Goal: Task Accomplishment & Management: Complete application form

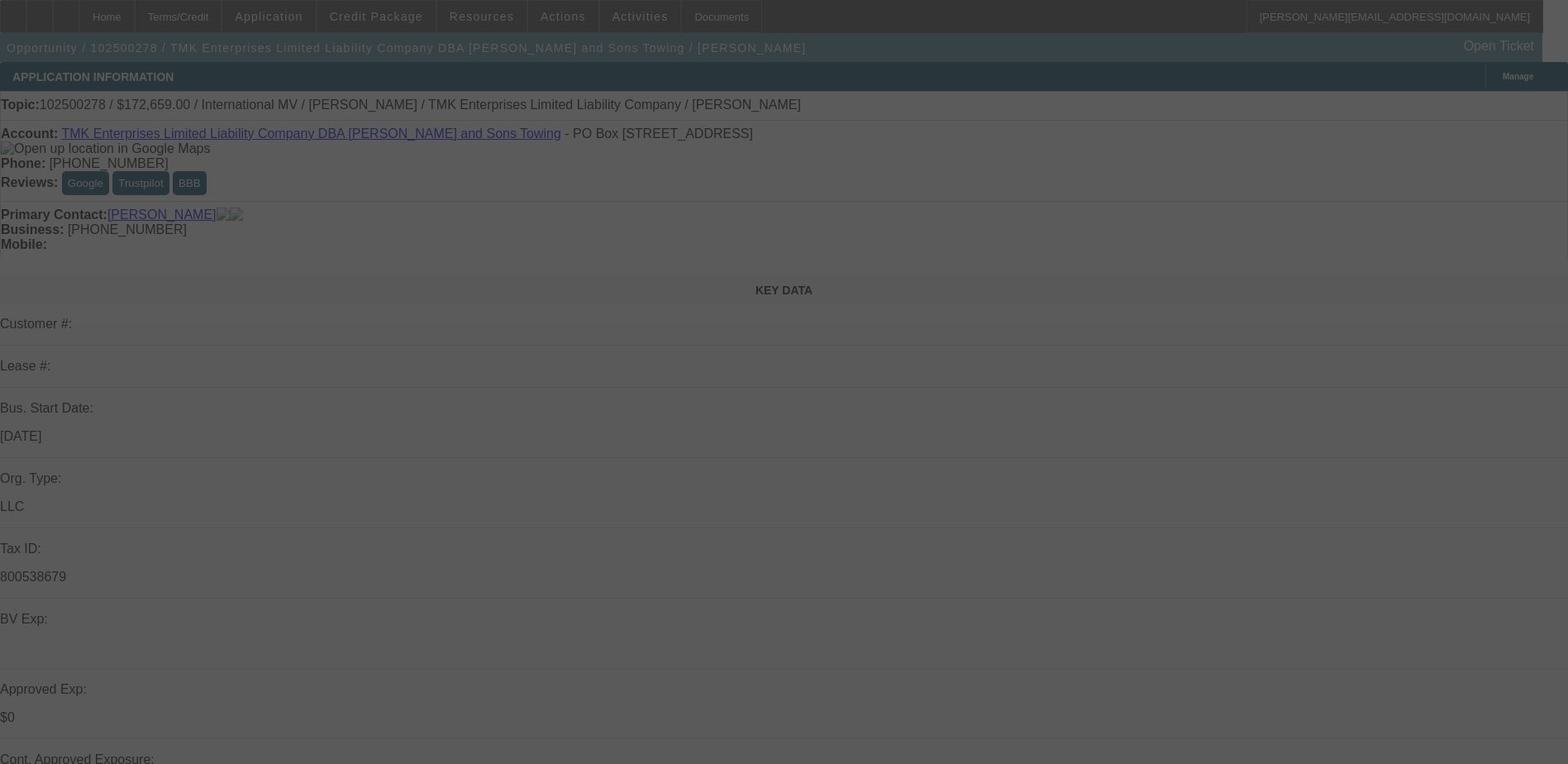
select select "0"
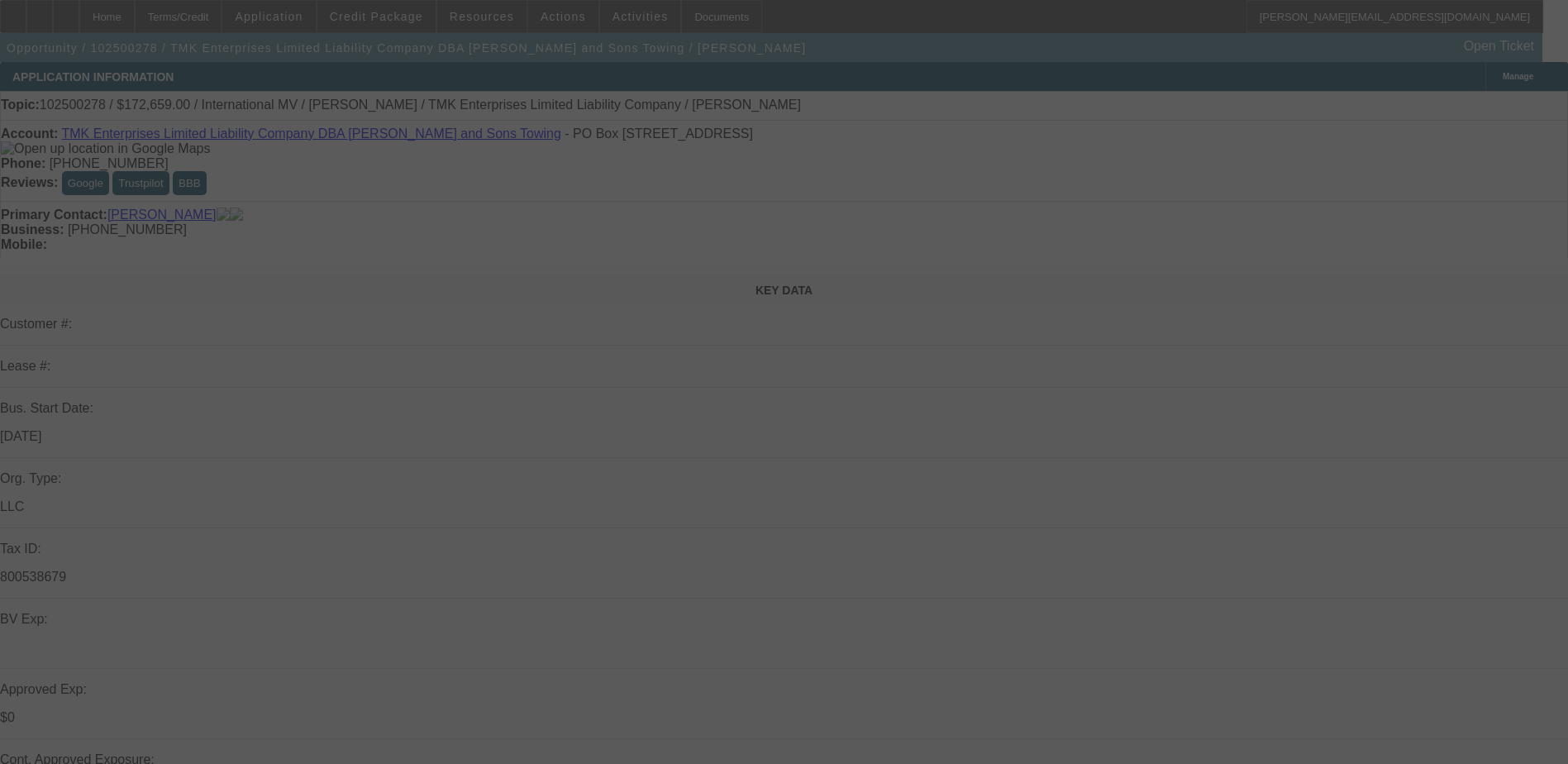
select select "0"
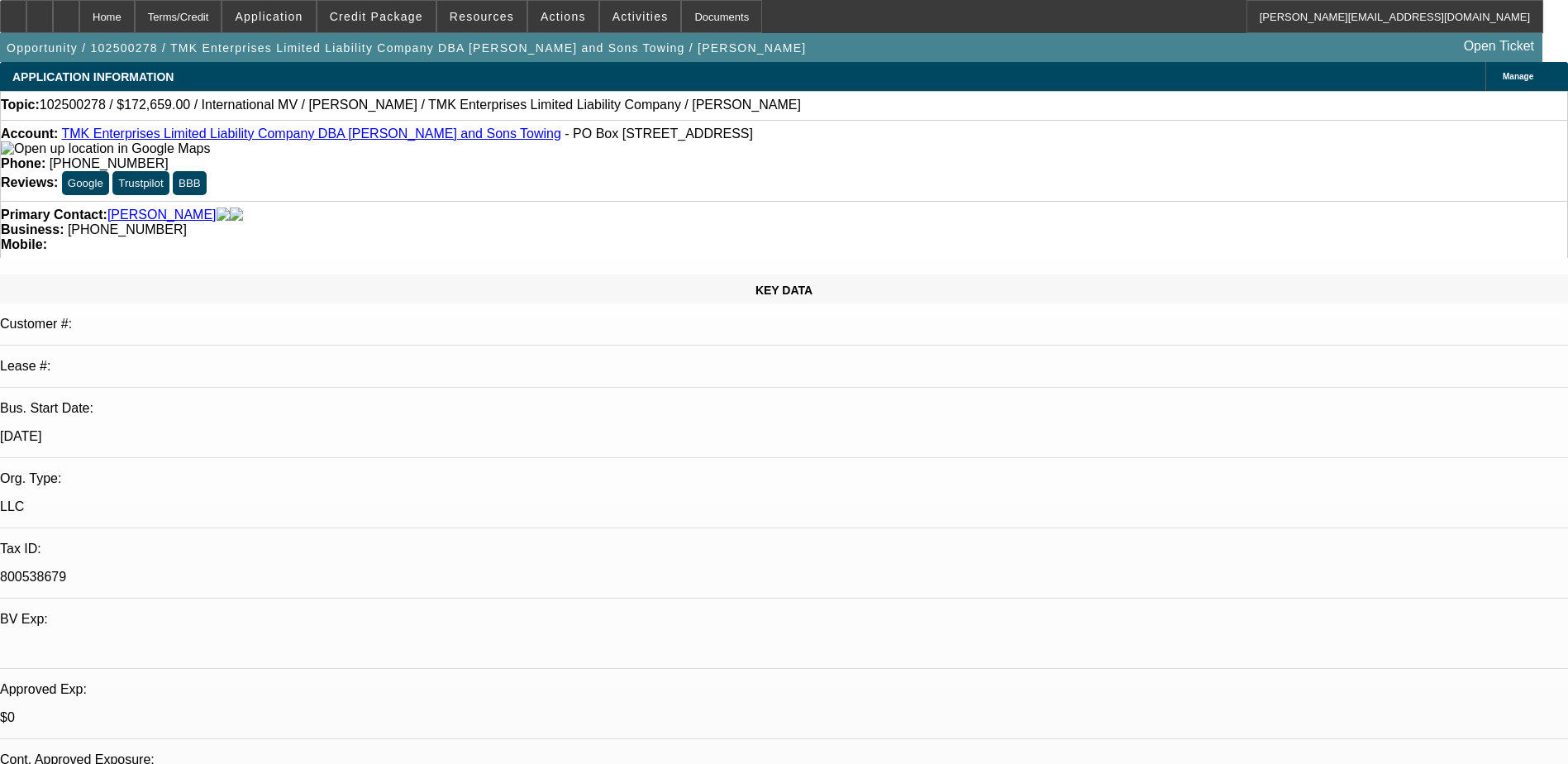
select select "1"
select select "6"
select select "1"
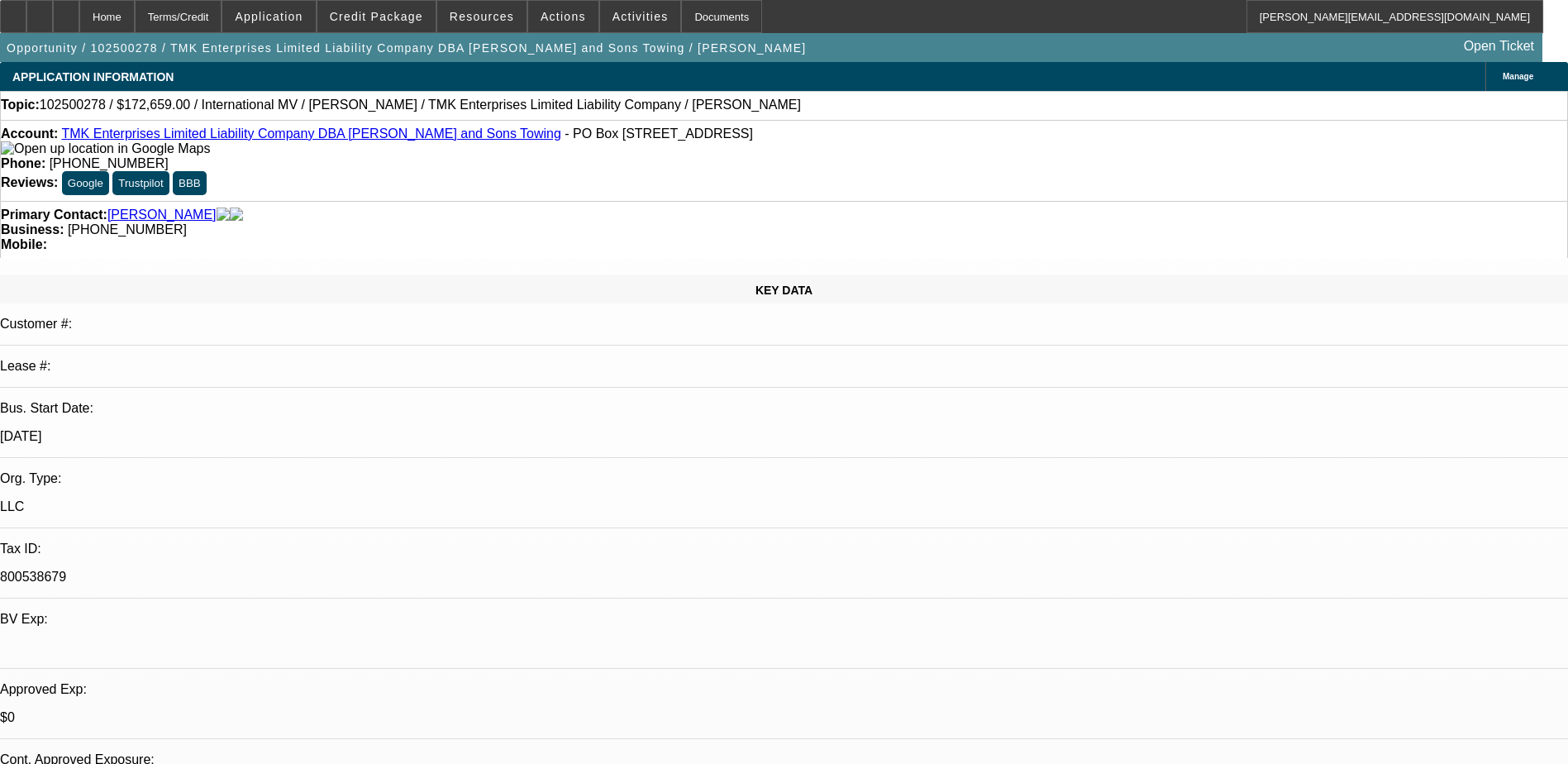
select select "6"
select select "1"
select select "6"
click at [79, 11] on div at bounding box center [66, 16] width 27 height 33
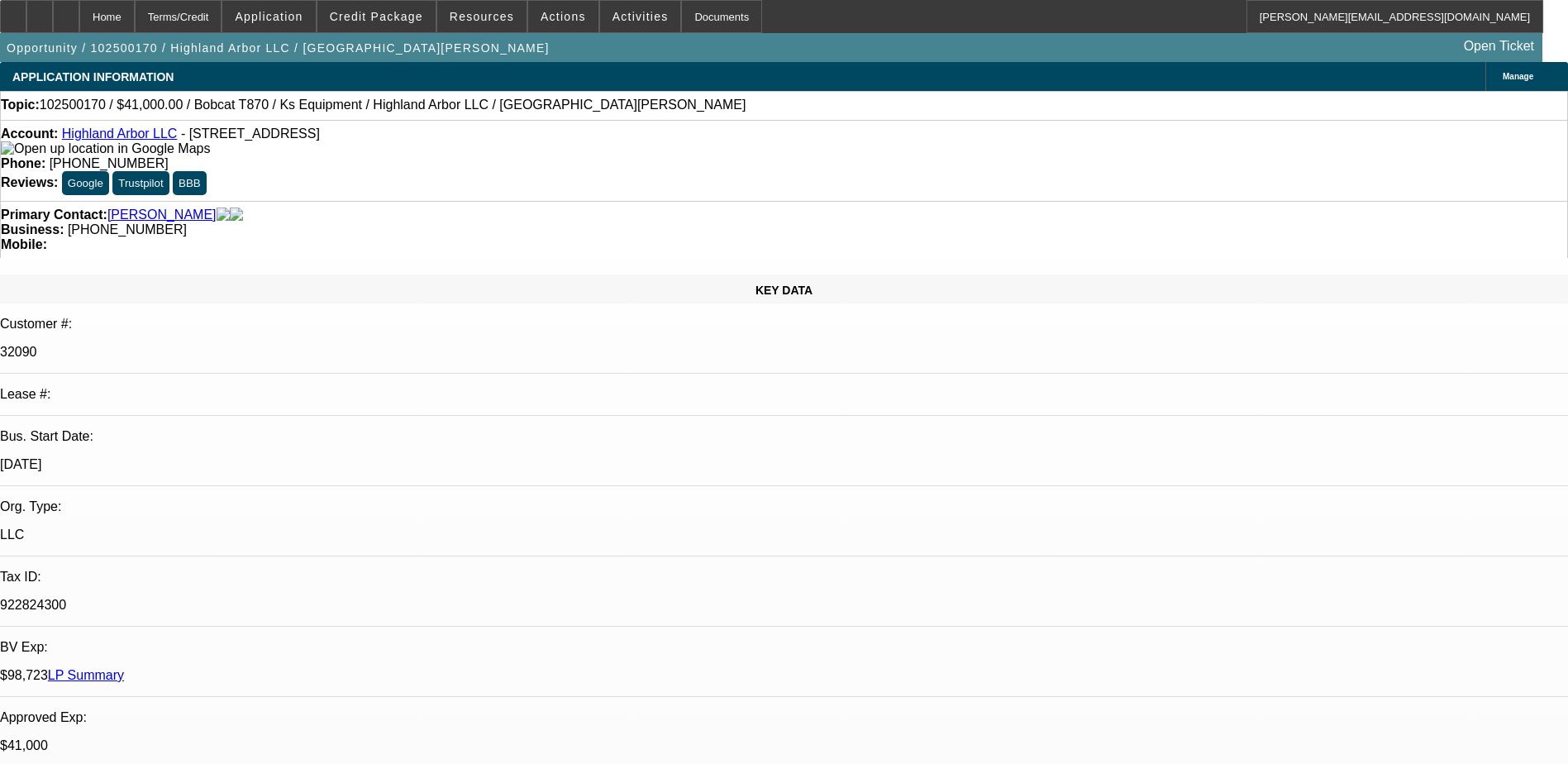
select select "0.15"
select select "2"
select select "0"
select select "2"
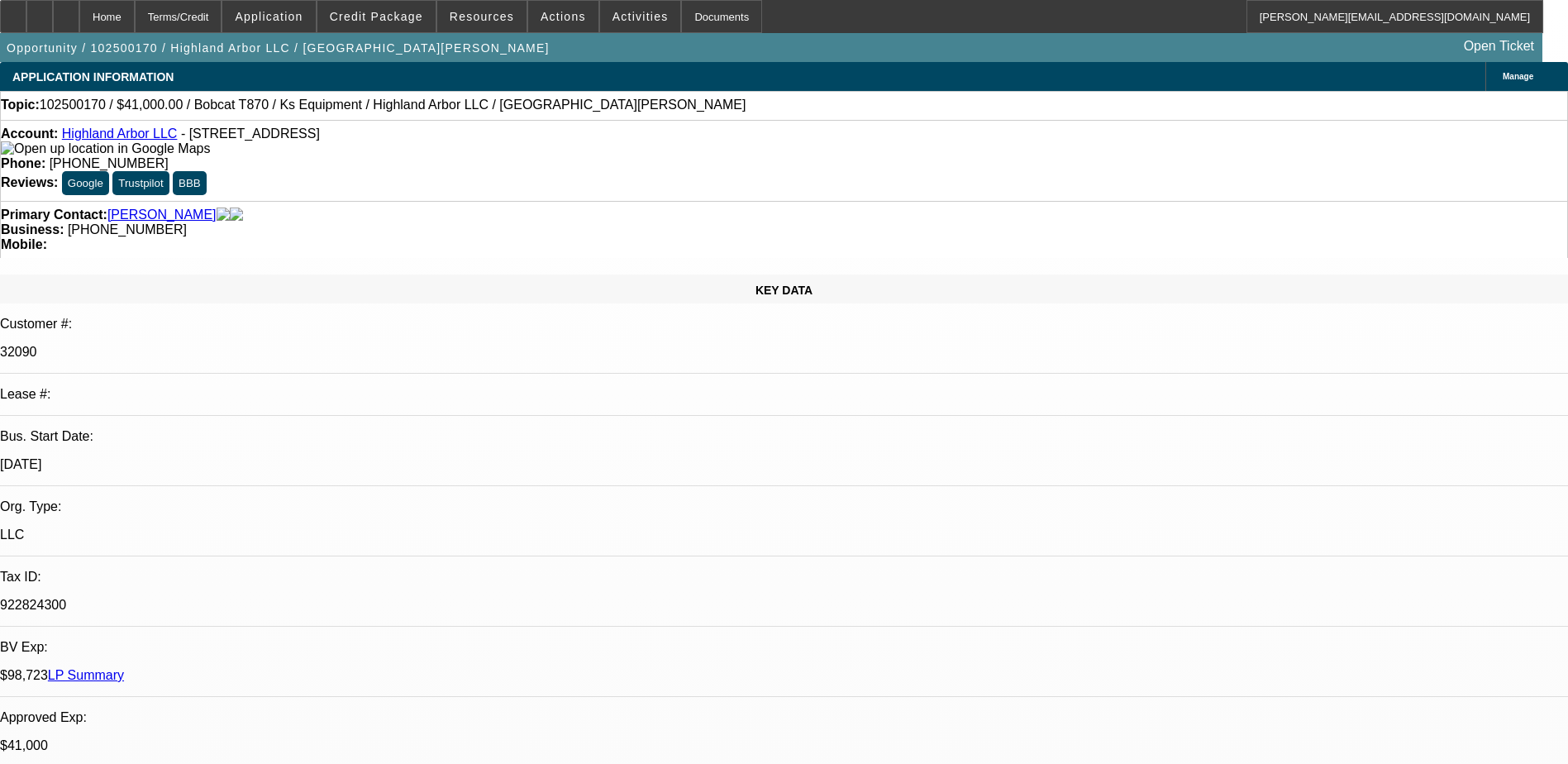
select select "0"
select select "2"
select select "0"
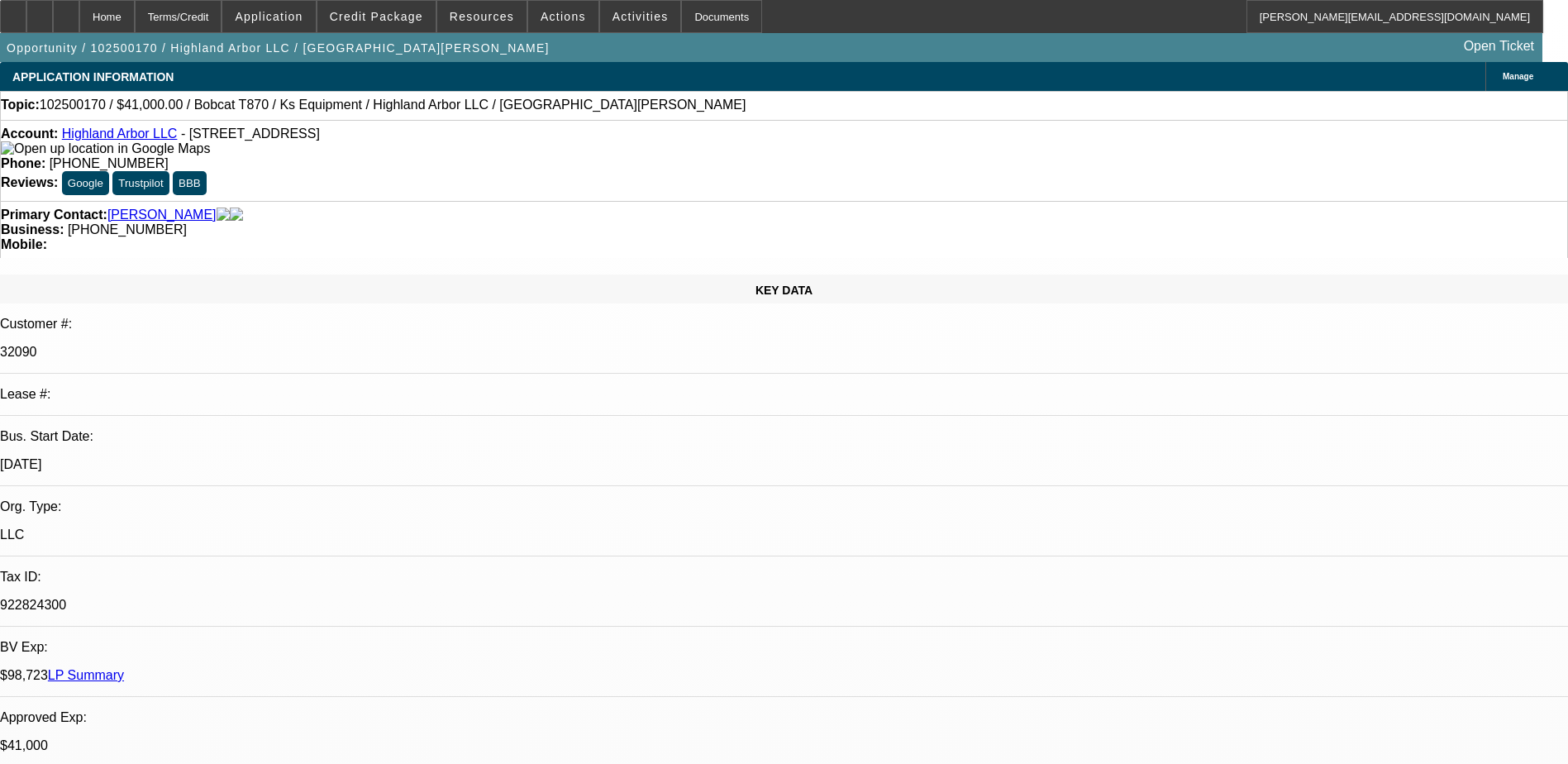
select select "2"
select select "0"
select select "1"
select select "2"
select select "6"
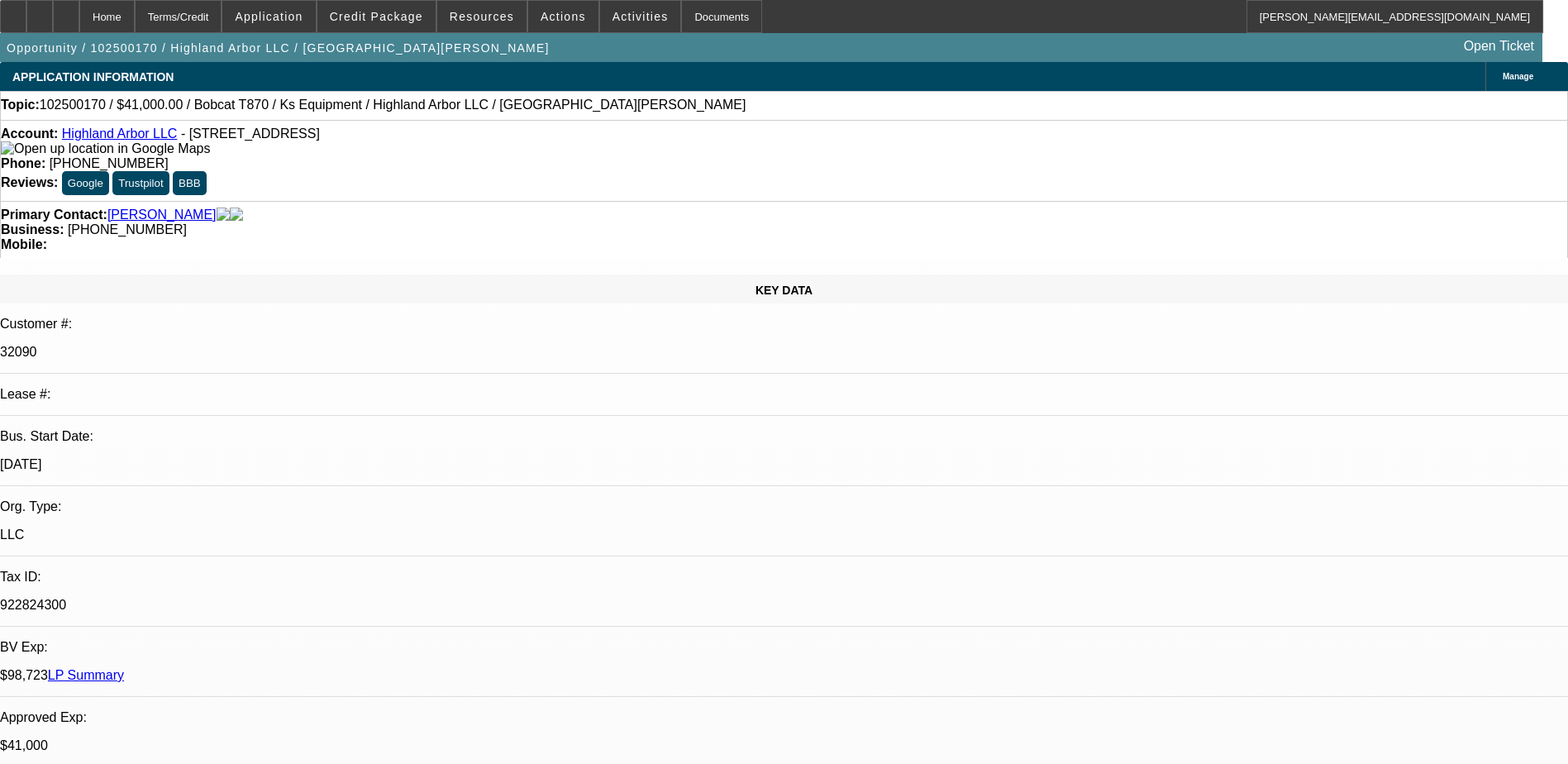
select select "1"
select select "2"
select select "6"
select select "1"
select select "2"
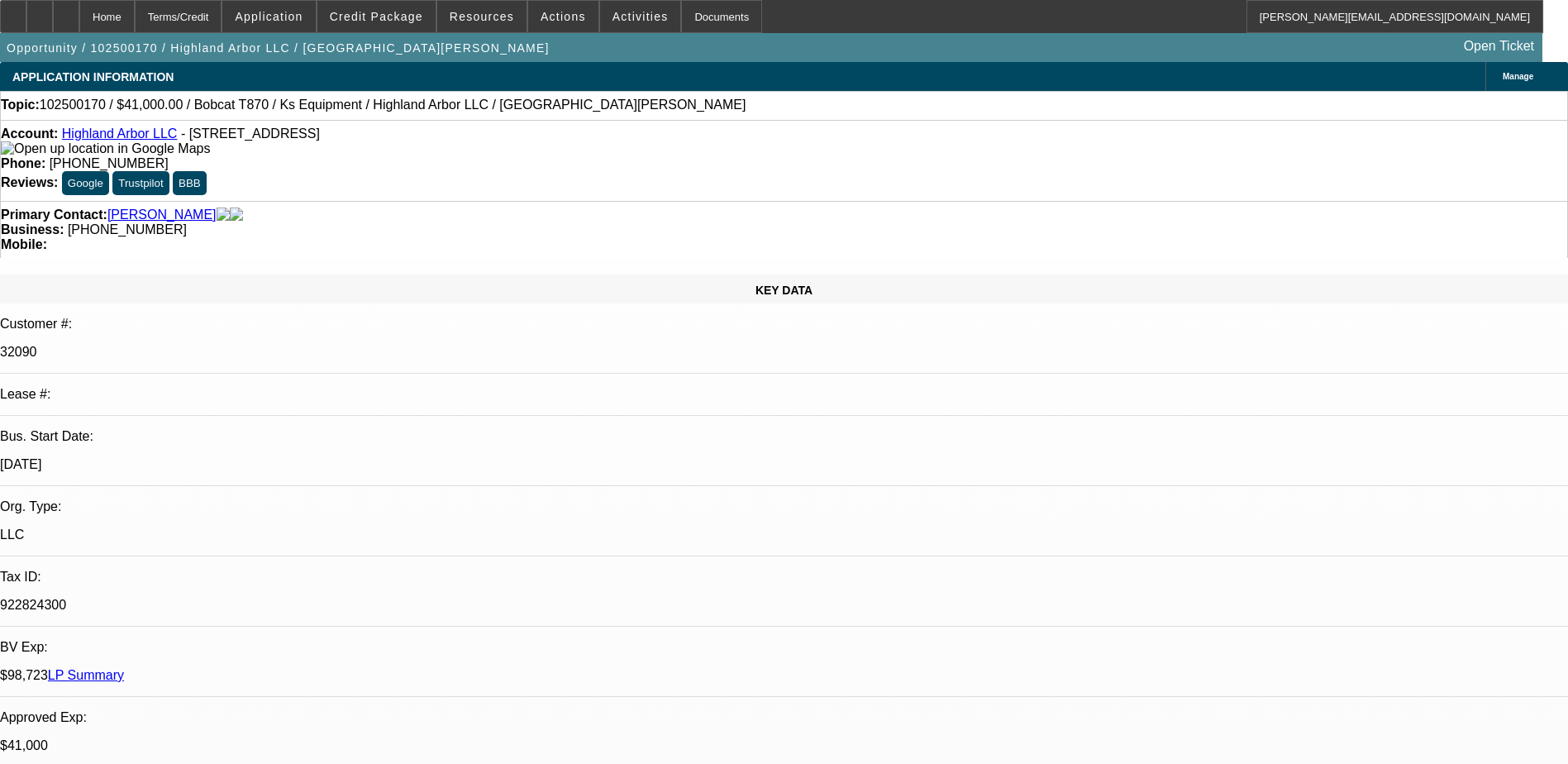
select select "6"
select select "1"
select select "2"
select select "6"
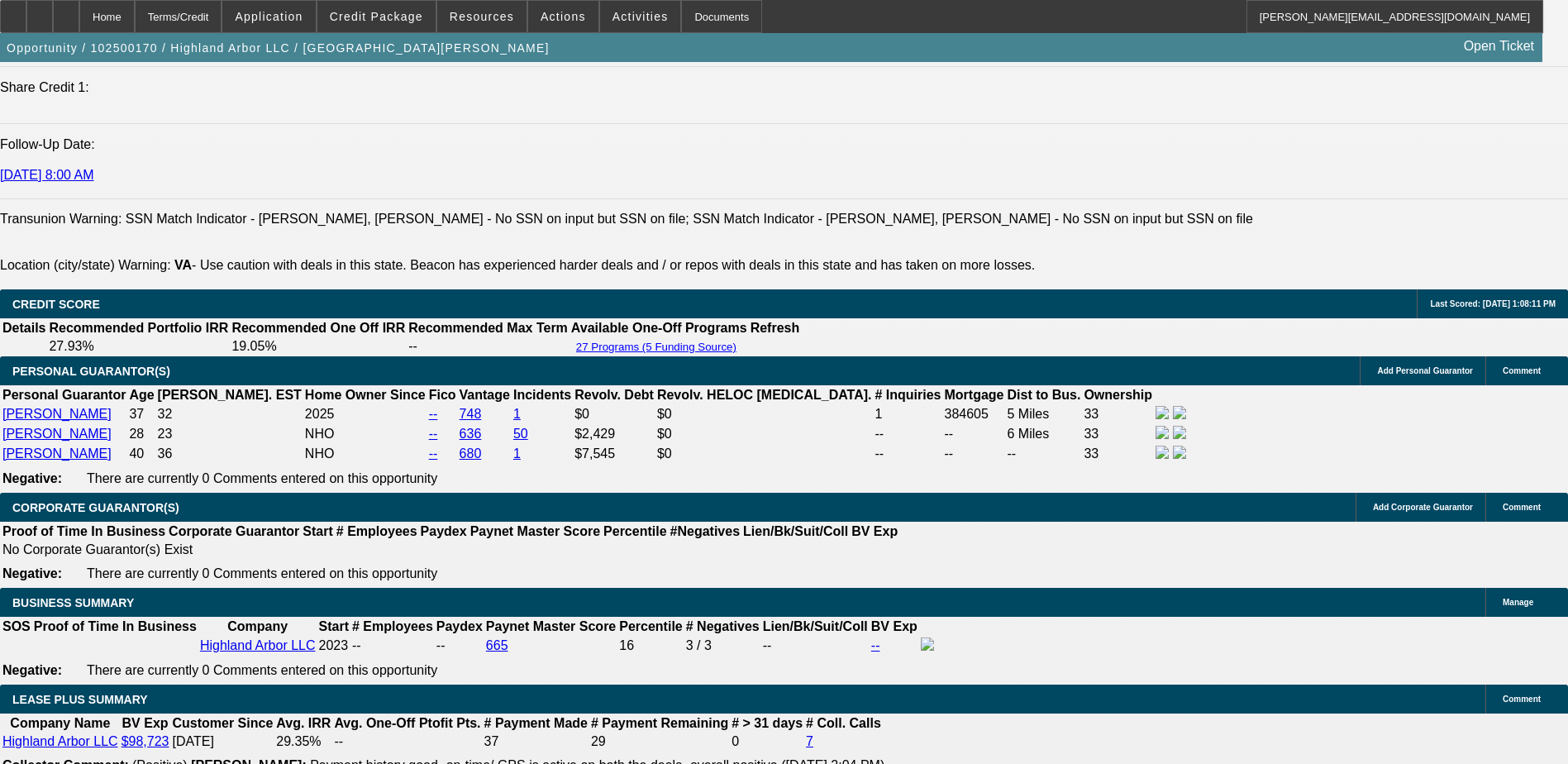
scroll to position [2056, 0]
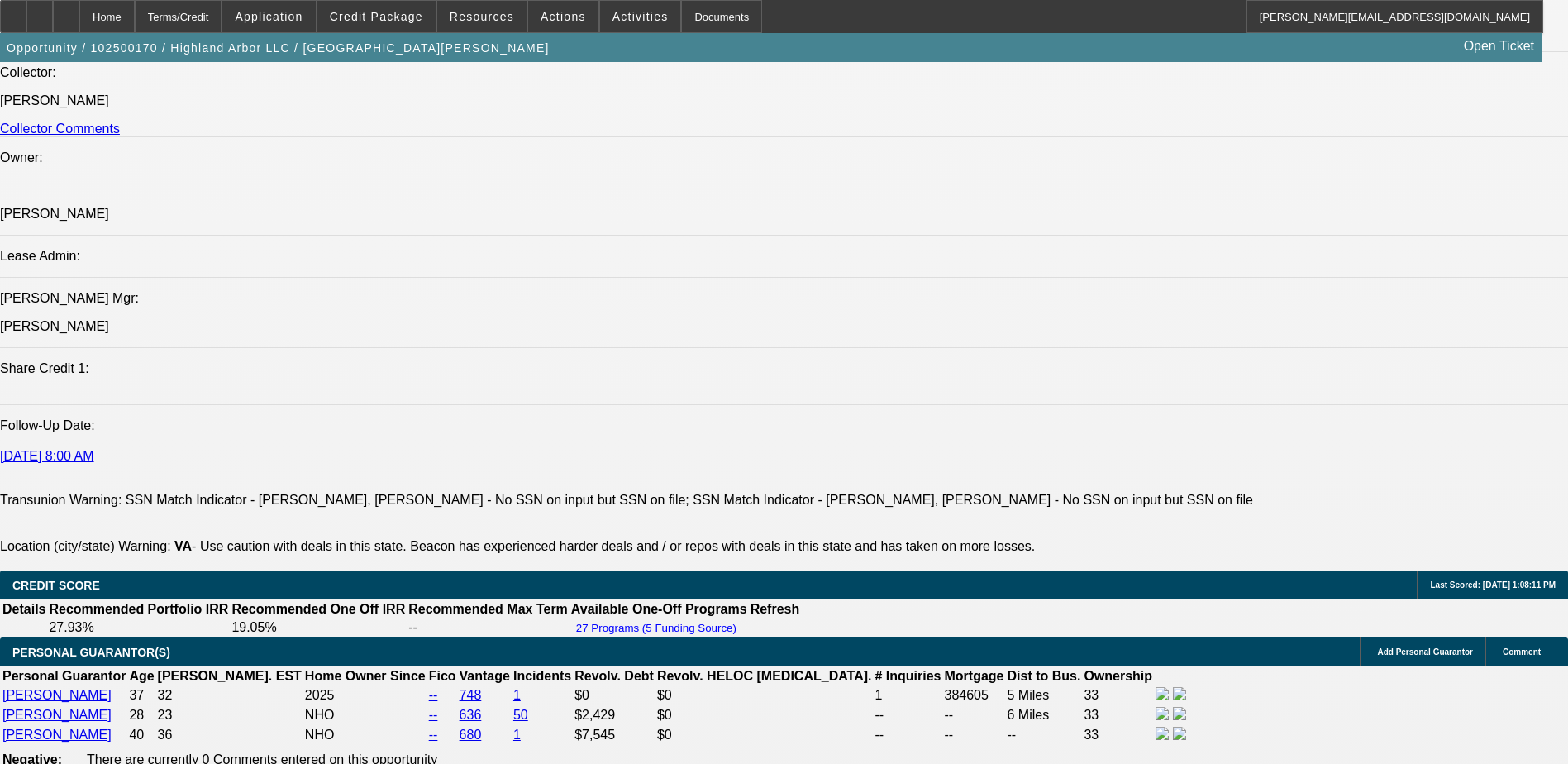
scroll to position [1985, 0]
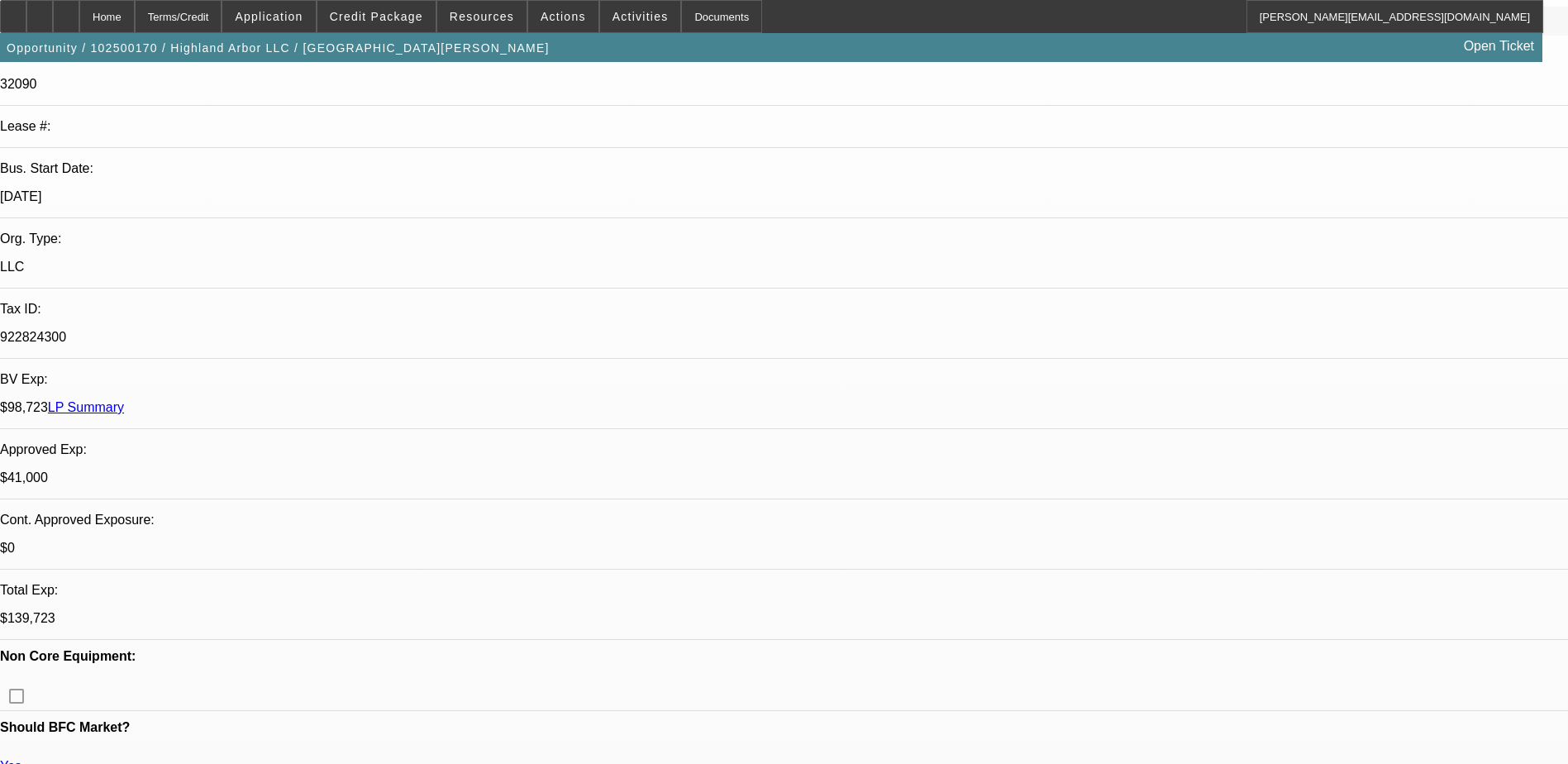
scroll to position [0, 0]
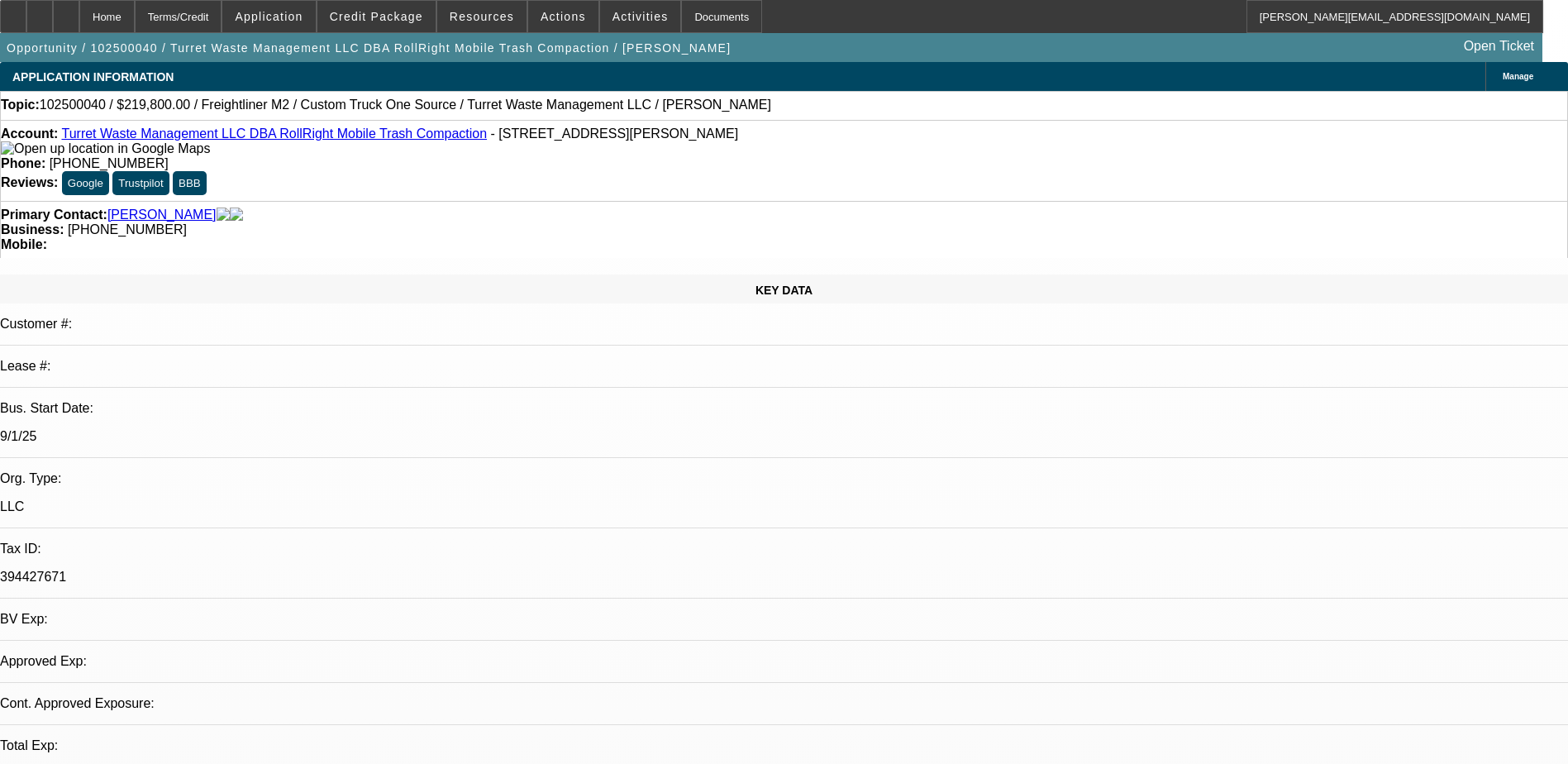
select select "0.2"
select select "2"
select select "0.1"
select select "4"
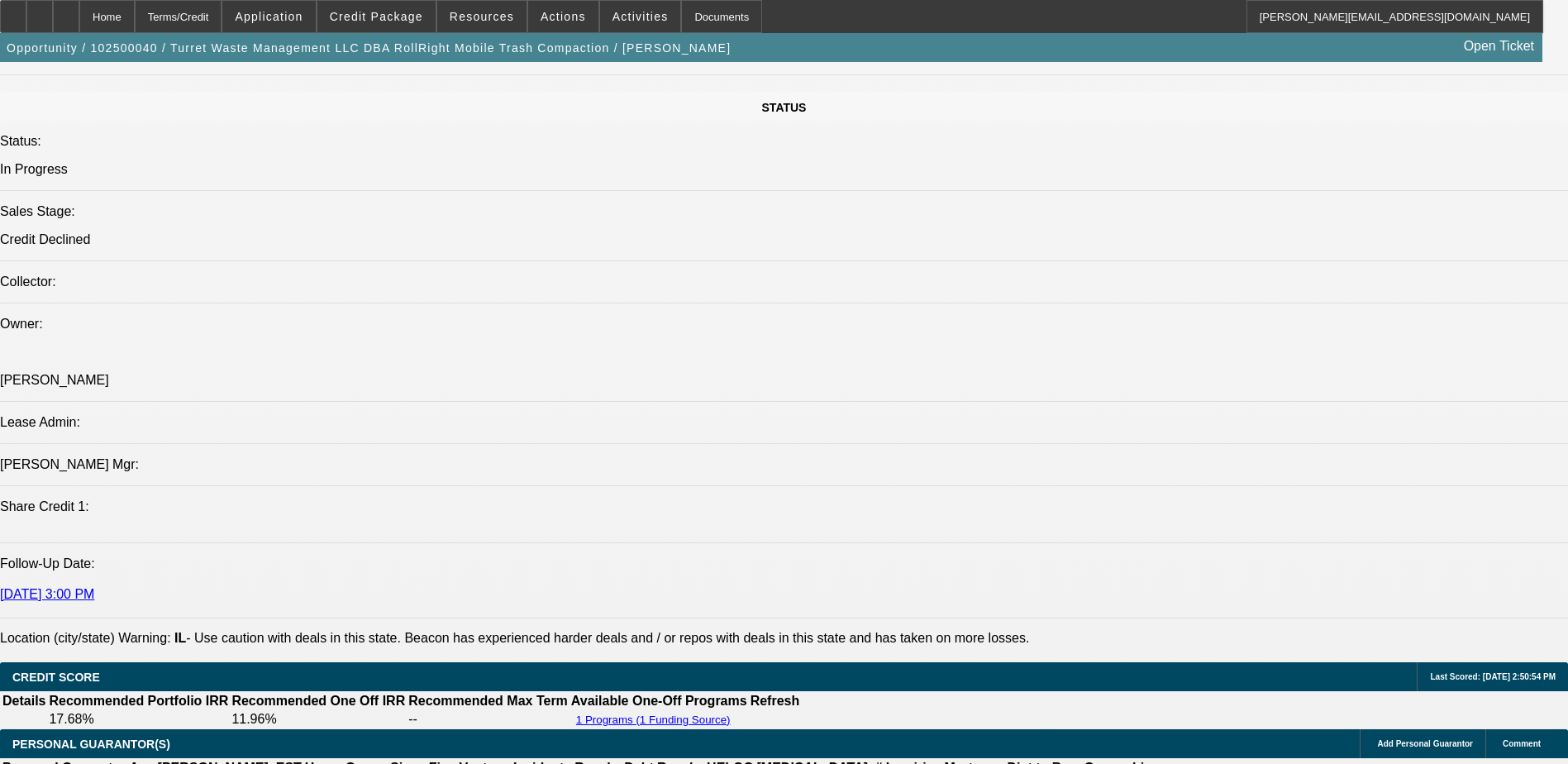
scroll to position [1820, 0]
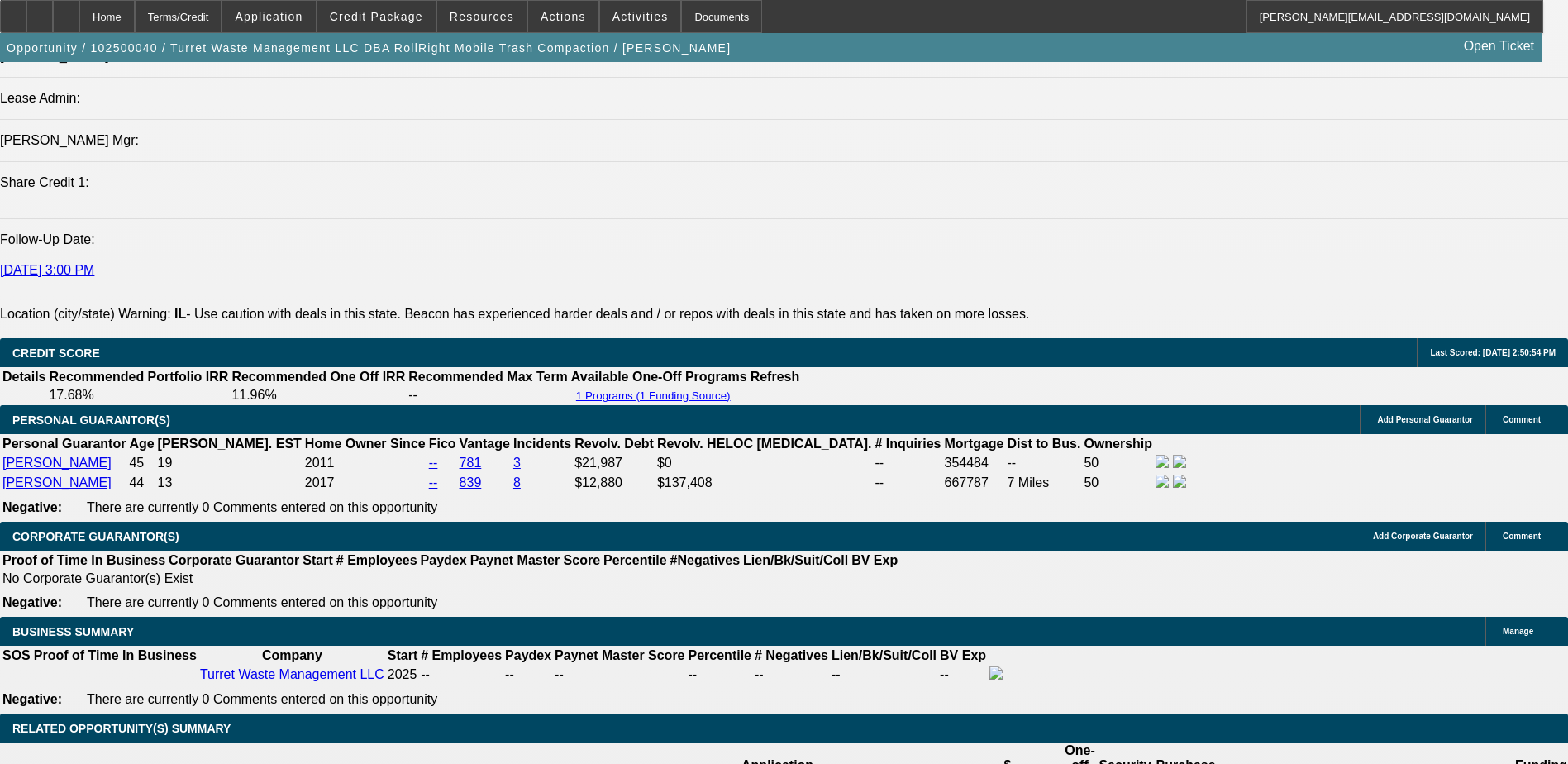
scroll to position [2012, 0]
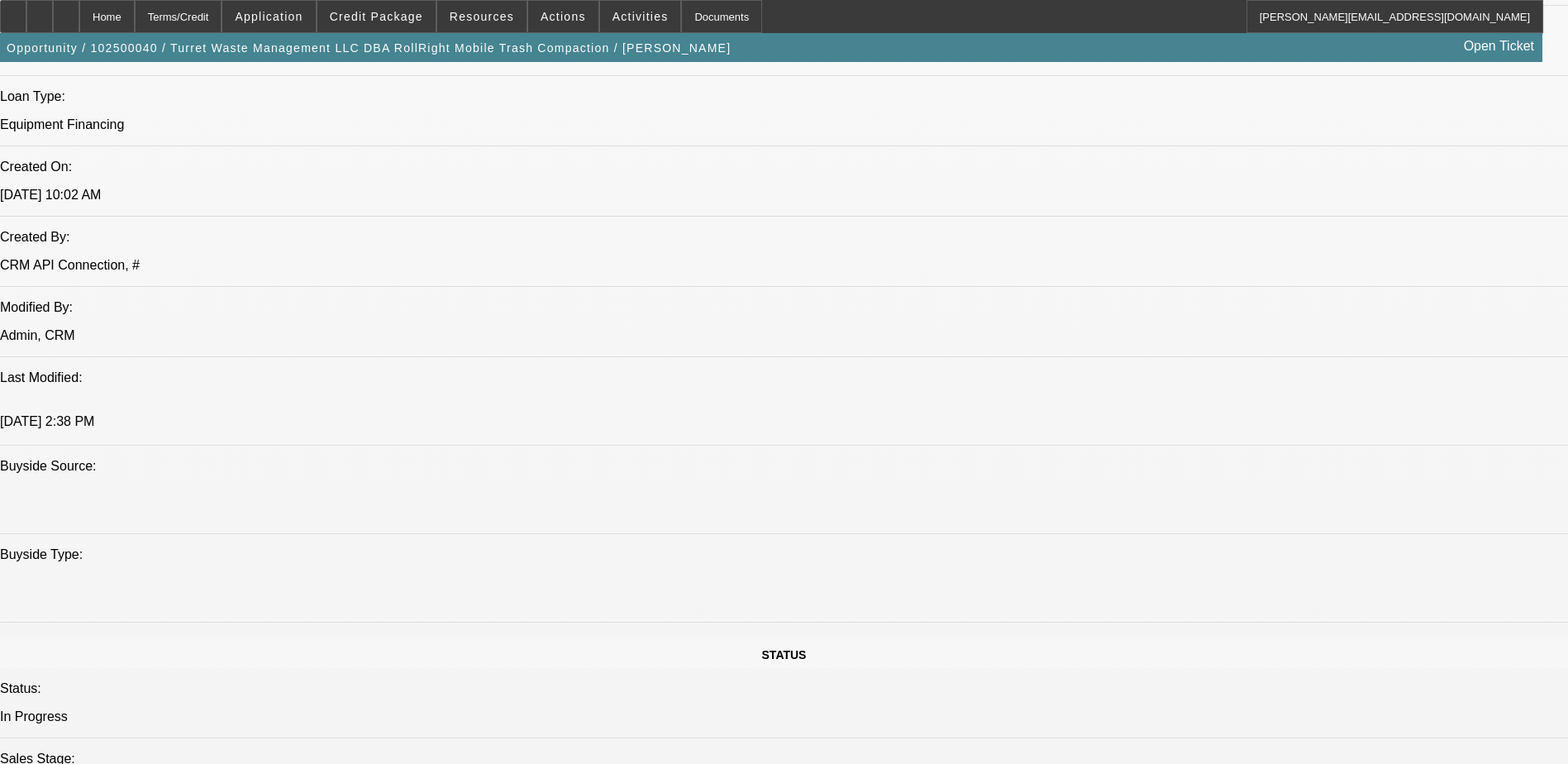
scroll to position [771, 0]
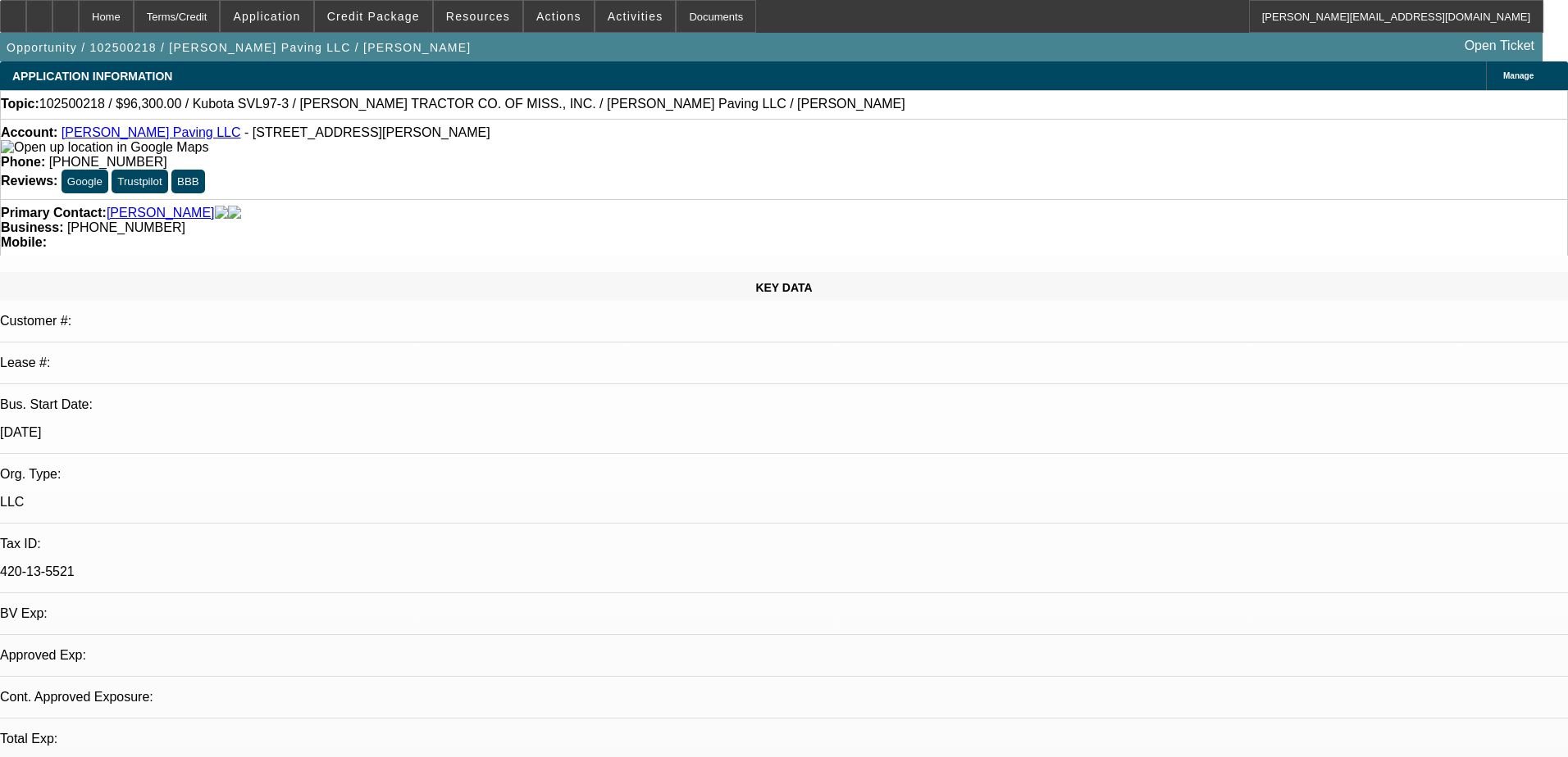
select select "0"
select select "6"
select select "0.15"
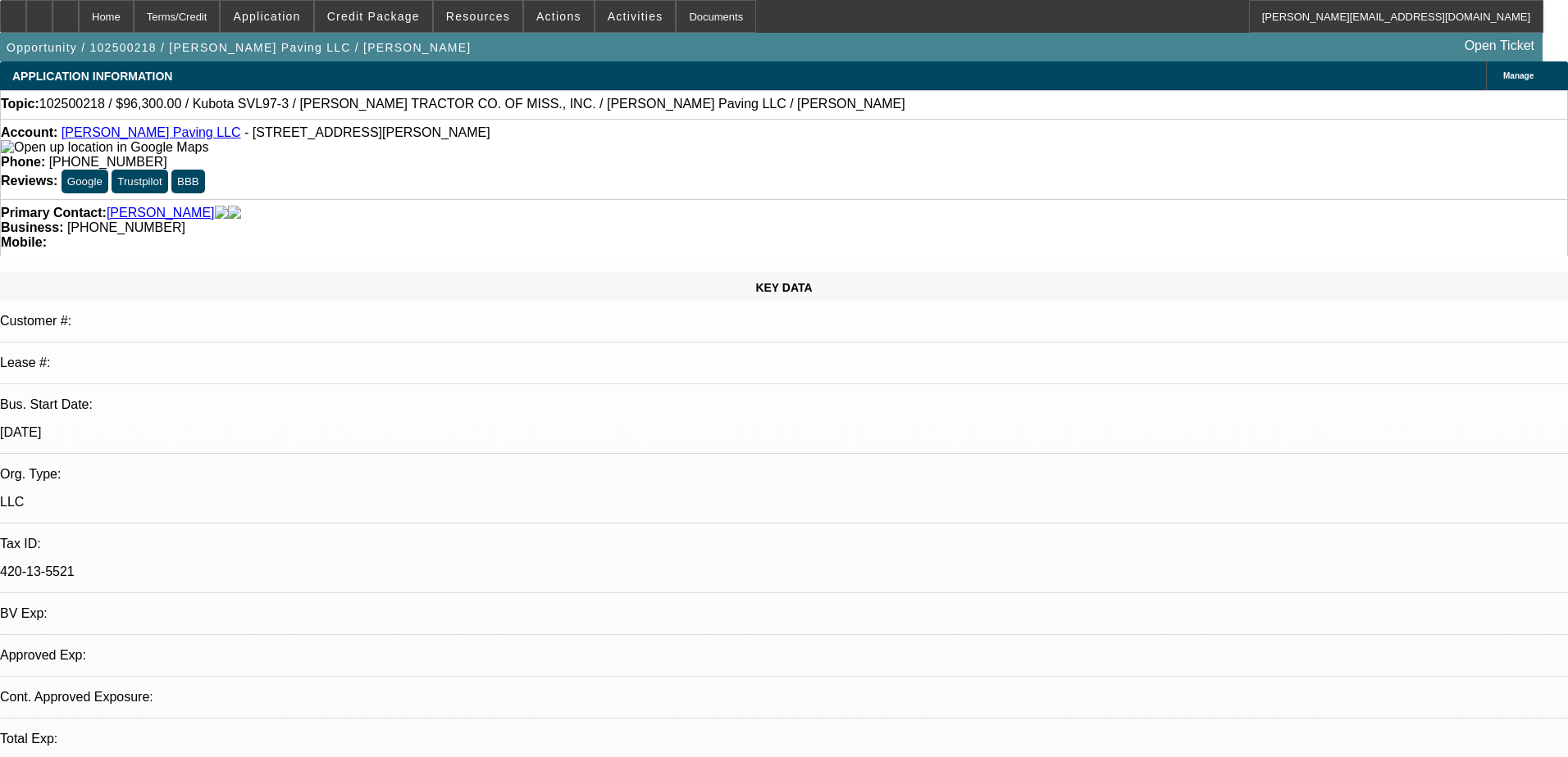
select select "2"
select select "0"
select select "6"
select select "0.15"
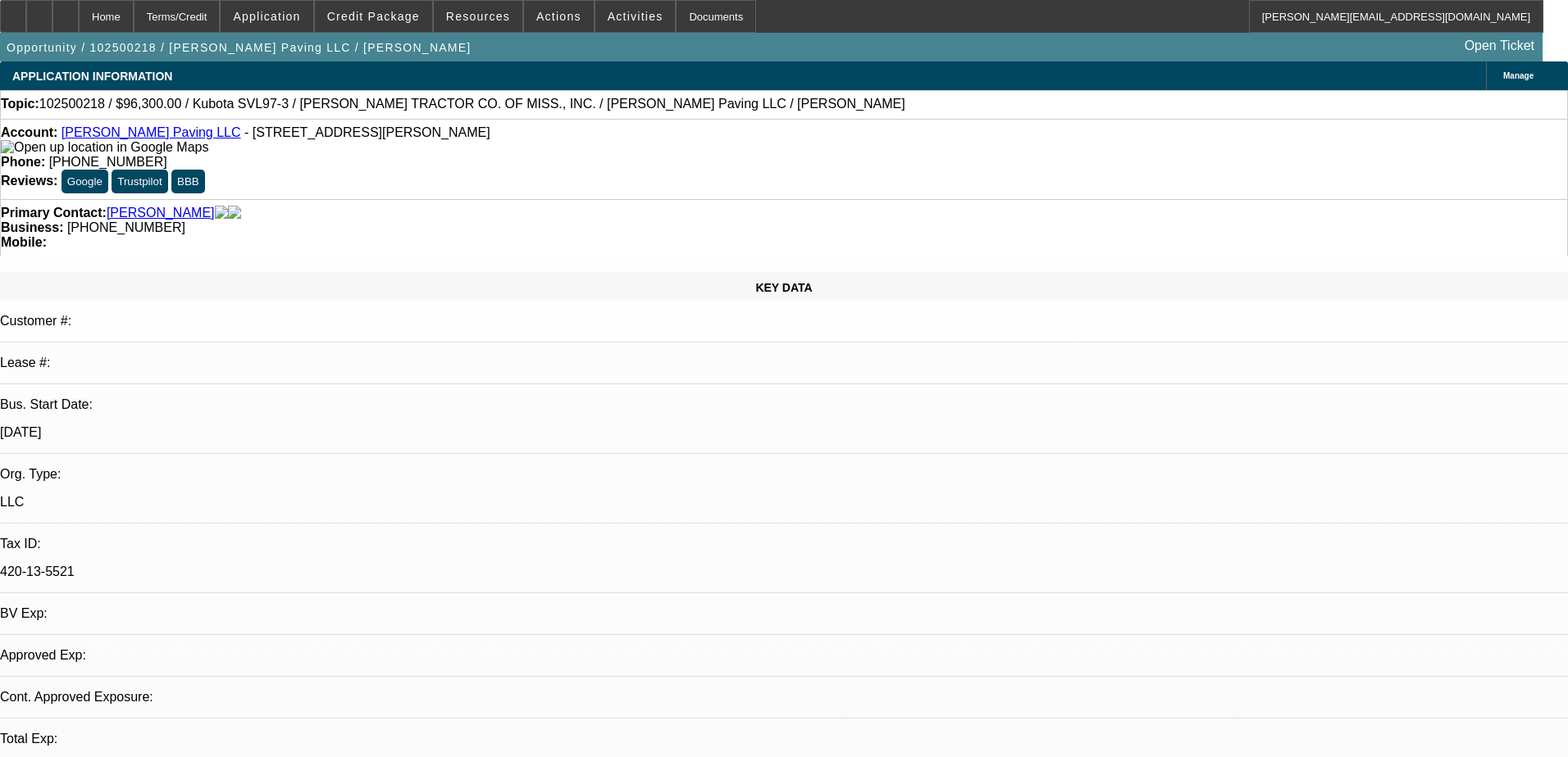
select select "2"
select select "0"
select select "6"
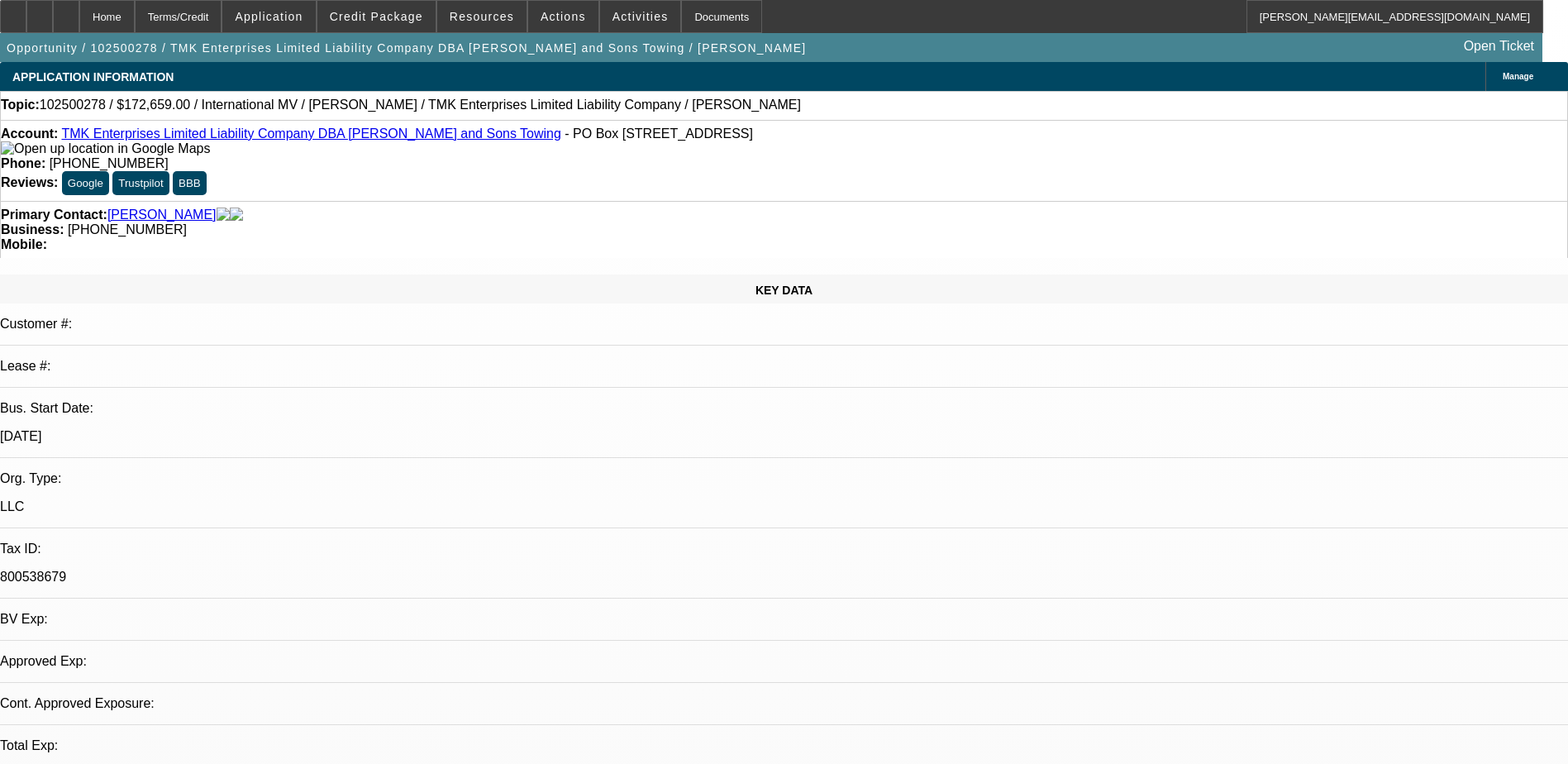
select select "0"
select select "6"
select select "0"
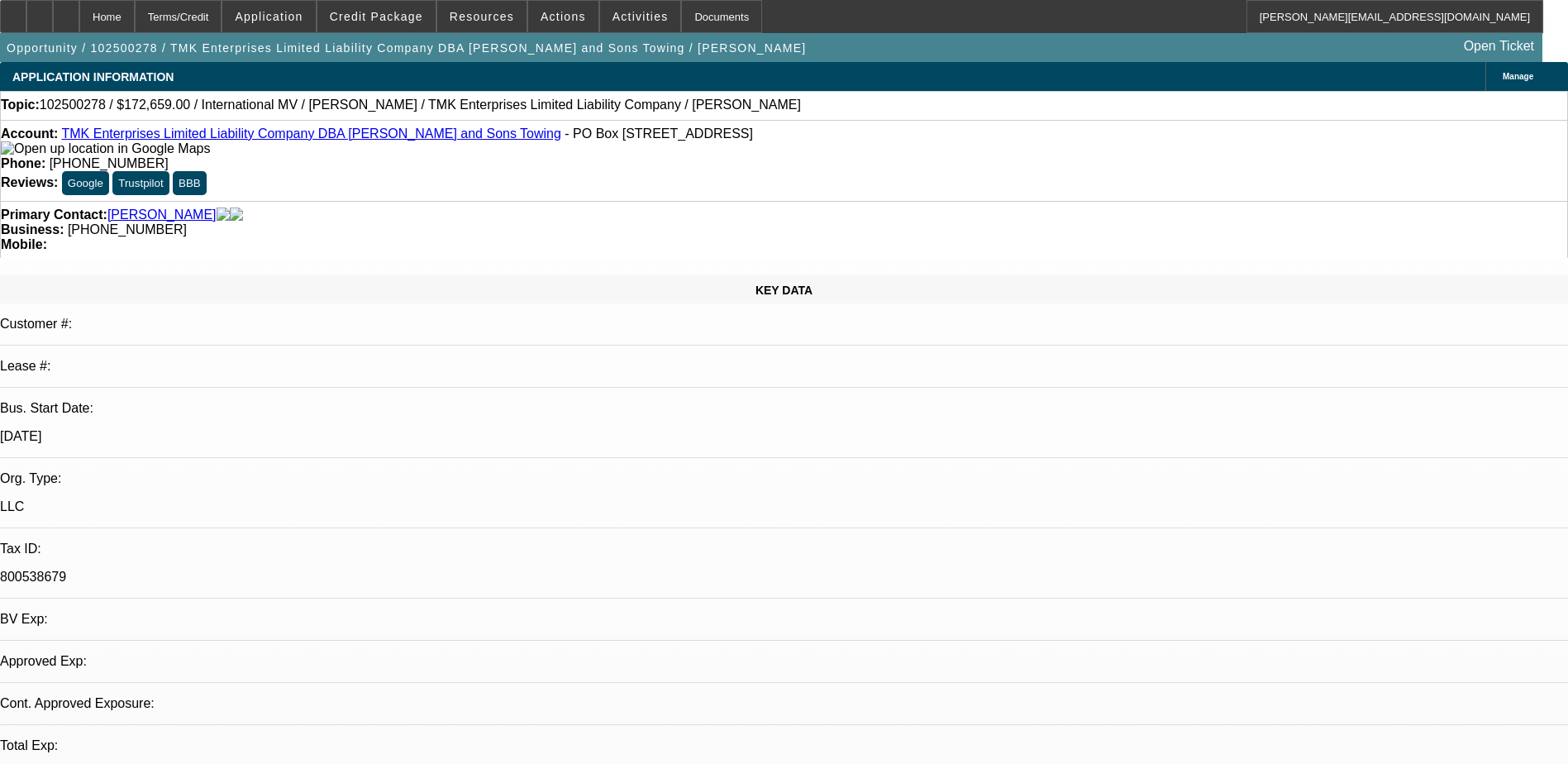
select select "0"
select select "6"
select select "0"
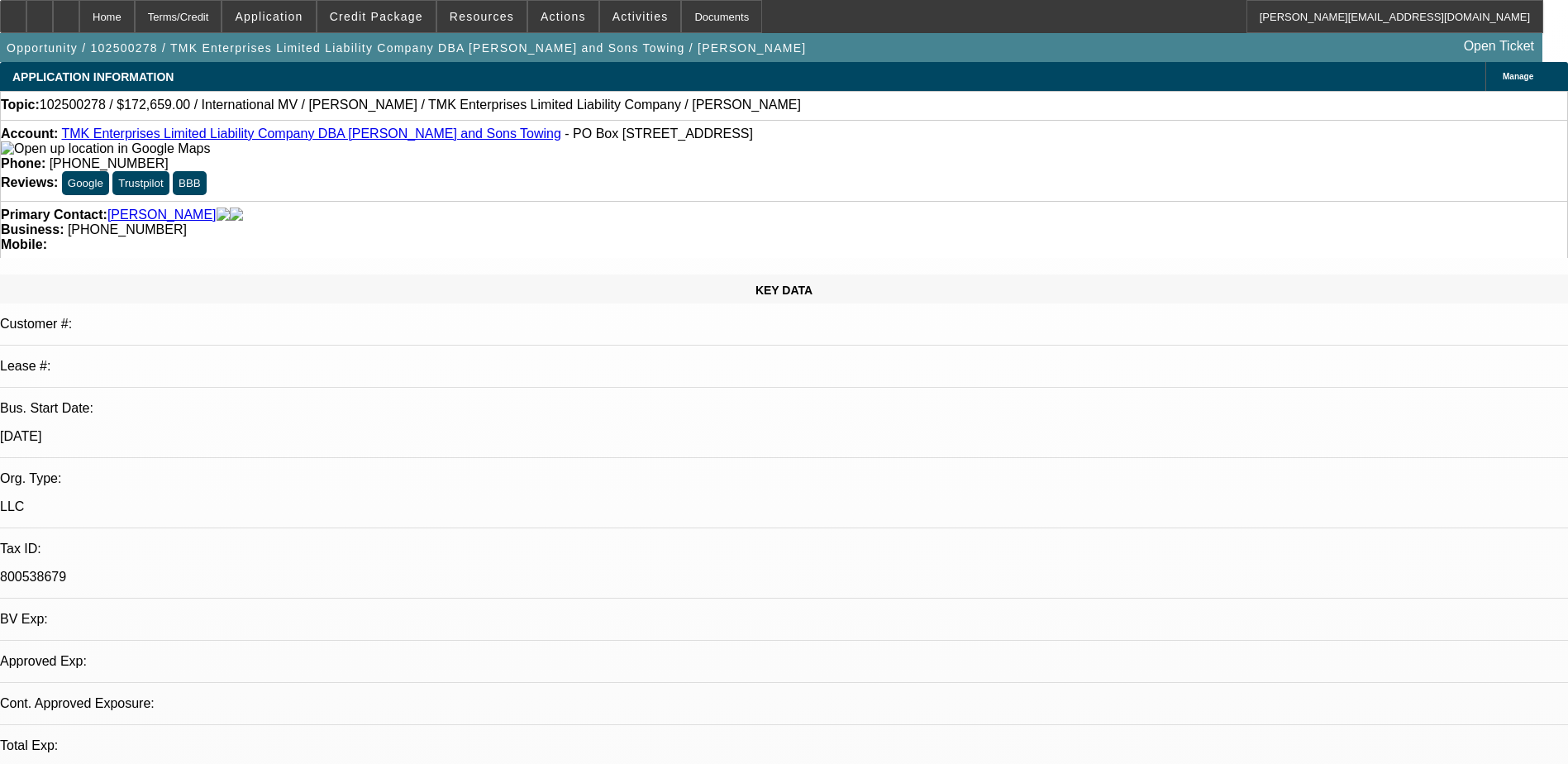
select select "0"
select select "6"
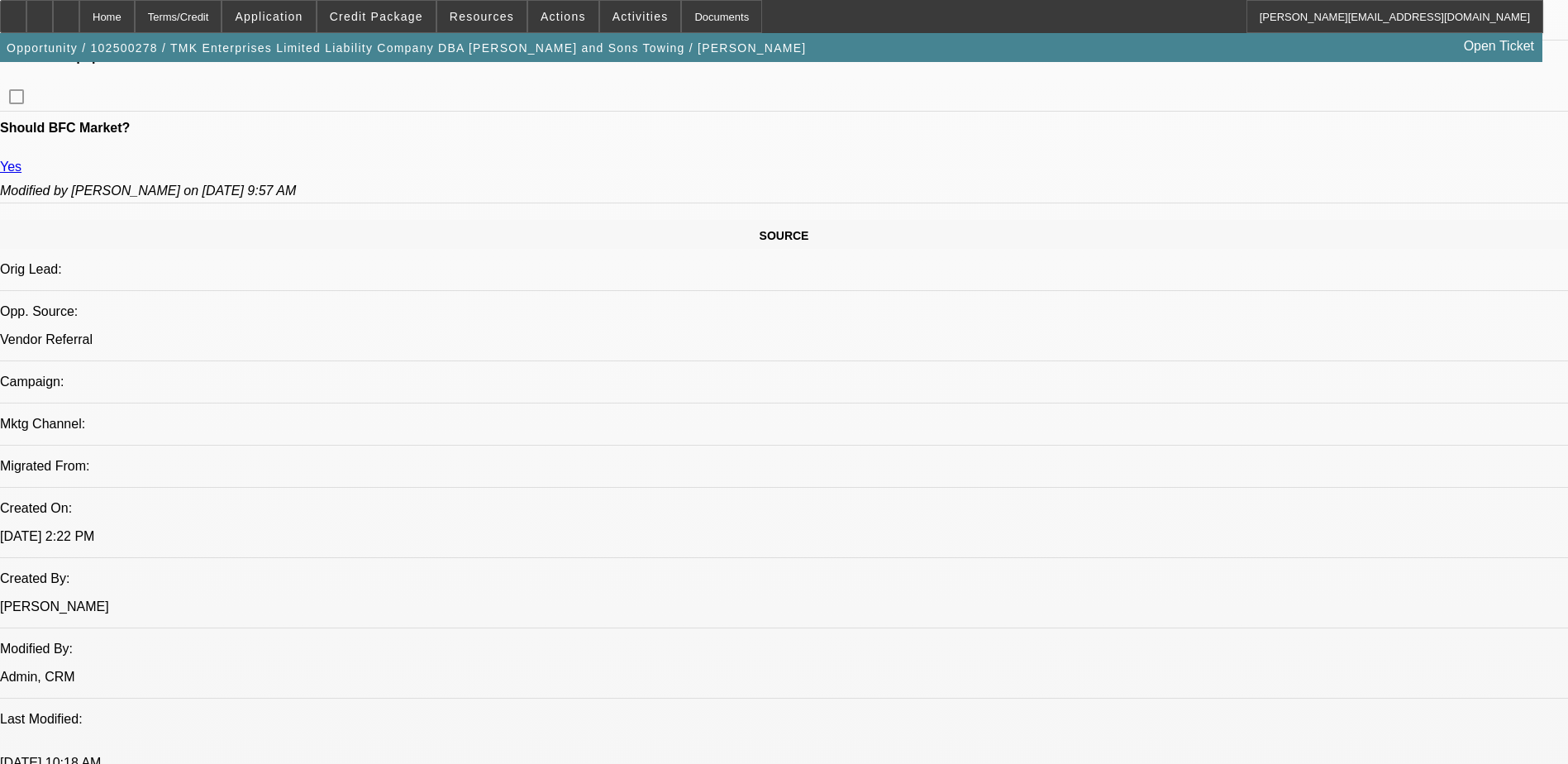
scroll to position [839, 0]
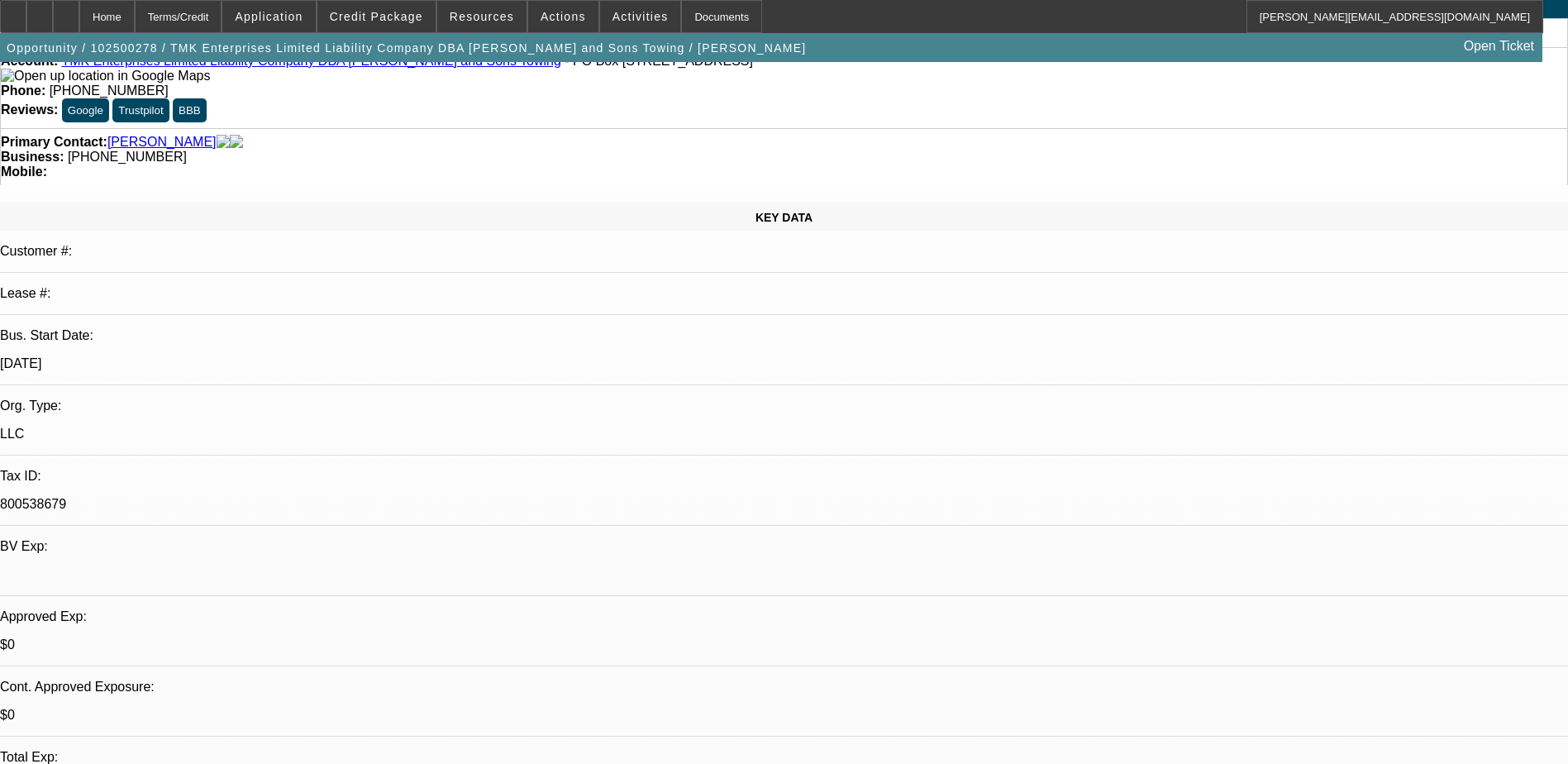
scroll to position [0, 0]
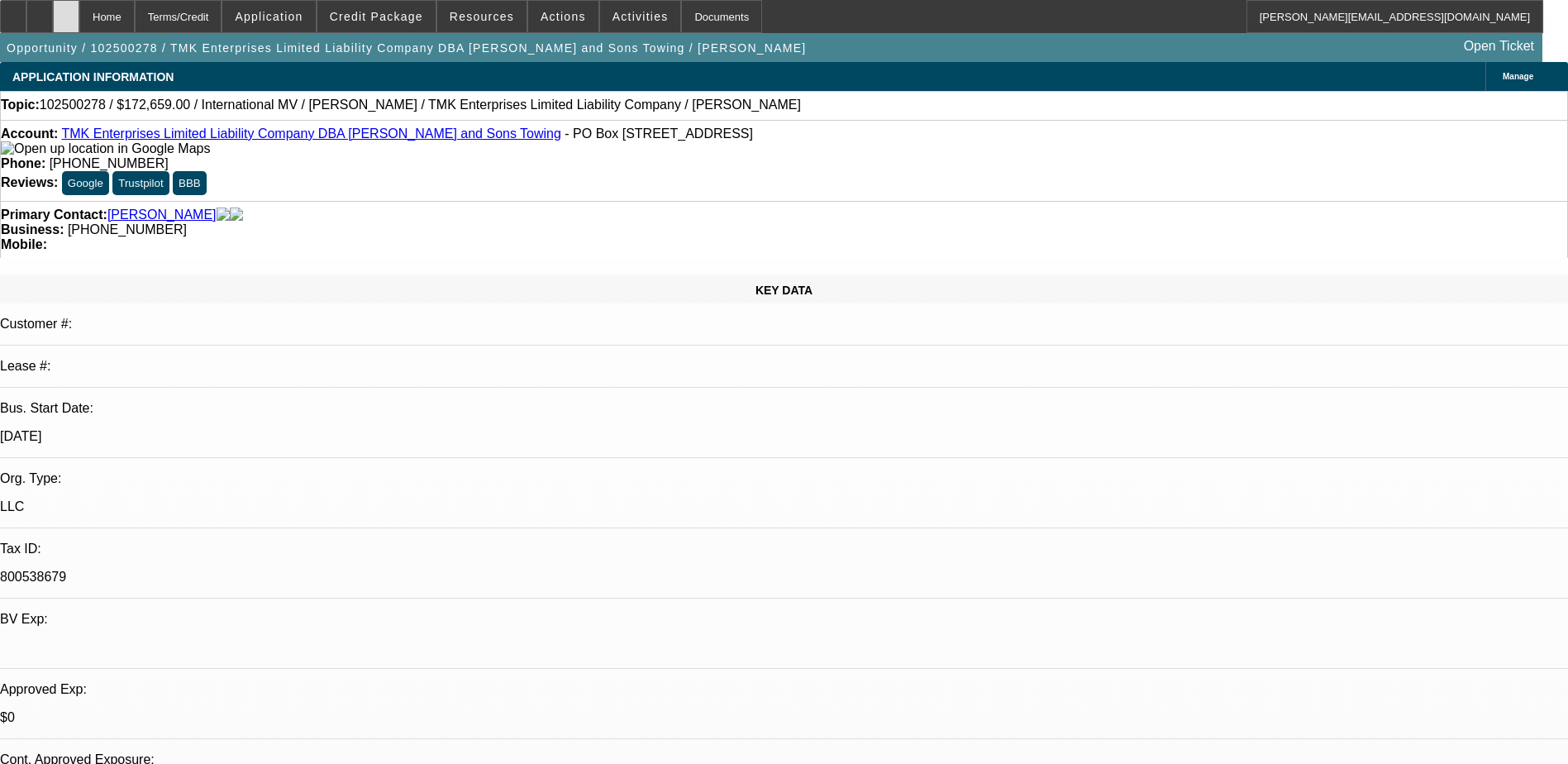
click at [67, 11] on icon at bounding box center [67, 11] width 0 height 0
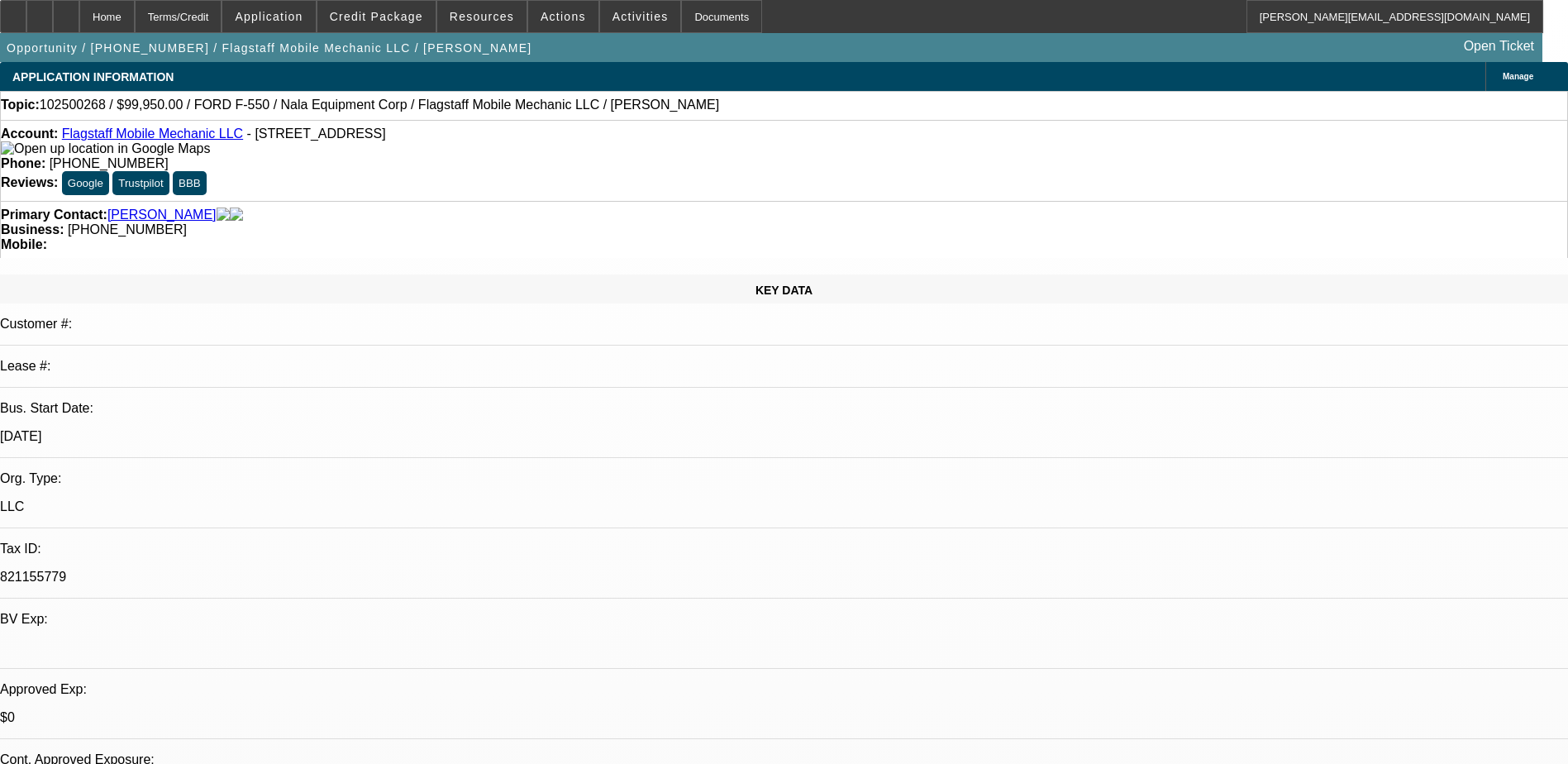
select select "0"
select select "6"
select select "0"
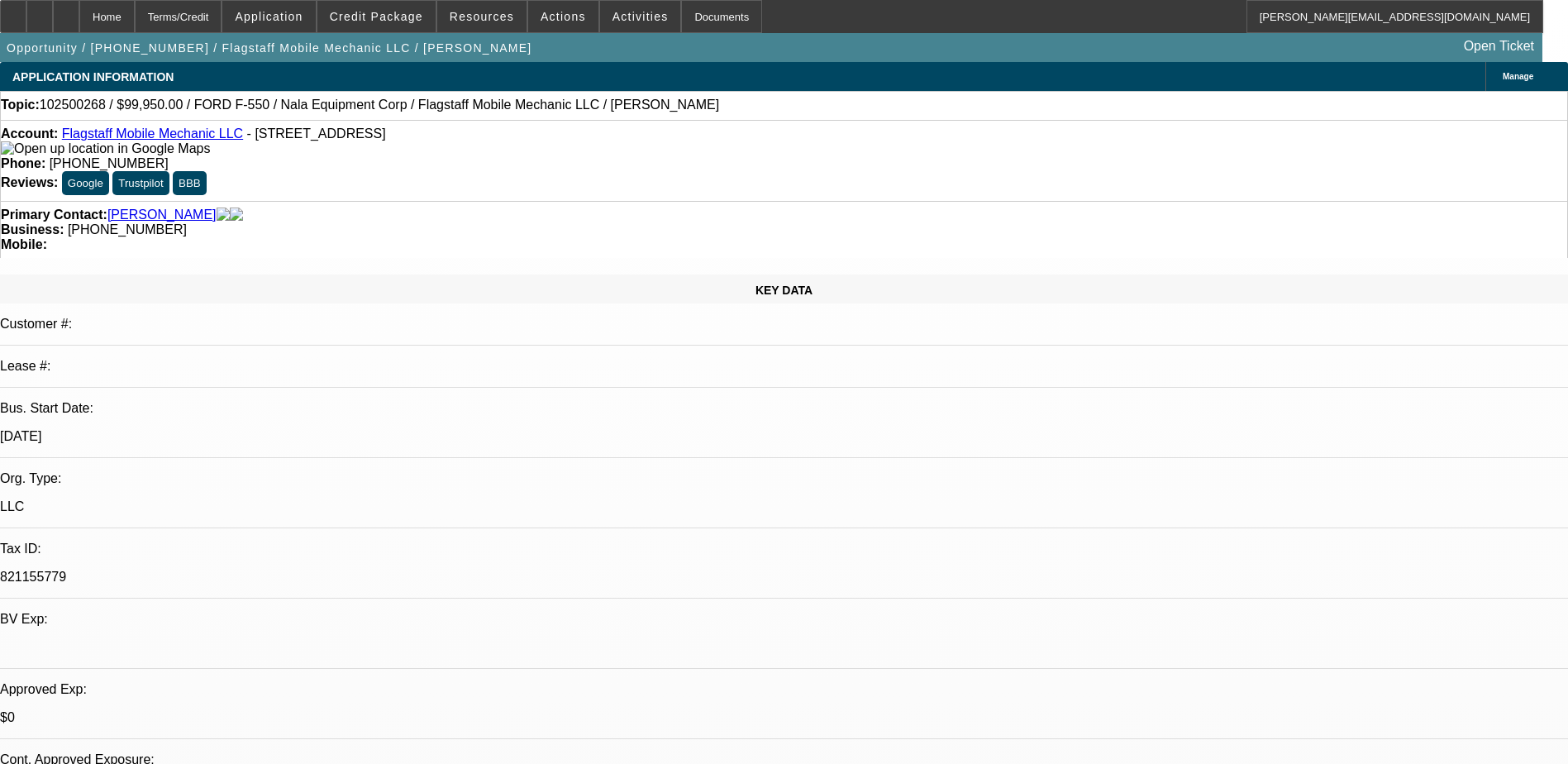
select select "0"
select select "6"
select select "0"
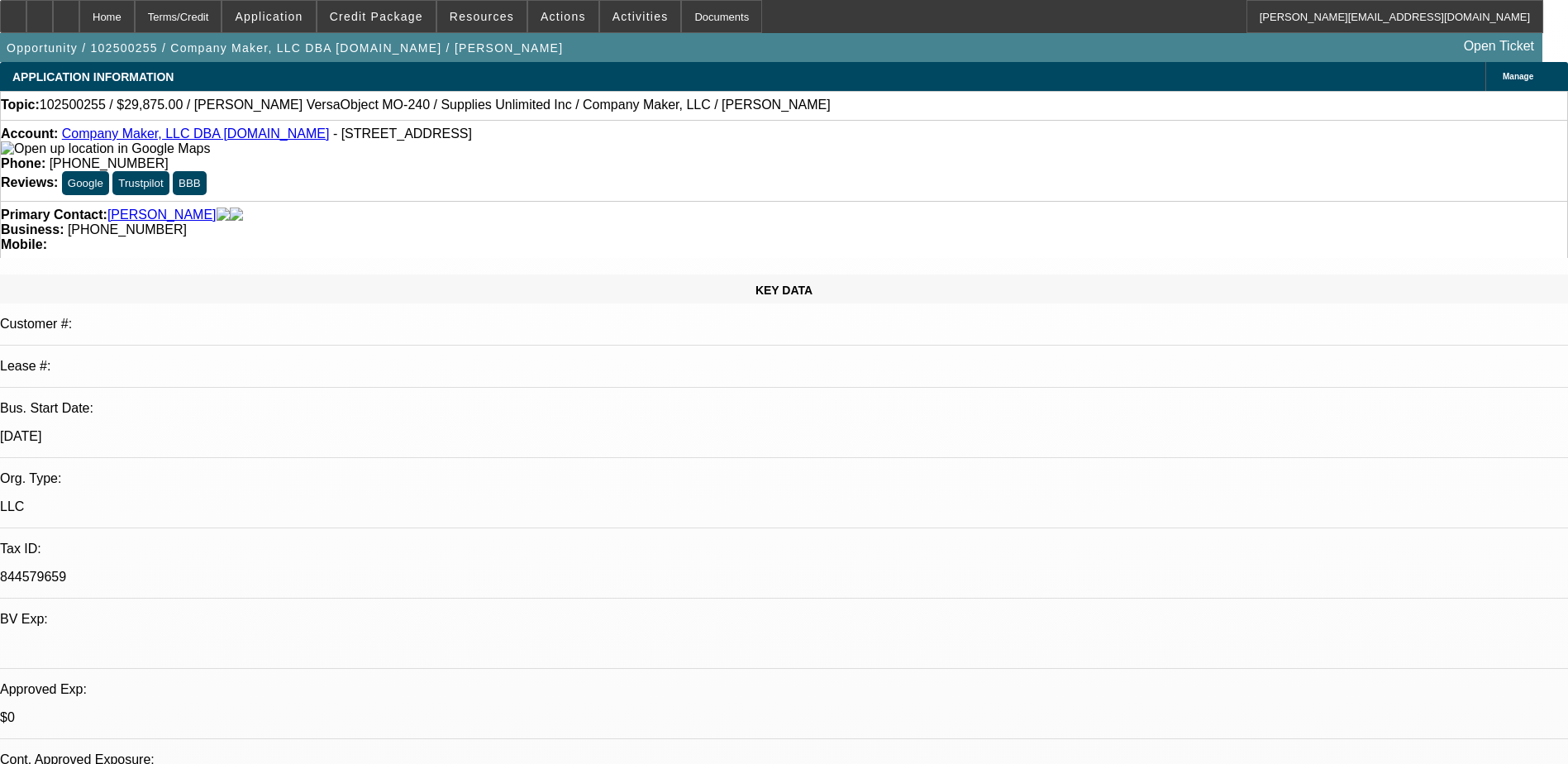
select select "0.1"
select select "0"
select select "0.1"
select select "0"
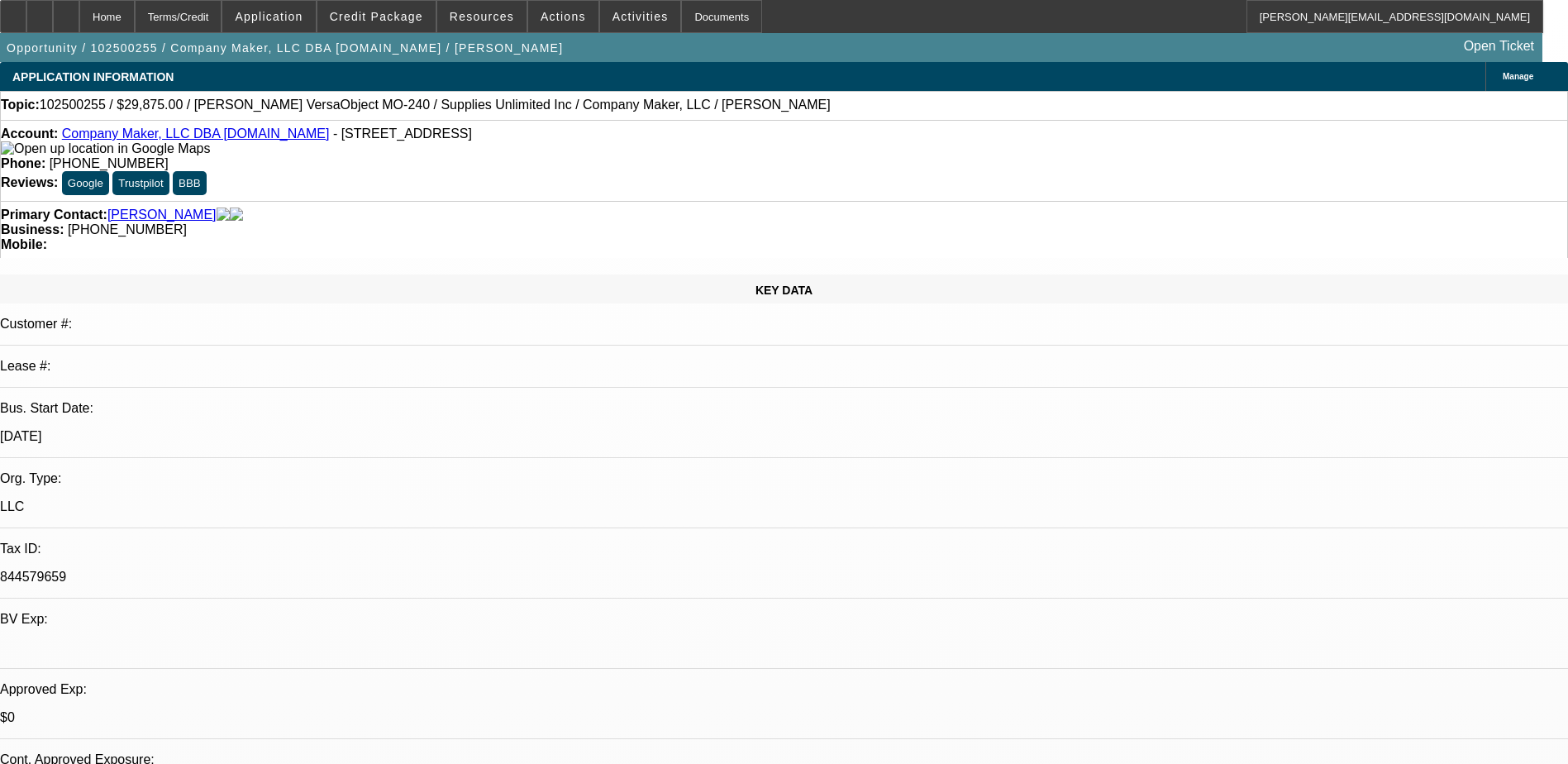
select select "0"
select select "0.1"
select select "0"
select select "0.1"
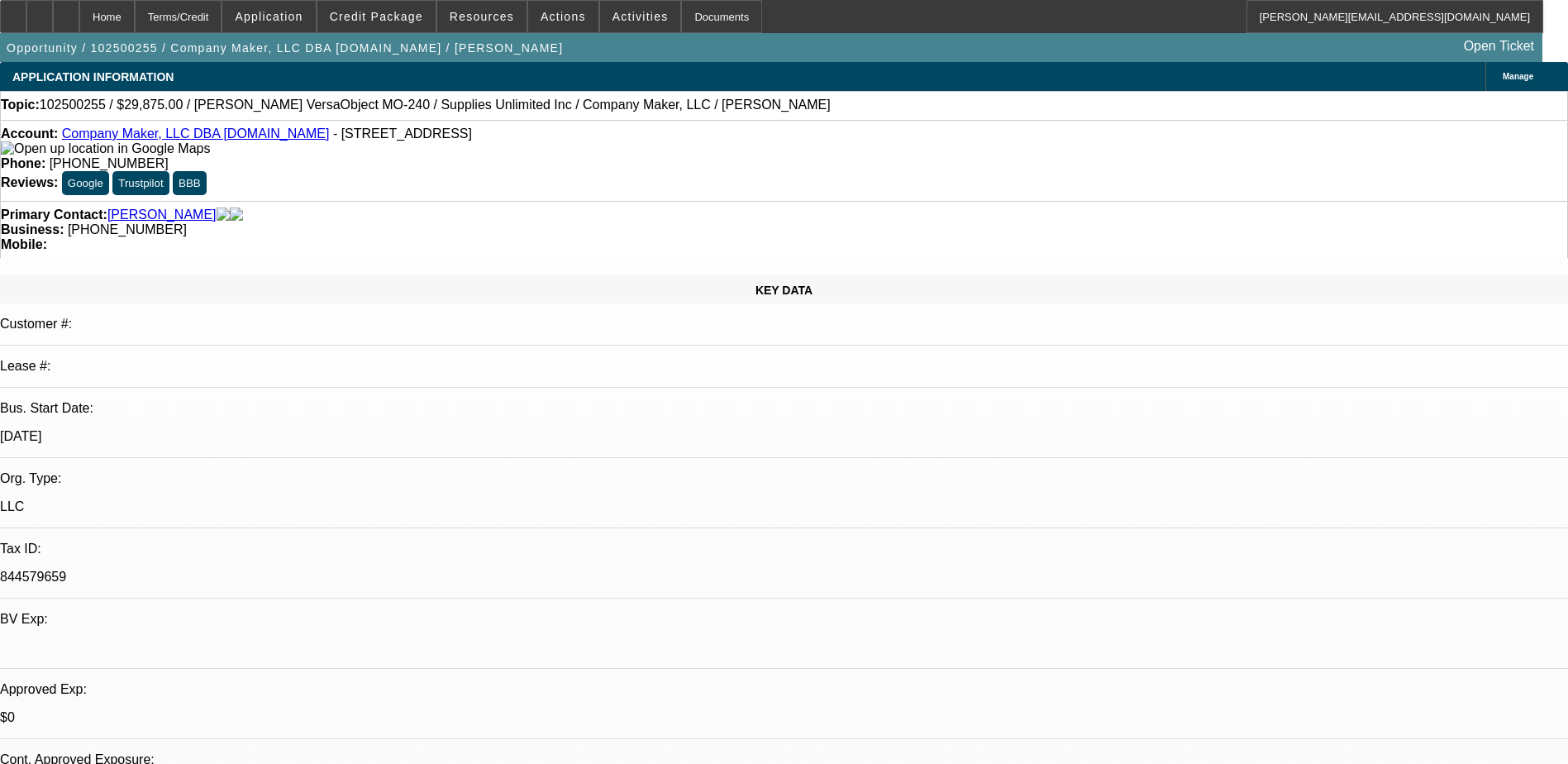
select select "1"
select select "2"
select select "4"
select select "1"
select select "2"
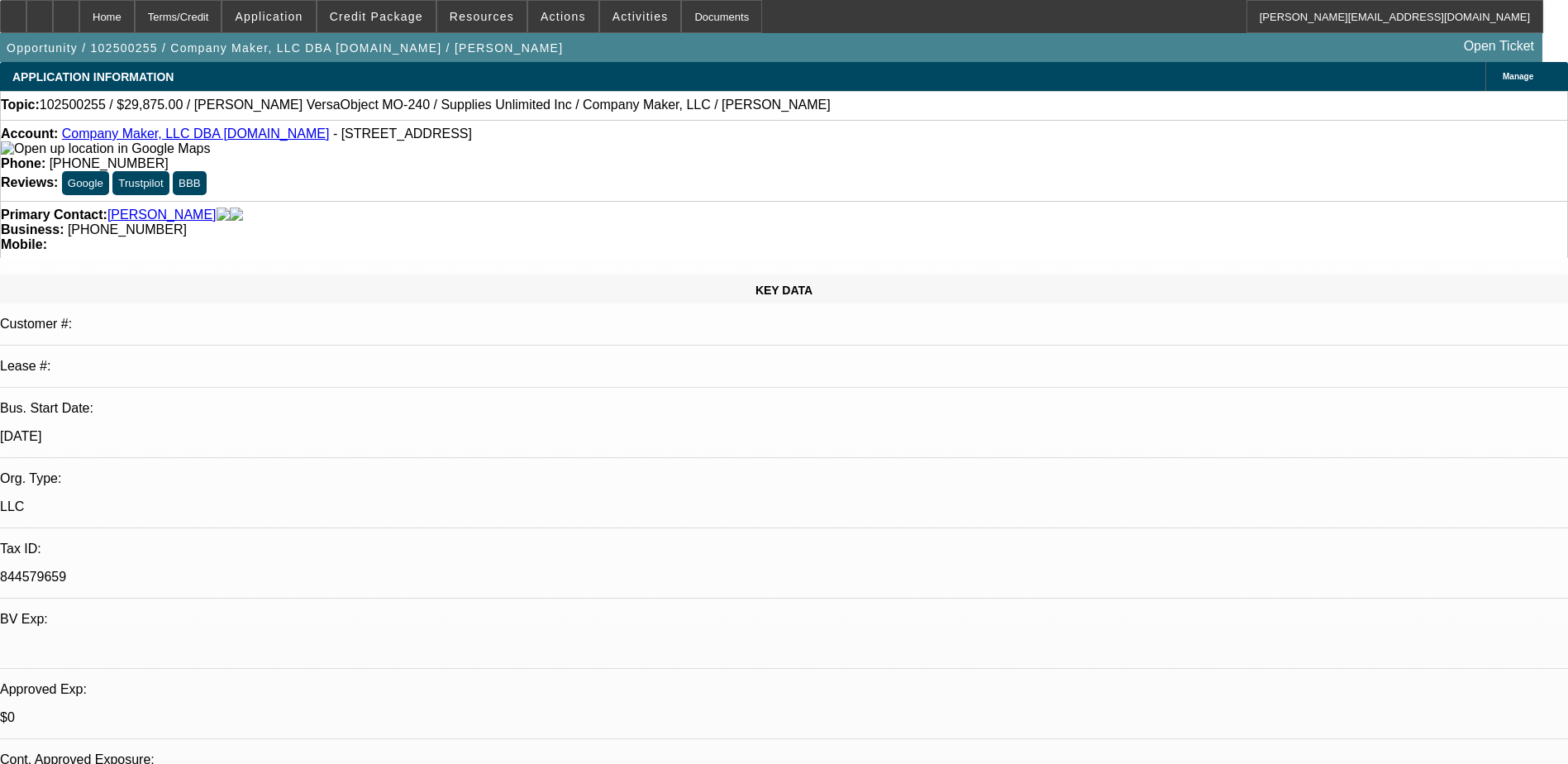
select select "4"
select select "1"
select select "2"
select select "4"
select select "1"
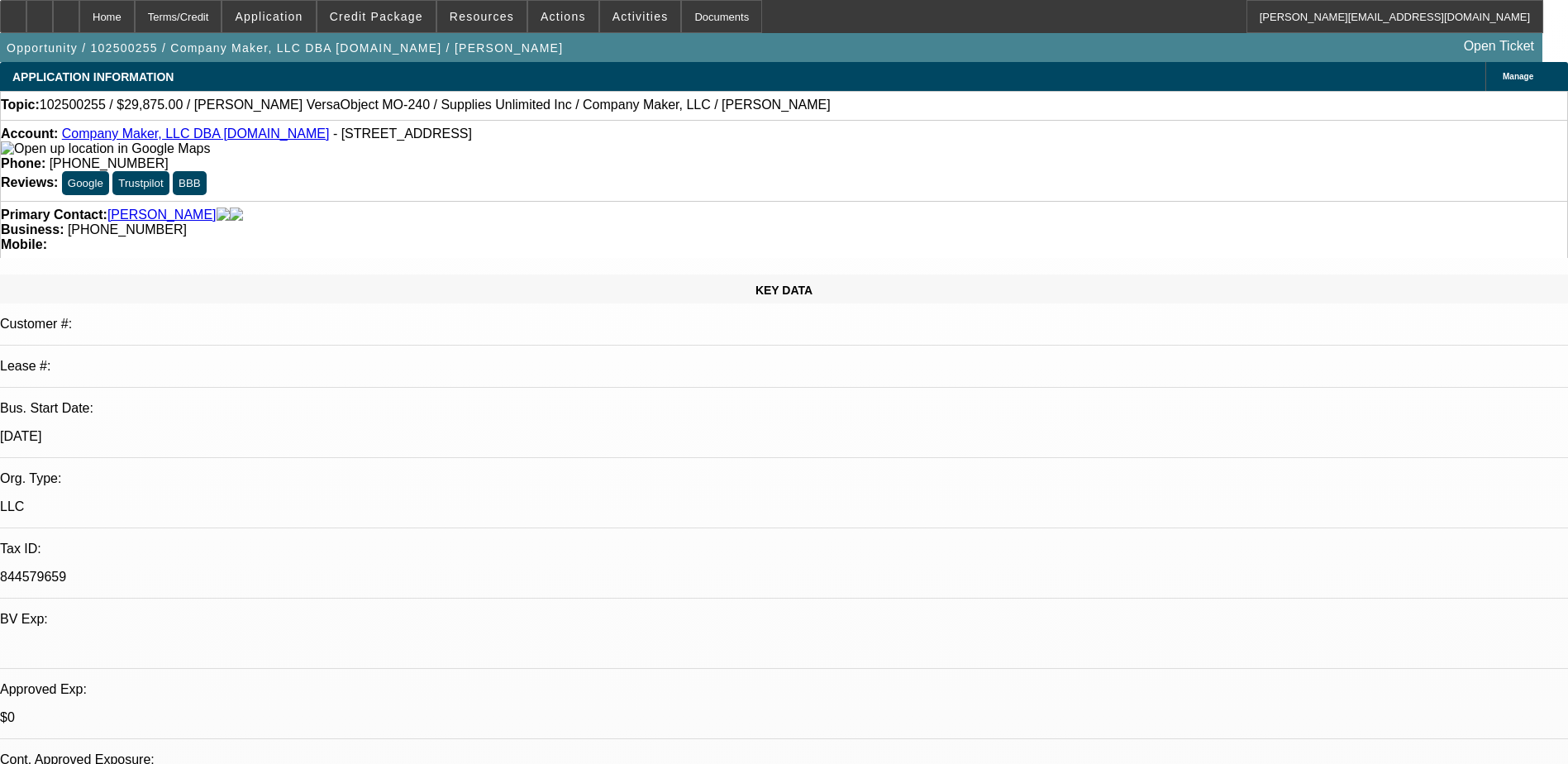
select select "2"
select select "4"
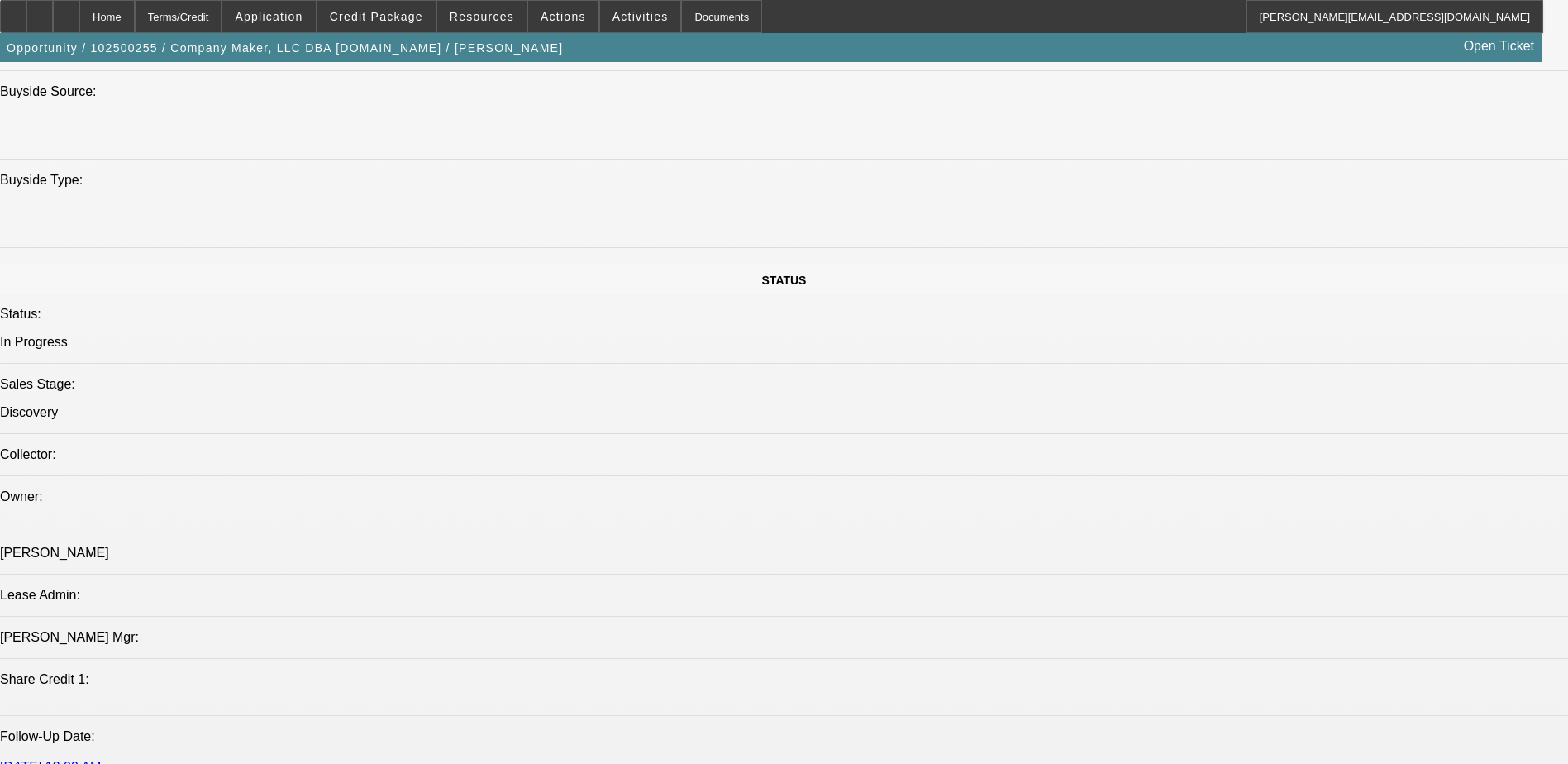
scroll to position [1820, 0]
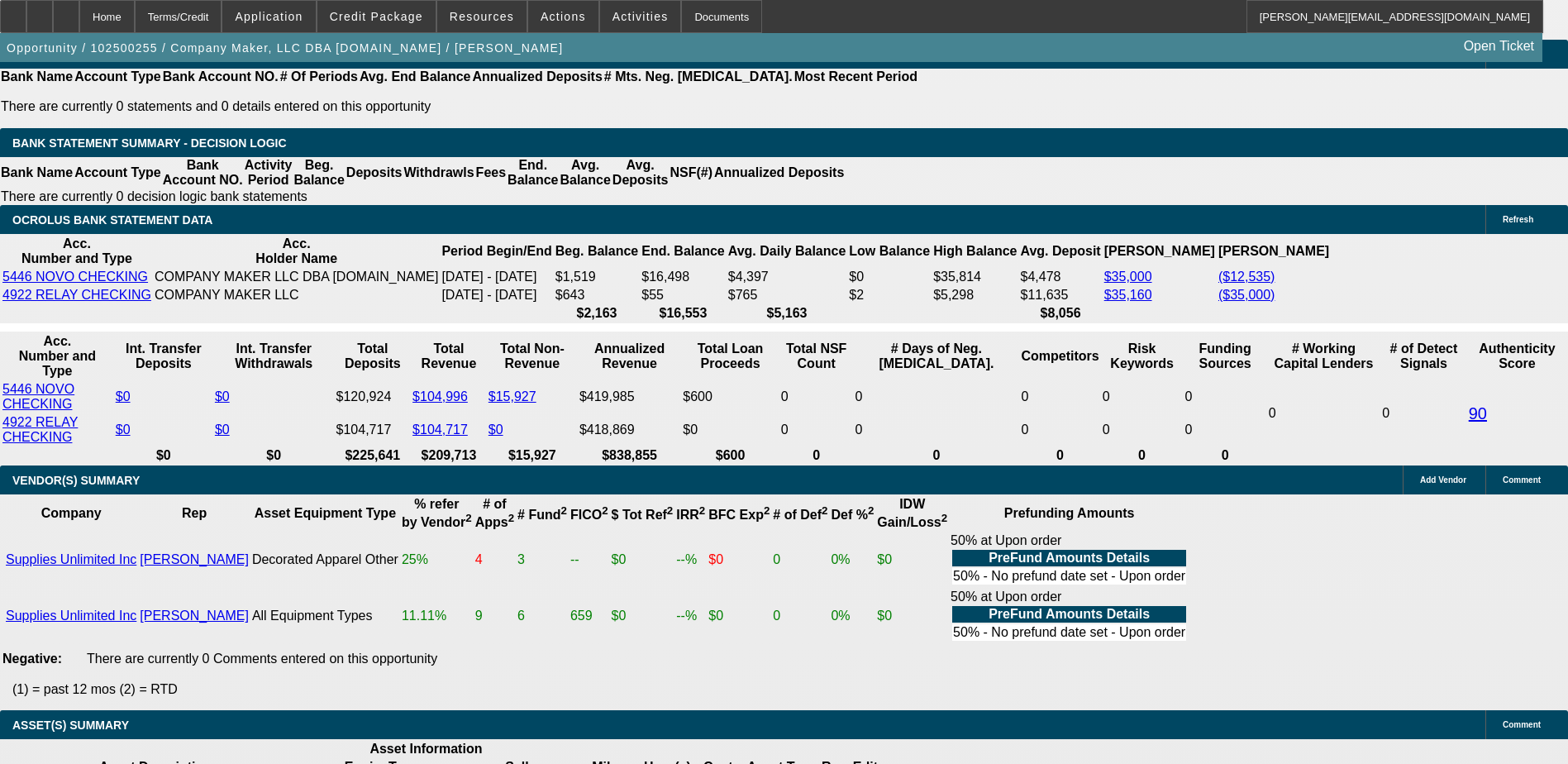
scroll to position [3101, 0]
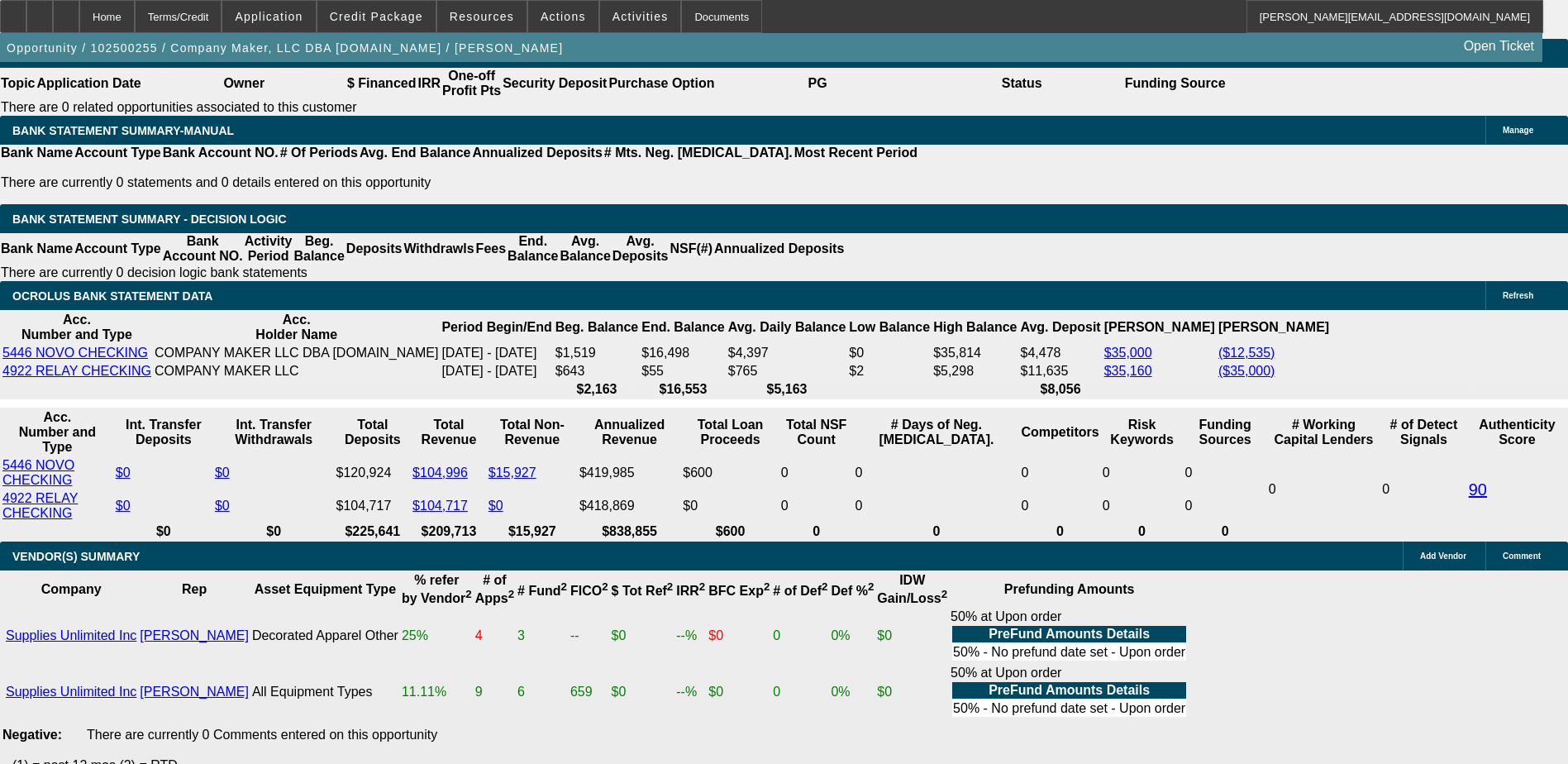
scroll to position [2521, 0]
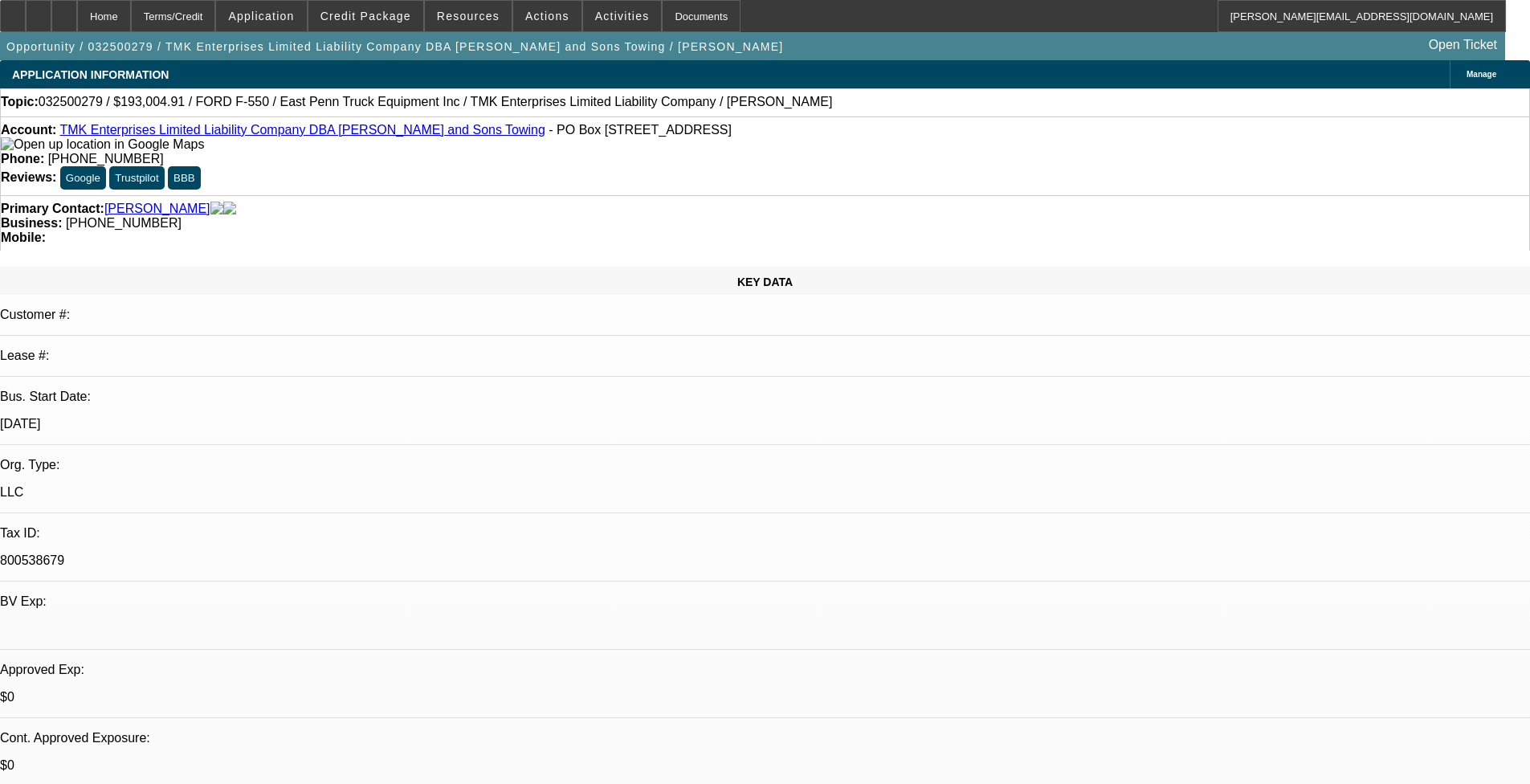
select select "0"
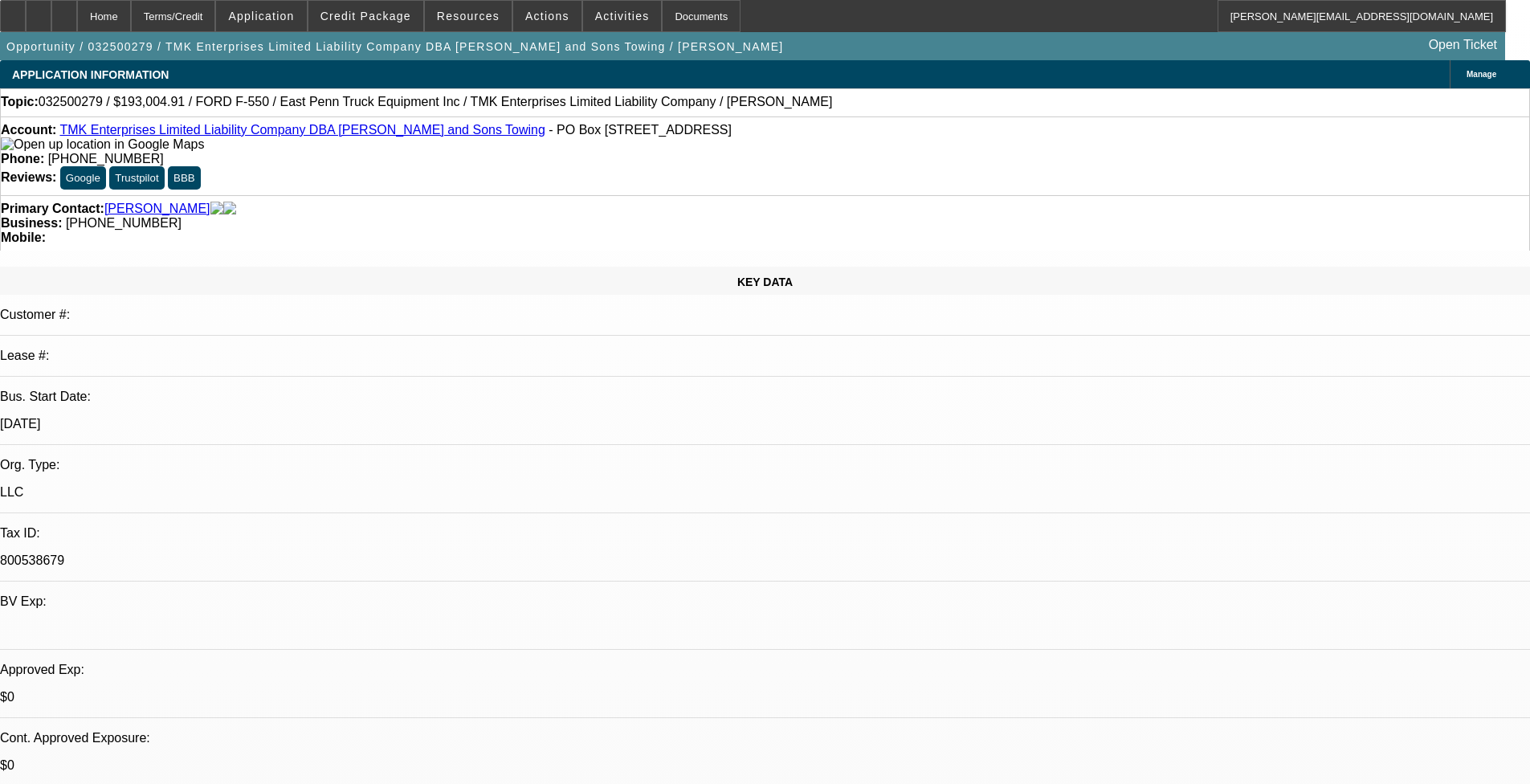
select select "0"
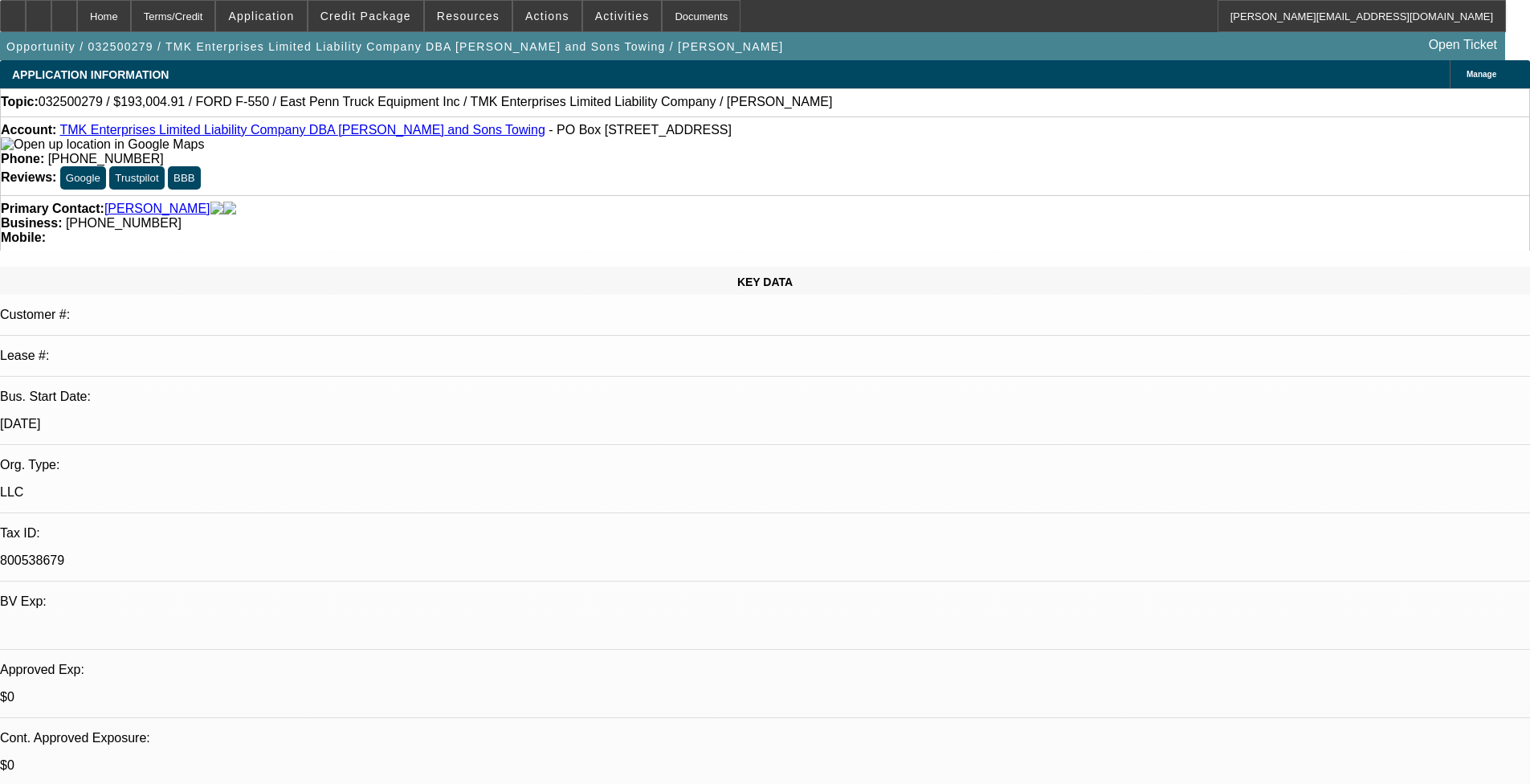
select select "0"
select select "1"
select select "6"
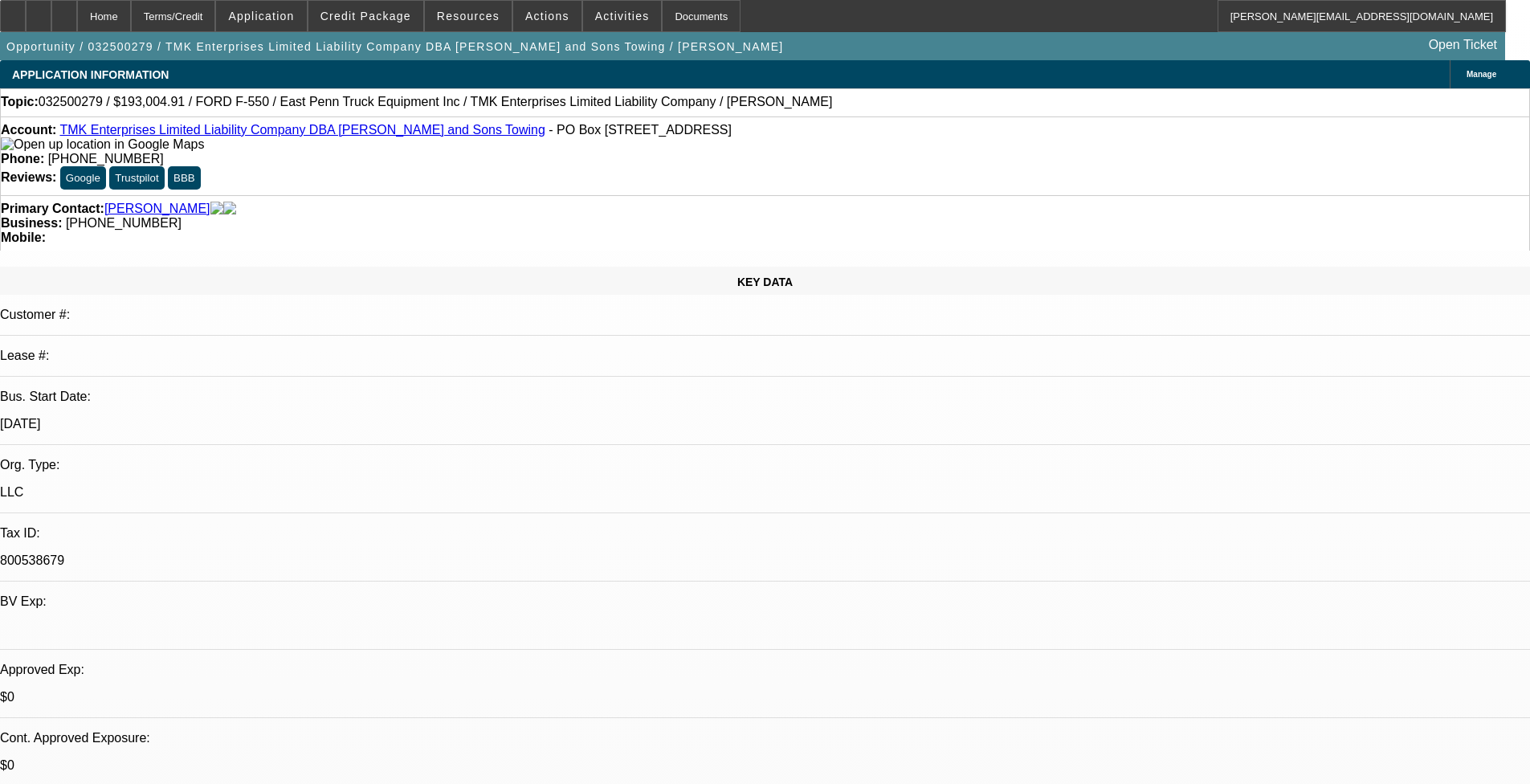
select select "1"
select select "6"
select select "1"
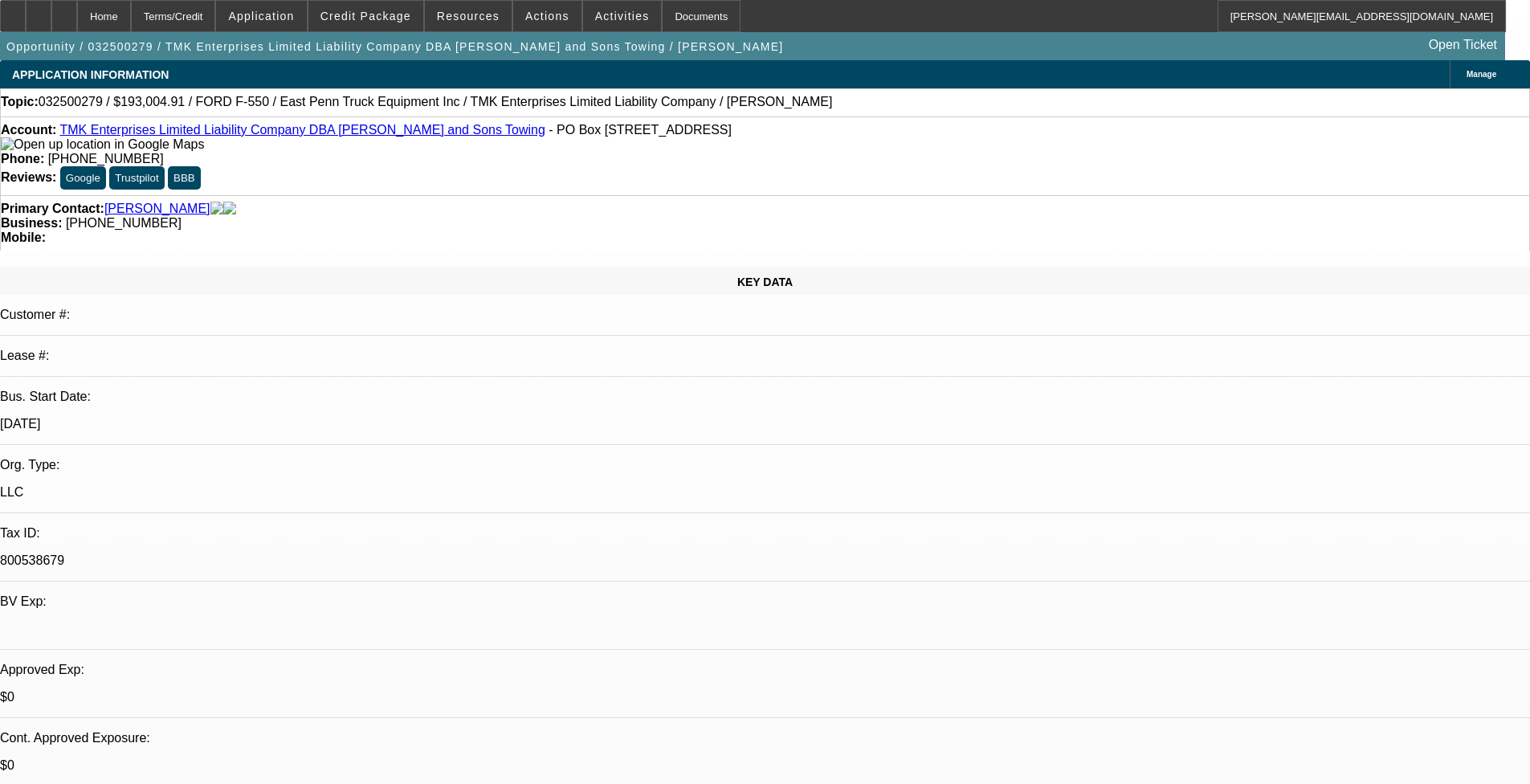
select select "6"
select select "1"
select select "6"
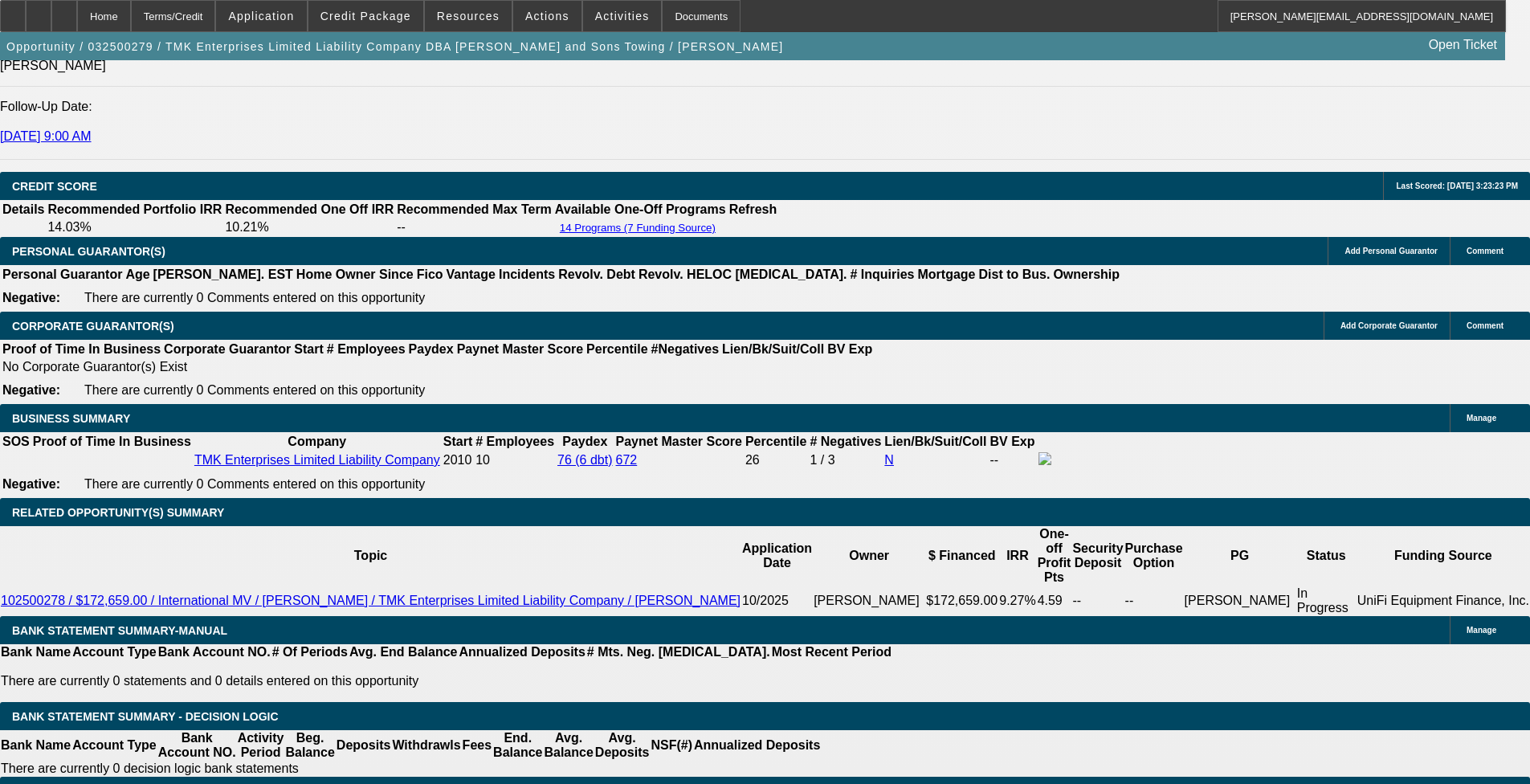
scroll to position [2007, 0]
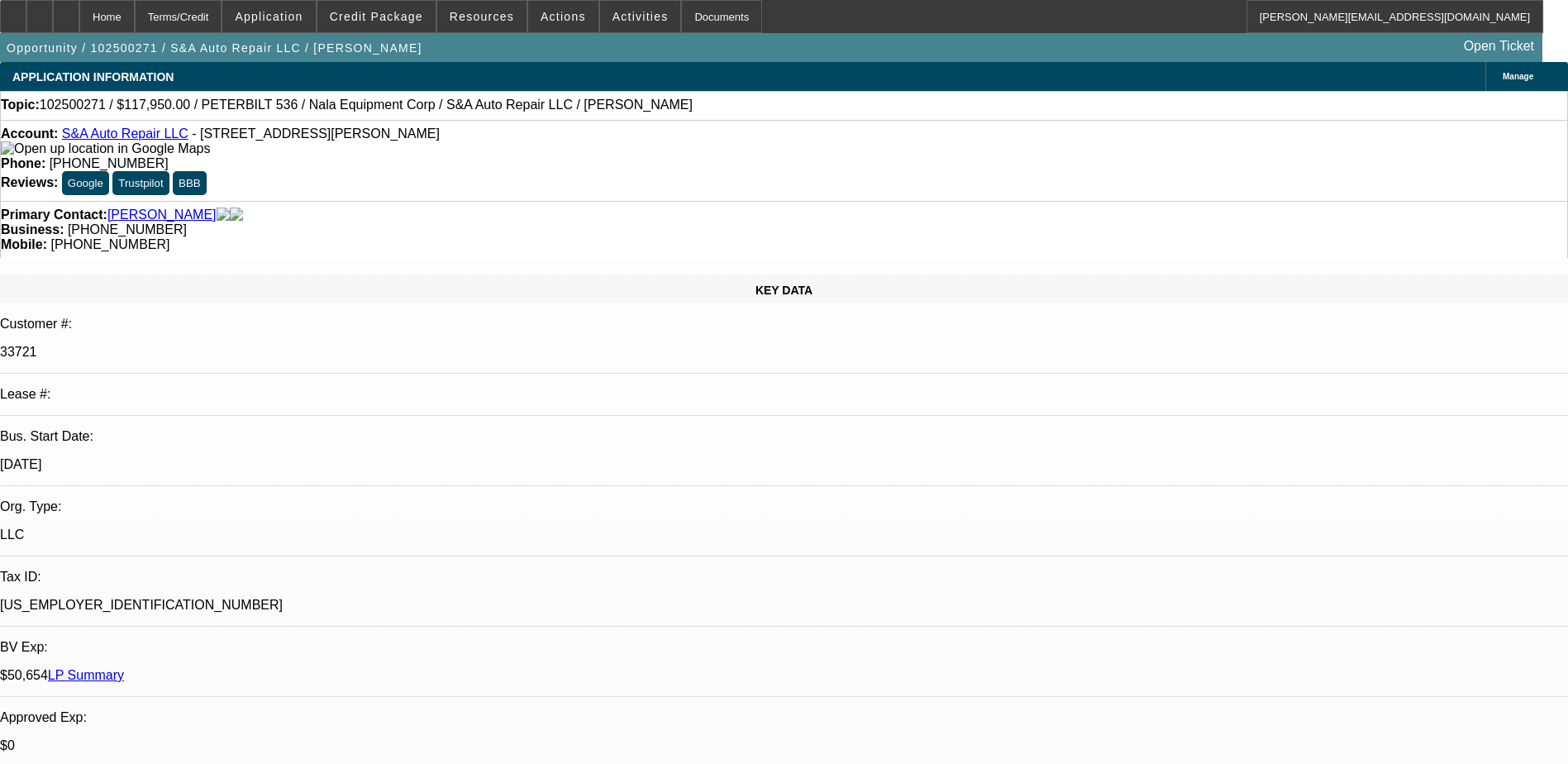
select select "0"
select select "2"
select select "0.1"
select select "4"
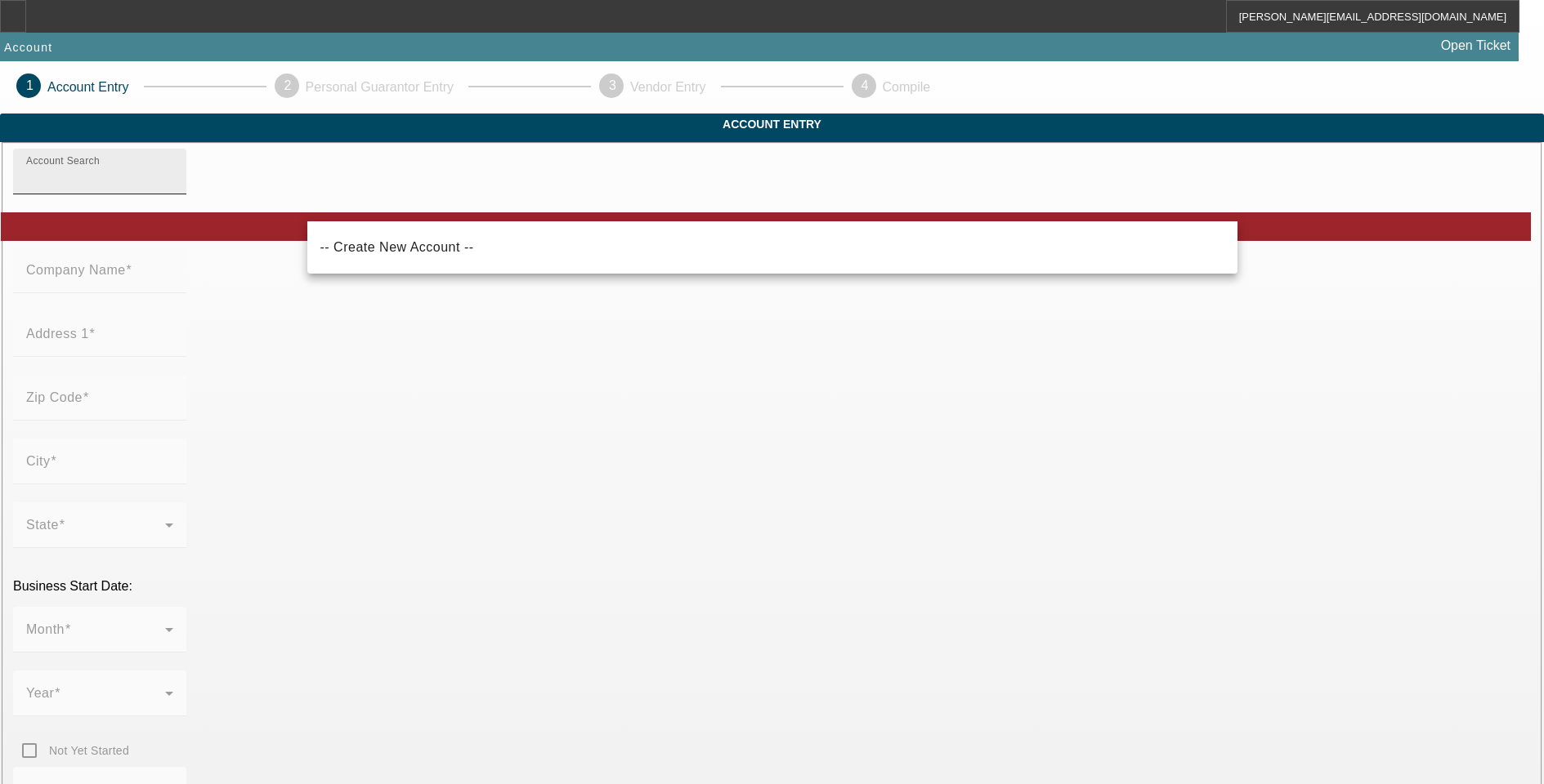
click at [174, 187] on input "Account Search" at bounding box center [100, 179] width 147 height 20
type input "[PERSON_NAME] Paradise"
click at [174, 187] on input "[PERSON_NAME] Paradise" at bounding box center [100, 179] width 147 height 20
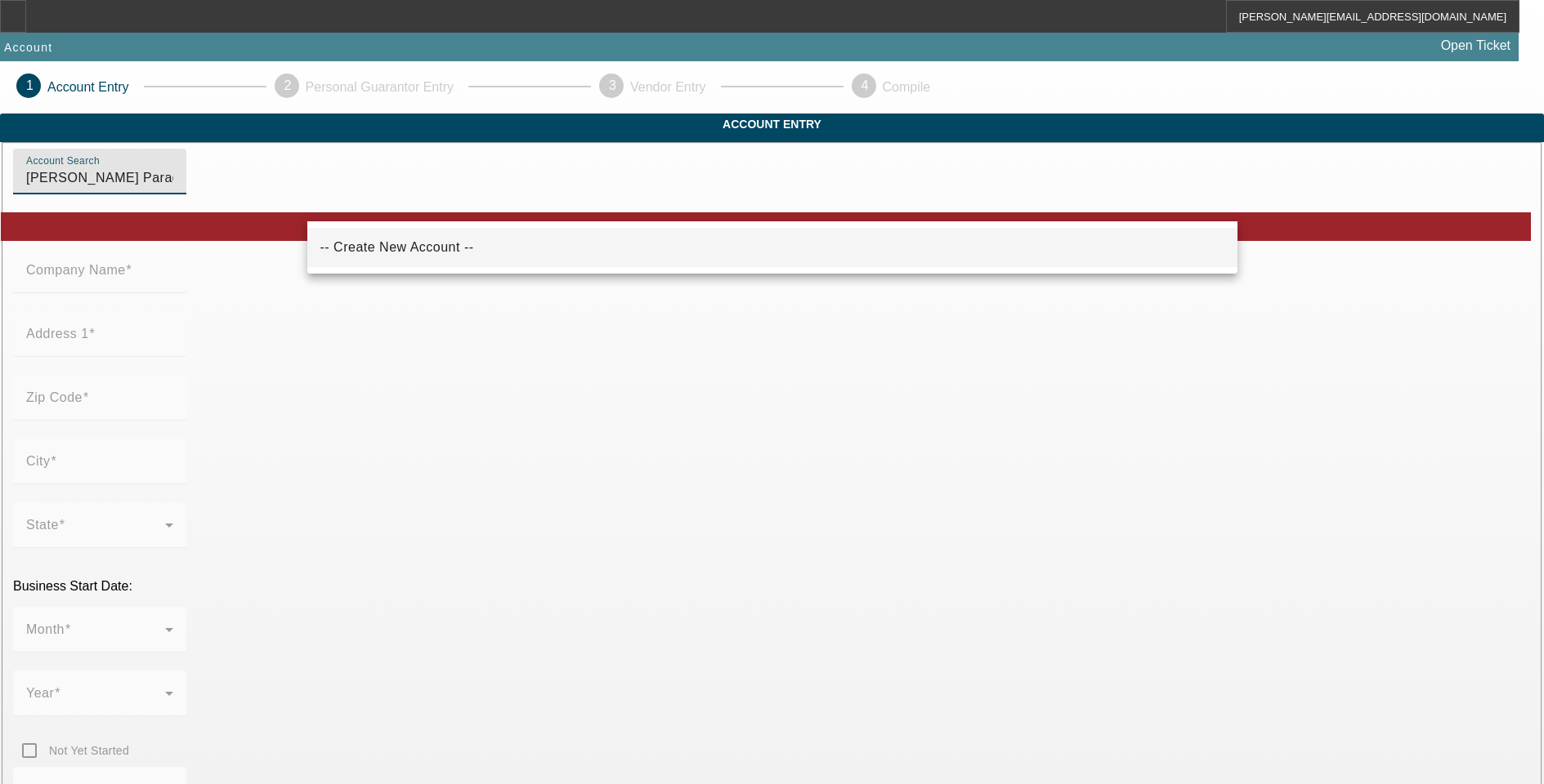
click at [380, 241] on span "-- Create New Account --" at bounding box center [397, 247] width 154 height 20
type input "-- Create New Account --"
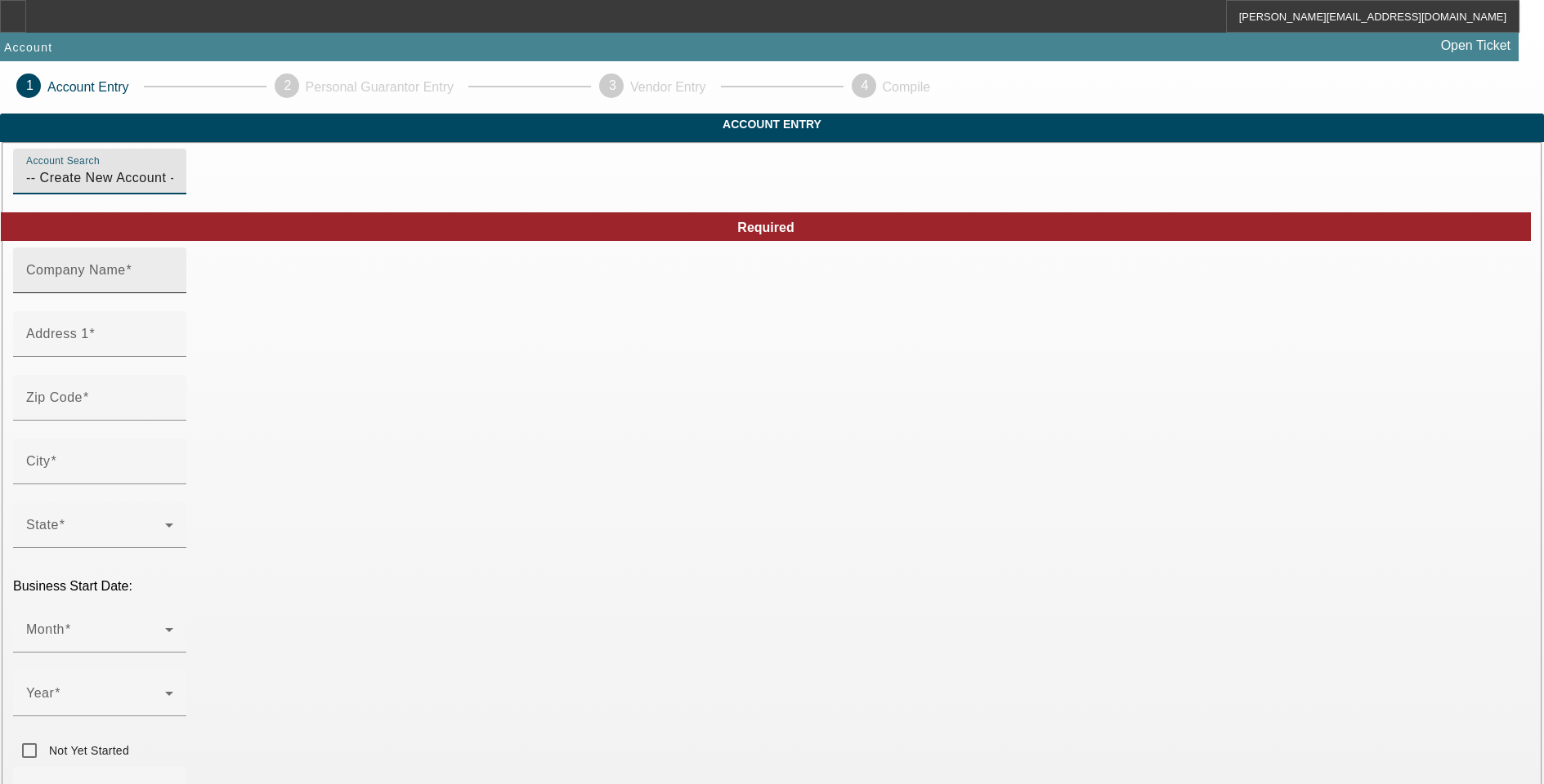
drag, startPoint x: 393, startPoint y: 299, endPoint x: 402, endPoint y: 300, distance: 9.1
click at [126, 277] on mat-label "Company Name" at bounding box center [77, 270] width 100 height 14
click at [174, 287] on input "Company Name" at bounding box center [100, 277] width 147 height 20
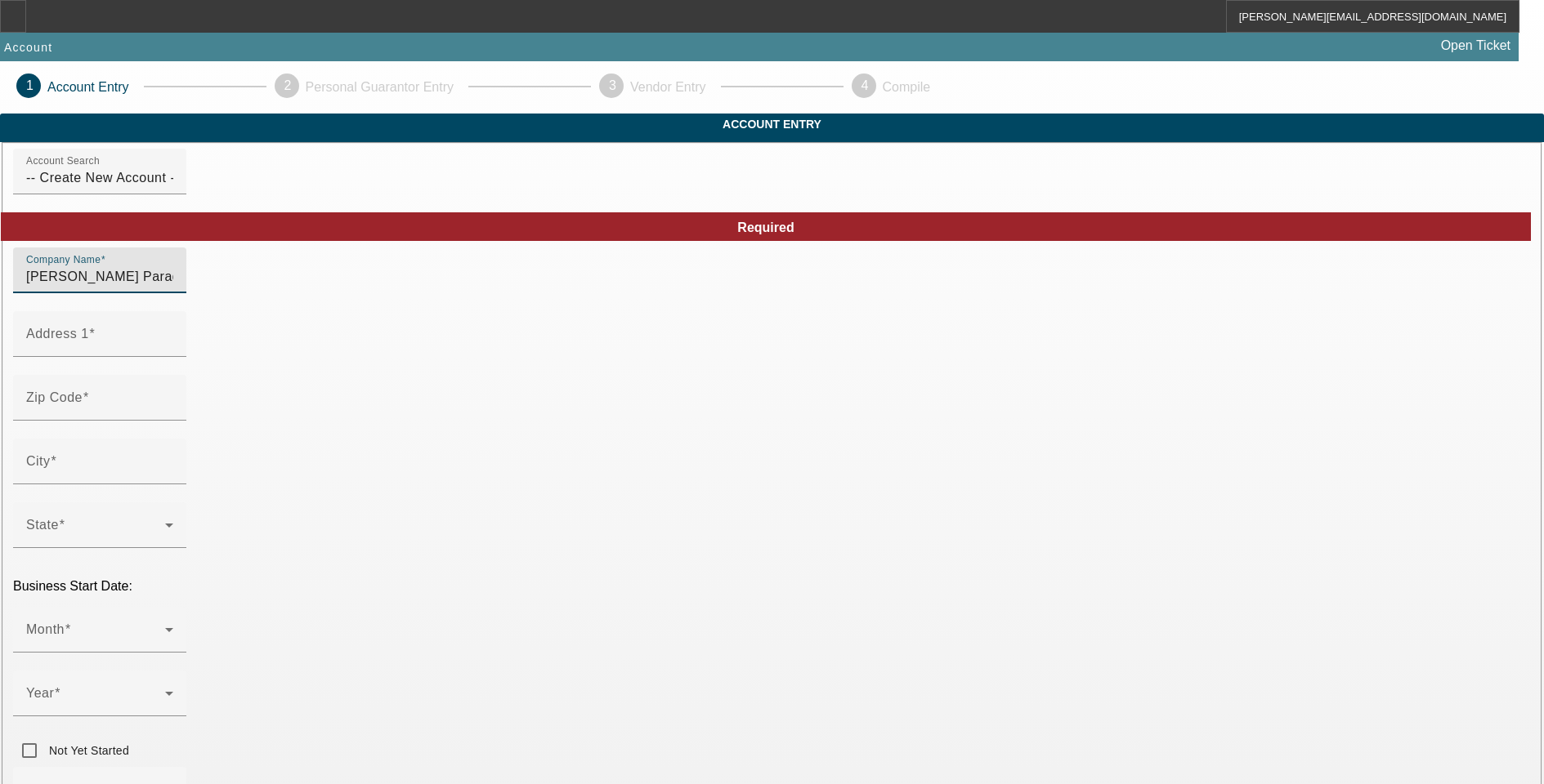
type input "[PERSON_NAME] Paradise Ponds, Inc."
type input "1875 Diesel Dr. #8"
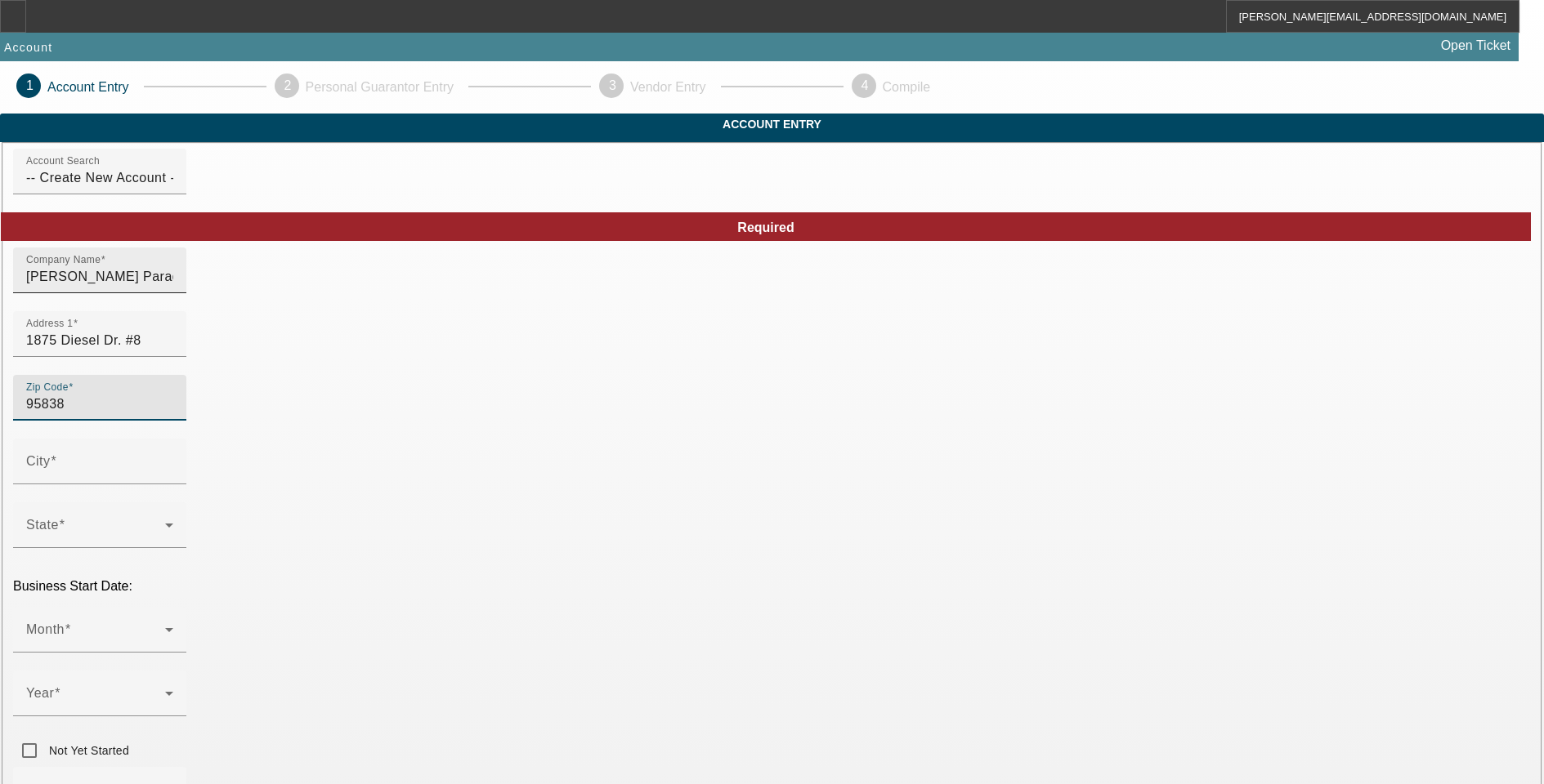
type input "95838"
type input "Sacramento"
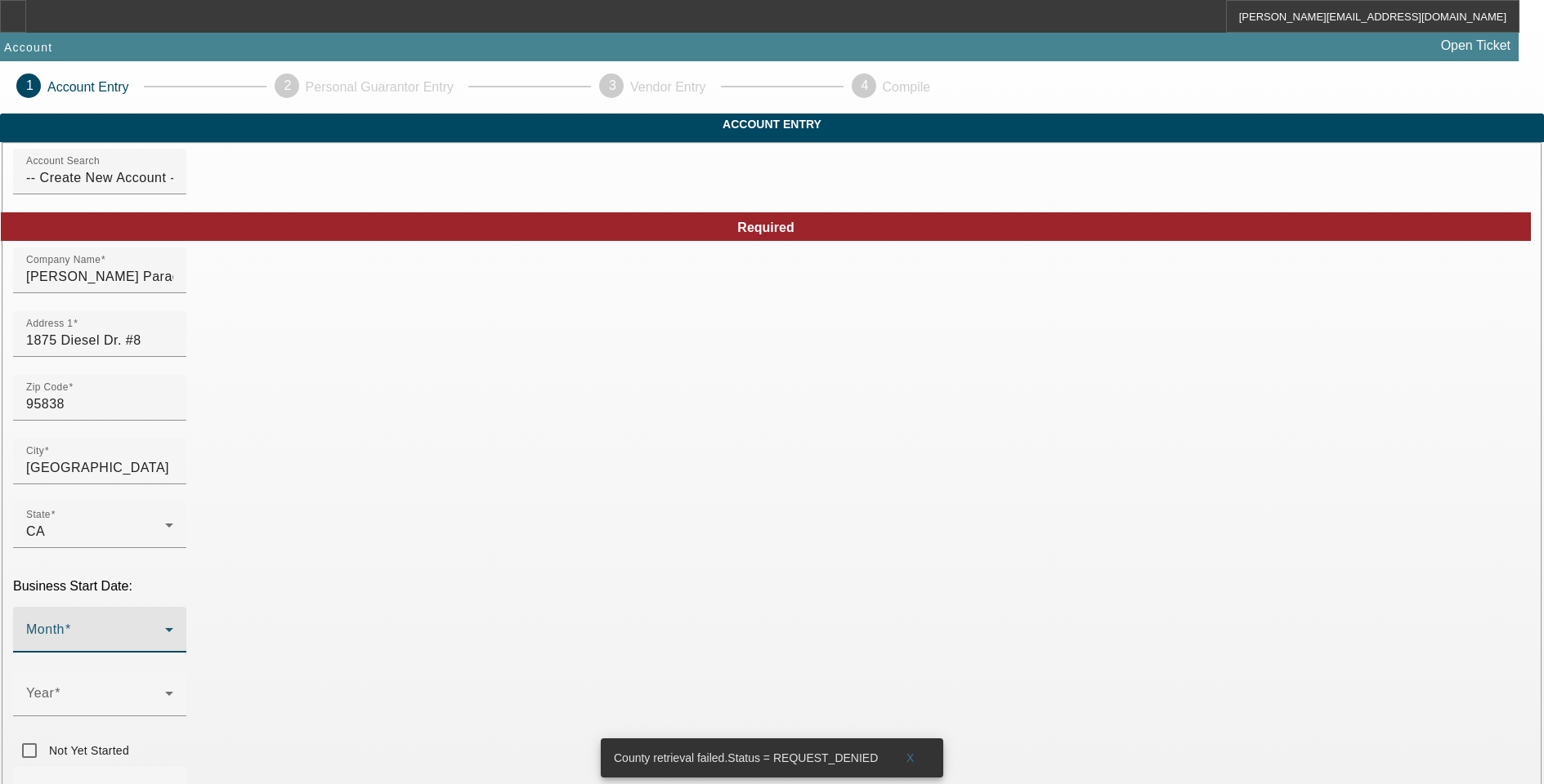
click at [165, 627] on span at bounding box center [96, 637] width 139 height 20
click at [337, 392] on span "July" at bounding box center [332, 384] width 25 height 20
click at [165, 691] on span at bounding box center [96, 701] width 139 height 20
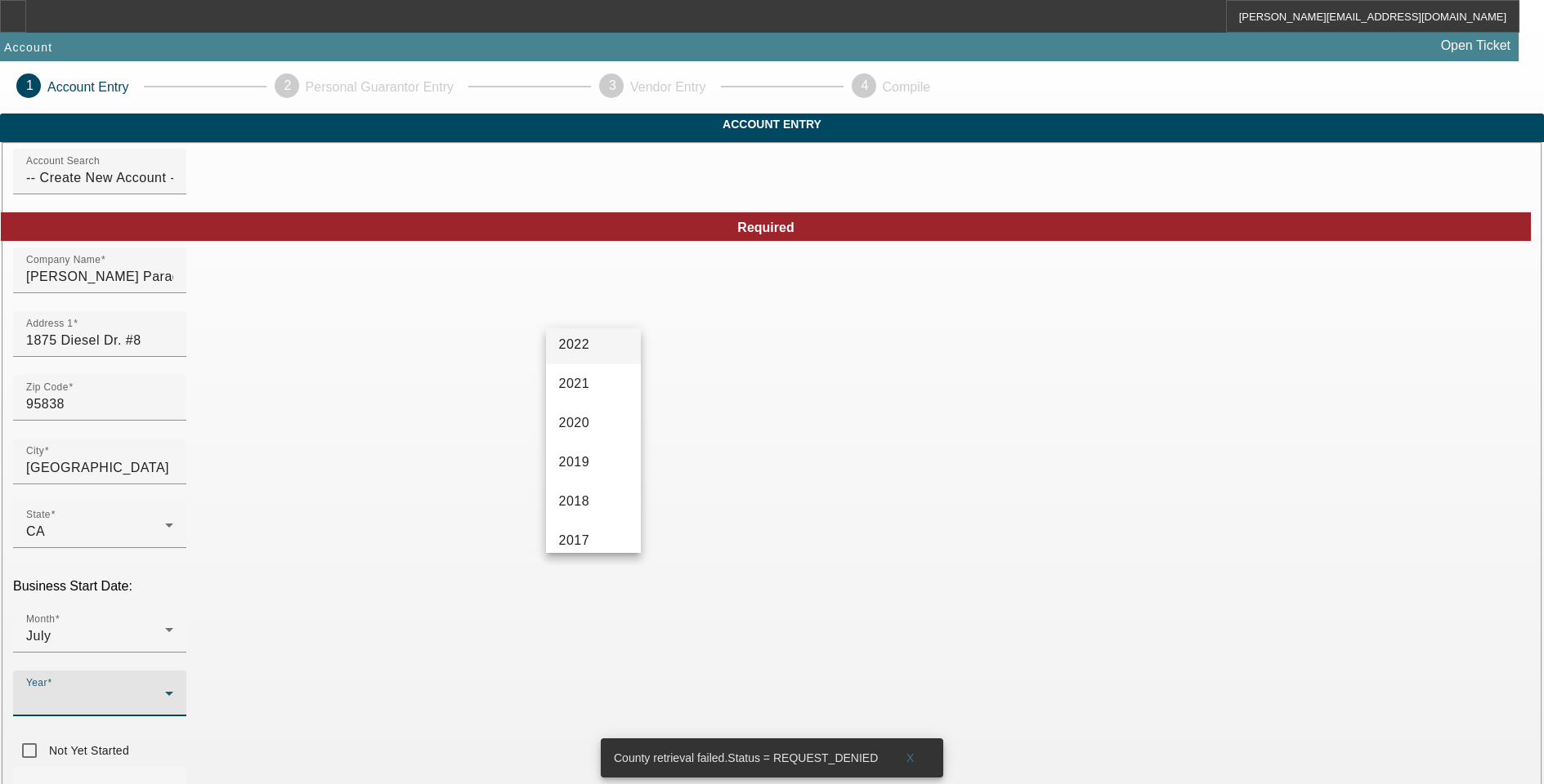
click at [567, 356] on mat-option "2022" at bounding box center [593, 344] width 95 height 39
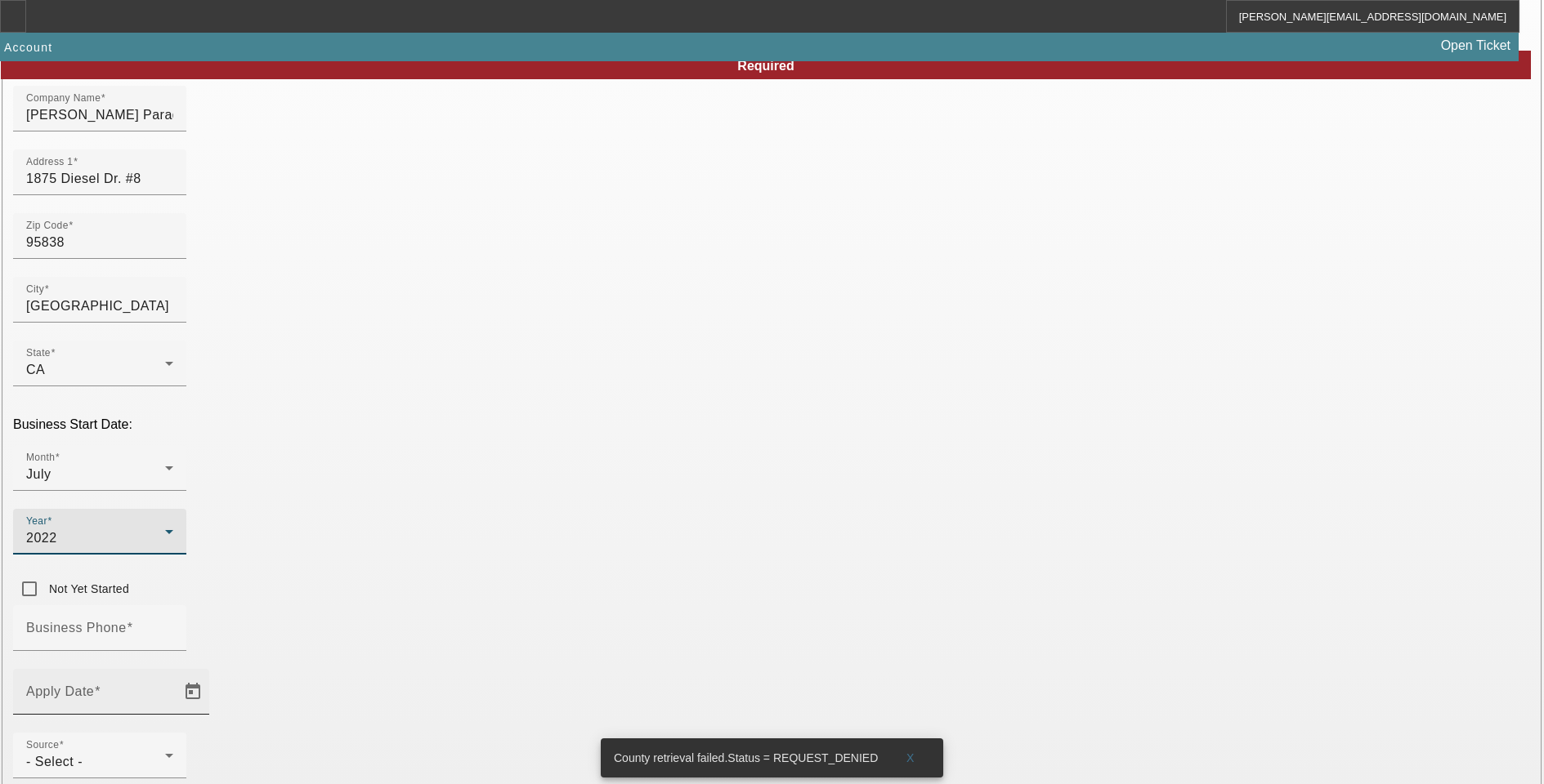
scroll to position [164, 0]
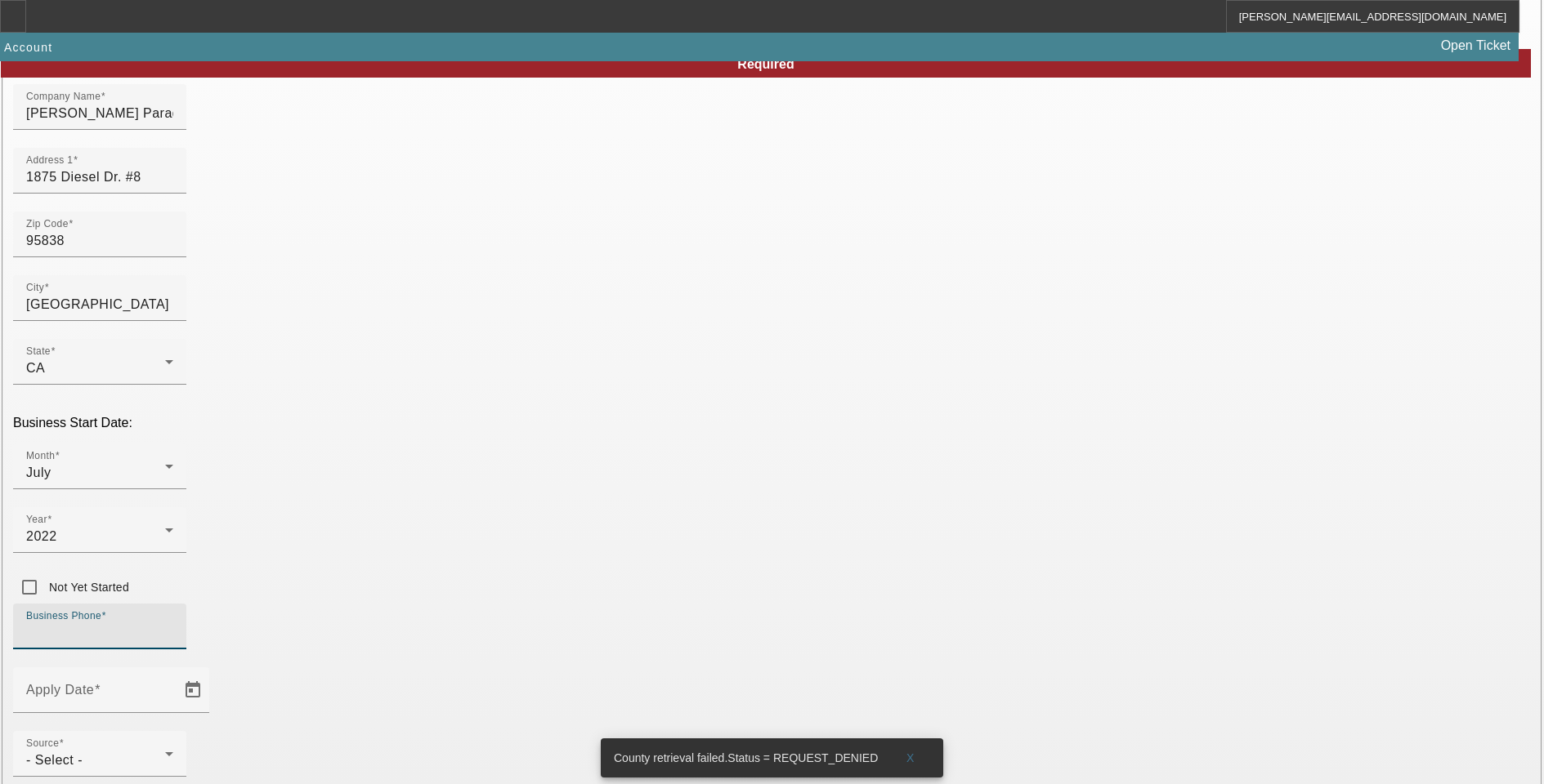
click at [174, 623] on input "Business Phone" at bounding box center [100, 633] width 147 height 20
type input "[PHONE_NUMBER]"
click at [212, 671] on span "Open calendar" at bounding box center [193, 691] width 39 height 39
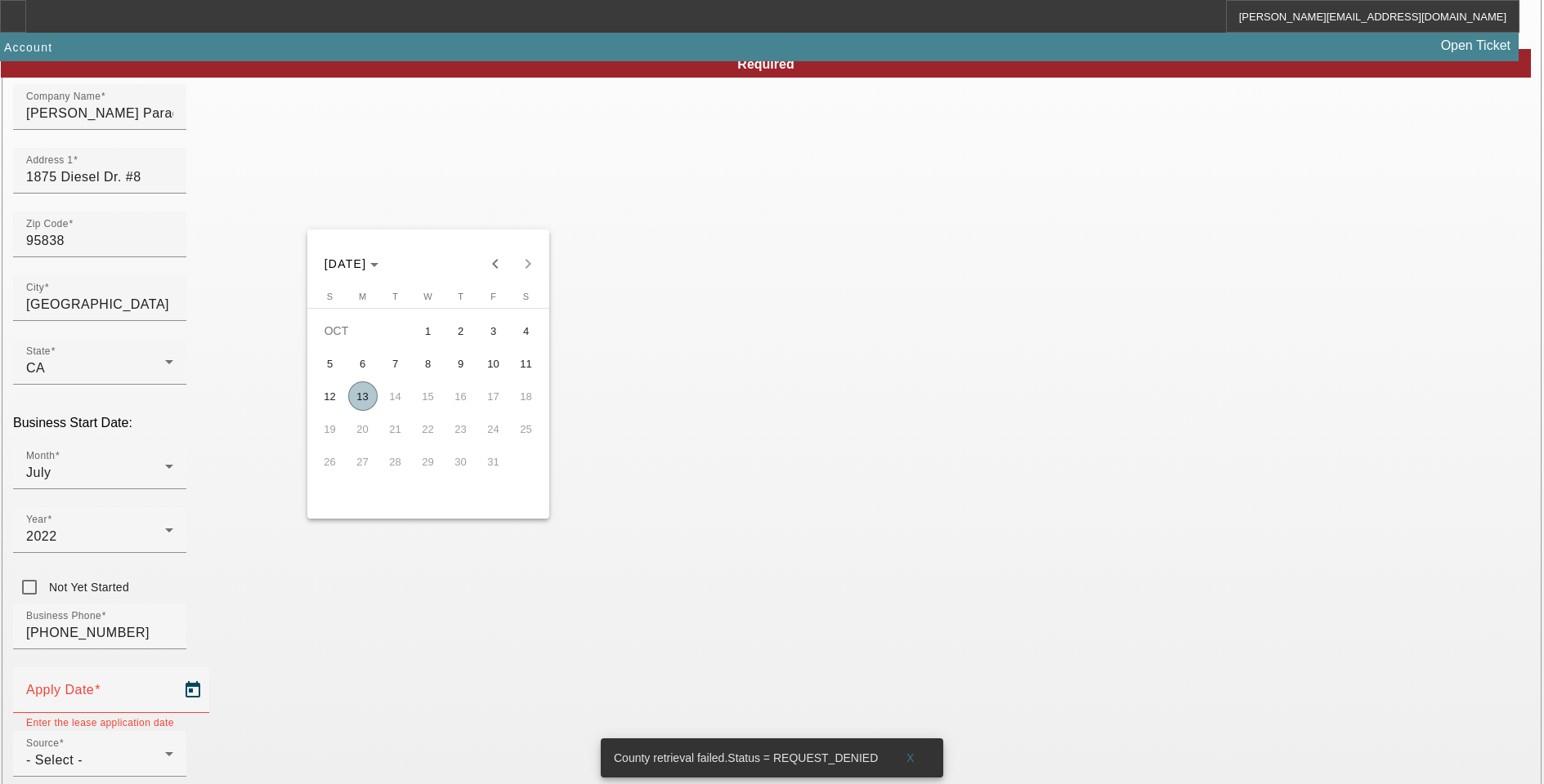
drag, startPoint x: 361, startPoint y: 402, endPoint x: 378, endPoint y: 402, distance: 17.0
click at [361, 401] on span "13" at bounding box center [363, 396] width 29 height 29
type input "[DATE]"
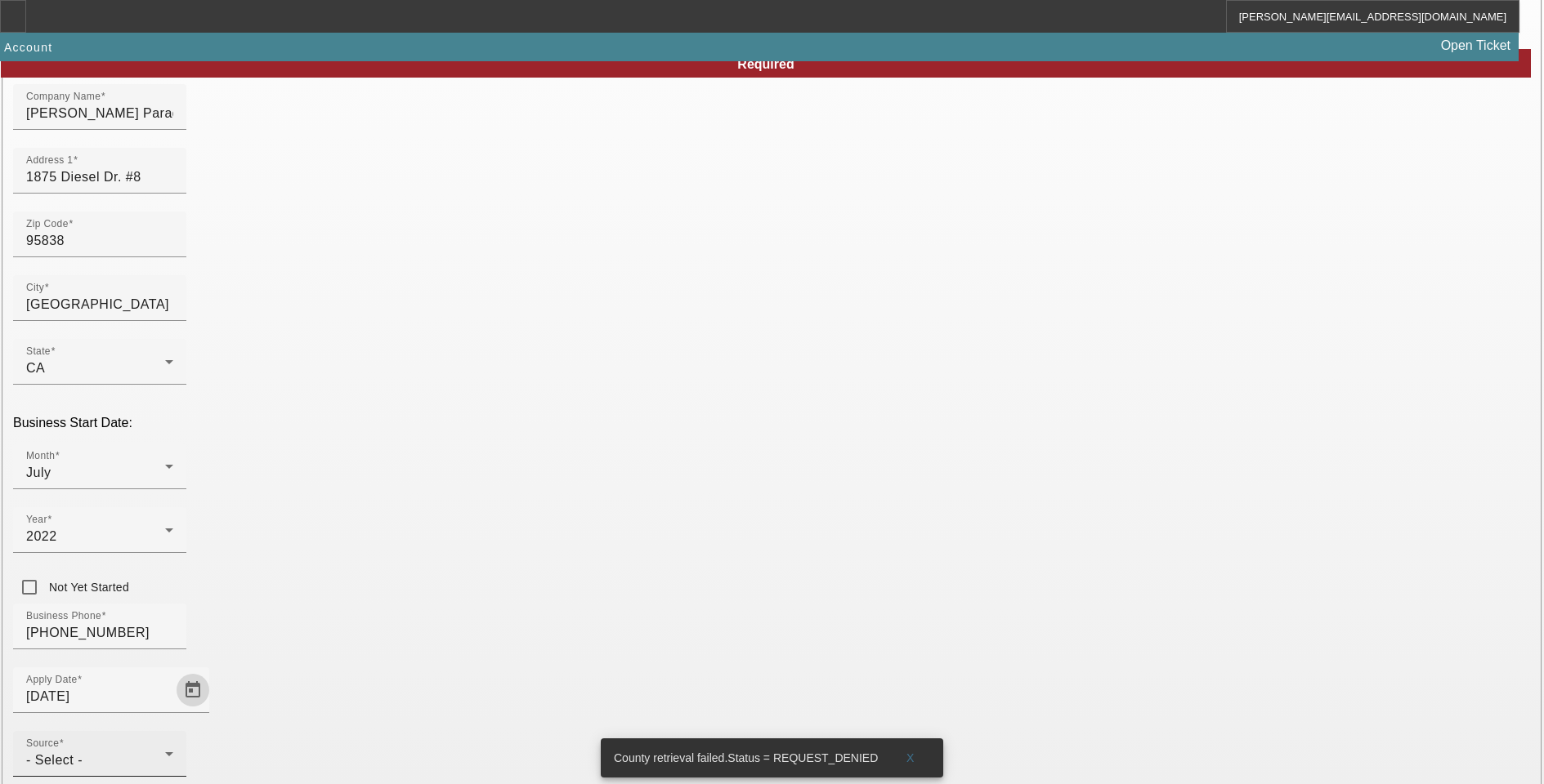
click at [165, 751] on div "- Select -" at bounding box center [96, 760] width 139 height 20
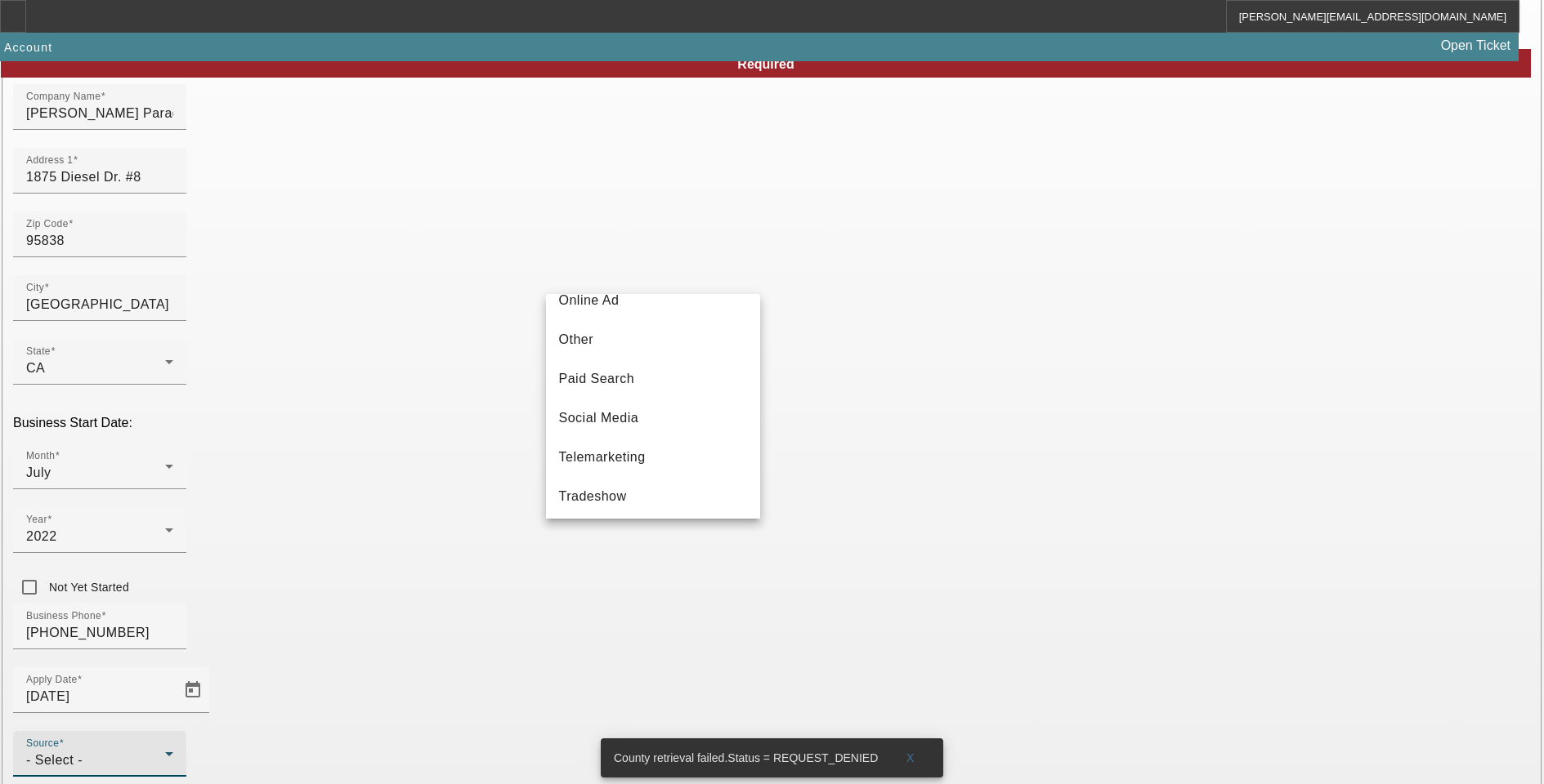
scroll to position [572, 0]
click at [610, 458] on span "Vendor Referral" at bounding box center [608, 454] width 98 height 20
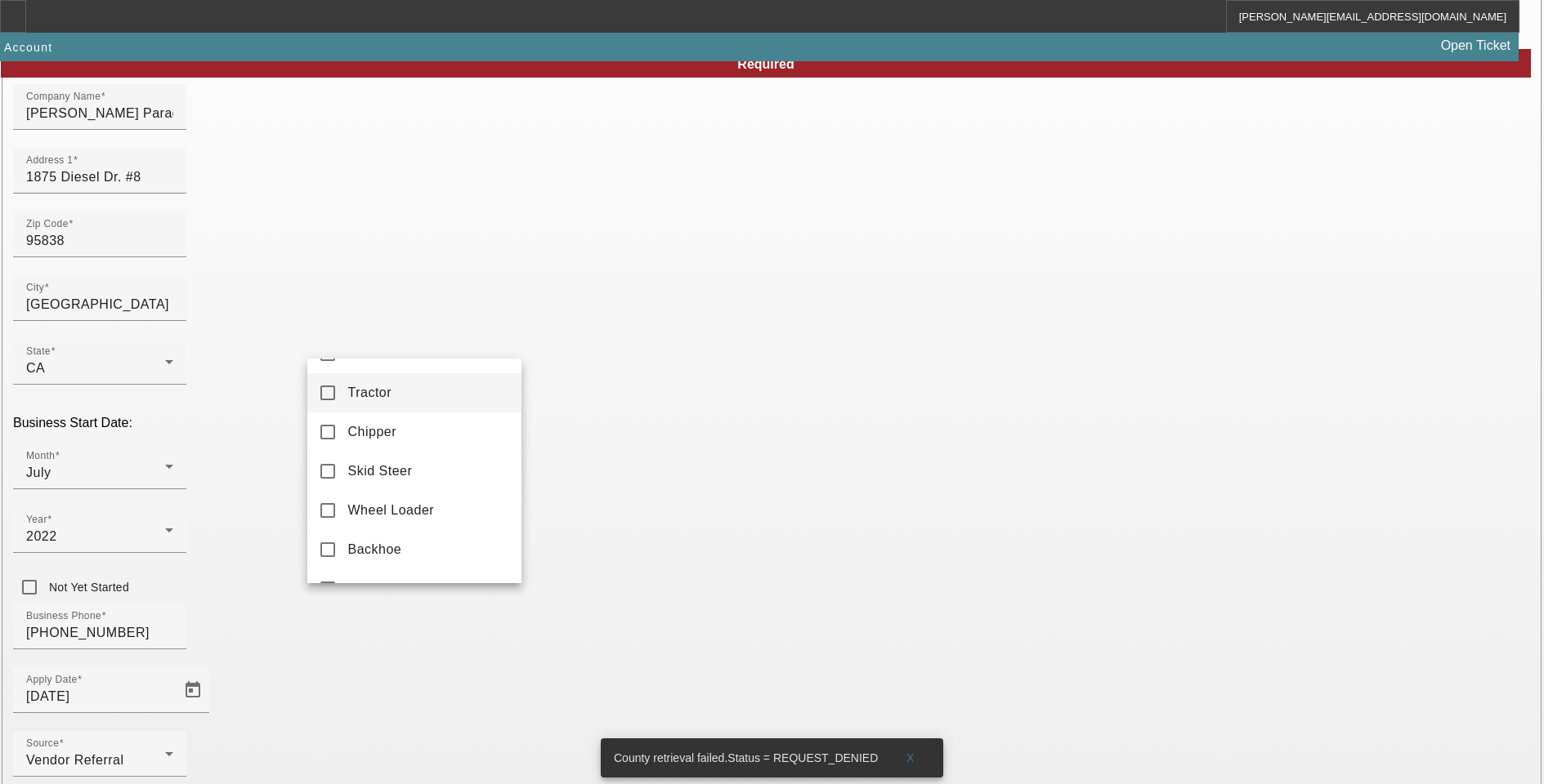
scroll to position [465, 0]
click at [332, 397] on mat-pseudo-checkbox at bounding box center [327, 390] width 15 height 15
click at [589, 617] on div at bounding box center [772, 392] width 1544 height 784
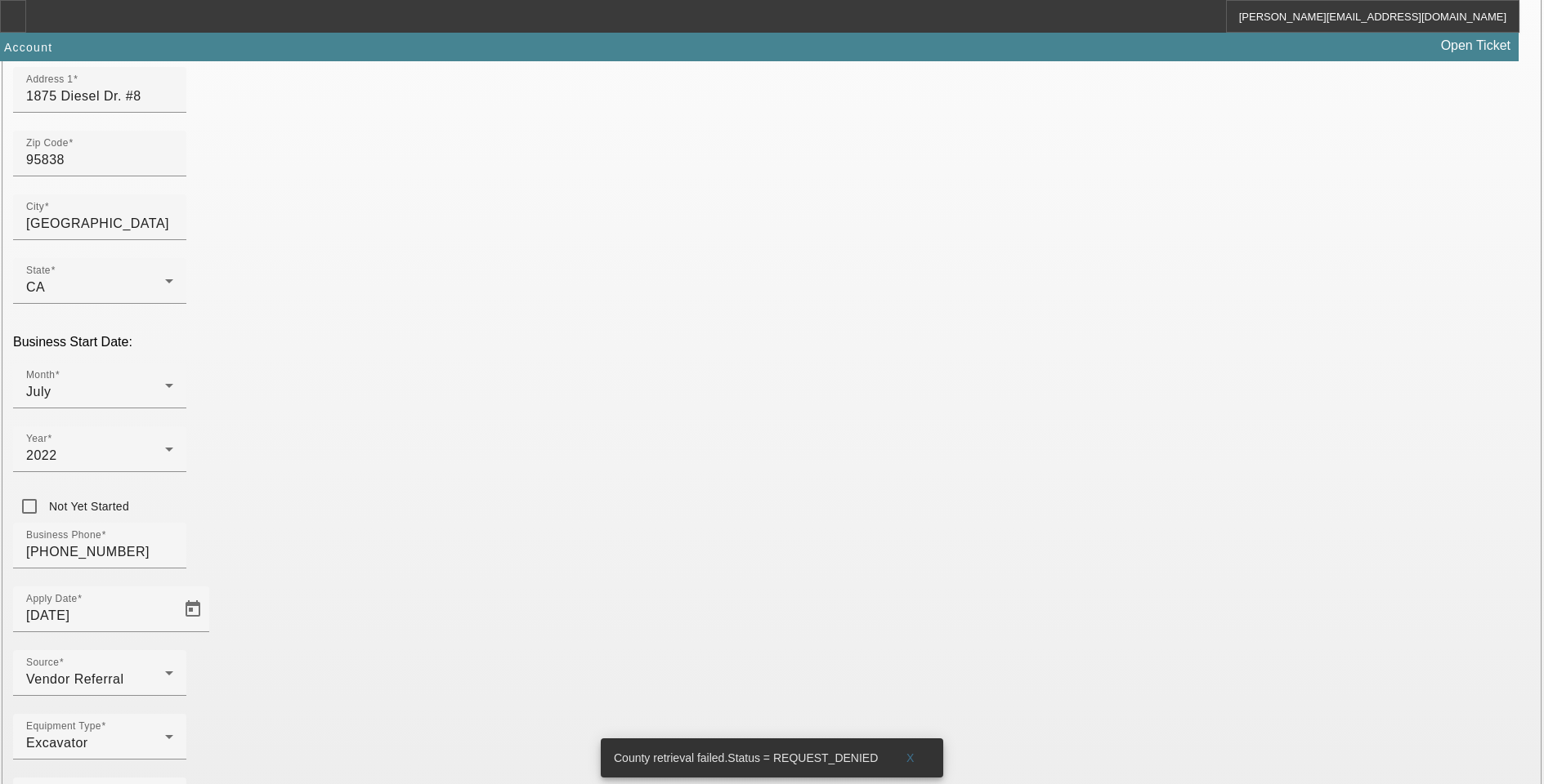
scroll to position [246, 0]
click at [179, 783] on icon at bounding box center [169, 798] width 20 height 20
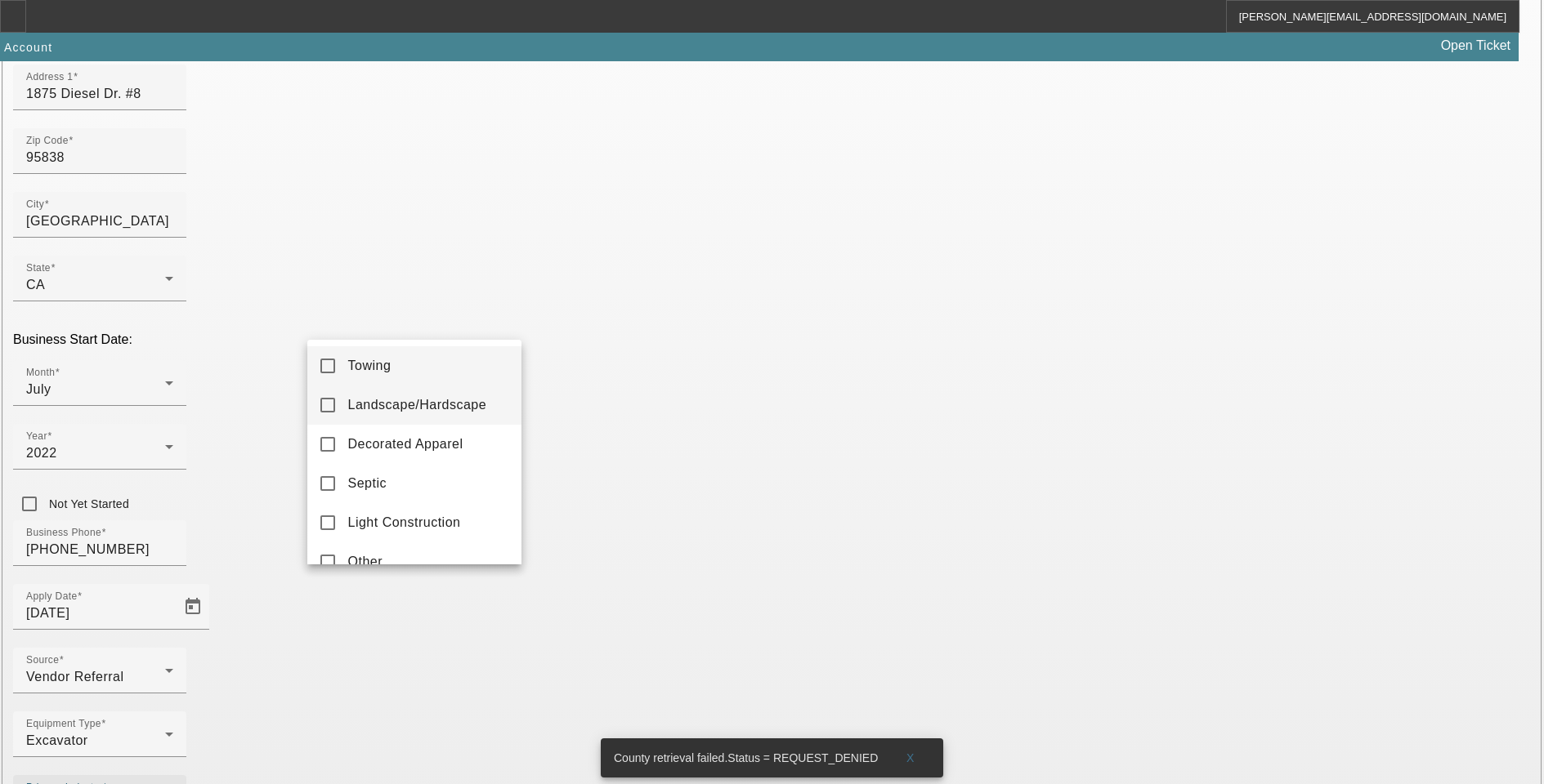
click at [334, 405] on mat-pseudo-checkbox at bounding box center [327, 404] width 15 height 15
click at [604, 588] on div at bounding box center [772, 392] width 1544 height 784
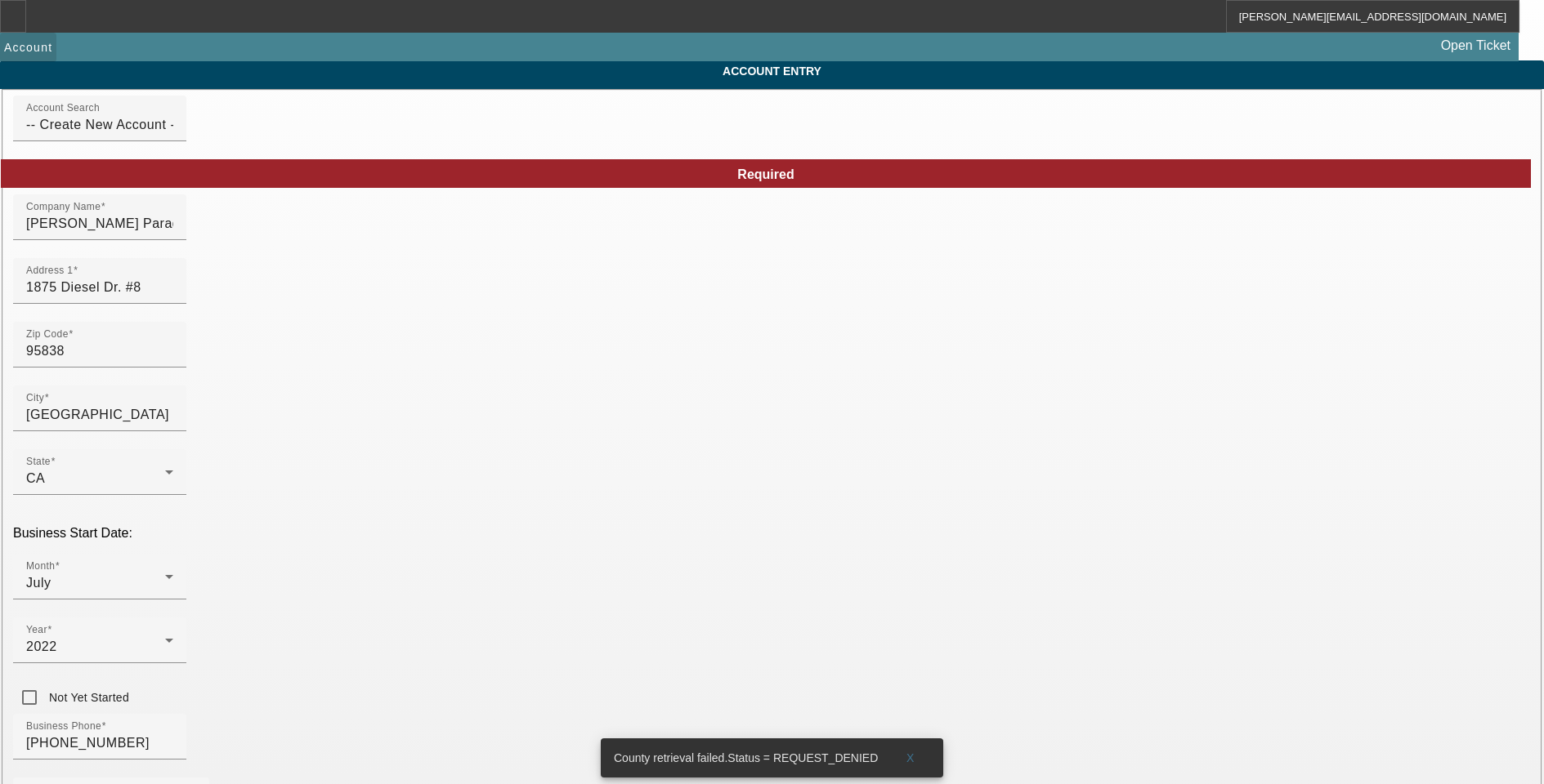
scroll to position [81, 0]
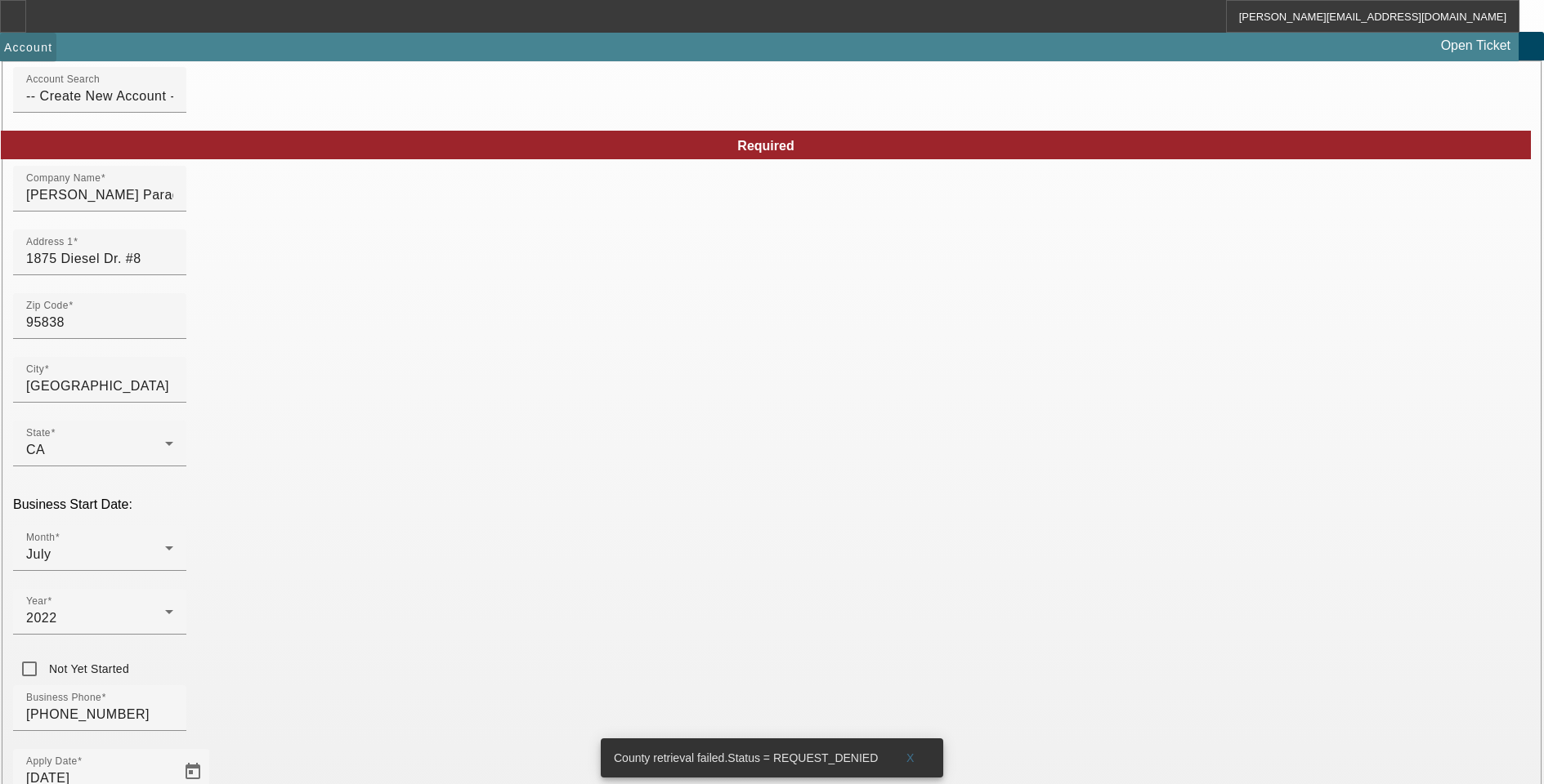
type input "spencer@paradiseponds.net"
type input "Sanramento"
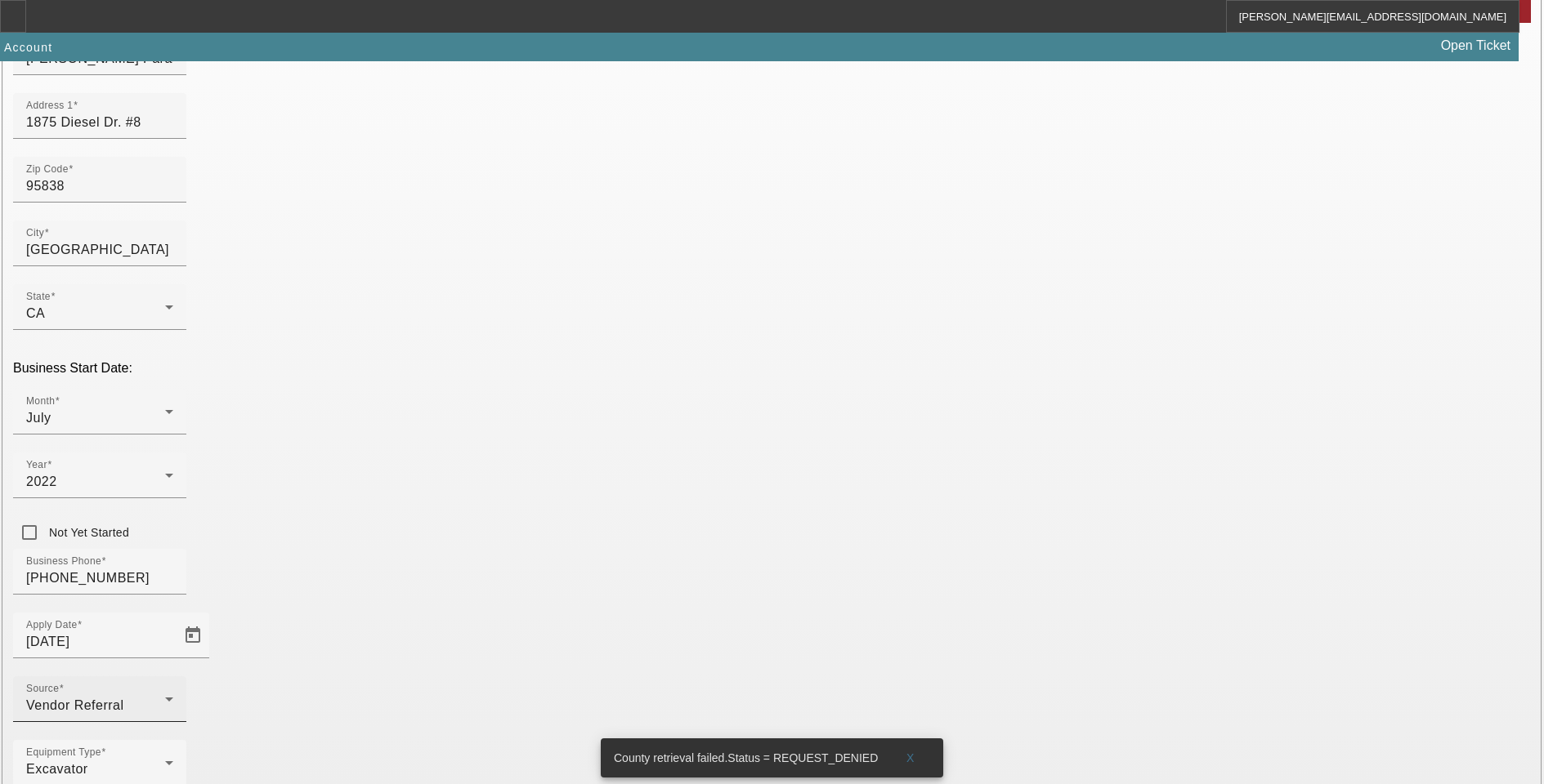
scroll to position [246, 0]
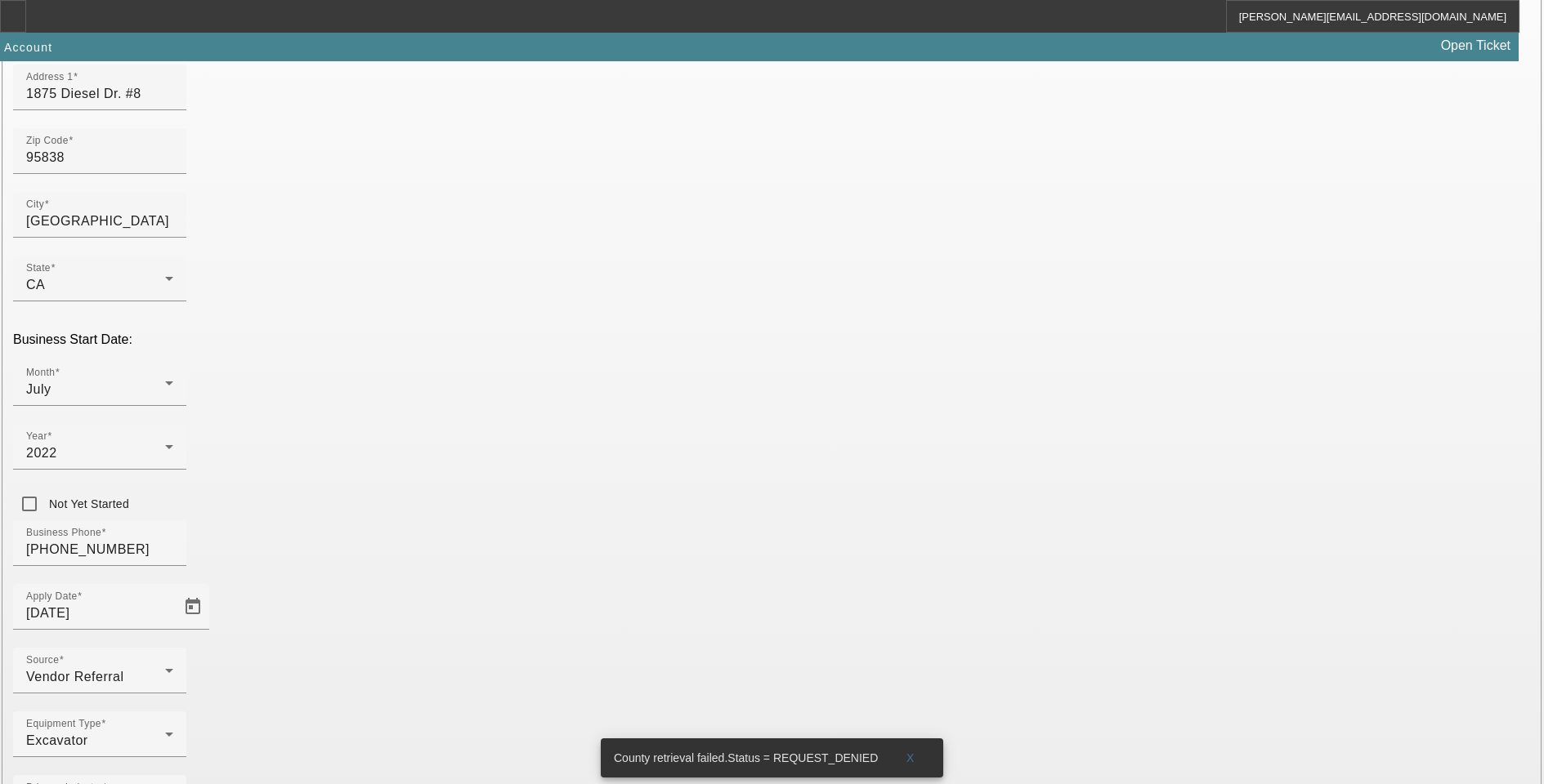
type input "Landscaping, Pool, and Pond Install"
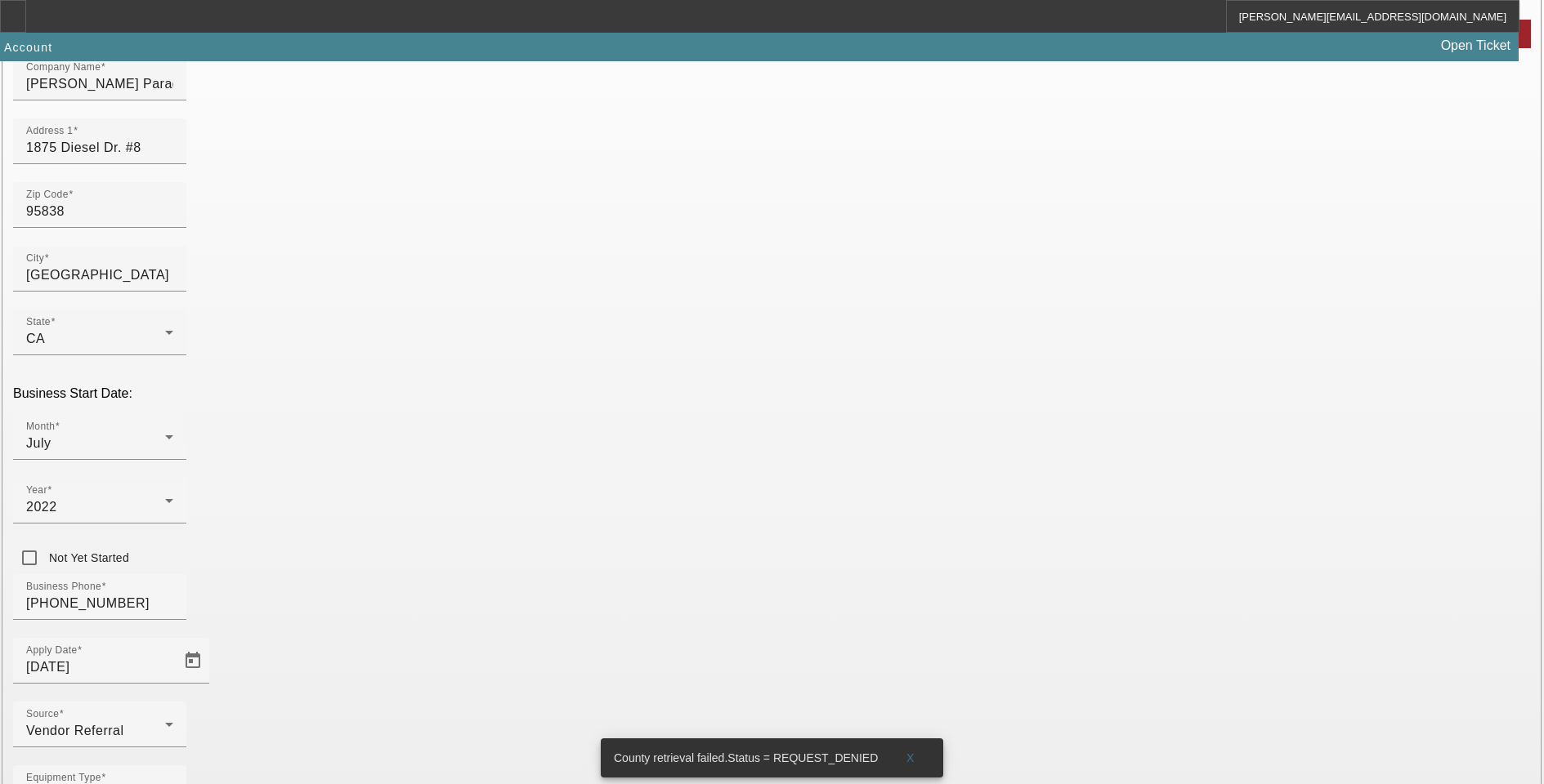
scroll to position [165, 0]
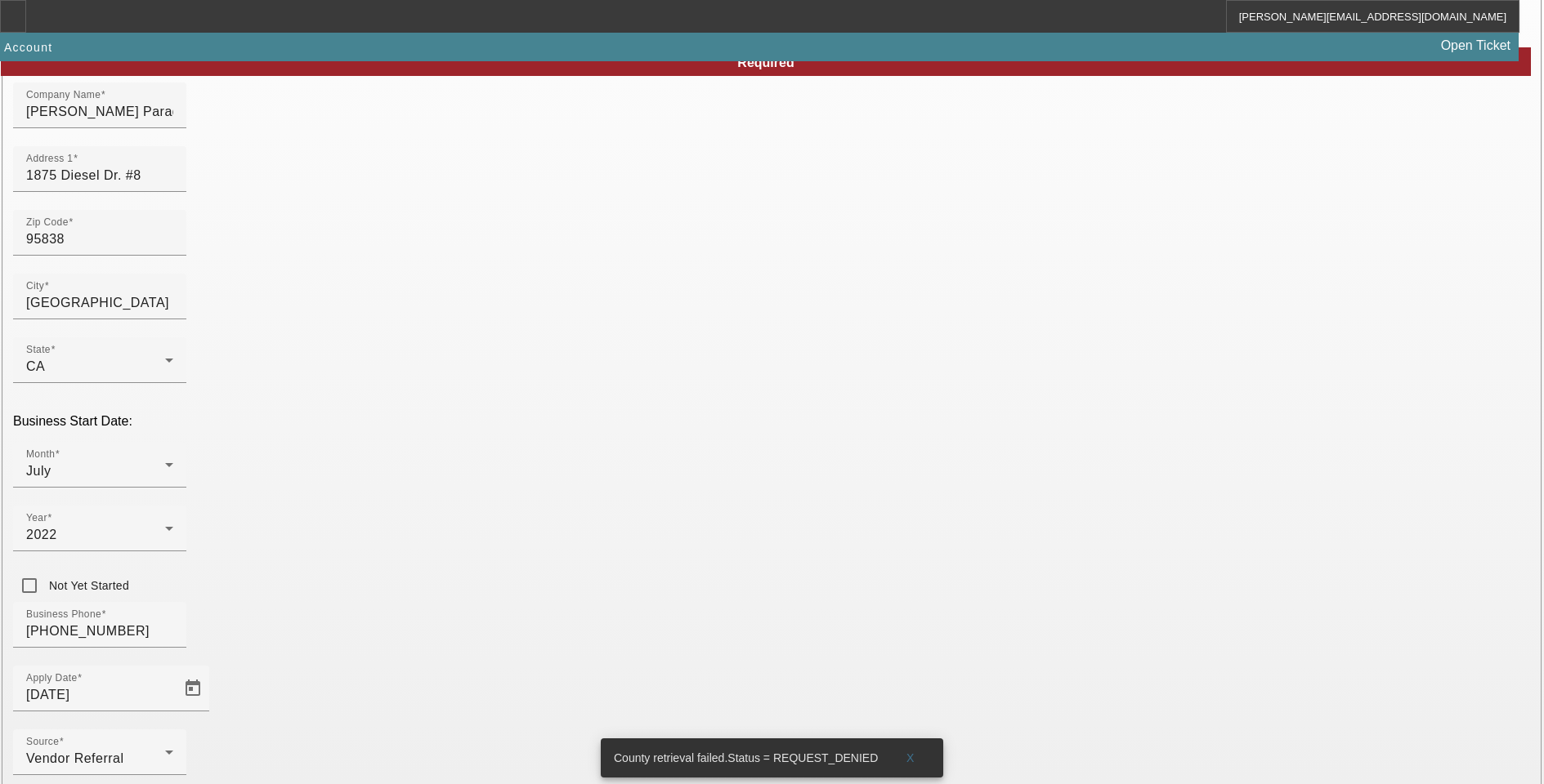
drag, startPoint x: 877, startPoint y: 333, endPoint x: 682, endPoint y: 344, distance: 195.3
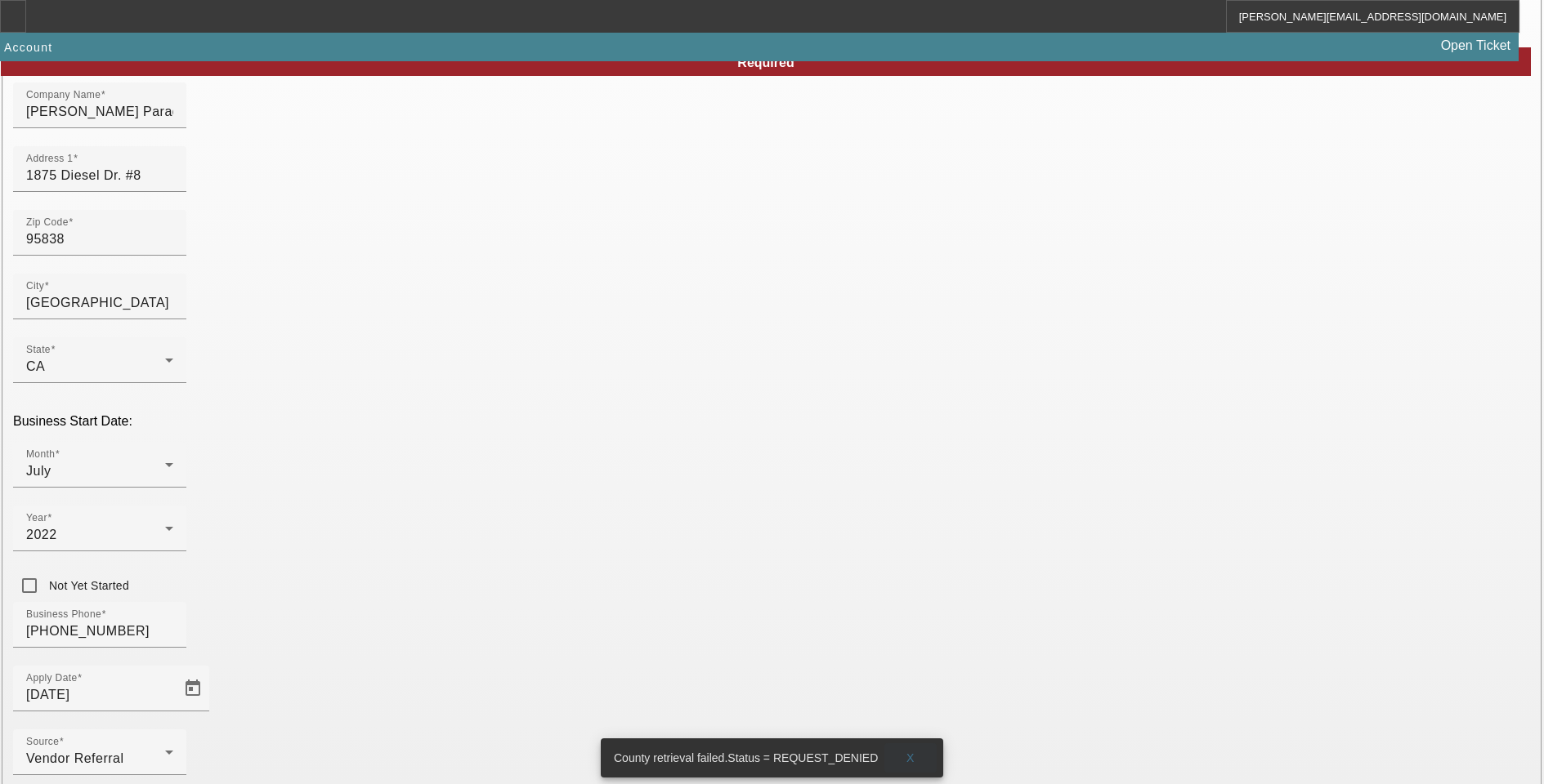
click at [906, 752] on span "X" at bounding box center [910, 758] width 9 height 13
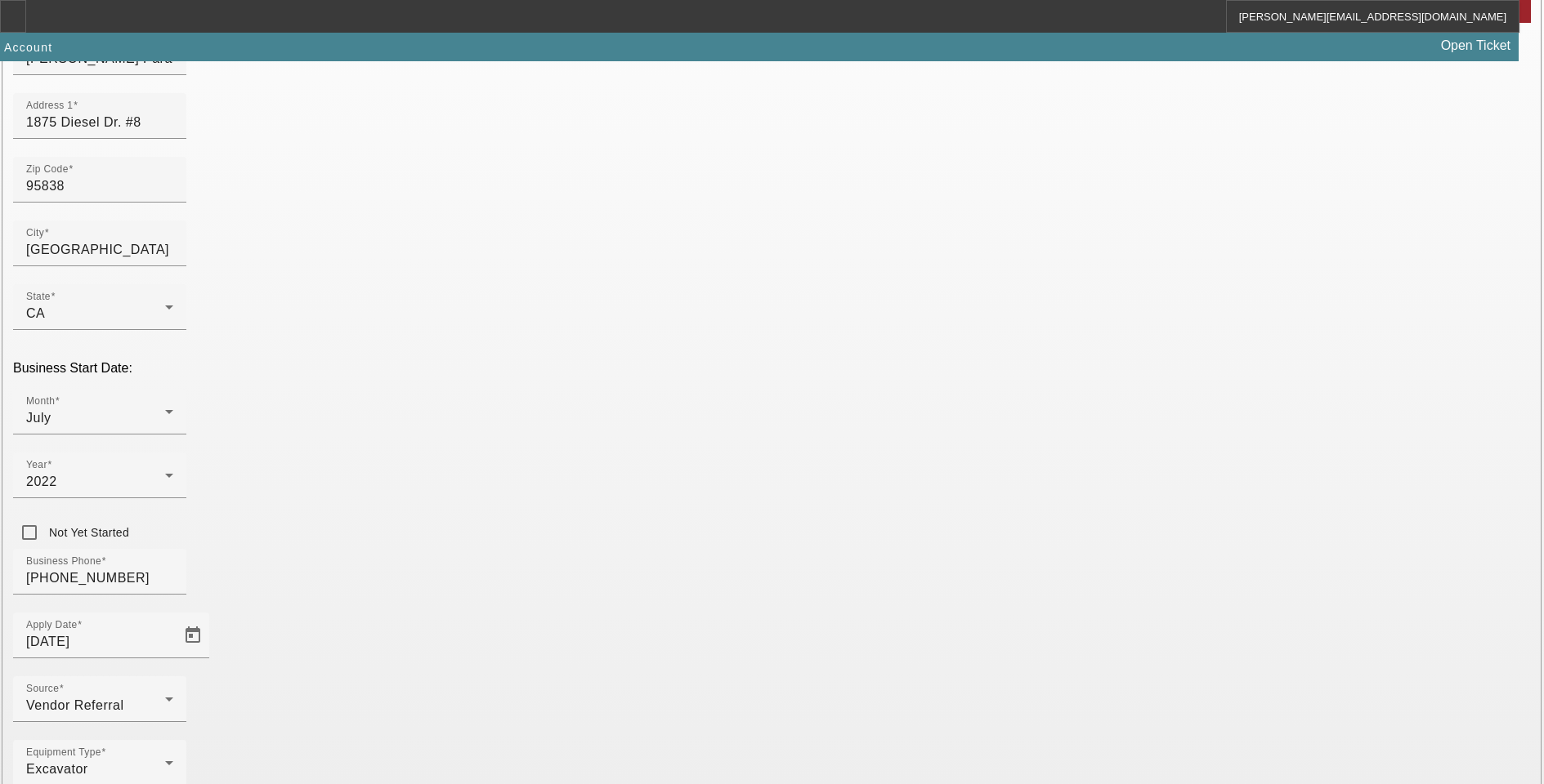
scroll to position [246, 0]
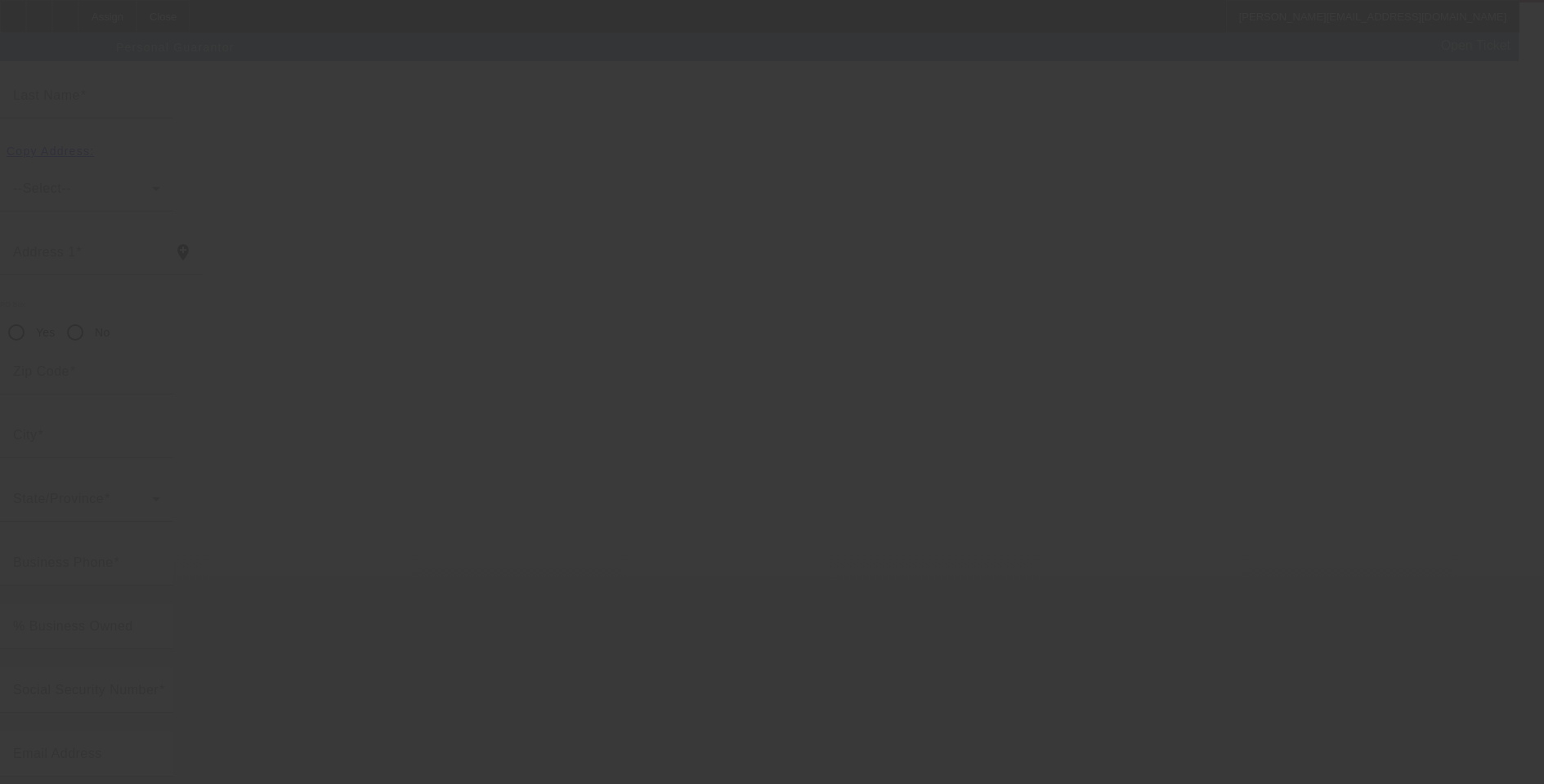
scroll to position [15, 0]
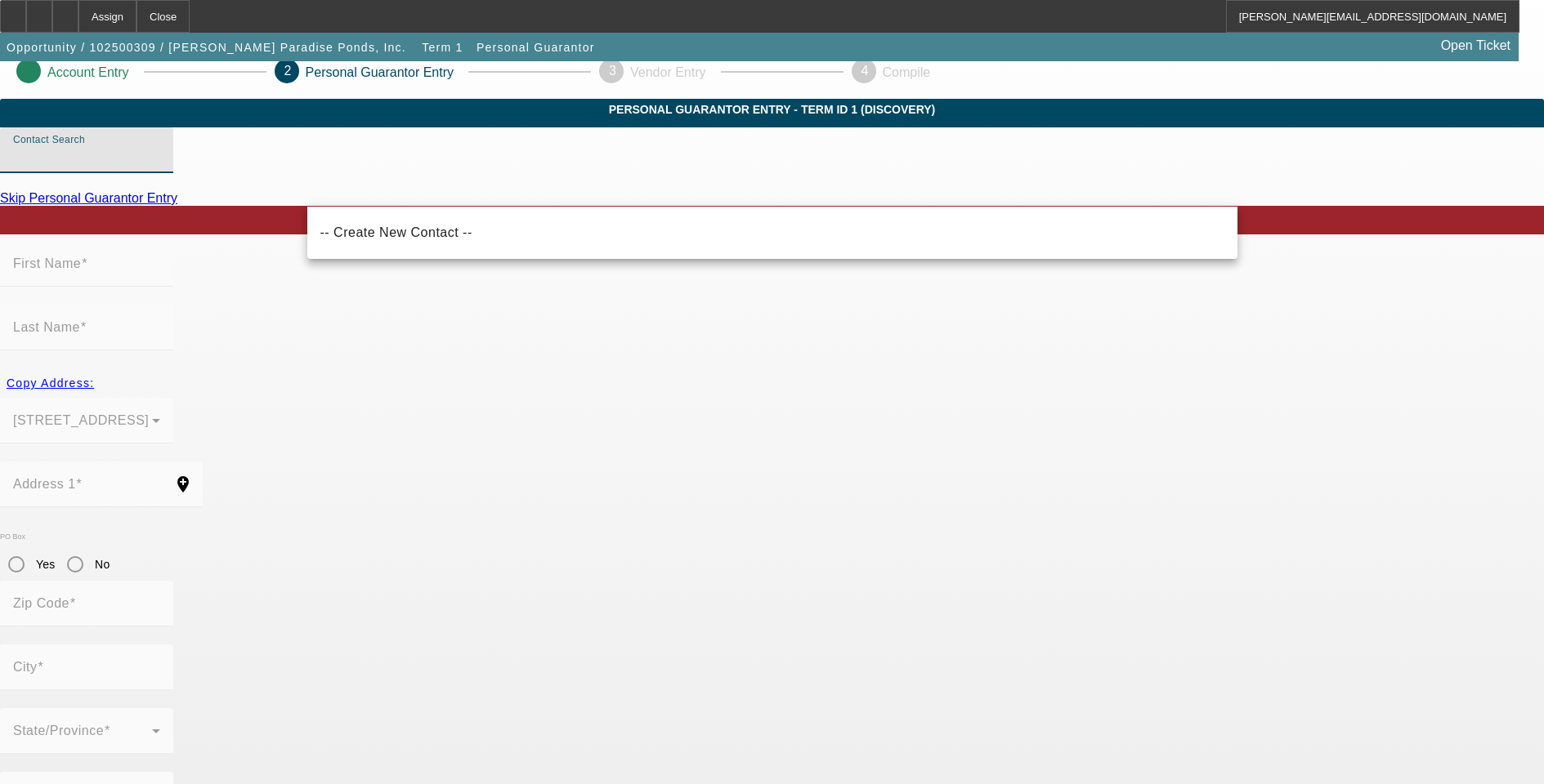
click at [160, 167] on input "Contact Search" at bounding box center [86, 157] width 147 height 20
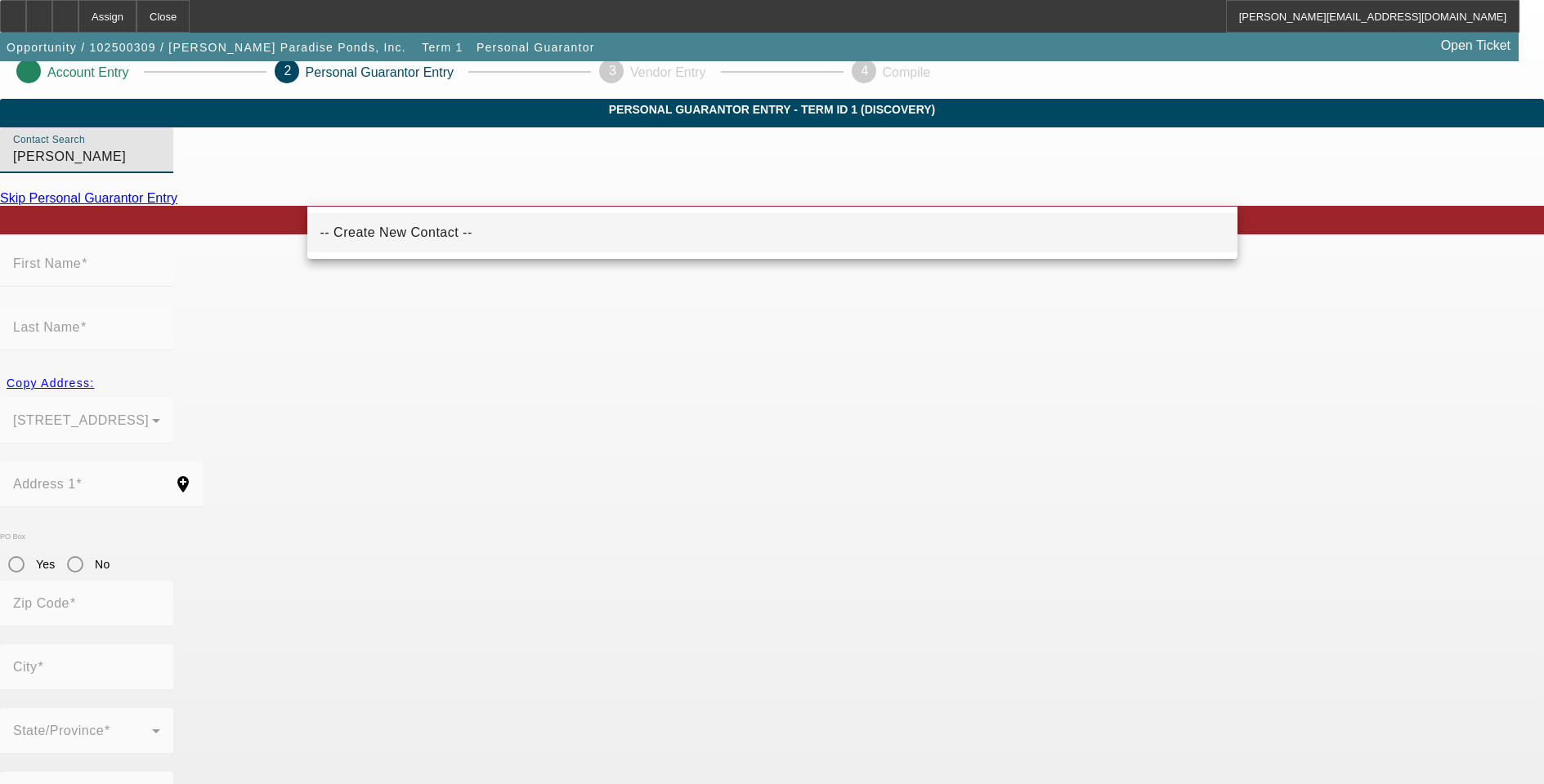
click at [403, 236] on span "-- Create New Contact --" at bounding box center [396, 233] width 152 height 14
type input "-- Create New Contact --"
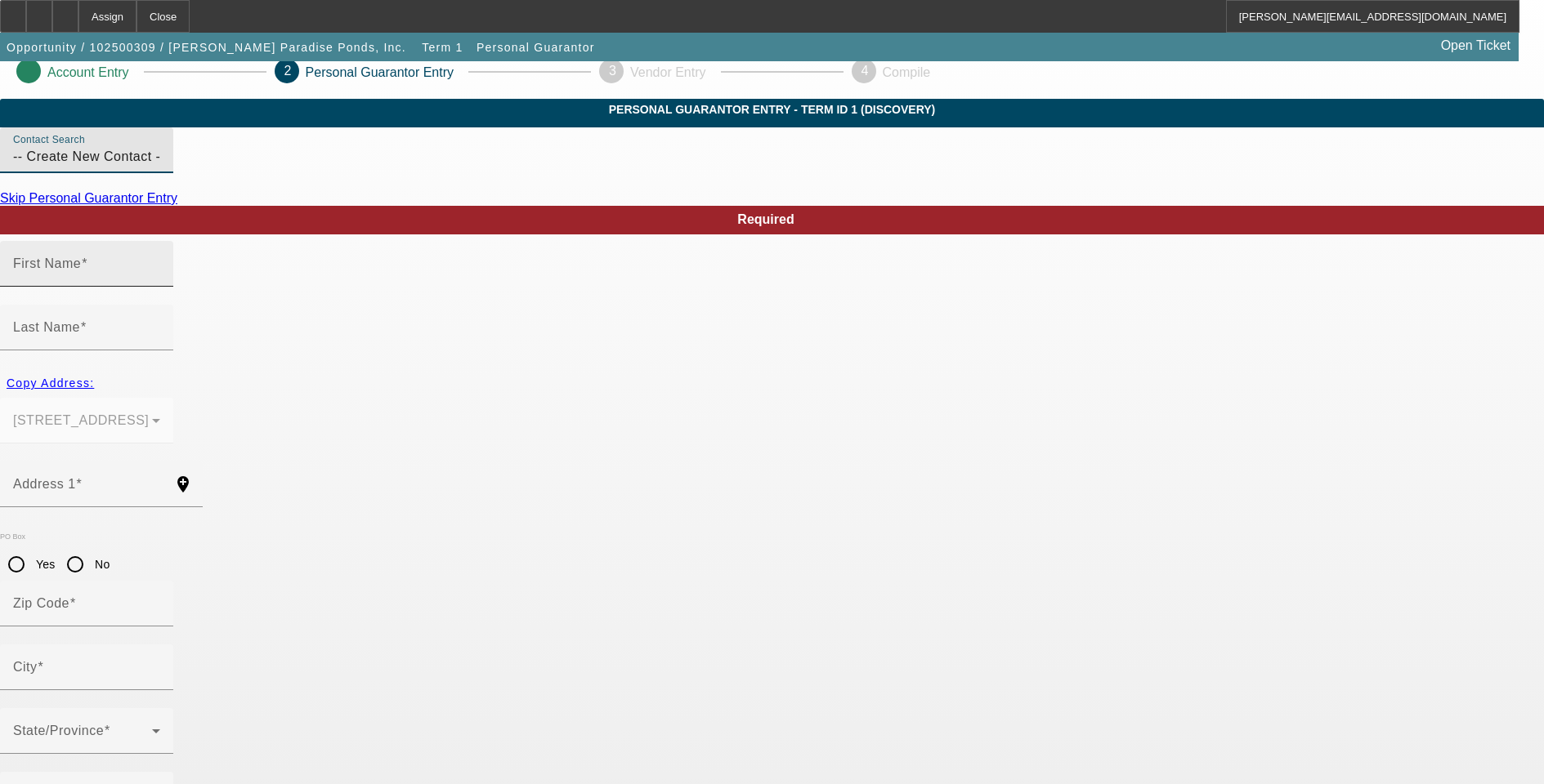
click at [160, 281] on input "First Name" at bounding box center [86, 271] width 147 height 20
type input "Spencer"
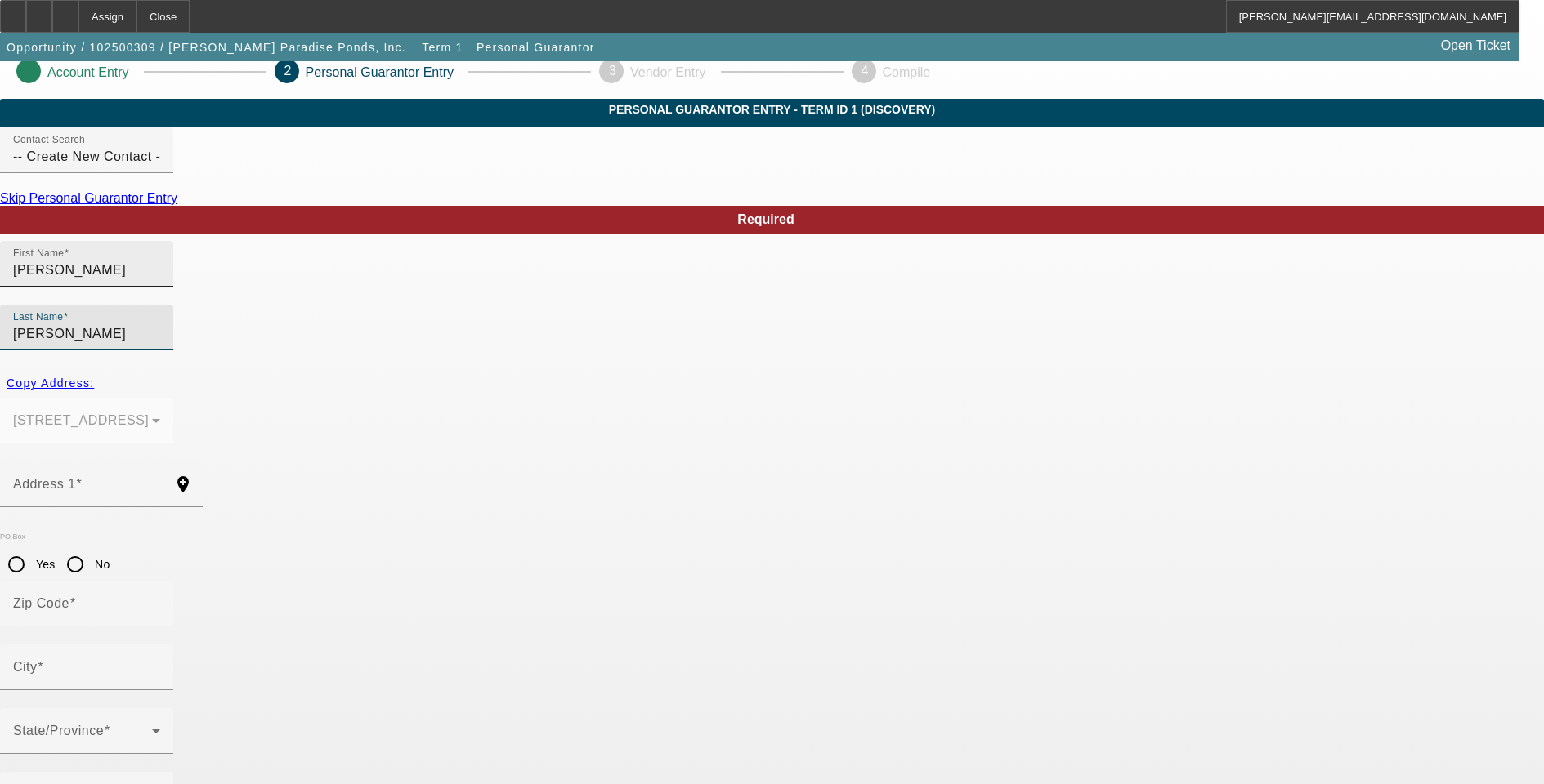
type input "Miller"
type input "a"
click at [160, 481] on input "a" at bounding box center [86, 491] width 147 height 20
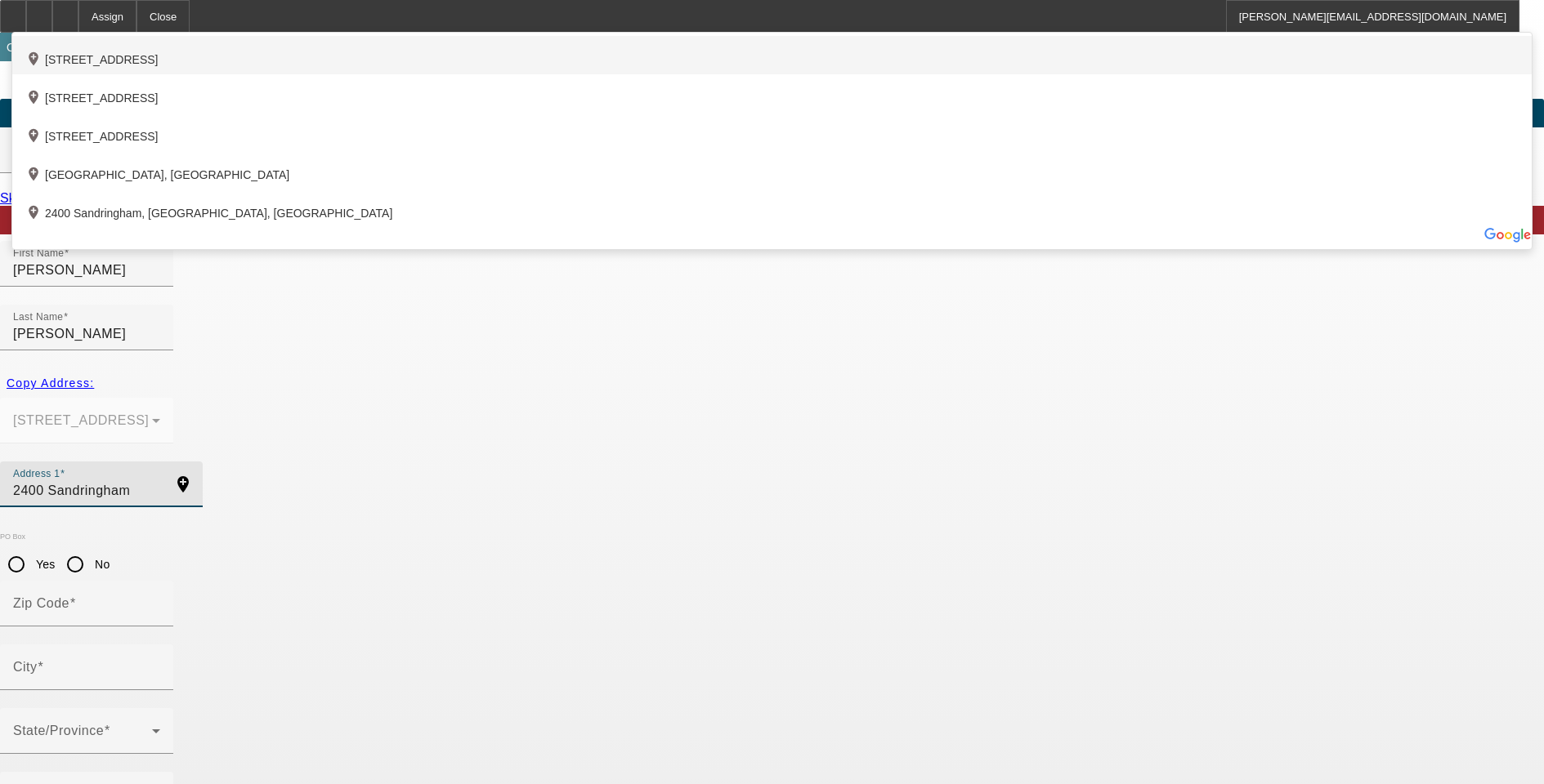
click at [376, 75] on div "add_location 2400 Sandringham Road, Sacramento, CA 95825, US" at bounding box center [772, 55] width 1519 height 38
type input "2400 Sandringham Road"
type input "95825"
type input "Sacramento"
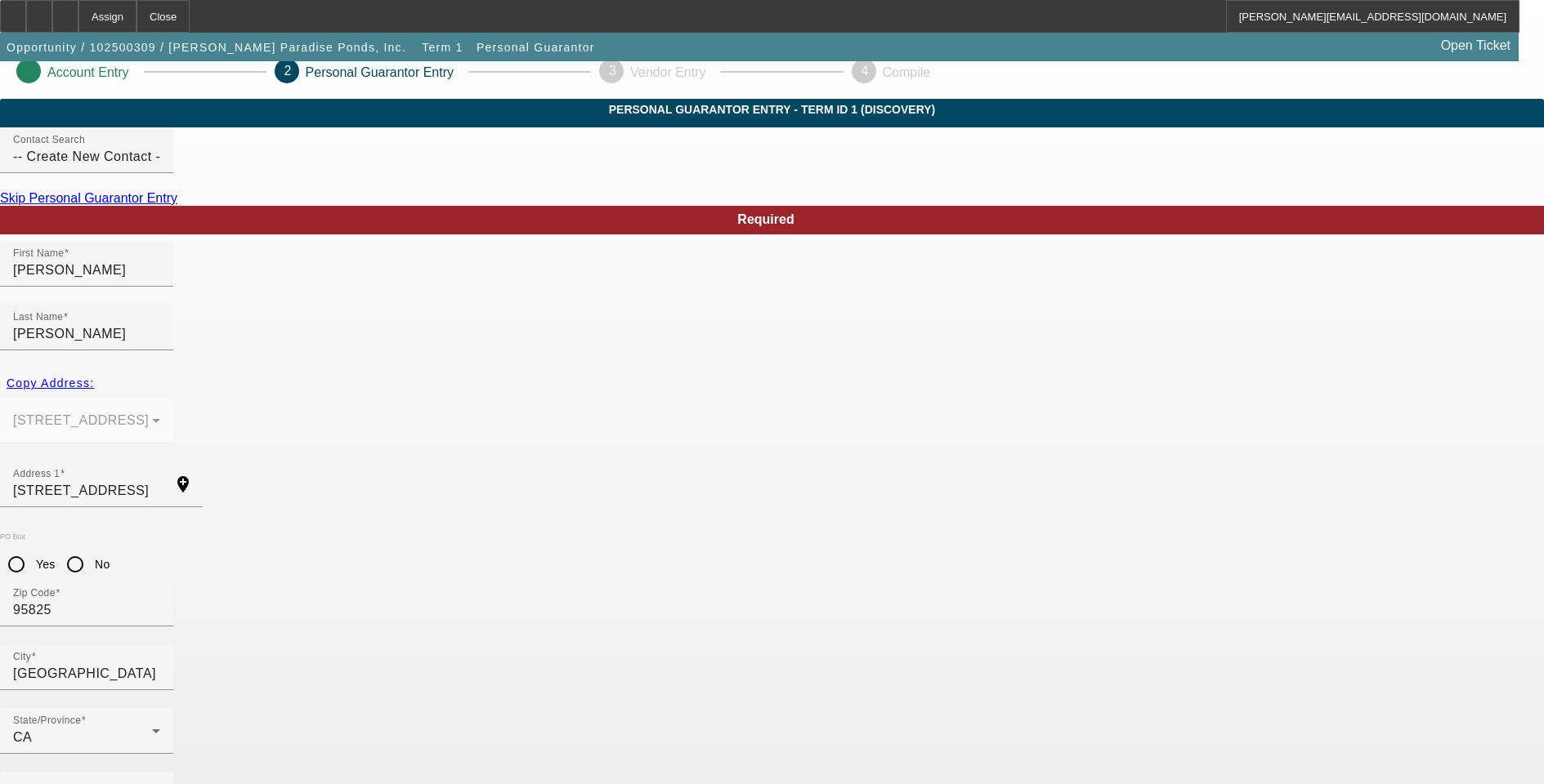
type input "50"
type input "626-62-3843"
type input "spencer@paradiseponds.net"
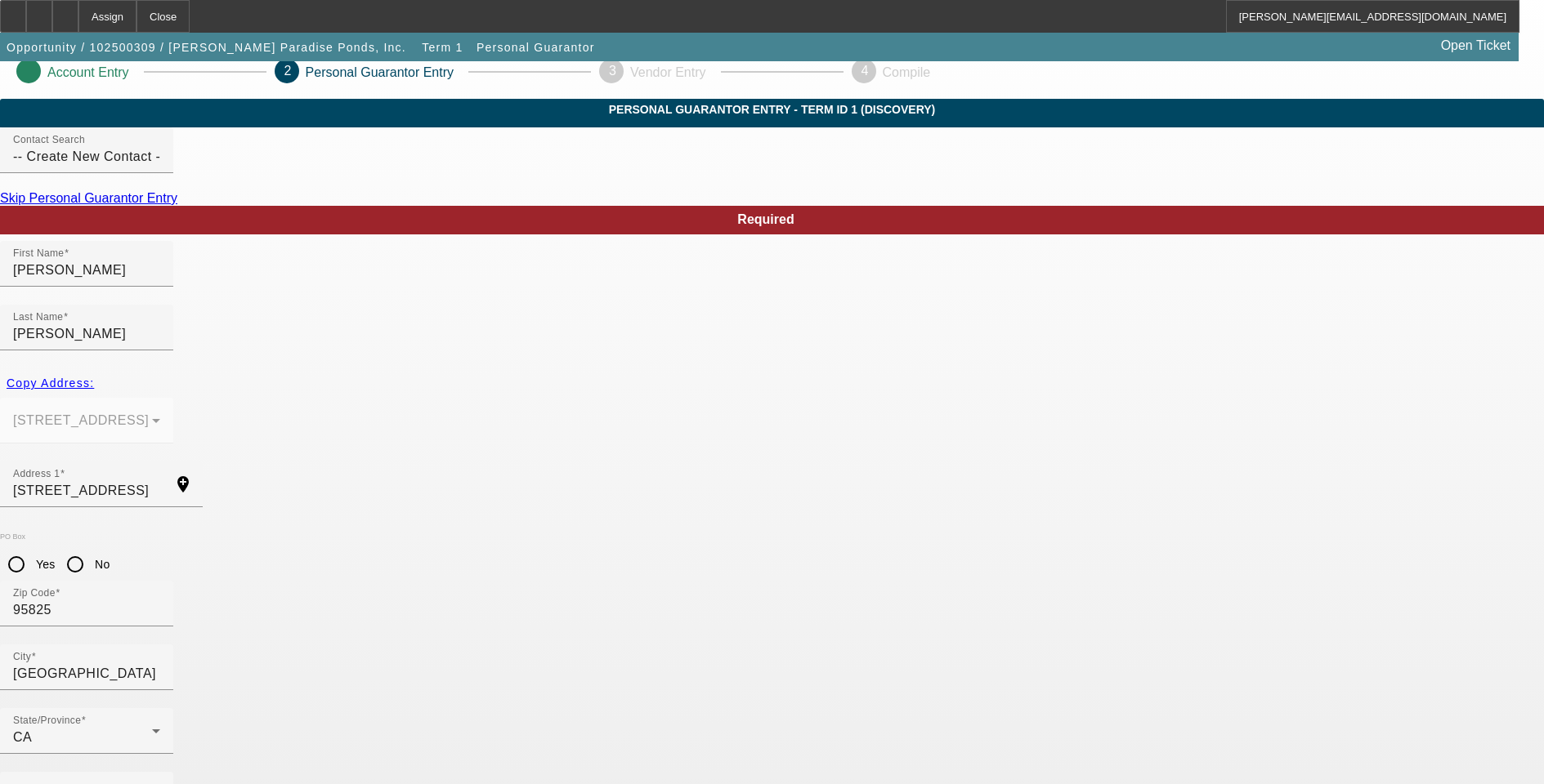
click at [884, 500] on div at bounding box center [772, 392] width 1544 height 784
type input "[PHONE_NUMBER]"
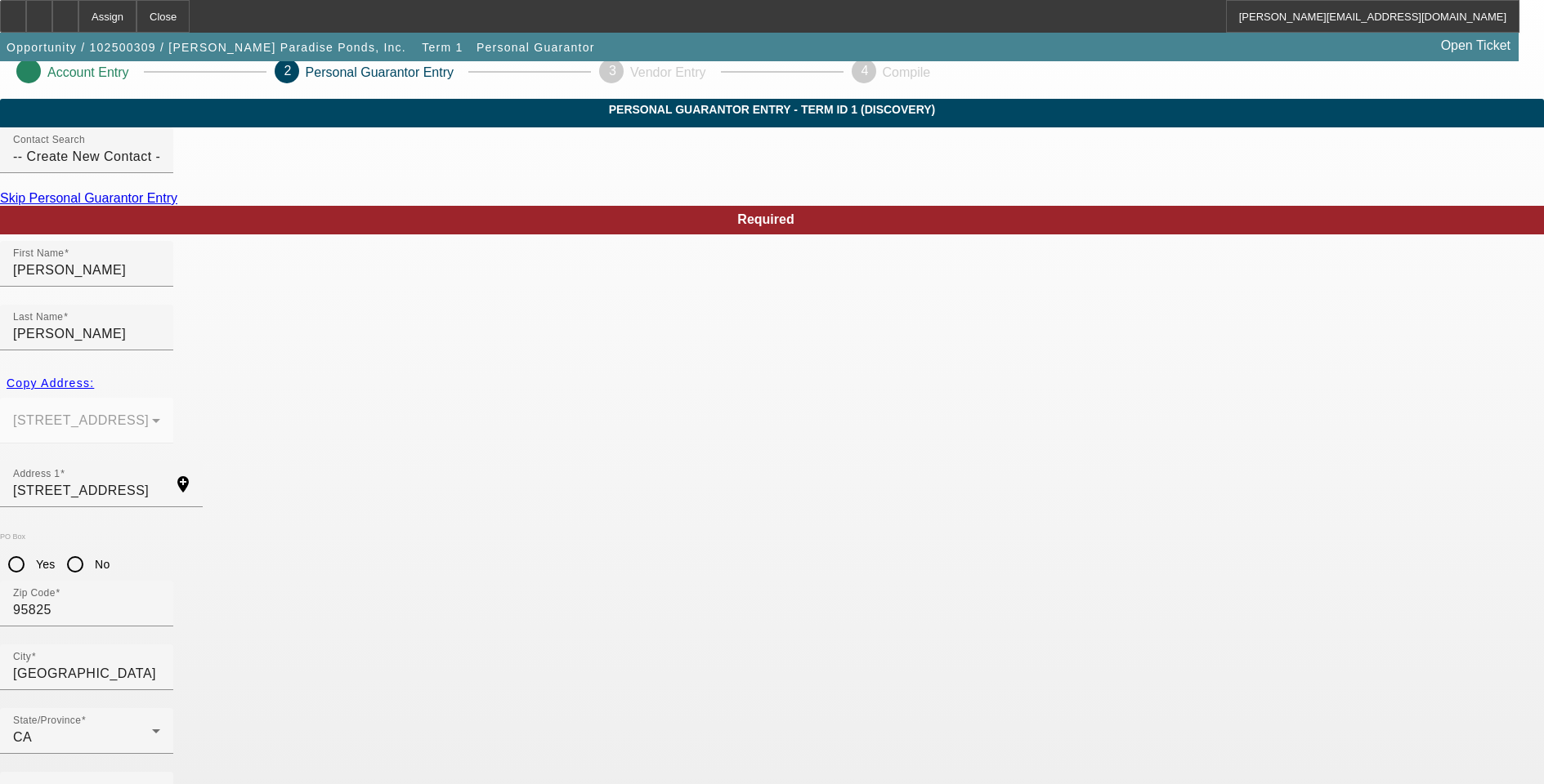
click at [114, 783] on mat-label "Business Phone" at bounding box center [63, 795] width 100 height 14
type input "(916) 500-9403"
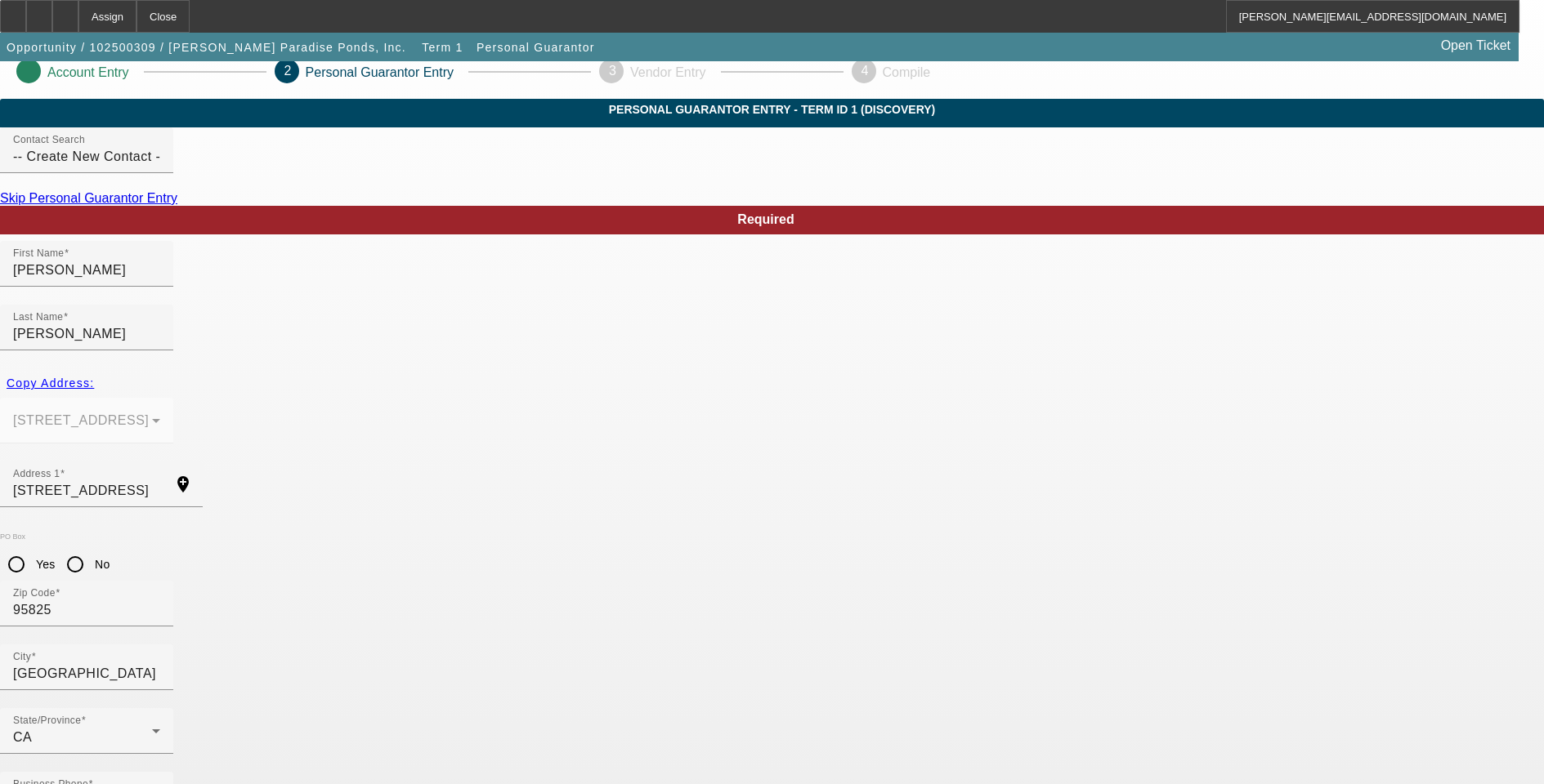
scroll to position [0, 0]
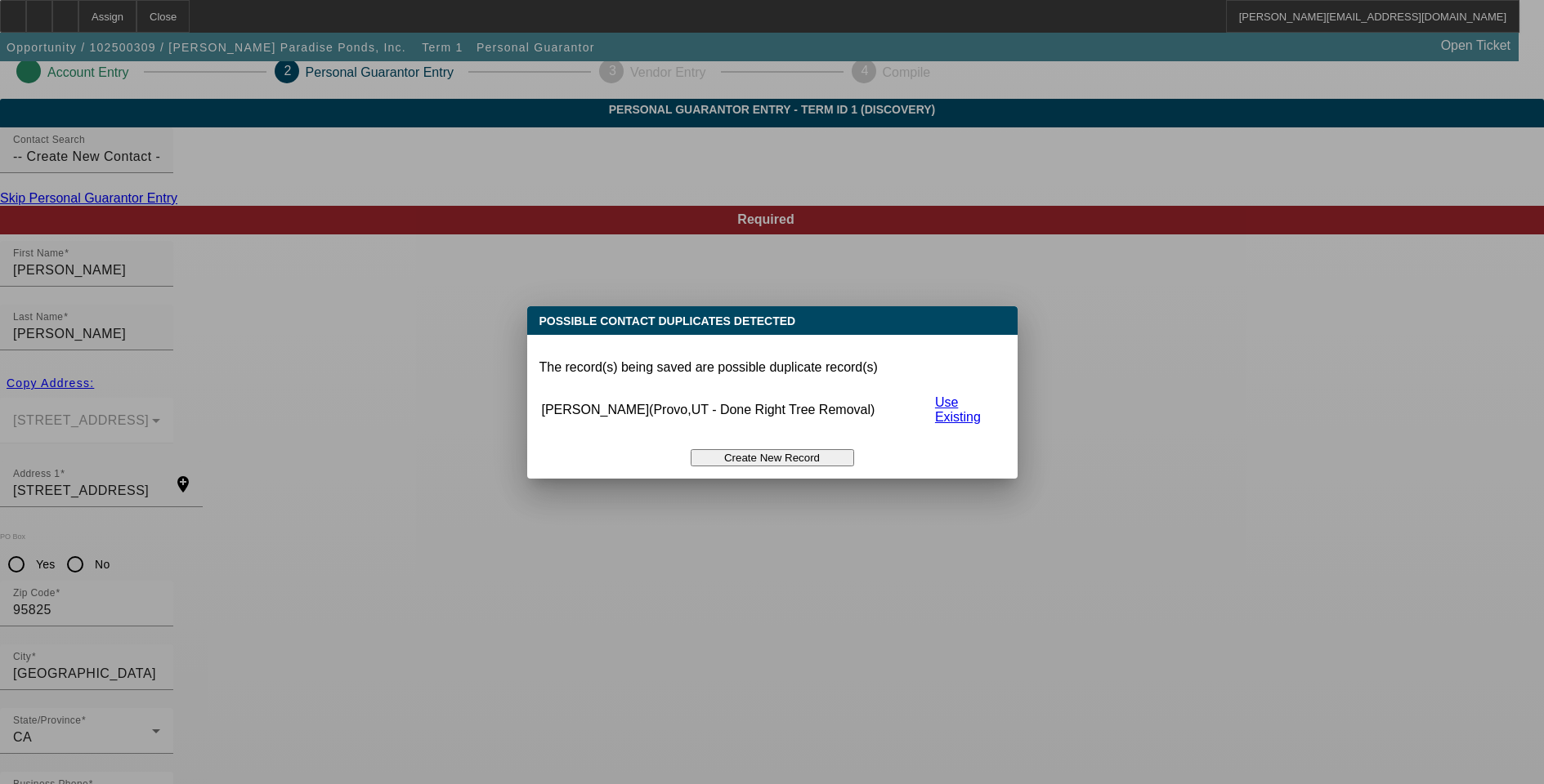
click at [754, 449] on button "Create New Record" at bounding box center [772, 457] width 164 height 17
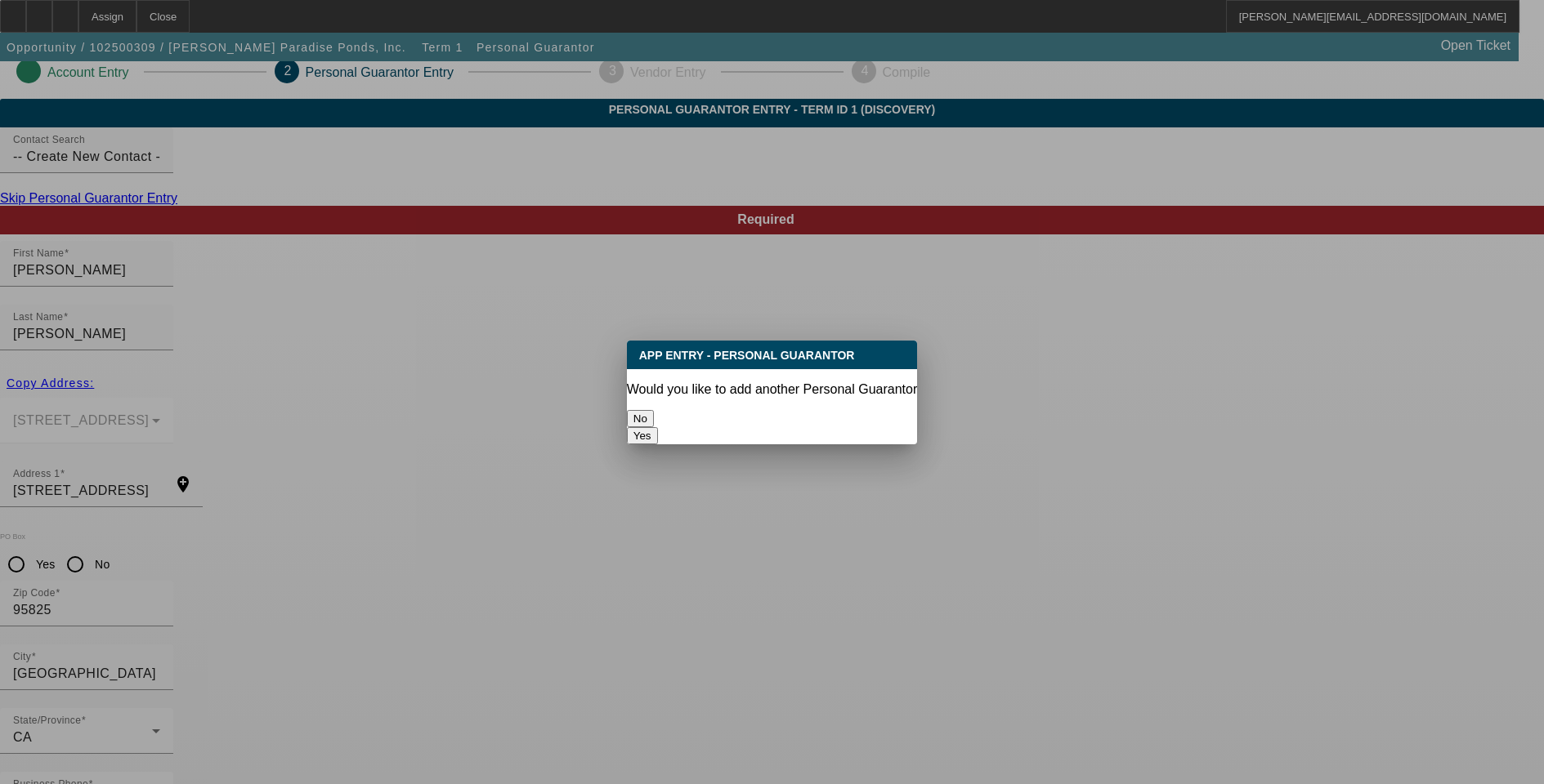
click at [654, 413] on button "No" at bounding box center [640, 418] width 27 height 17
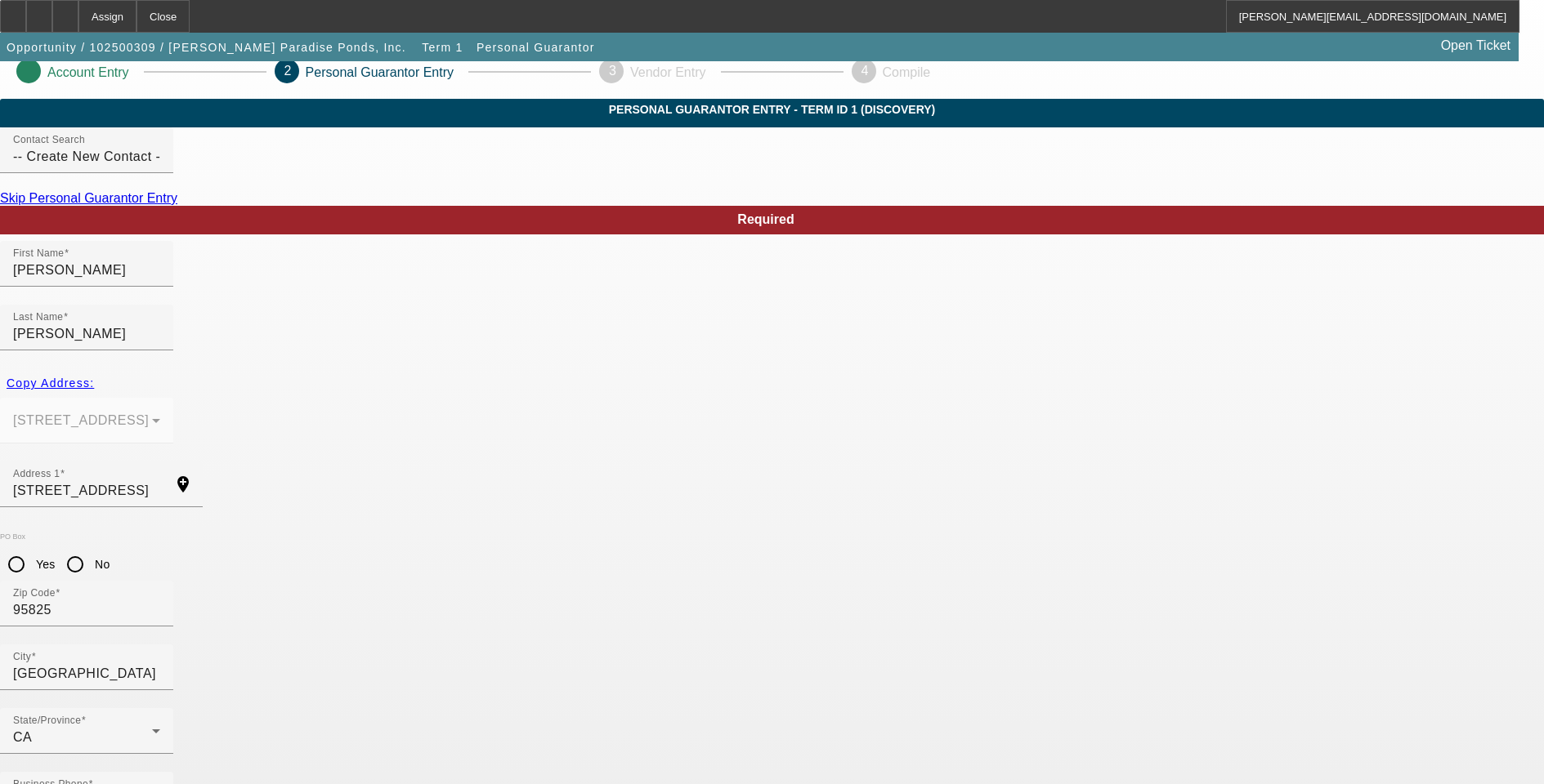
scroll to position [15, 0]
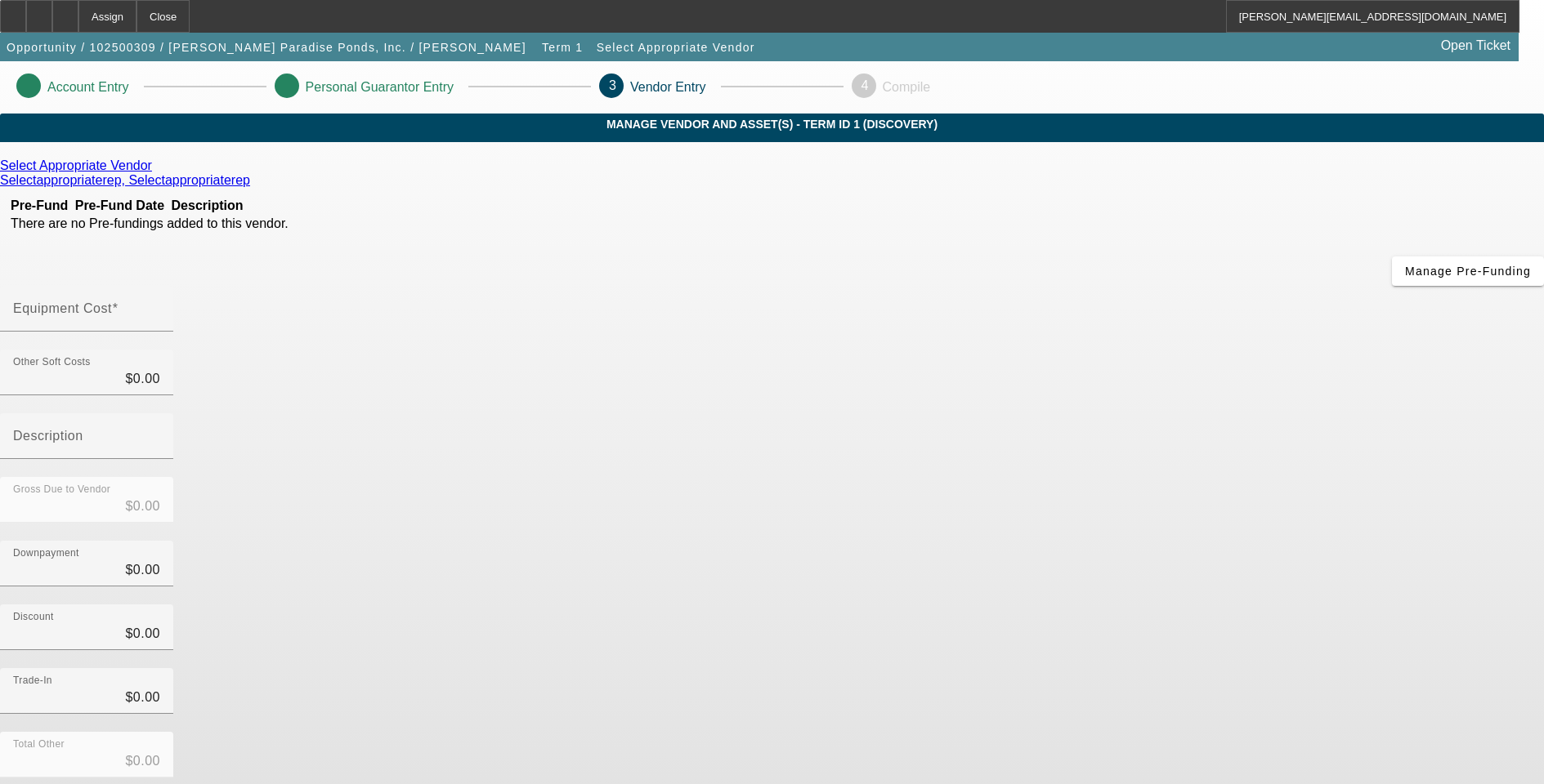
click at [254, 187] on icon at bounding box center [254, 181] width 0 height 14
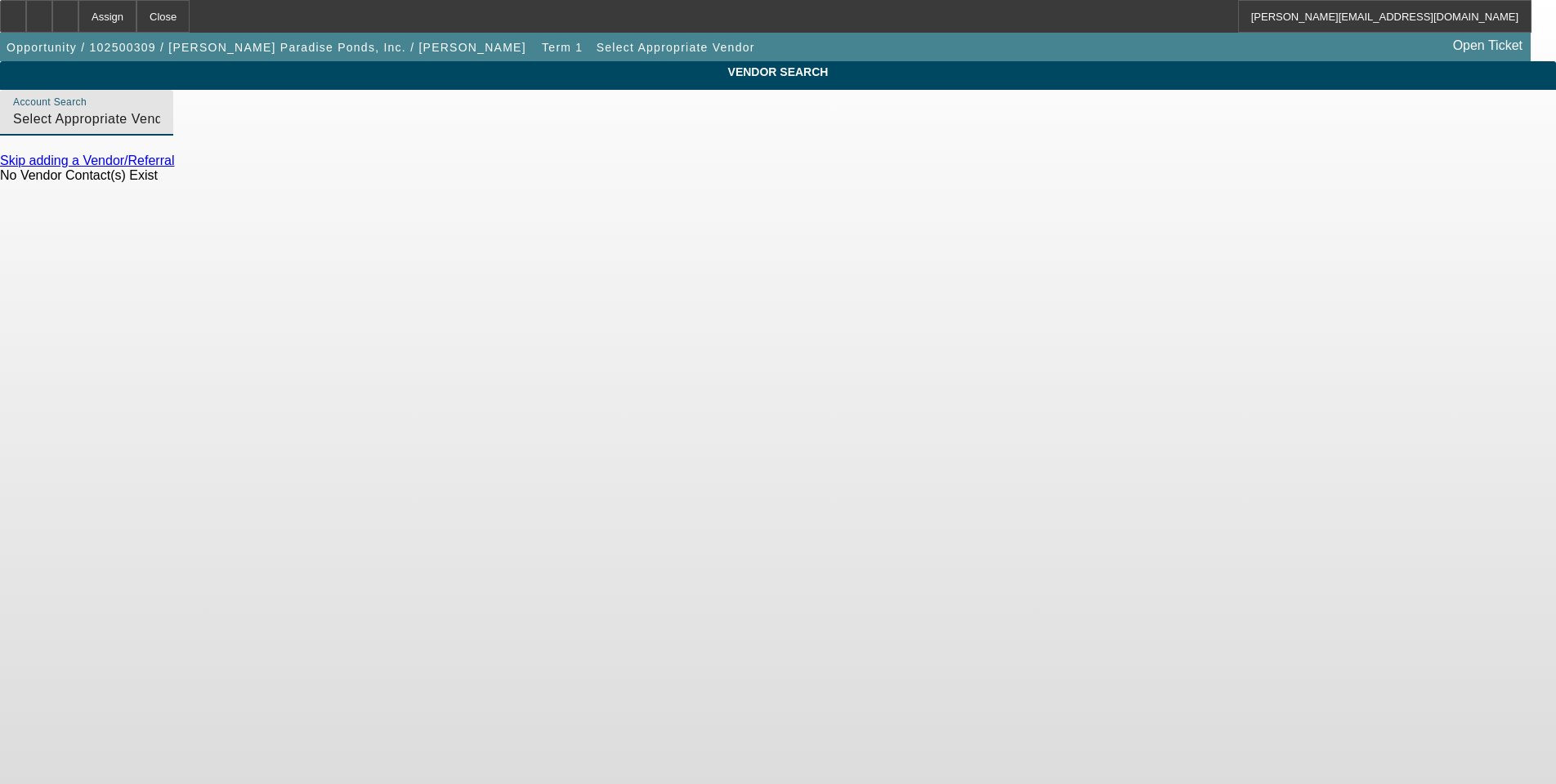
drag, startPoint x: 750, startPoint y: 134, endPoint x: 289, endPoint y: 131, distance: 461.0
click at [286, 130] on div "VENDOR SEARCH Account Search Select Appropriate Vendor (Northbrook, IL) - Selec…" at bounding box center [778, 129] width 1556 height 136
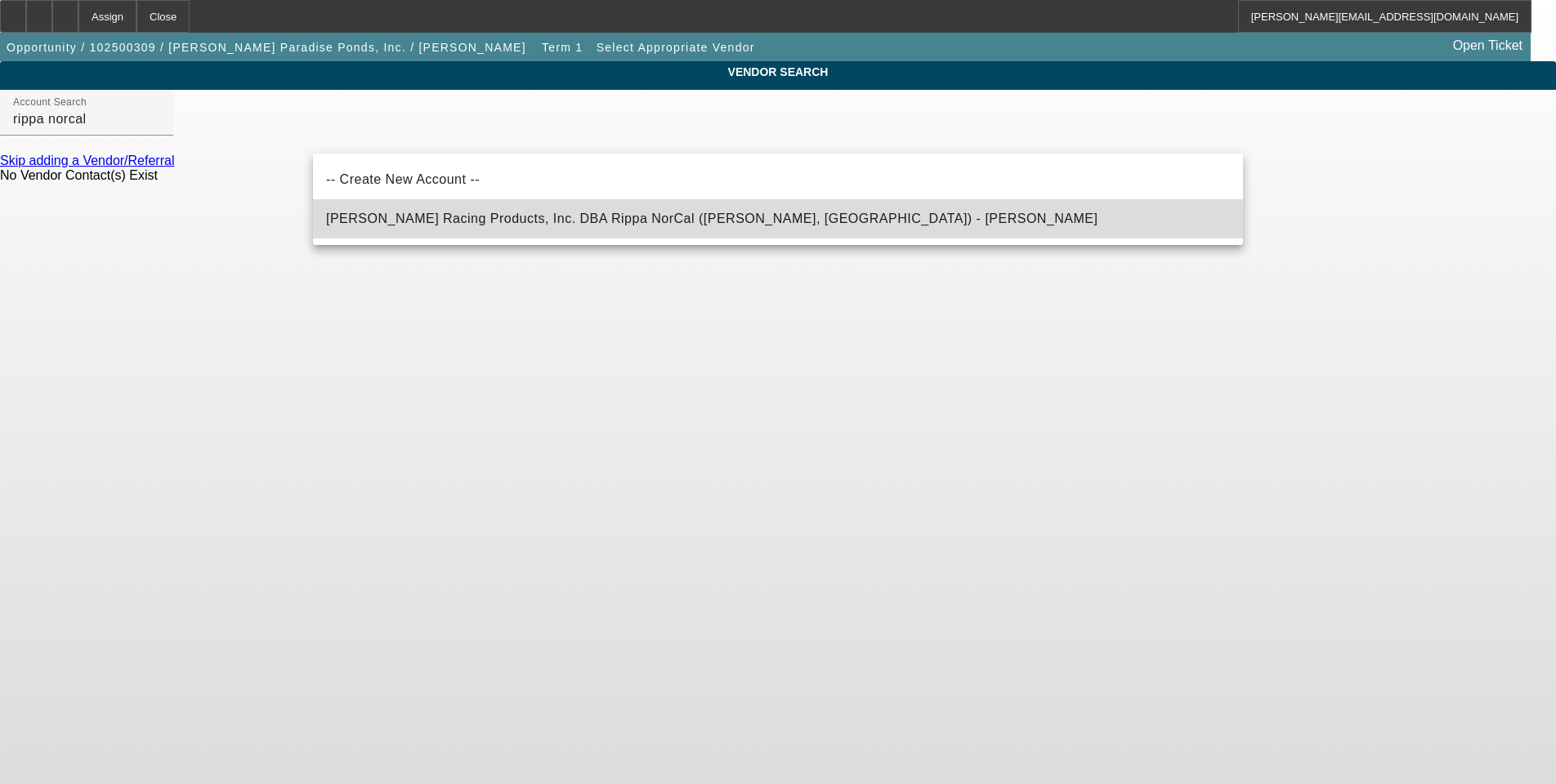
click at [443, 224] on span "Larsen Racing Products, Inc. DBA Rippa NorCal (Petaluma, CA) - Larsen, Randy" at bounding box center [712, 219] width 772 height 14
type input "Larsen Racing Products, Inc. DBA Rippa NorCal (Petaluma, CA) - Larsen, Randy"
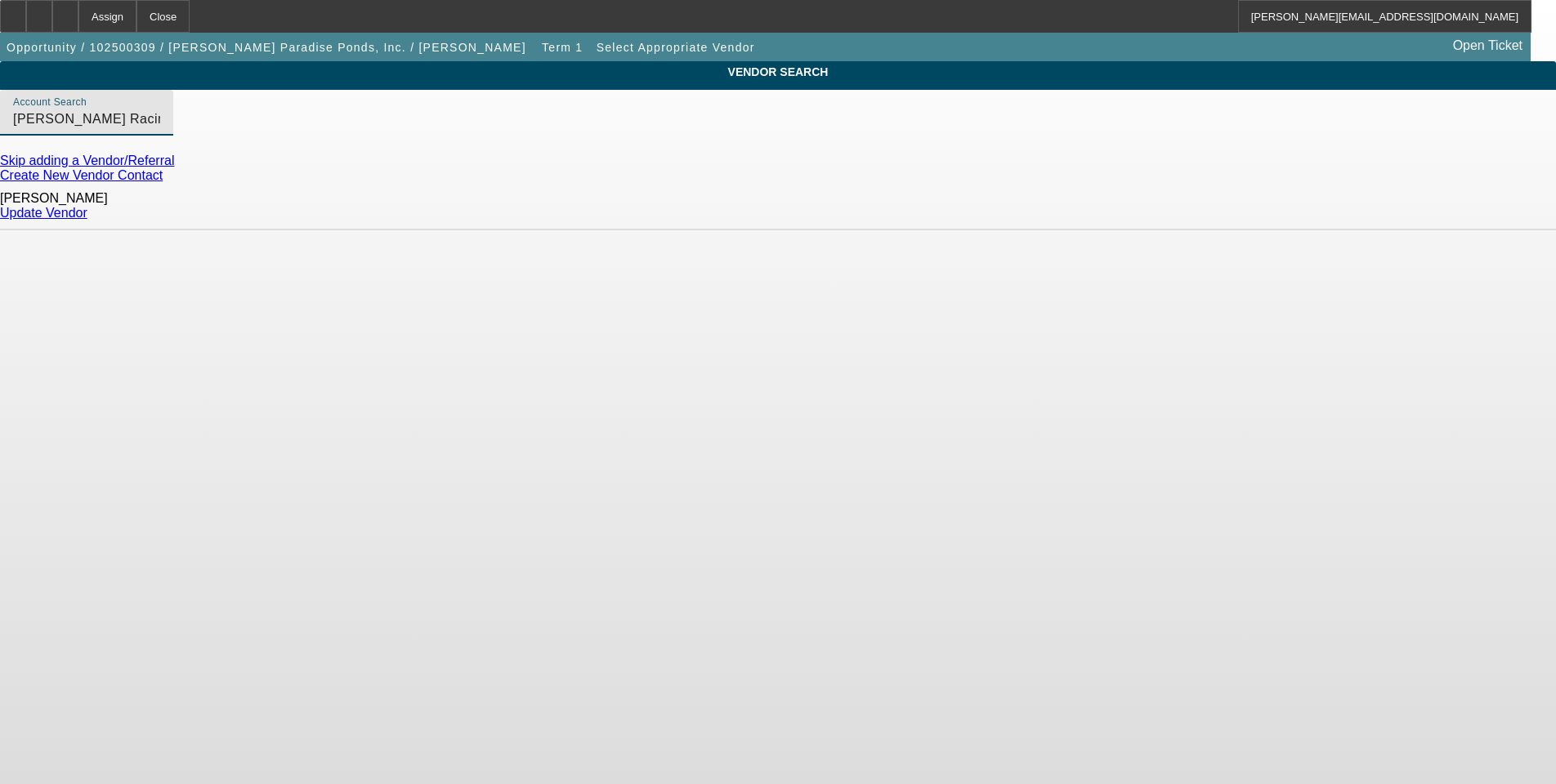
click at [87, 212] on link "Update Vendor" at bounding box center [43, 213] width 87 height 14
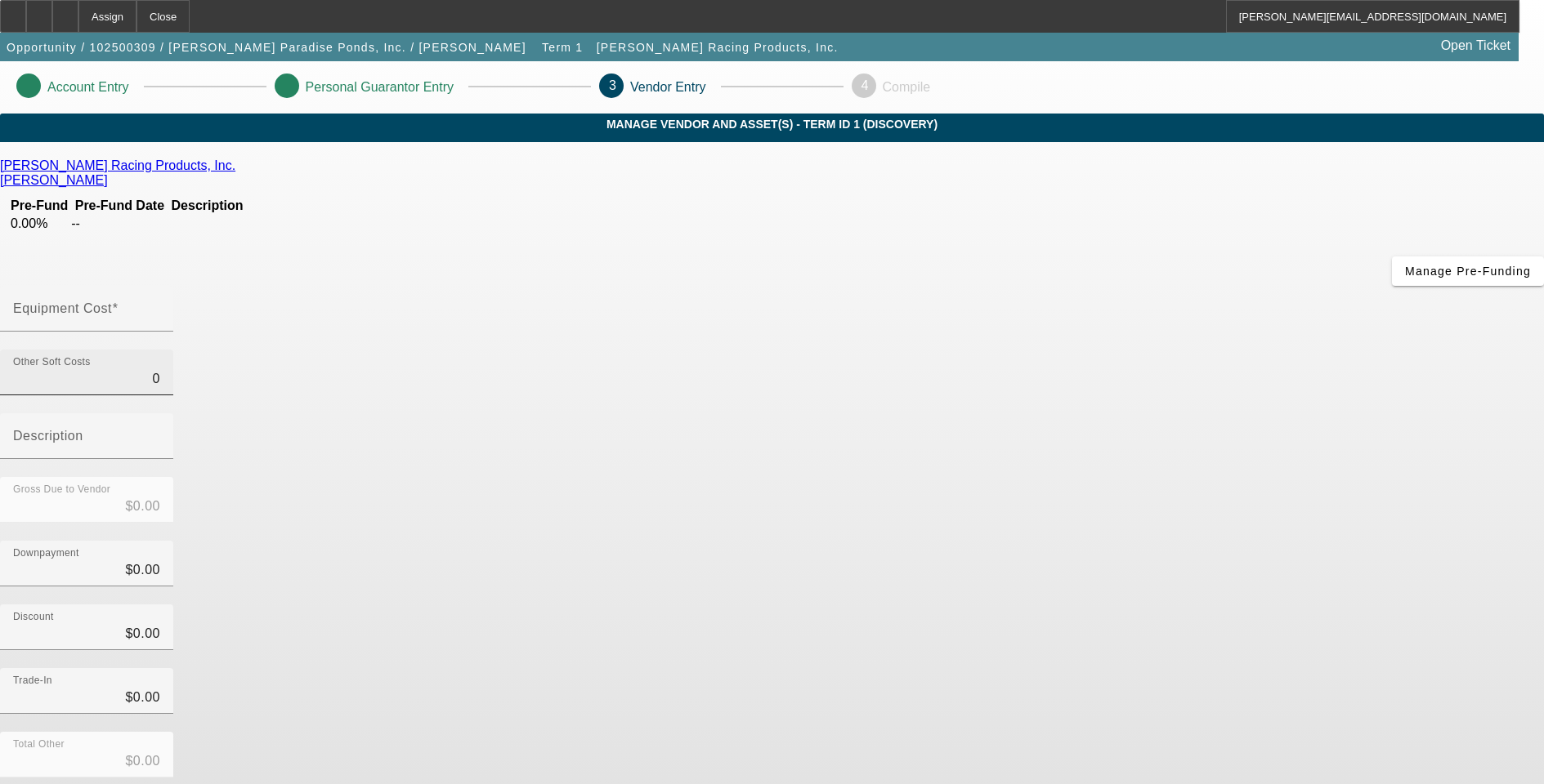
click at [160, 369] on input "0" at bounding box center [86, 379] width 147 height 20
type input "$0.00"
click at [112, 301] on mat-label "Equipment Cost" at bounding box center [62, 308] width 99 height 14
click at [160, 305] on input "Equipment Cost" at bounding box center [86, 315] width 147 height 20
type input "1"
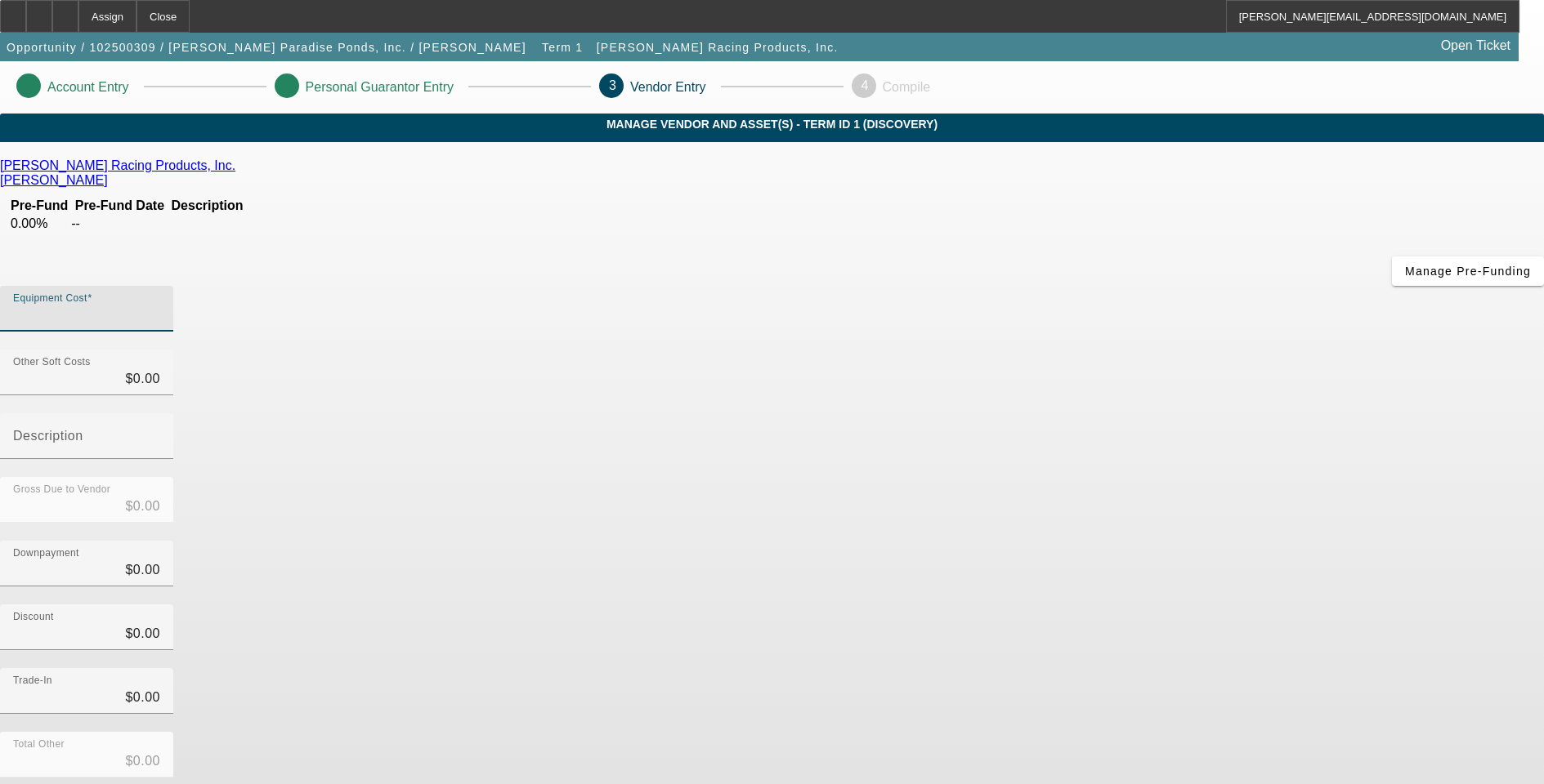
type input "$1.00"
type input "13"
type input "$13.00"
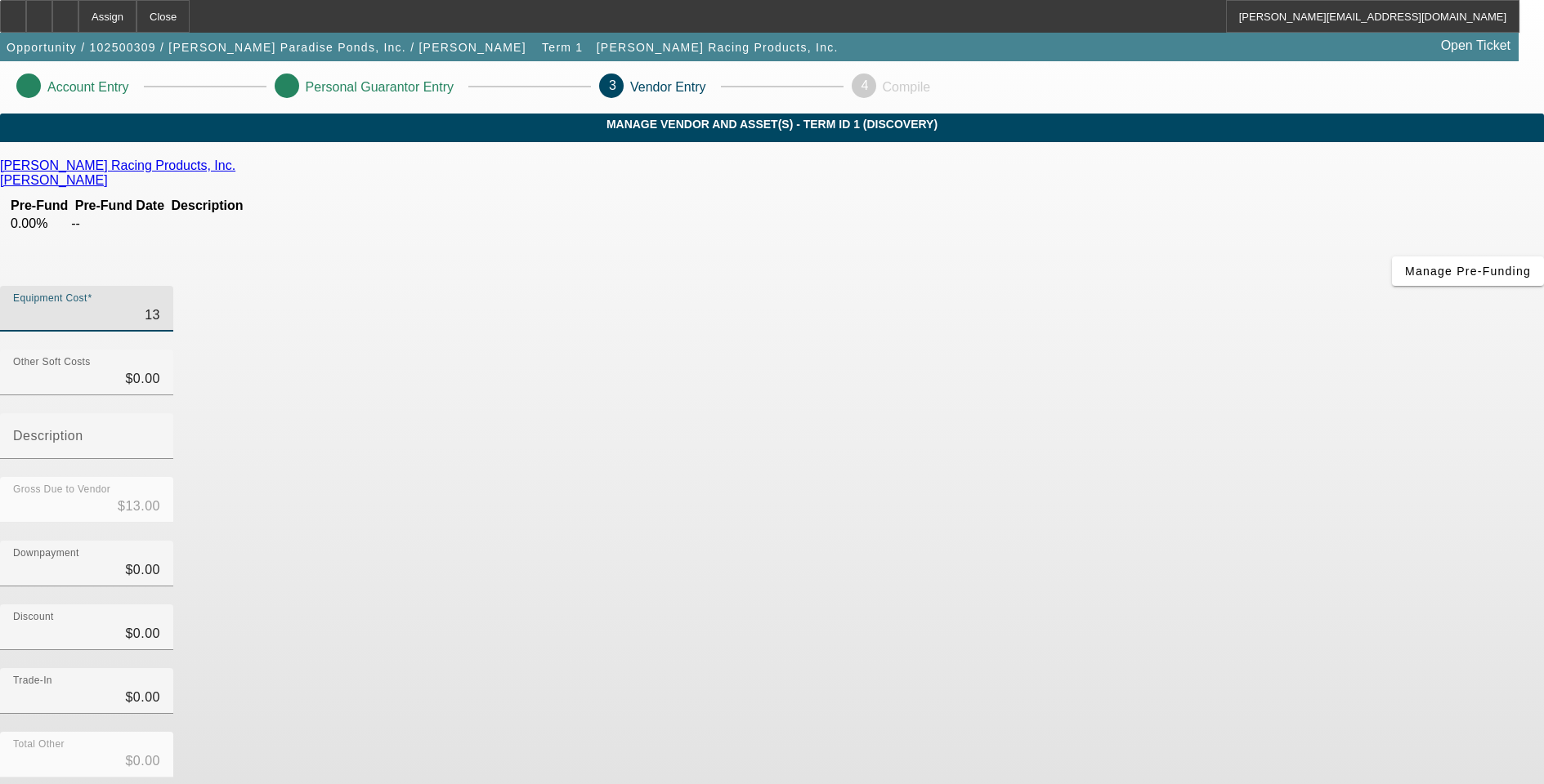
type input "130"
type input "$130.00"
type input "1300"
type input "$1,300.00"
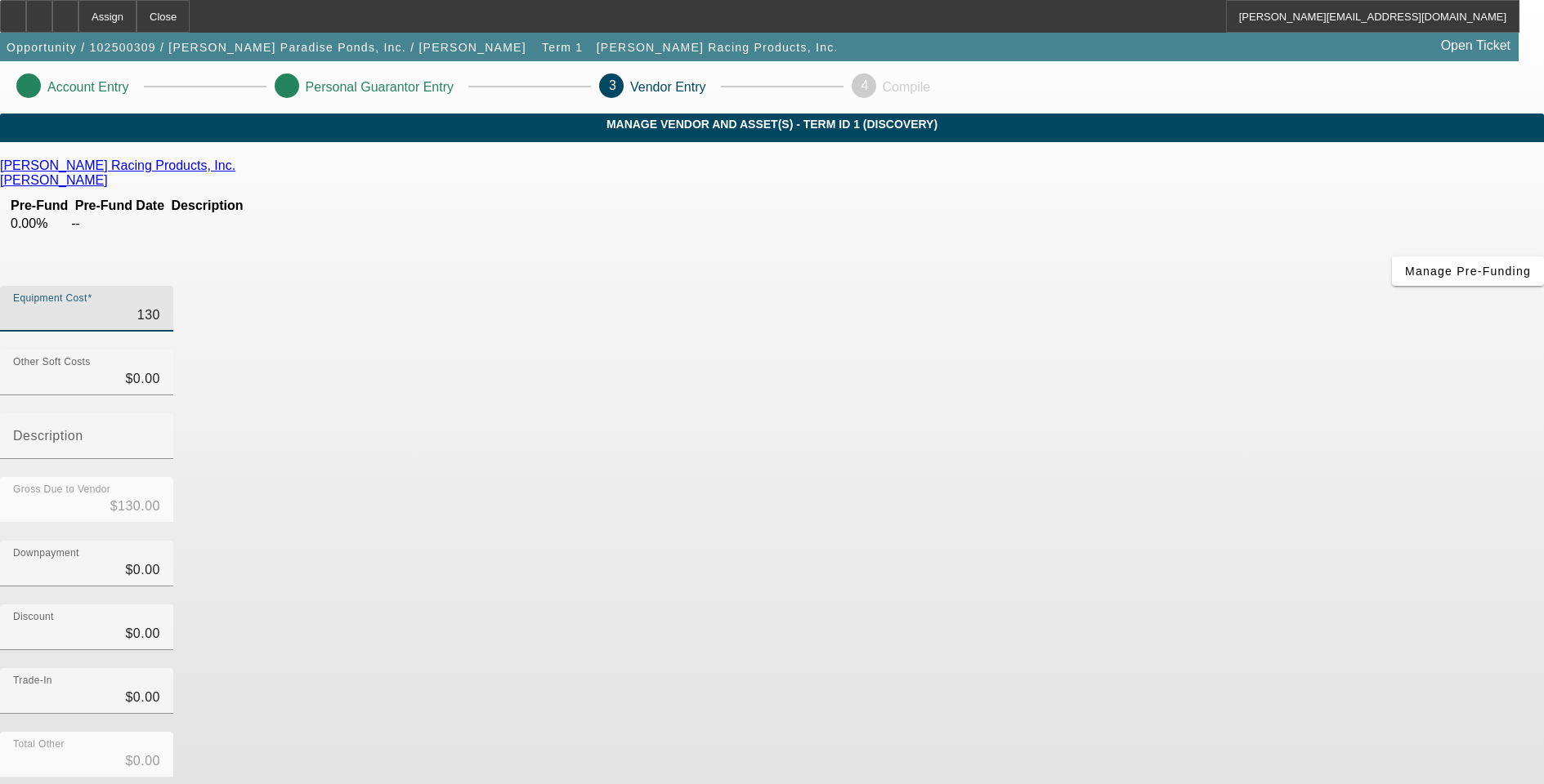
type input "$1,300.00"
type input "13000"
type input "$13,000.00"
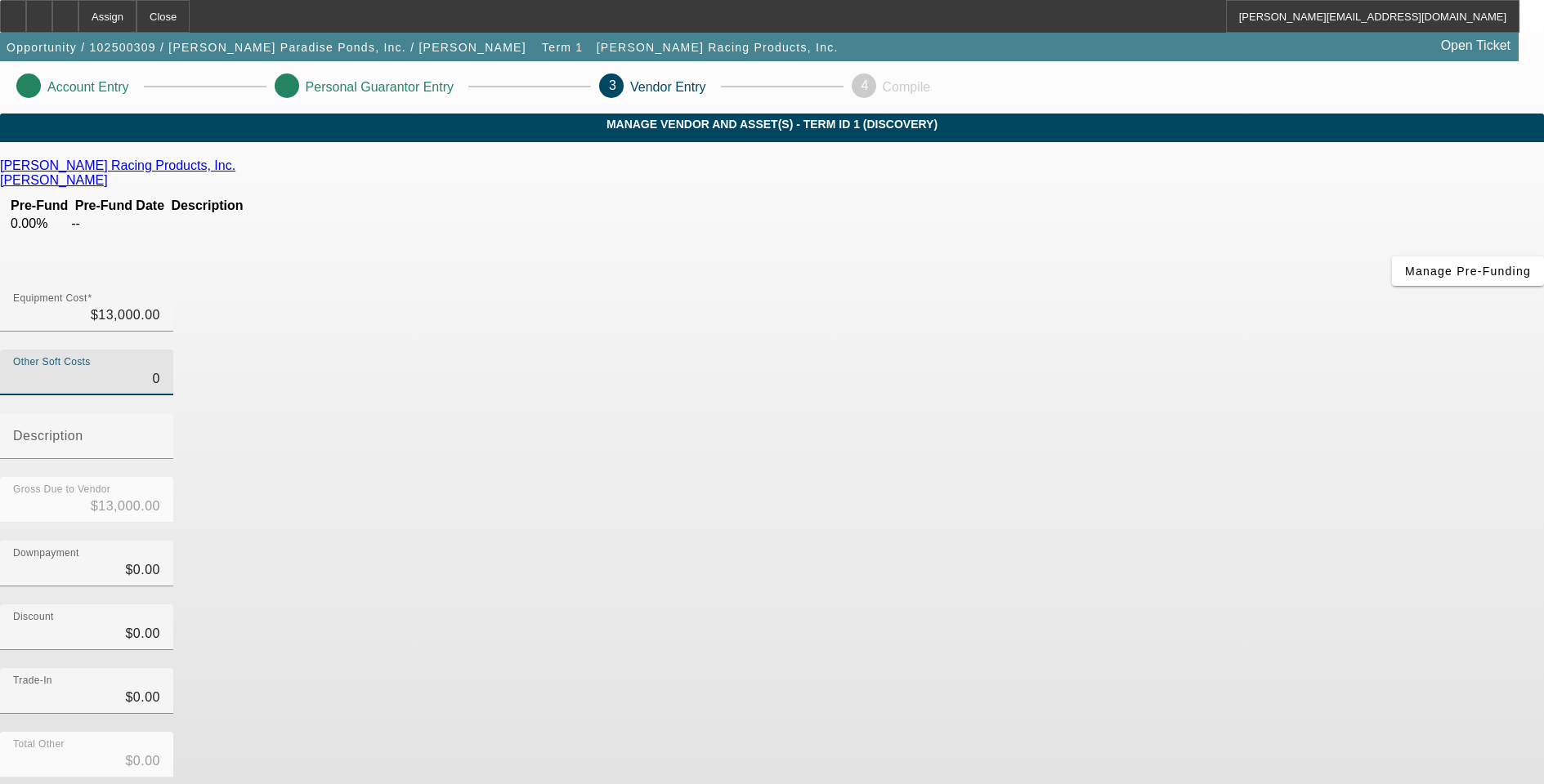
type input "$0.00"
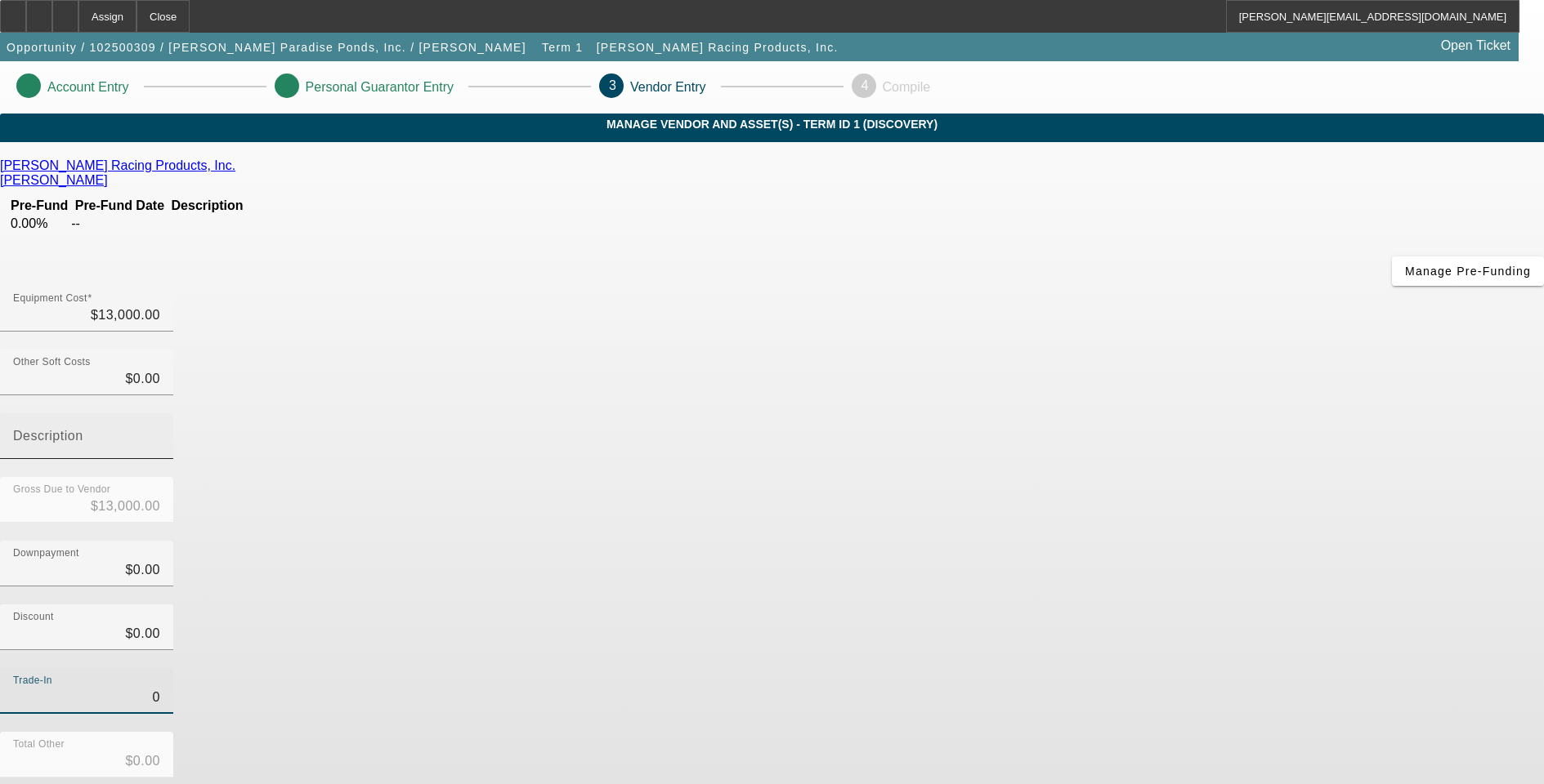
type input "$0.00"
click at [83, 429] on mat-label "Description" at bounding box center [48, 436] width 71 height 14
click at [160, 433] on input "Description" at bounding box center [86, 443] width 147 height 20
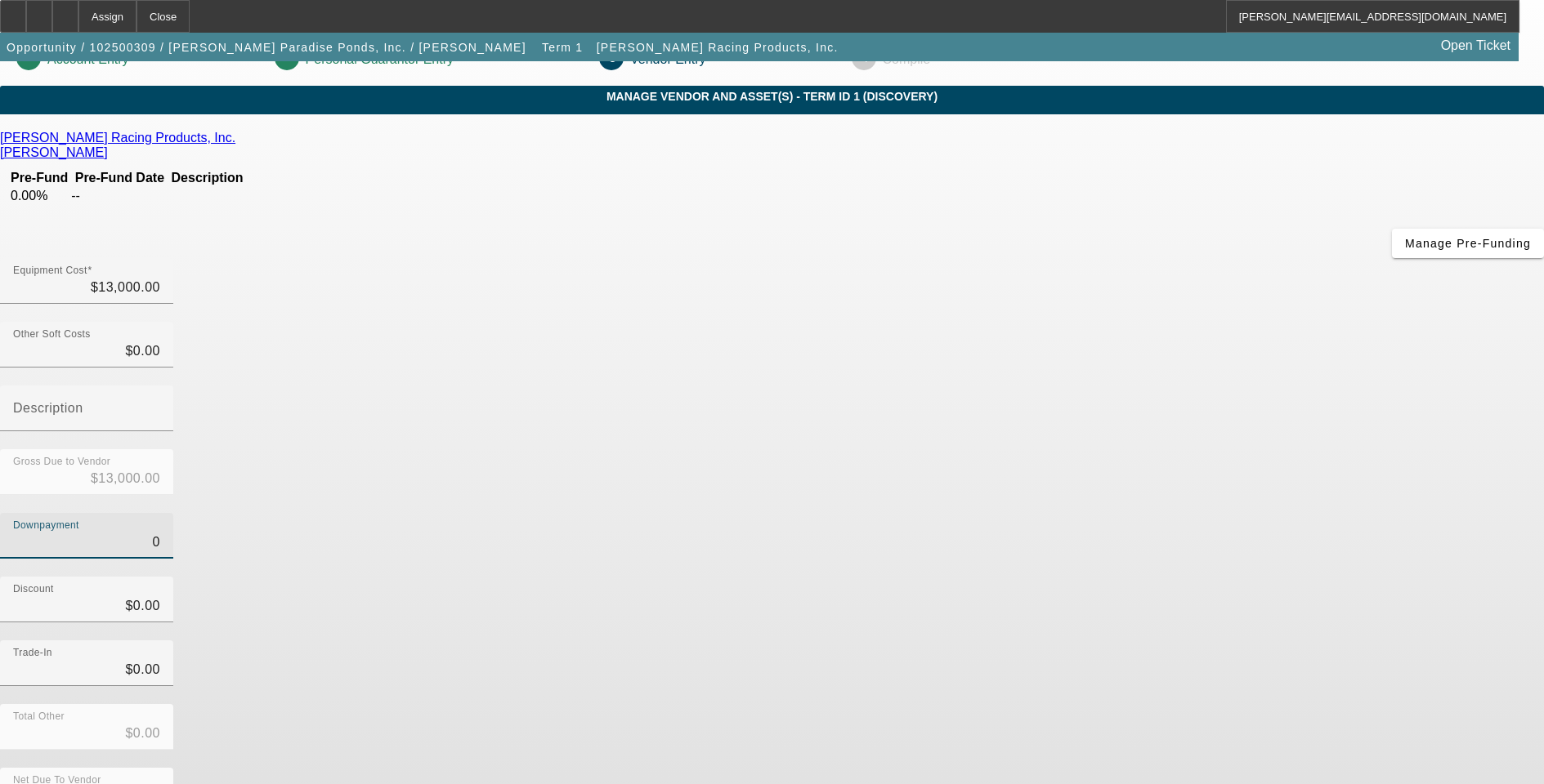
scroll to position [43, 0]
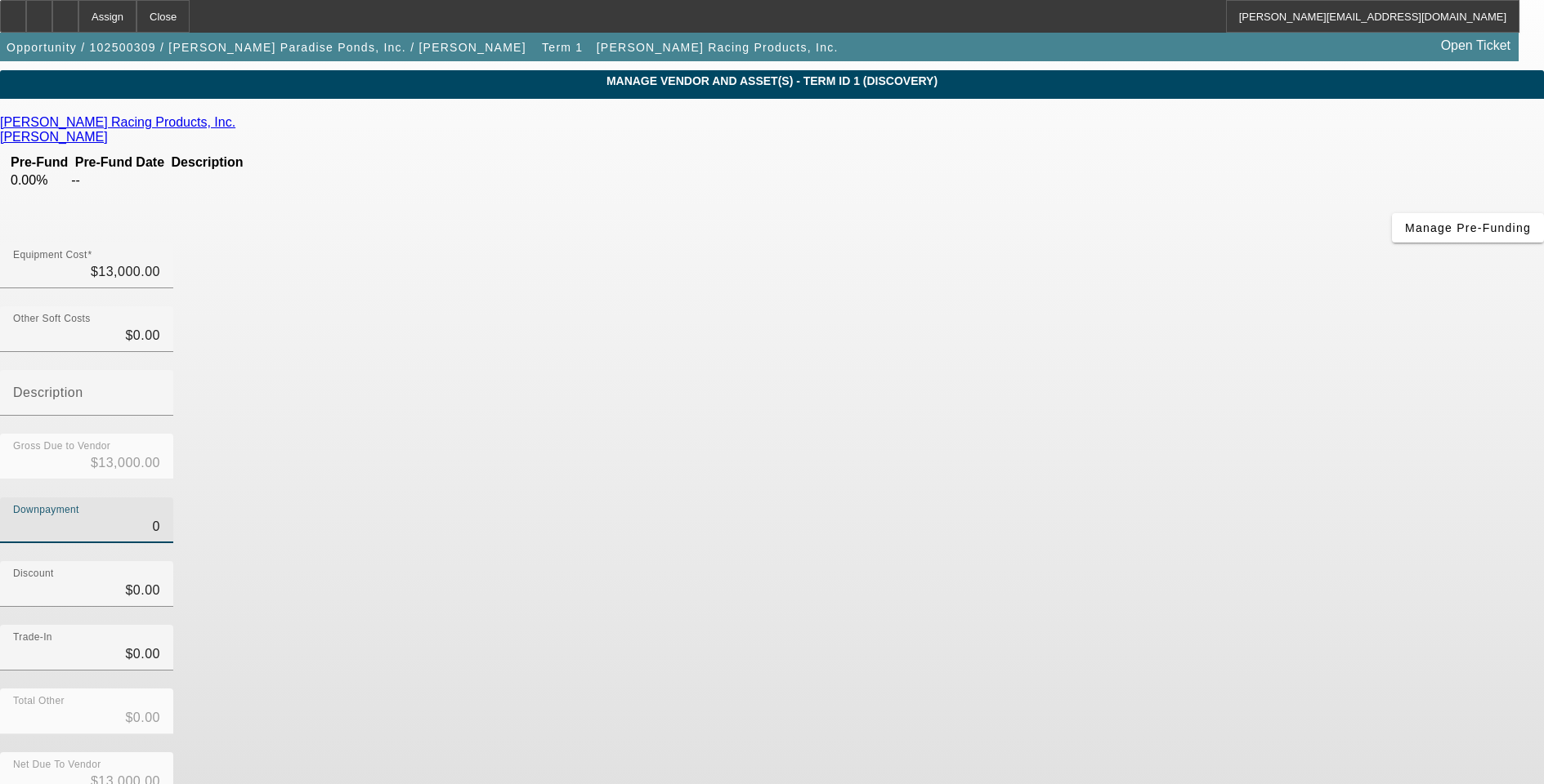
type input "$0.00"
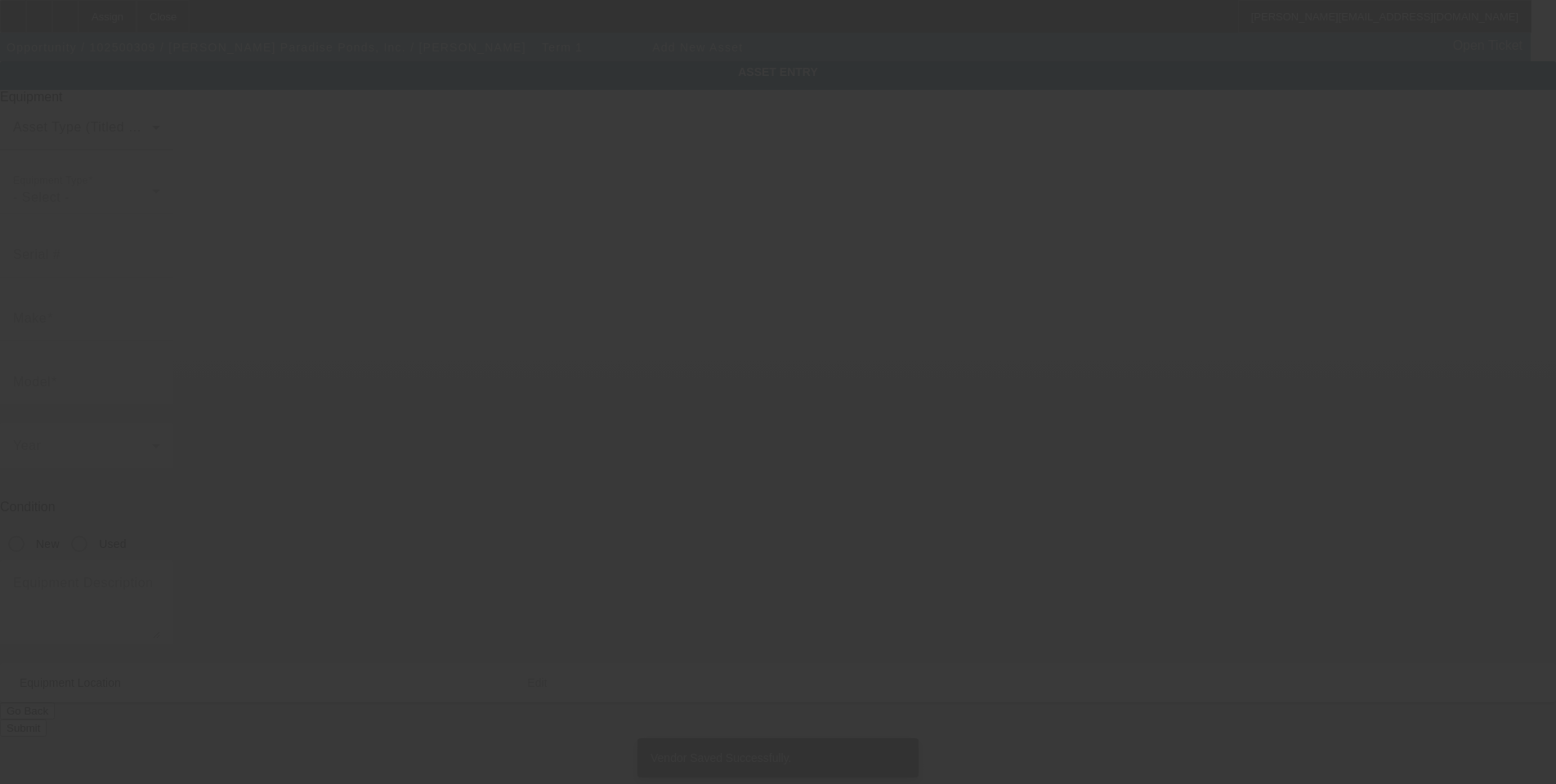
type input "1875 Diesel Dr. #8"
type input "Sacramento"
type input "95838"
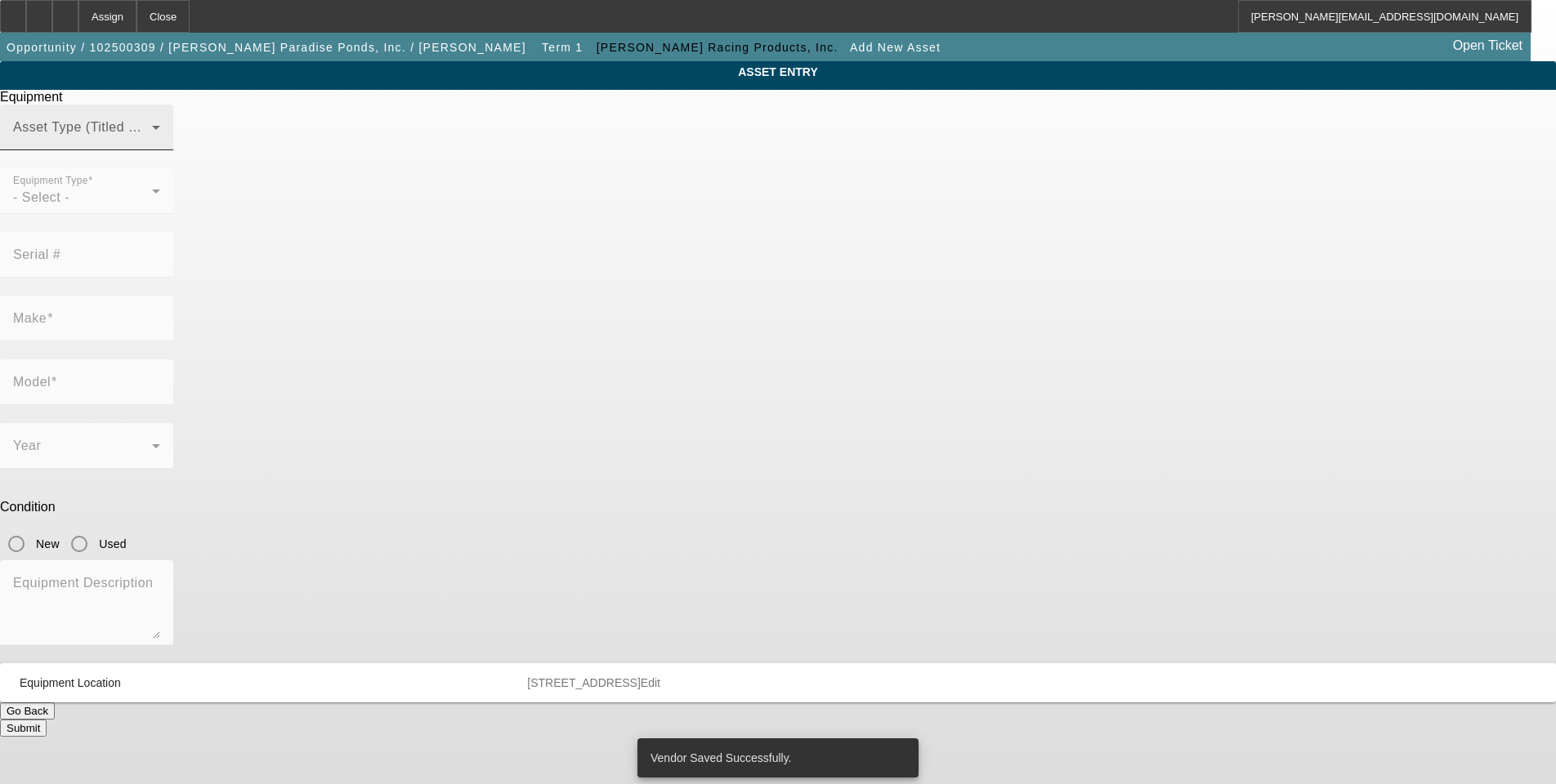
click at [152, 144] on span at bounding box center [82, 134] width 139 height 20
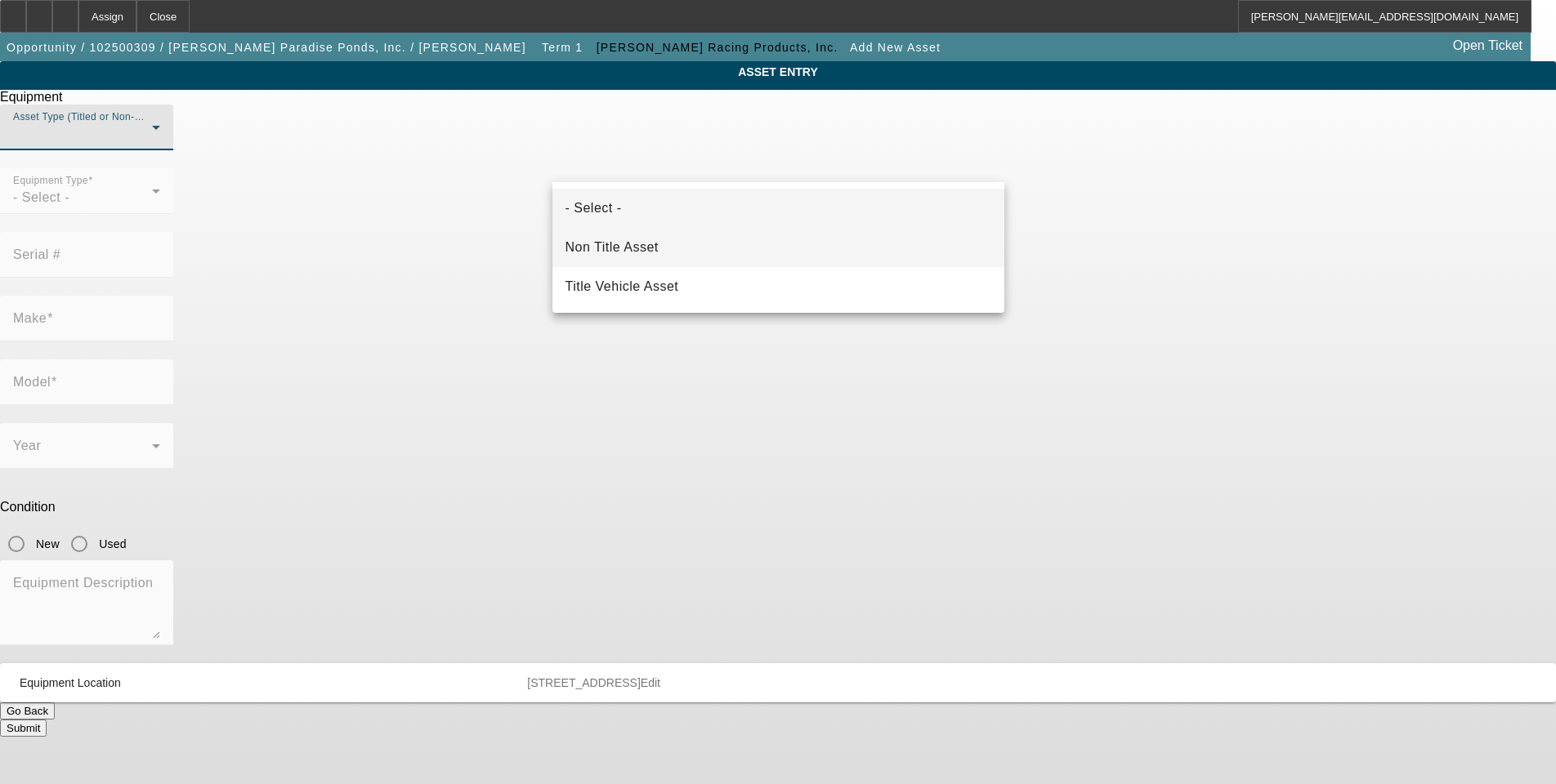
click at [663, 237] on mat-option "Non Title Asset" at bounding box center [778, 247] width 452 height 39
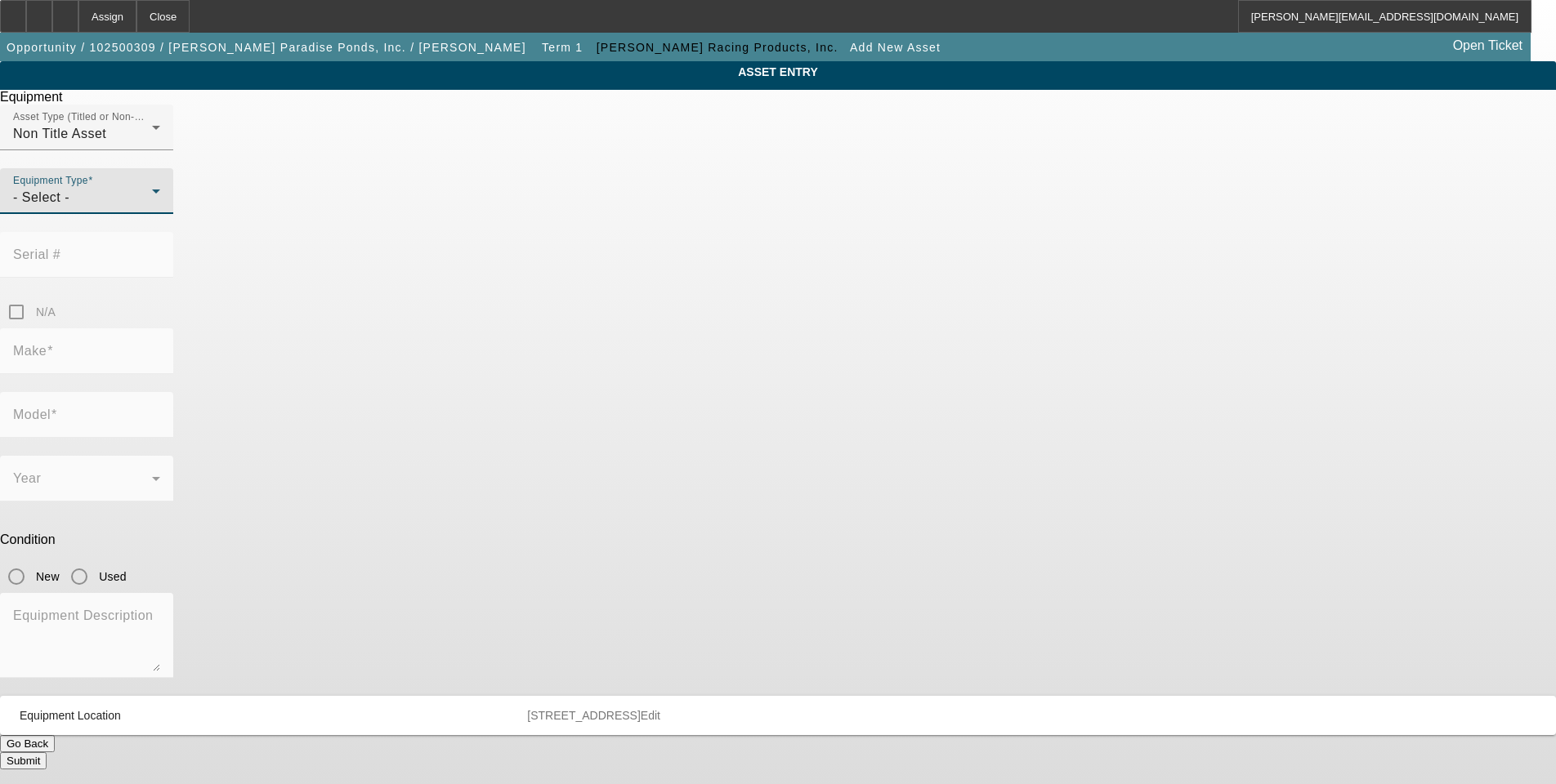
click at [152, 207] on div "- Select -" at bounding box center [82, 197] width 139 height 20
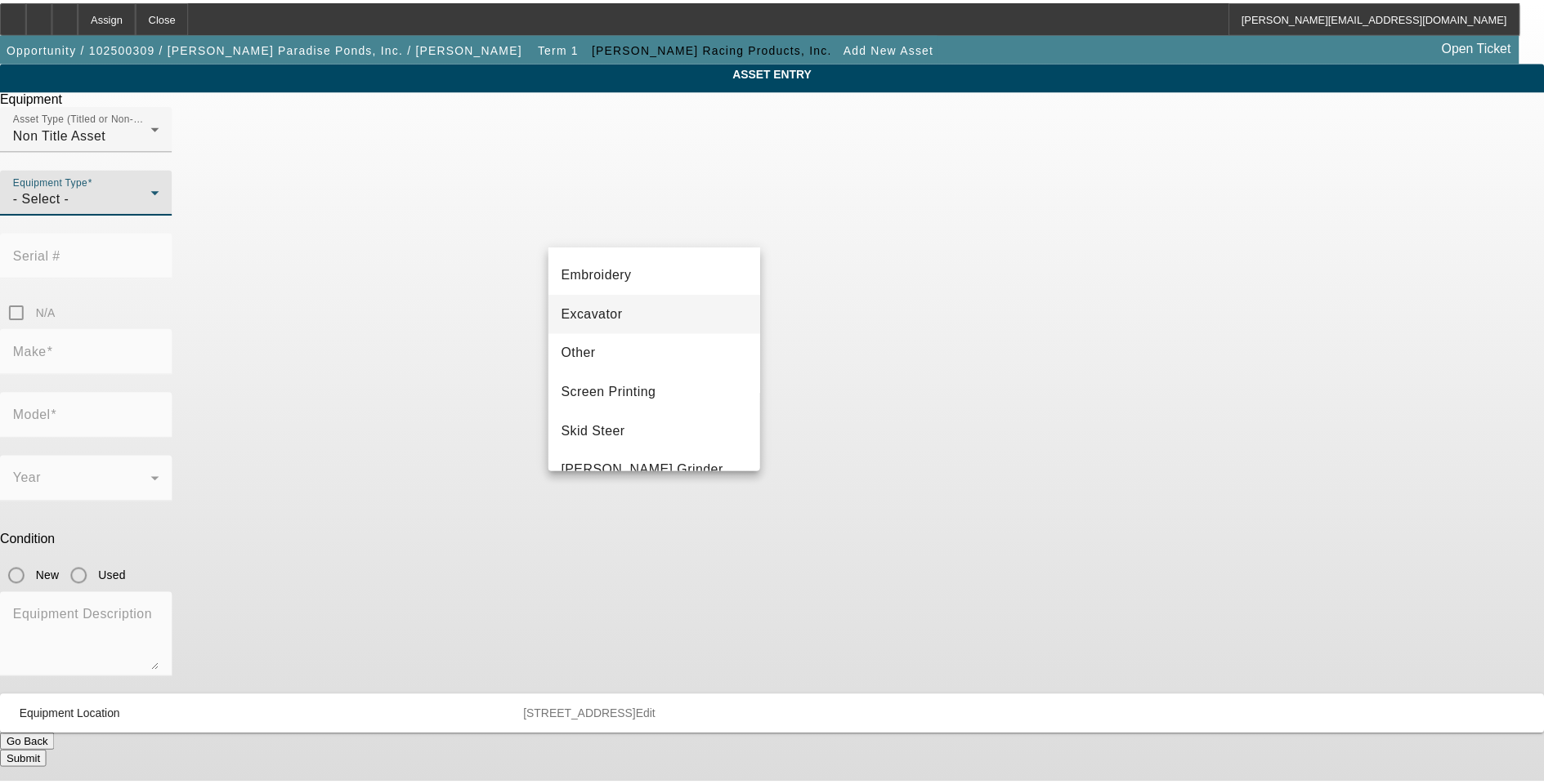
scroll to position [245, 0]
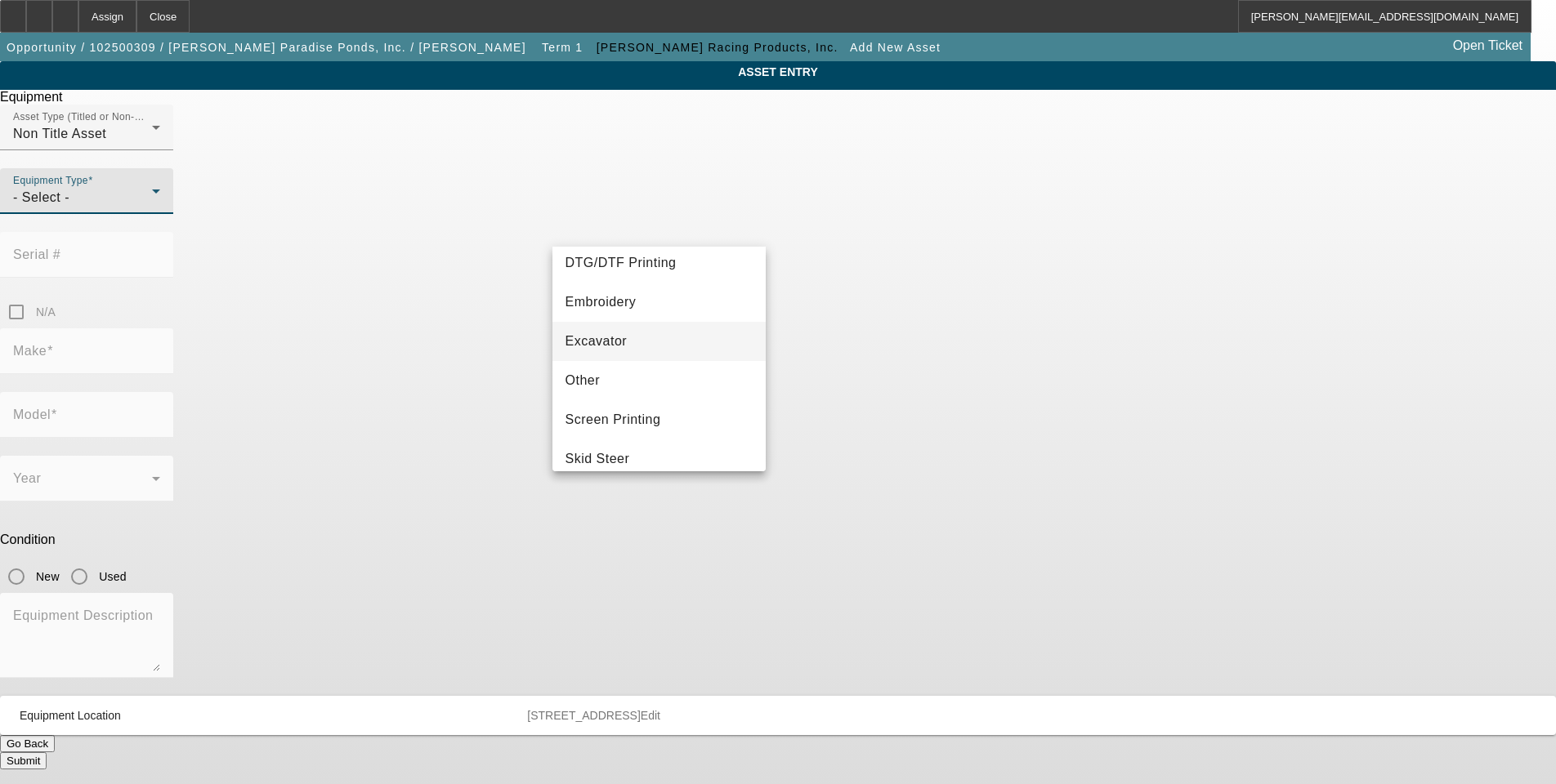
click at [608, 344] on span "Excavator" at bounding box center [596, 341] width 62 height 20
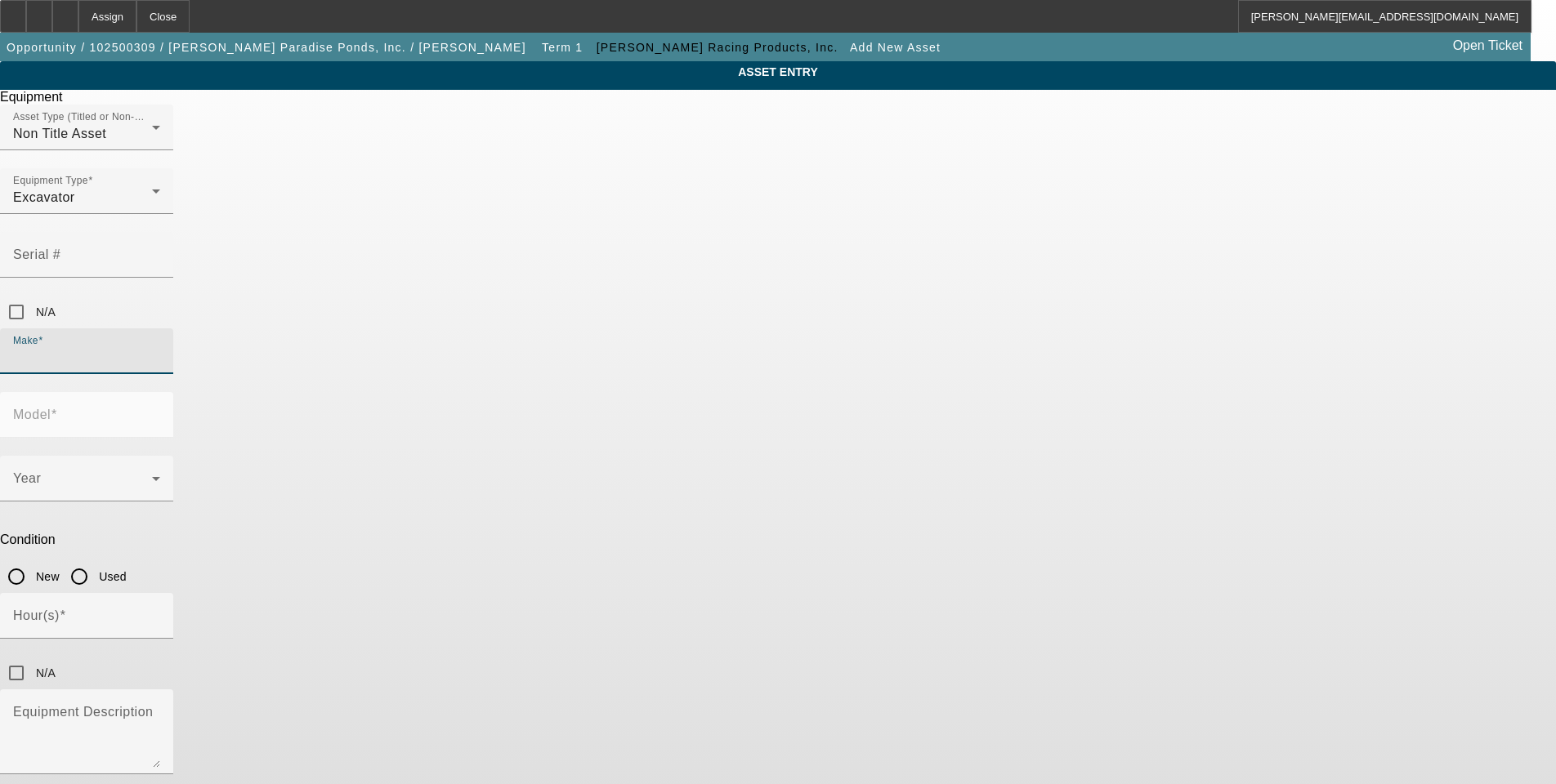
click at [160, 348] on input "Make" at bounding box center [86, 358] width 147 height 20
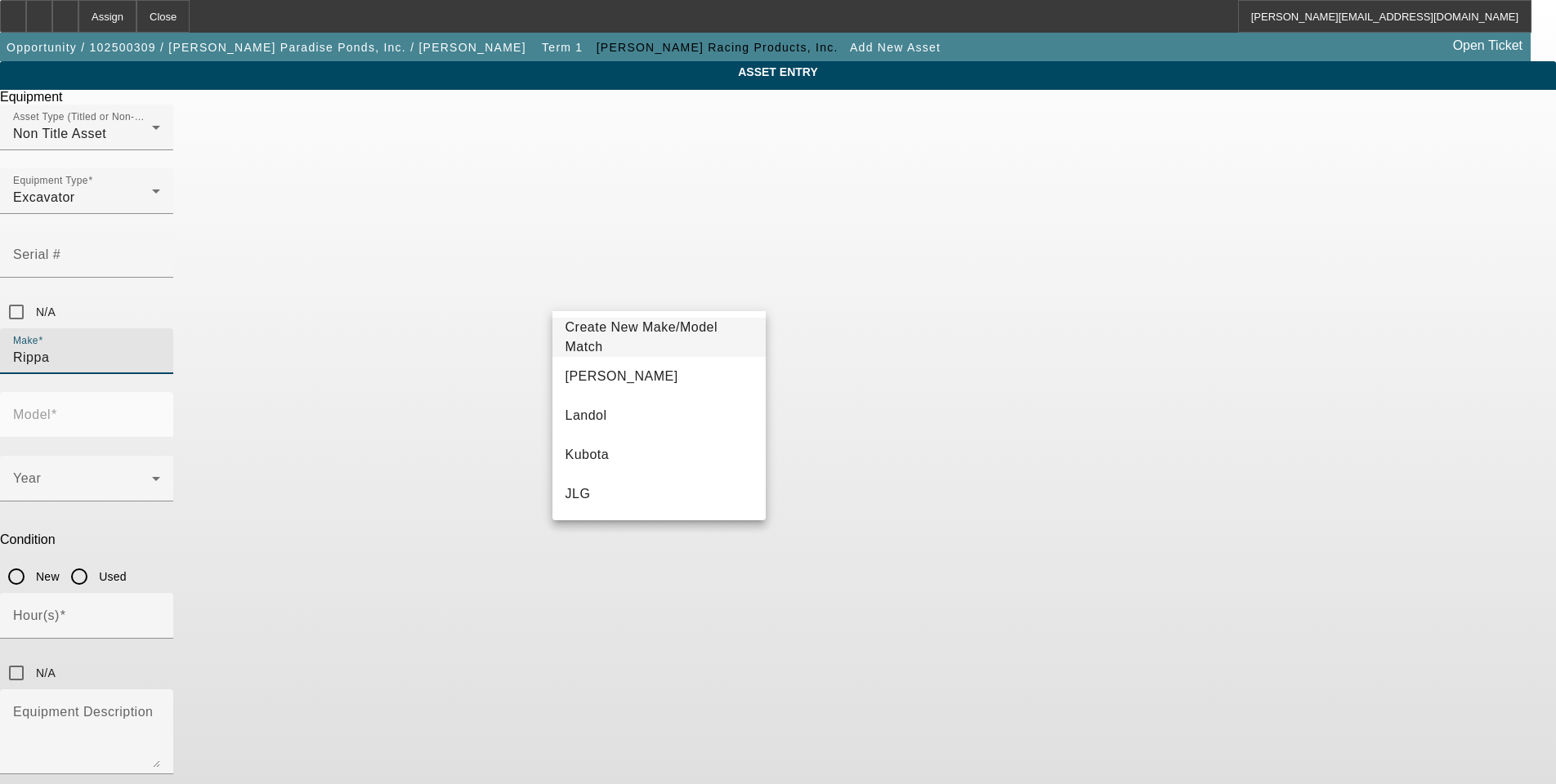
type input "Rippa"
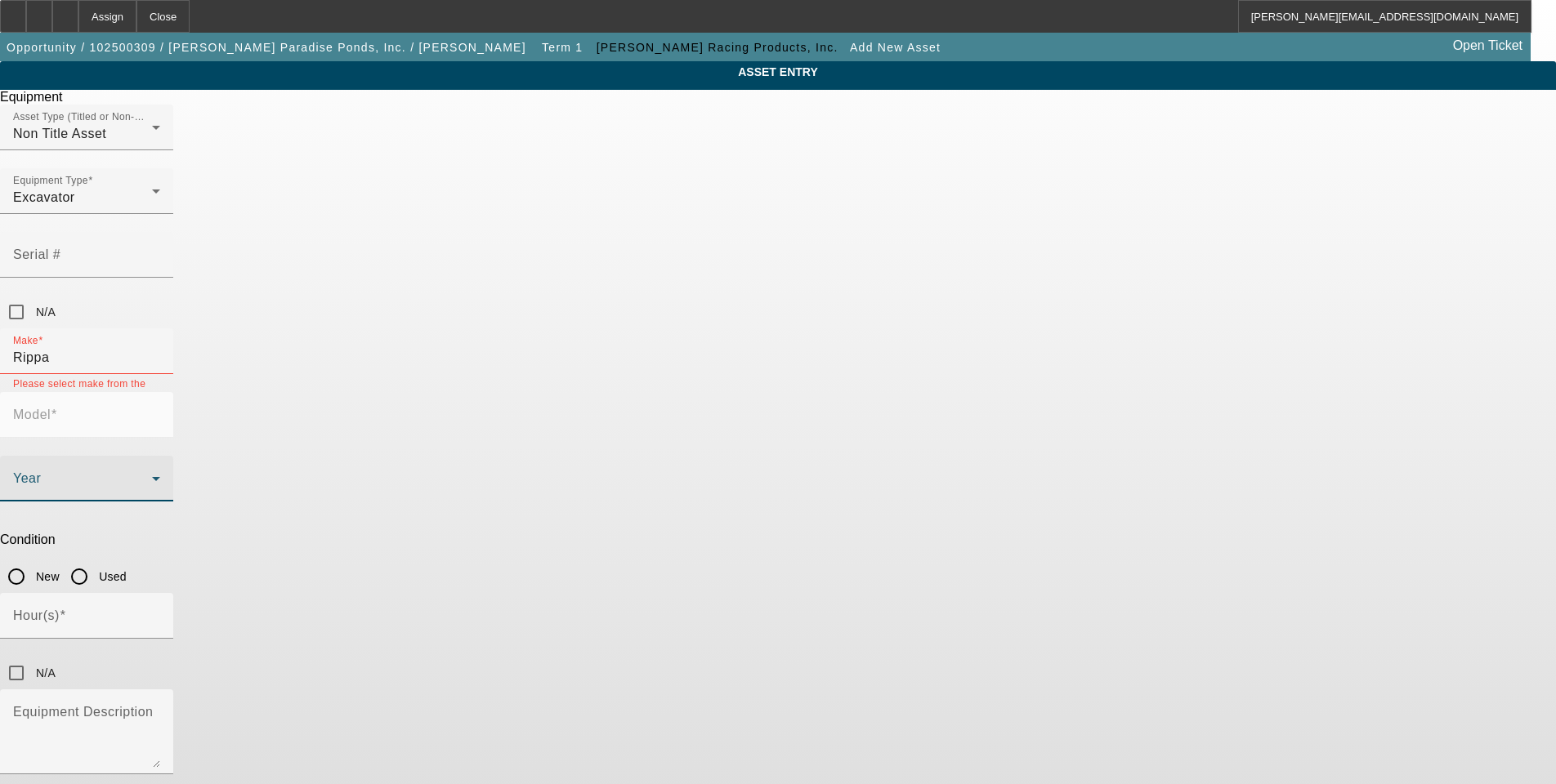
click at [166, 469] on icon at bounding box center [156, 479] width 20 height 20
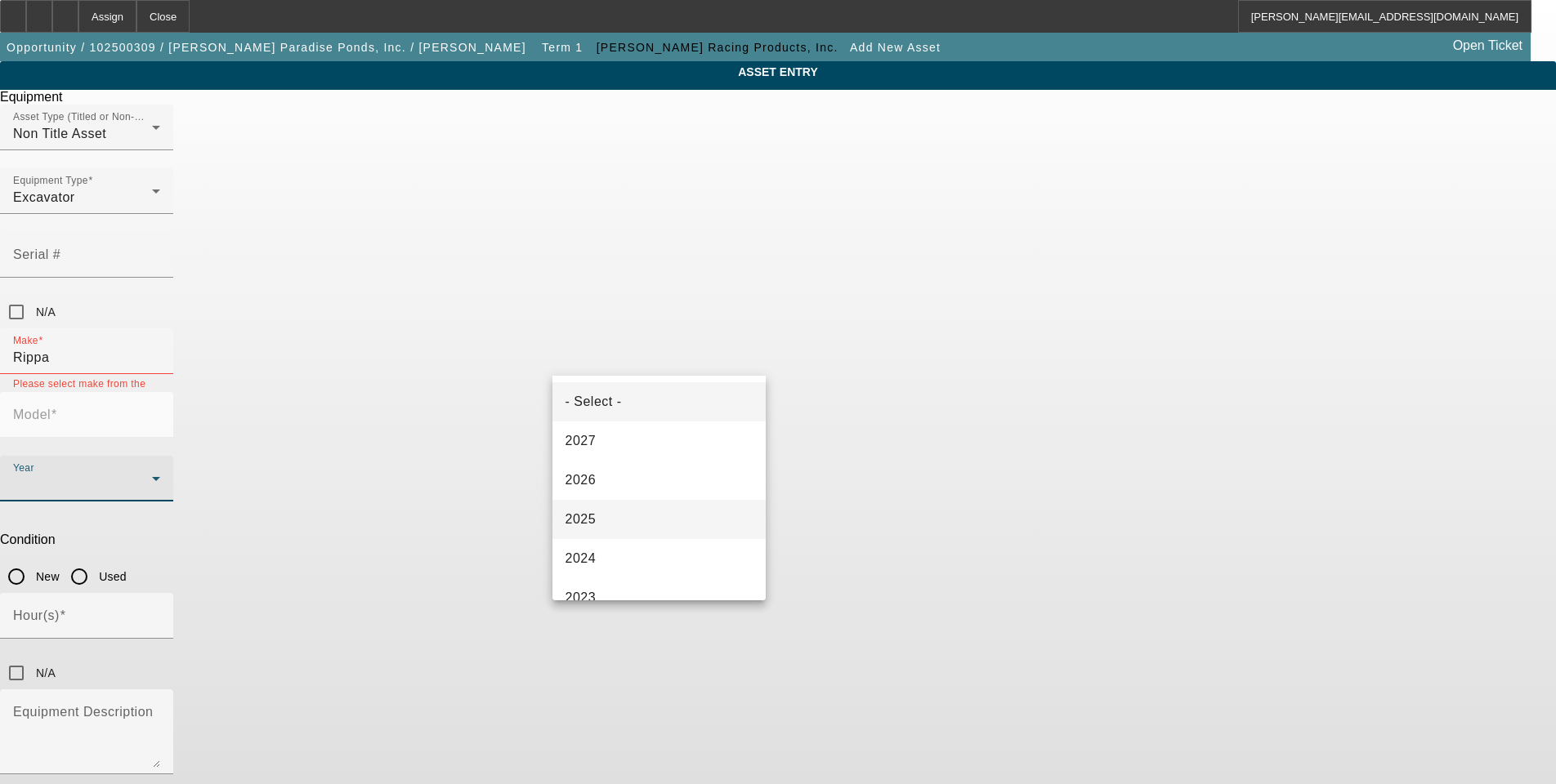
click at [644, 521] on mat-option "2025" at bounding box center [660, 520] width 214 height 39
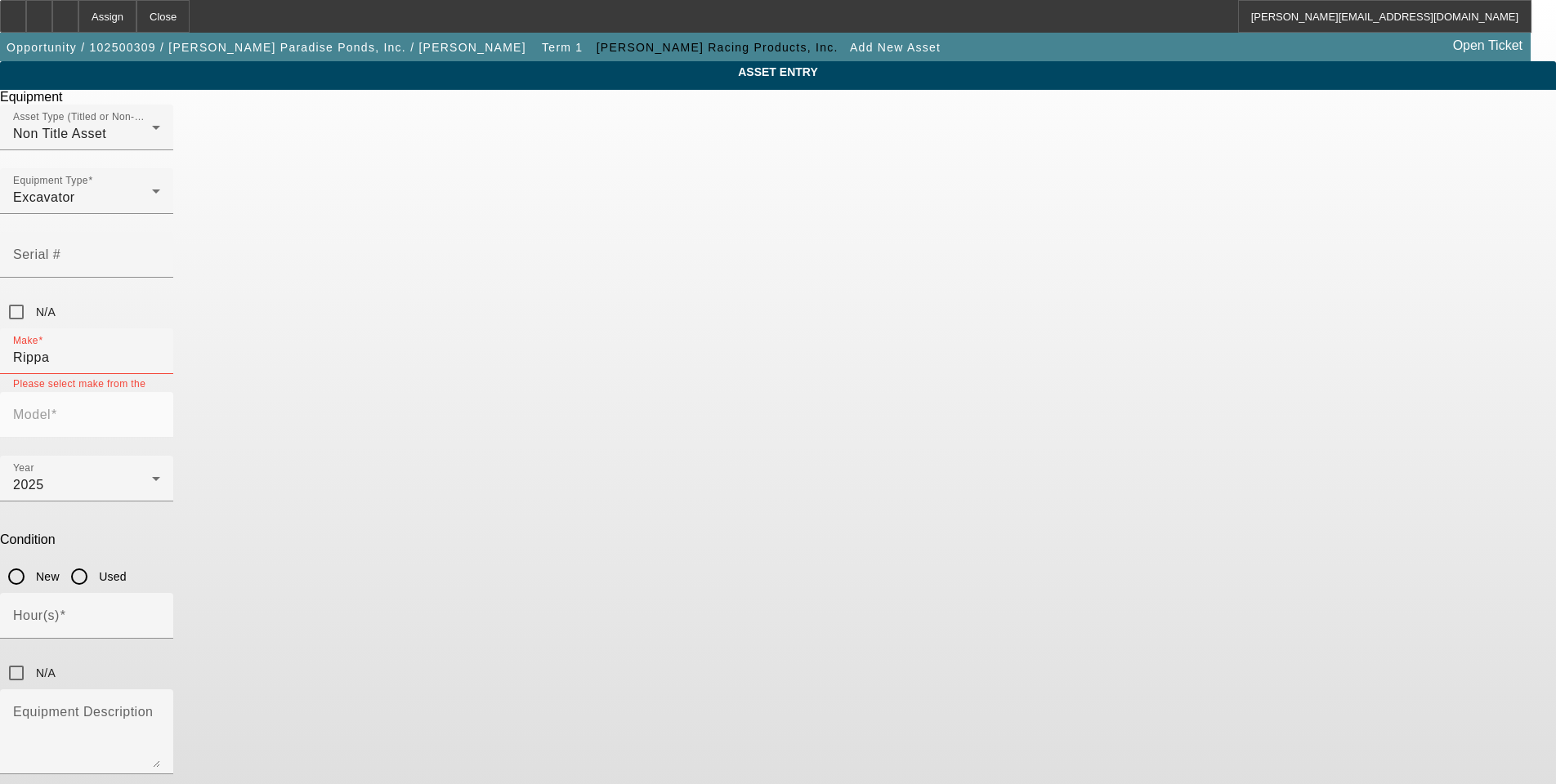
click at [51, 407] on mat-label "Model" at bounding box center [31, 414] width 37 height 14
click at [160, 348] on input "Rippa" at bounding box center [86, 358] width 147 height 20
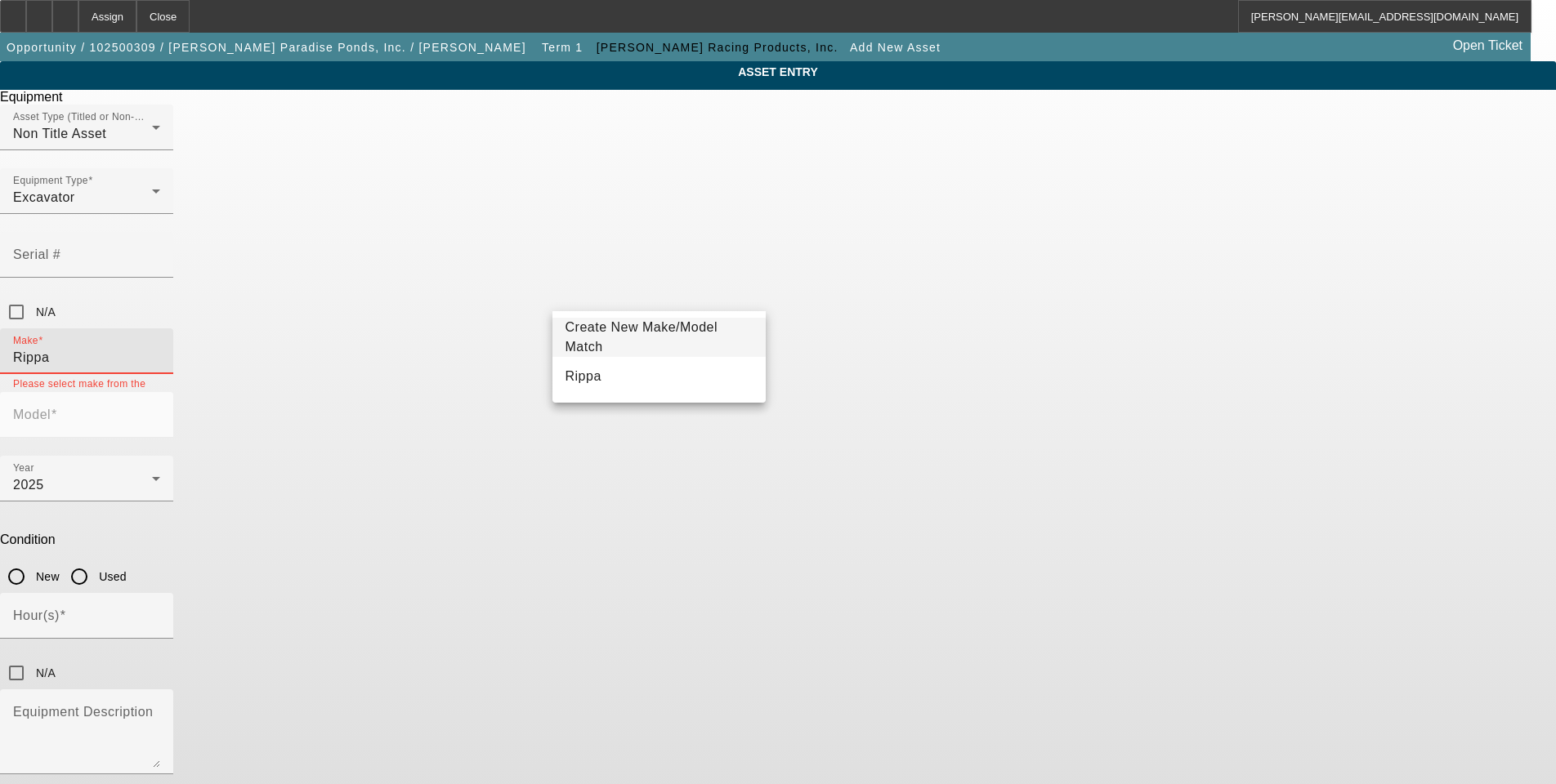
click at [630, 339] on span "Create New Make/Model Match" at bounding box center [642, 337] width 153 height 33
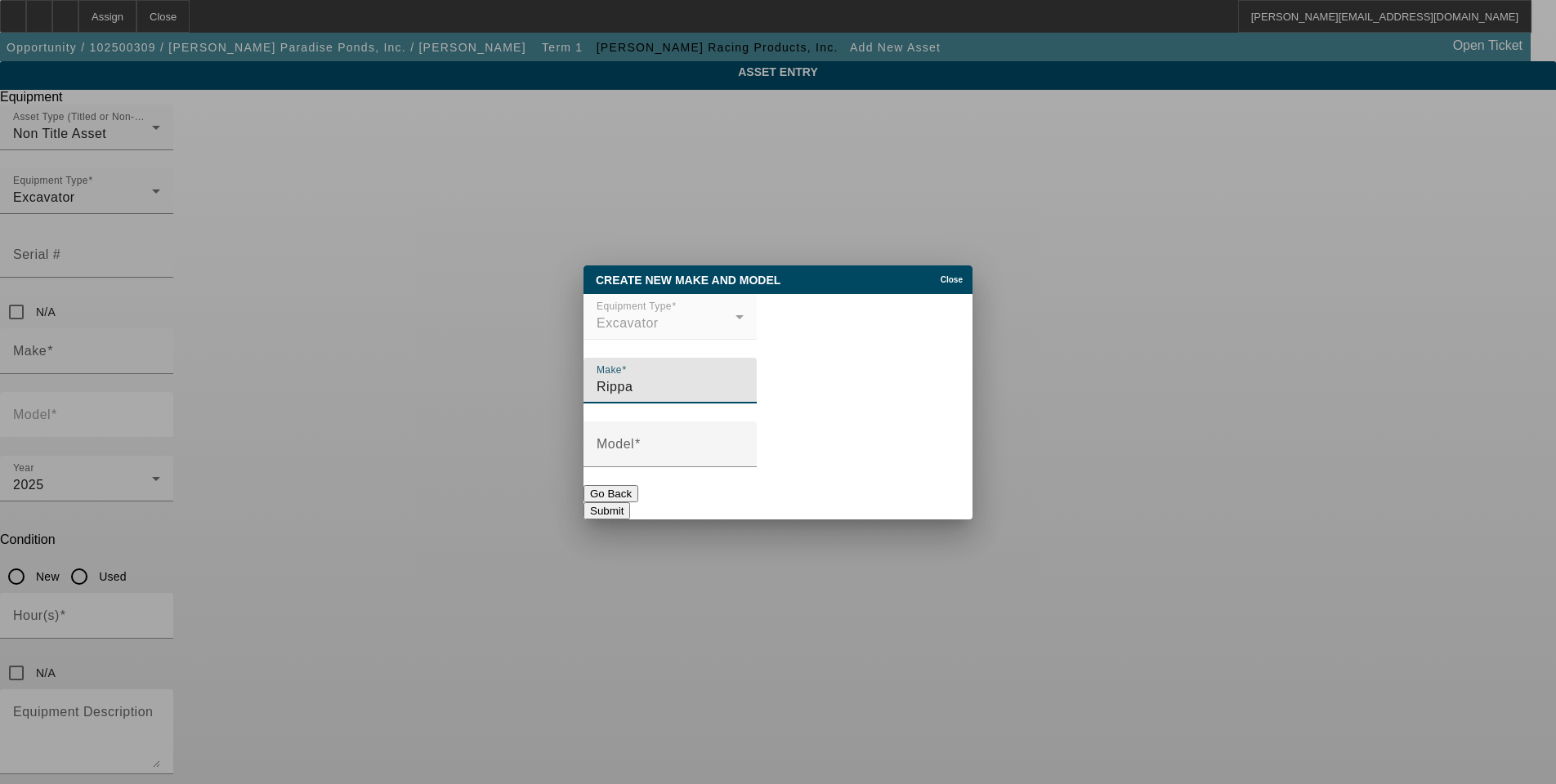
type input "Rippa"
type input "R13"
click at [630, 502] on button "Submit" at bounding box center [606, 510] width 46 height 17
type input "Rippa"
type input "R13"
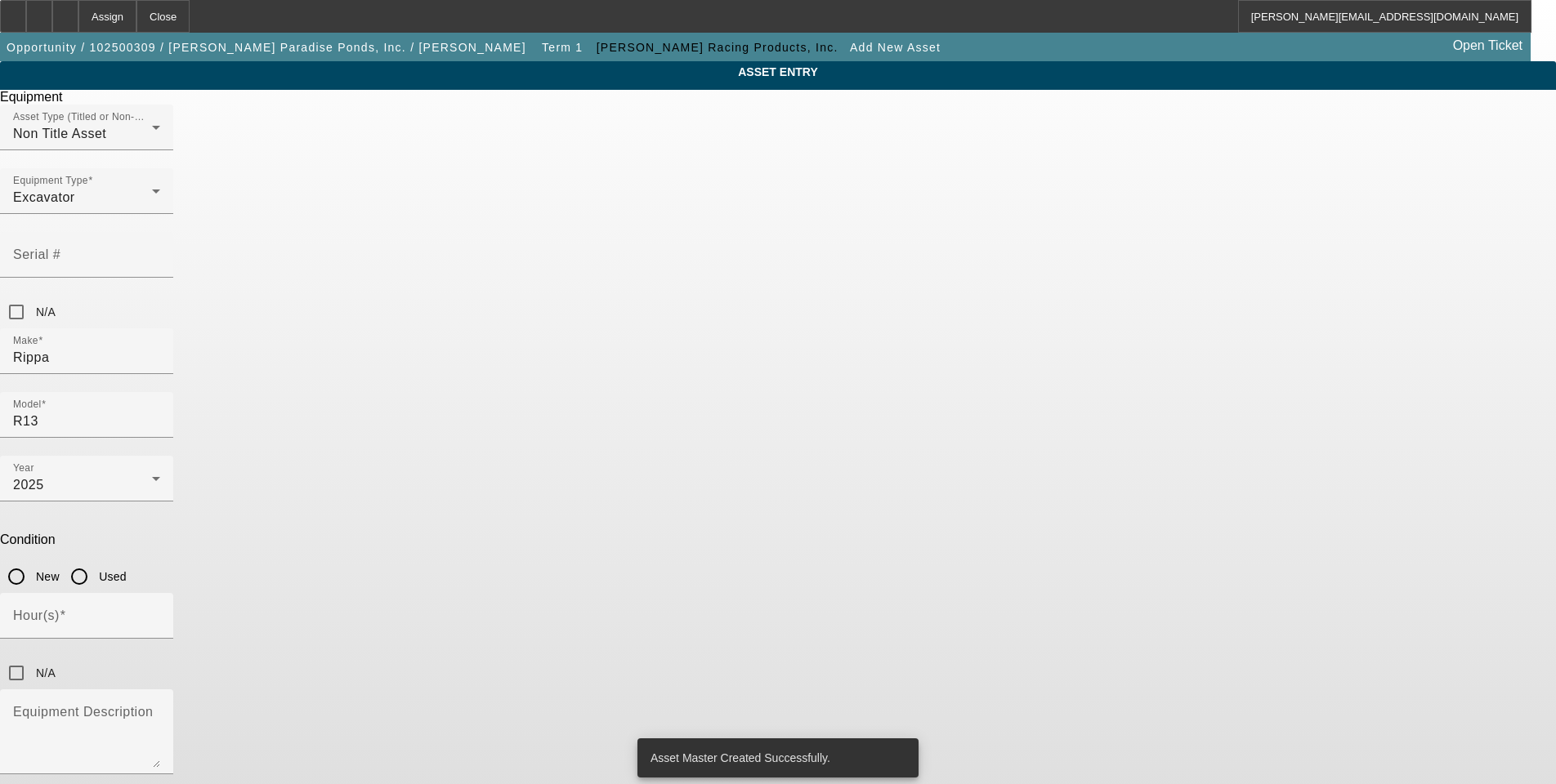
click at [32, 560] on input "New" at bounding box center [16, 576] width 32 height 32
radio input "true"
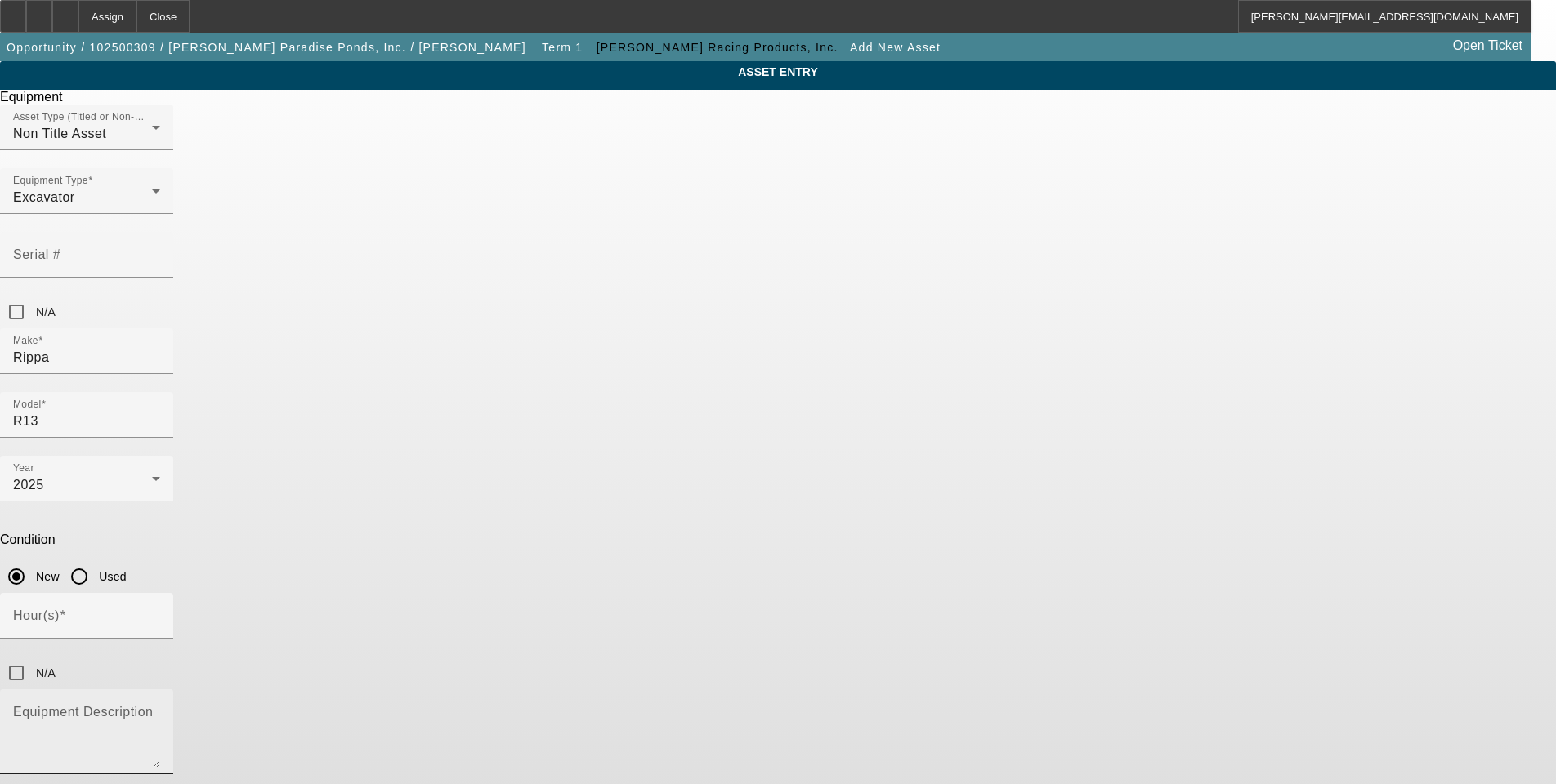
click at [153, 706] on mat-label "Equipment Description" at bounding box center [82, 712] width 139 height 14
click at [160, 709] on textarea "Equipment Description" at bounding box center [86, 739] width 147 height 59
type textarea "Rippa R13 Pro Mini Excavator"
drag, startPoint x: 598, startPoint y: 422, endPoint x: 613, endPoint y: 421, distance: 15.0
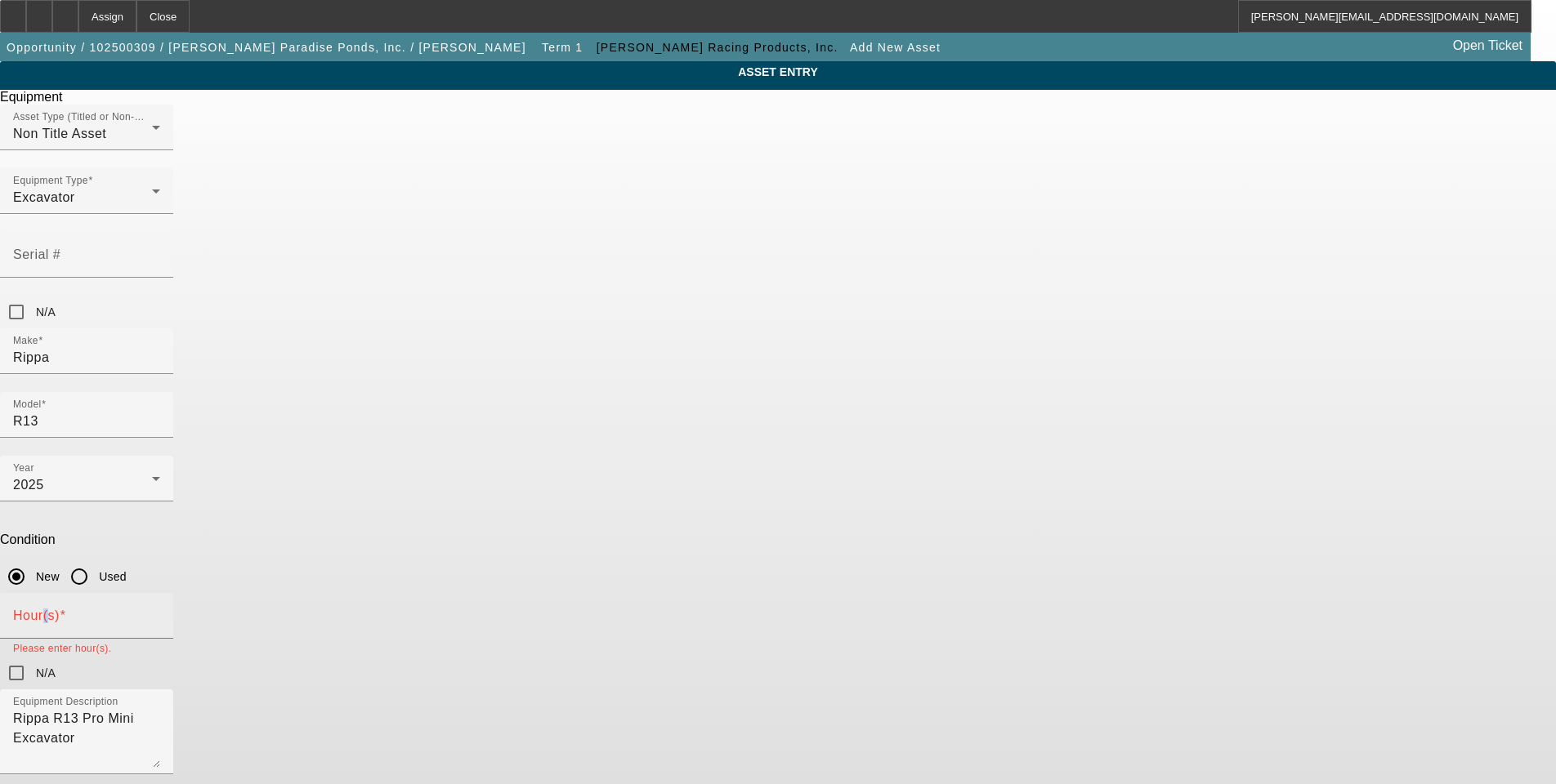
click at [60, 608] on mat-label "Hour(s)" at bounding box center [35, 615] width 46 height 14
click at [160, 612] on input "Hour(s)" at bounding box center [86, 622] width 147 height 20
type input "0"
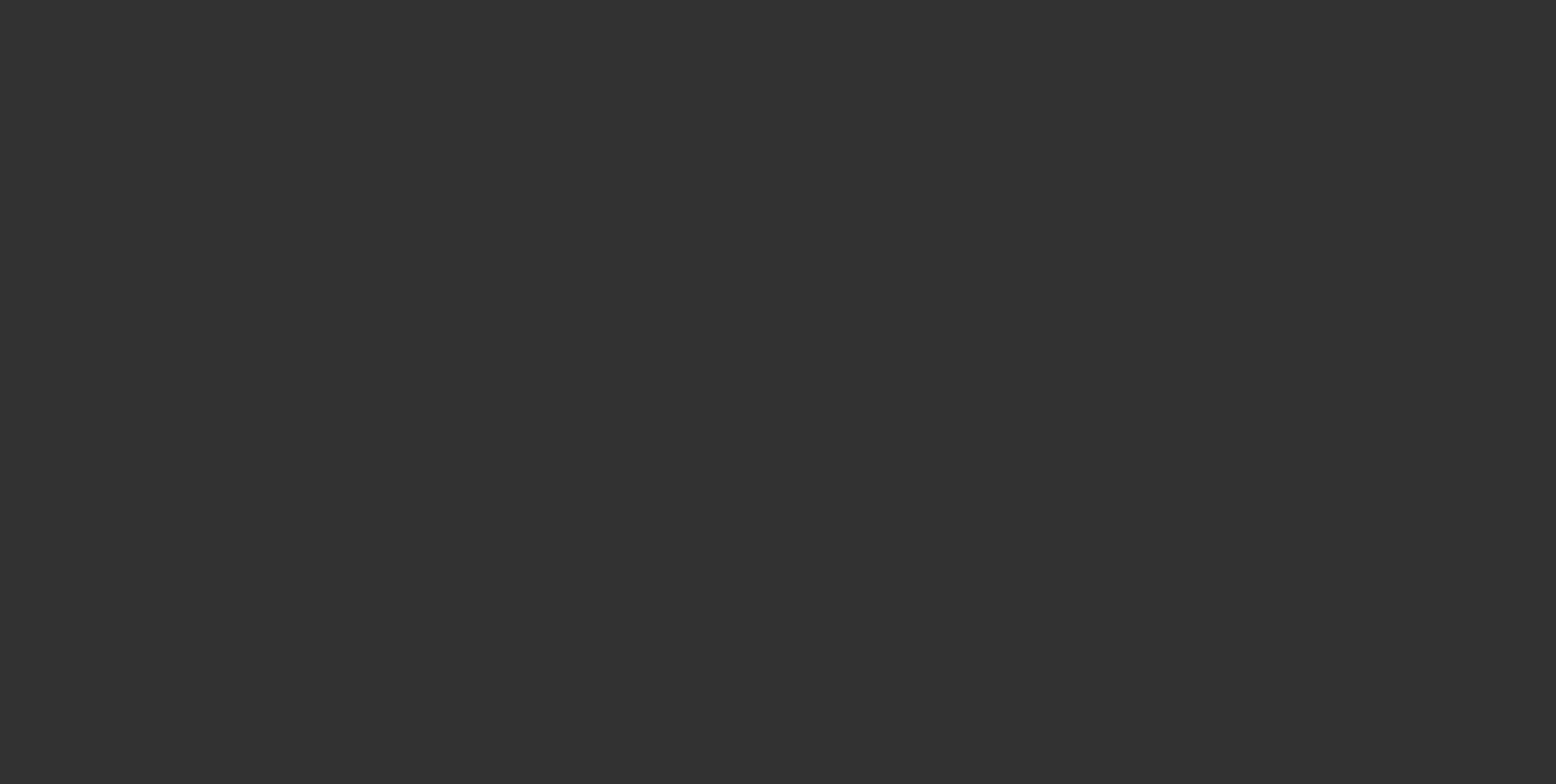
type input "$13,000.00"
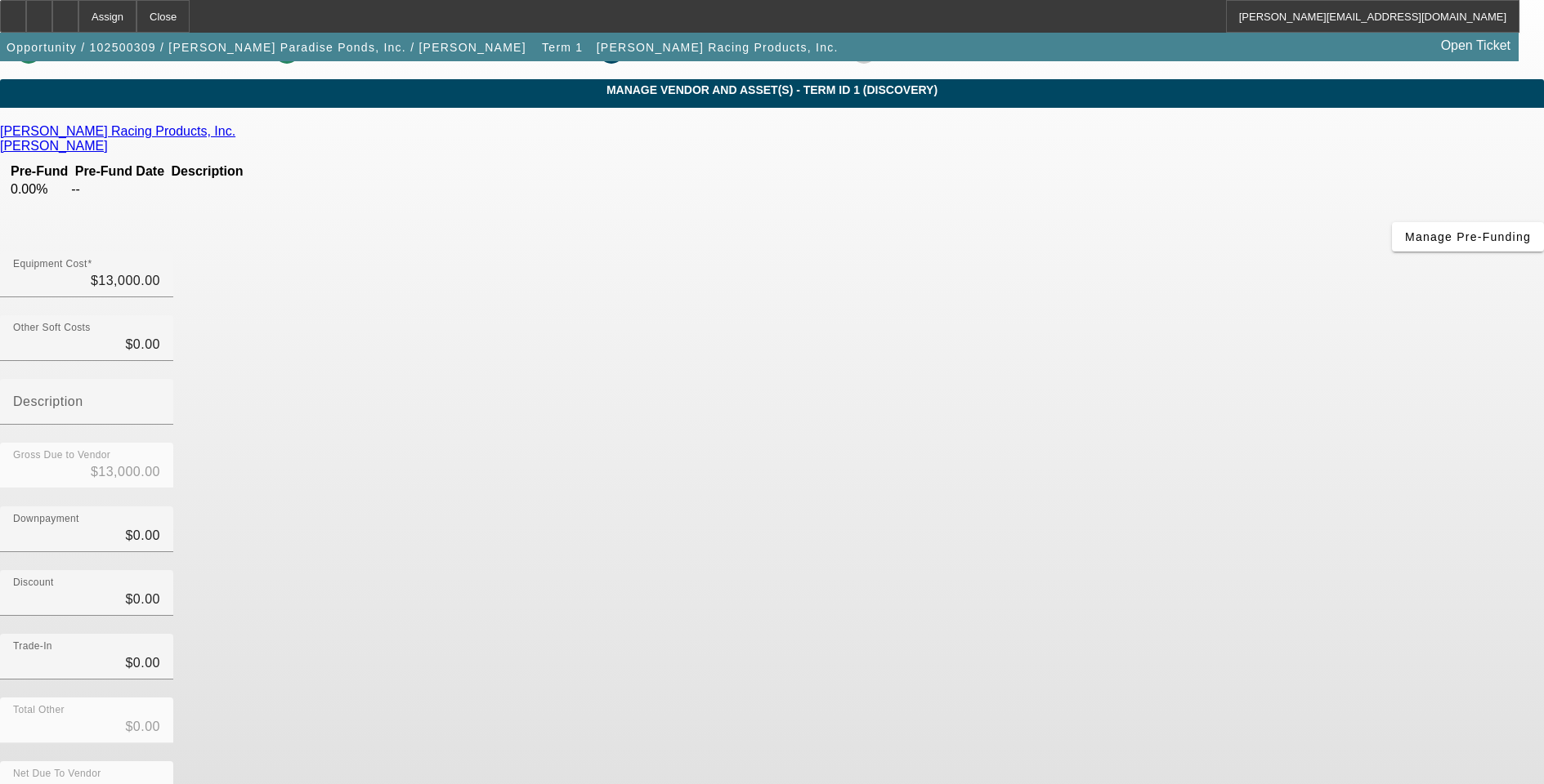
scroll to position [50, 0]
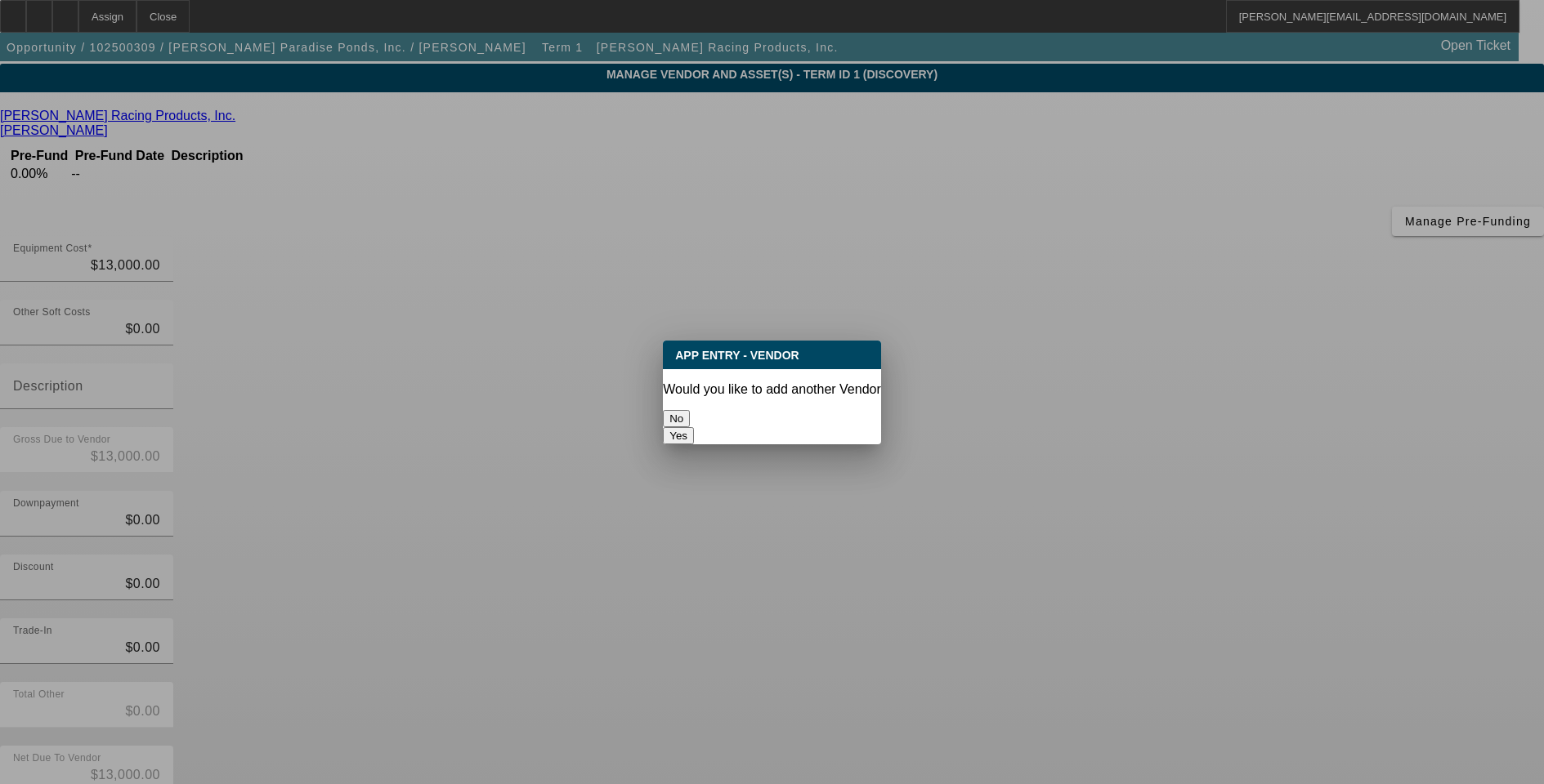
click at [690, 411] on button "No" at bounding box center [675, 418] width 27 height 17
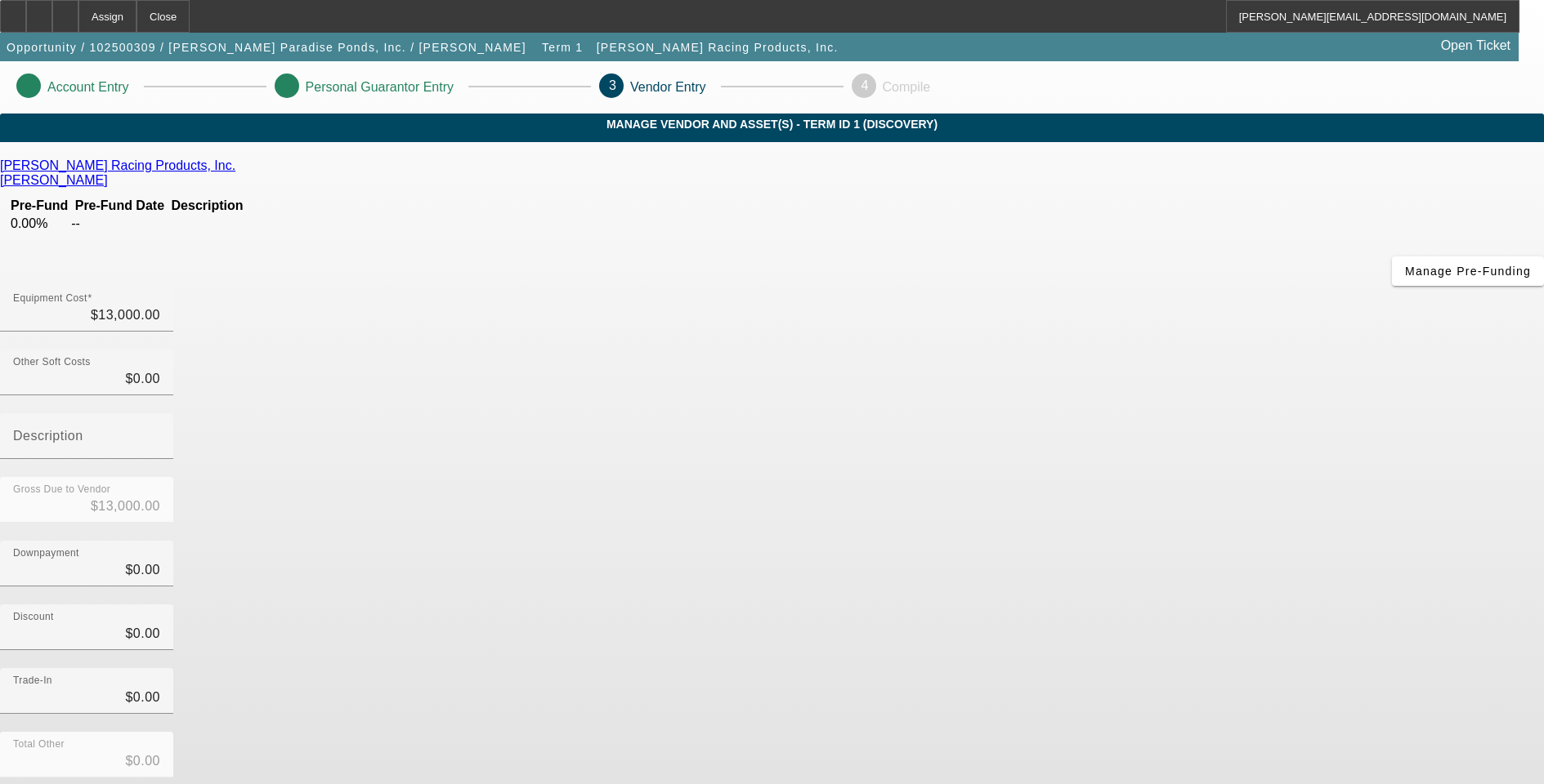
scroll to position [50, 0]
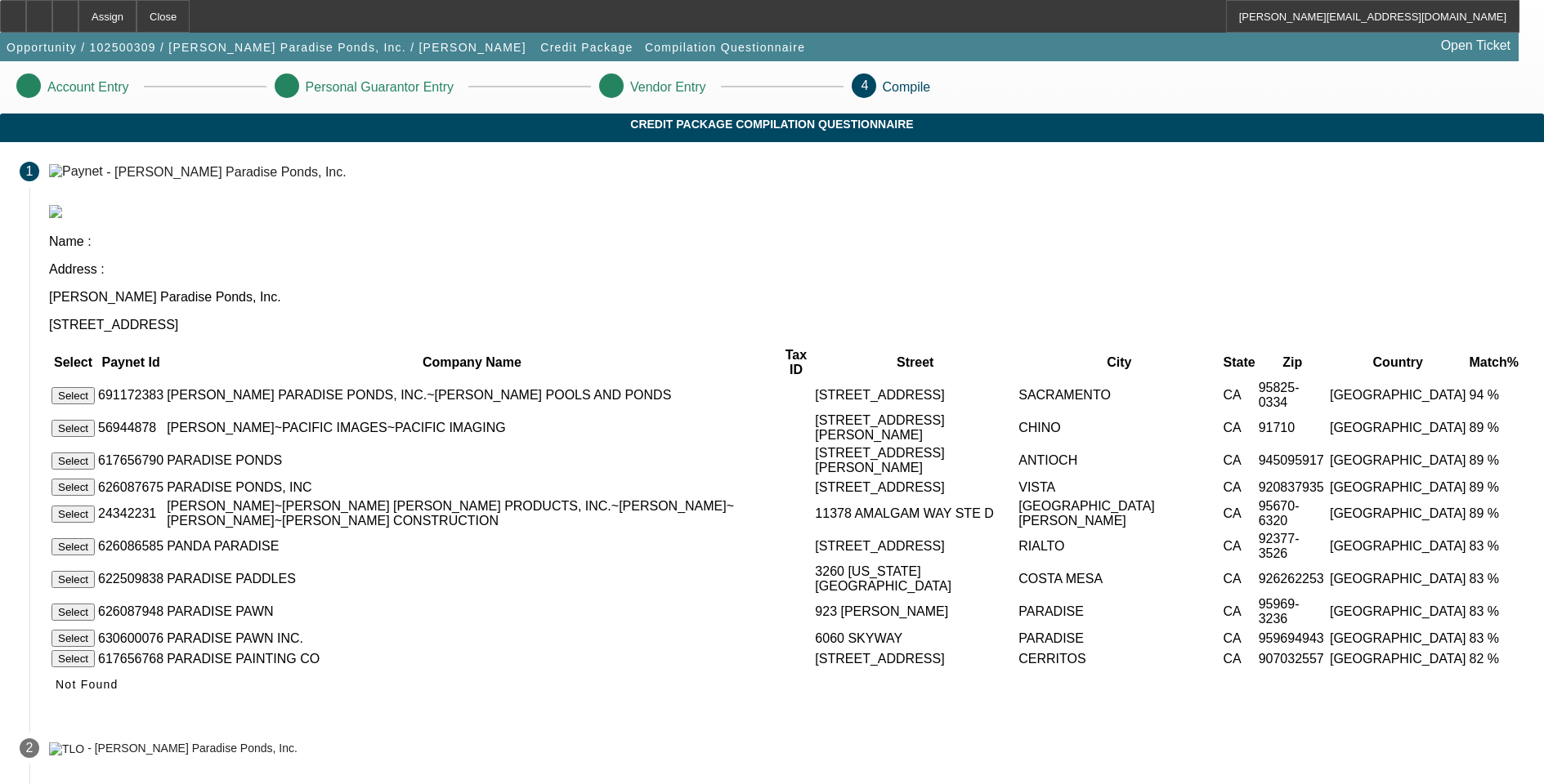
click at [95, 388] on button "Select" at bounding box center [73, 395] width 43 height 17
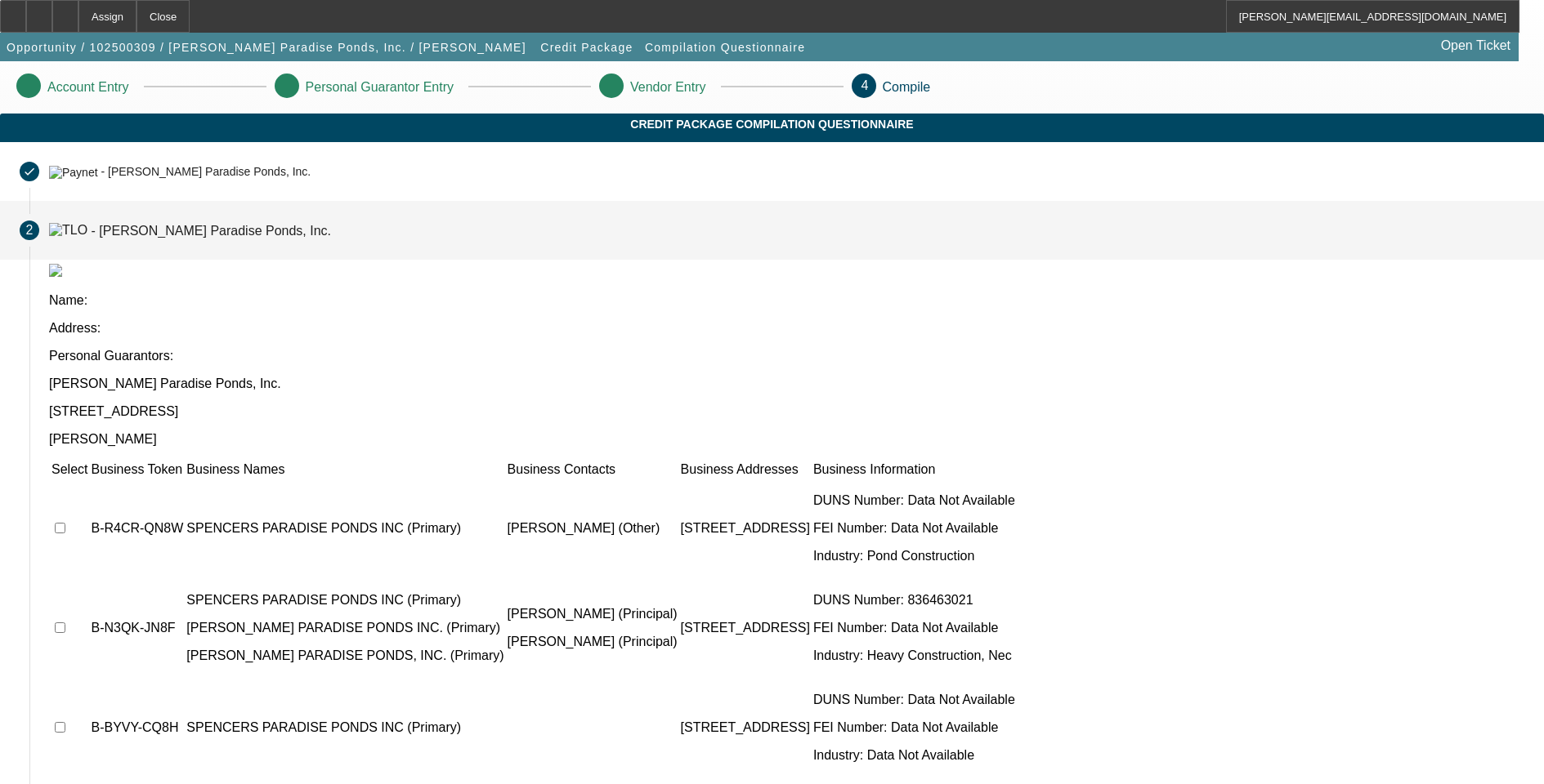
click at [66, 523] on input "checkbox" at bounding box center [60, 528] width 11 height 11
checkbox input "true"
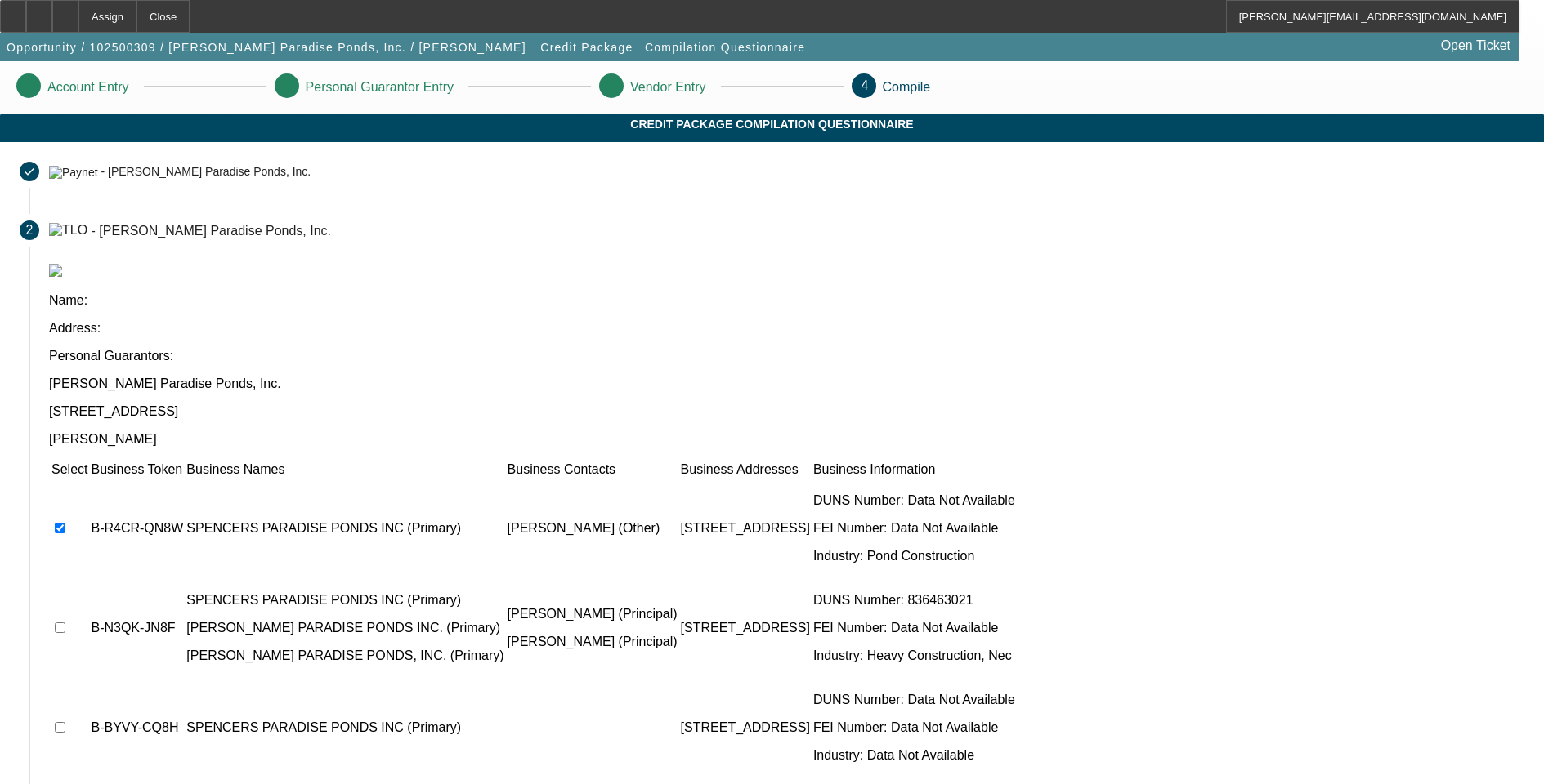
click at [66, 622] on input "checkbox" at bounding box center [60, 627] width 11 height 11
checkbox input "true"
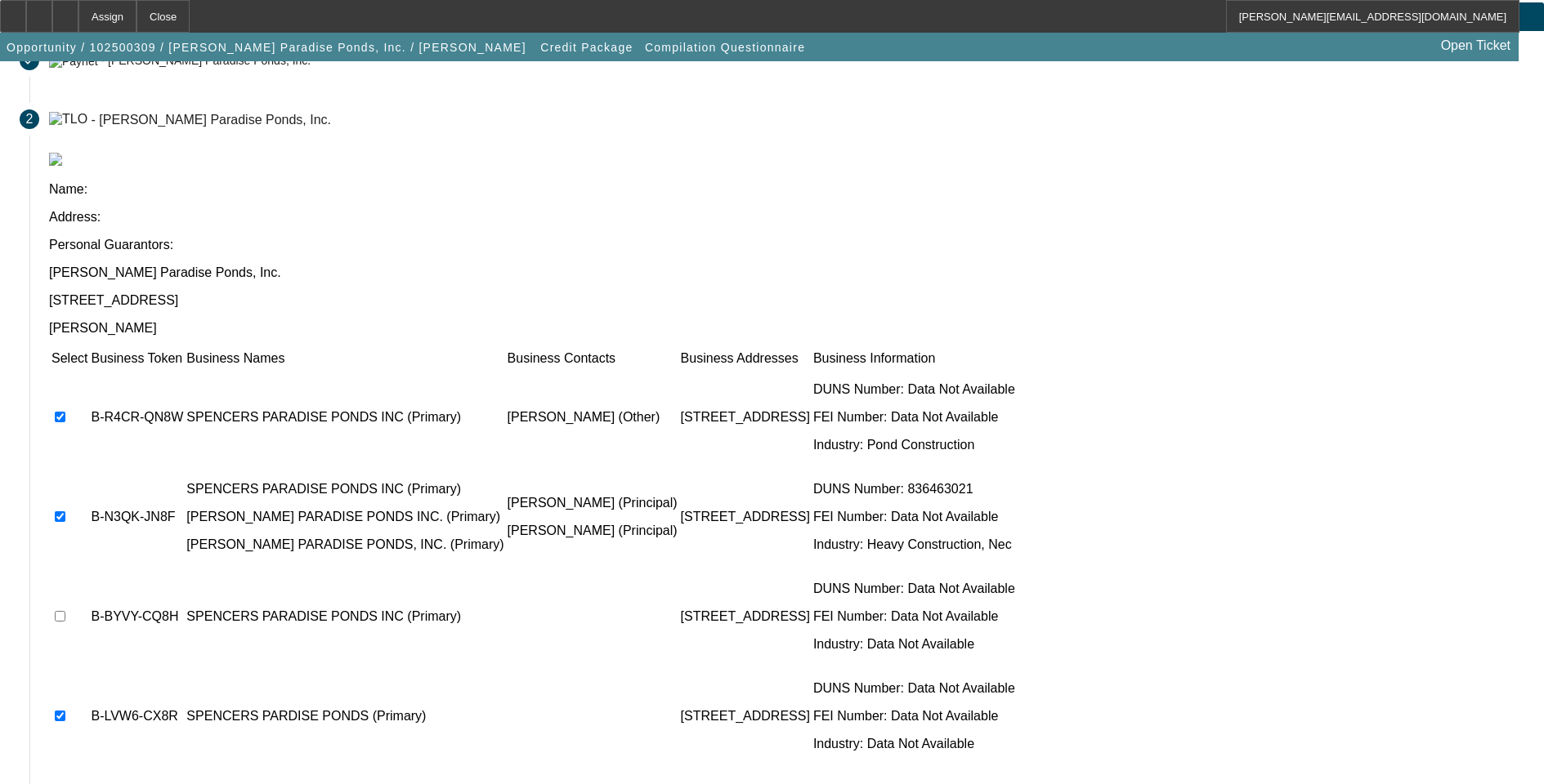
scroll to position [120, 0]
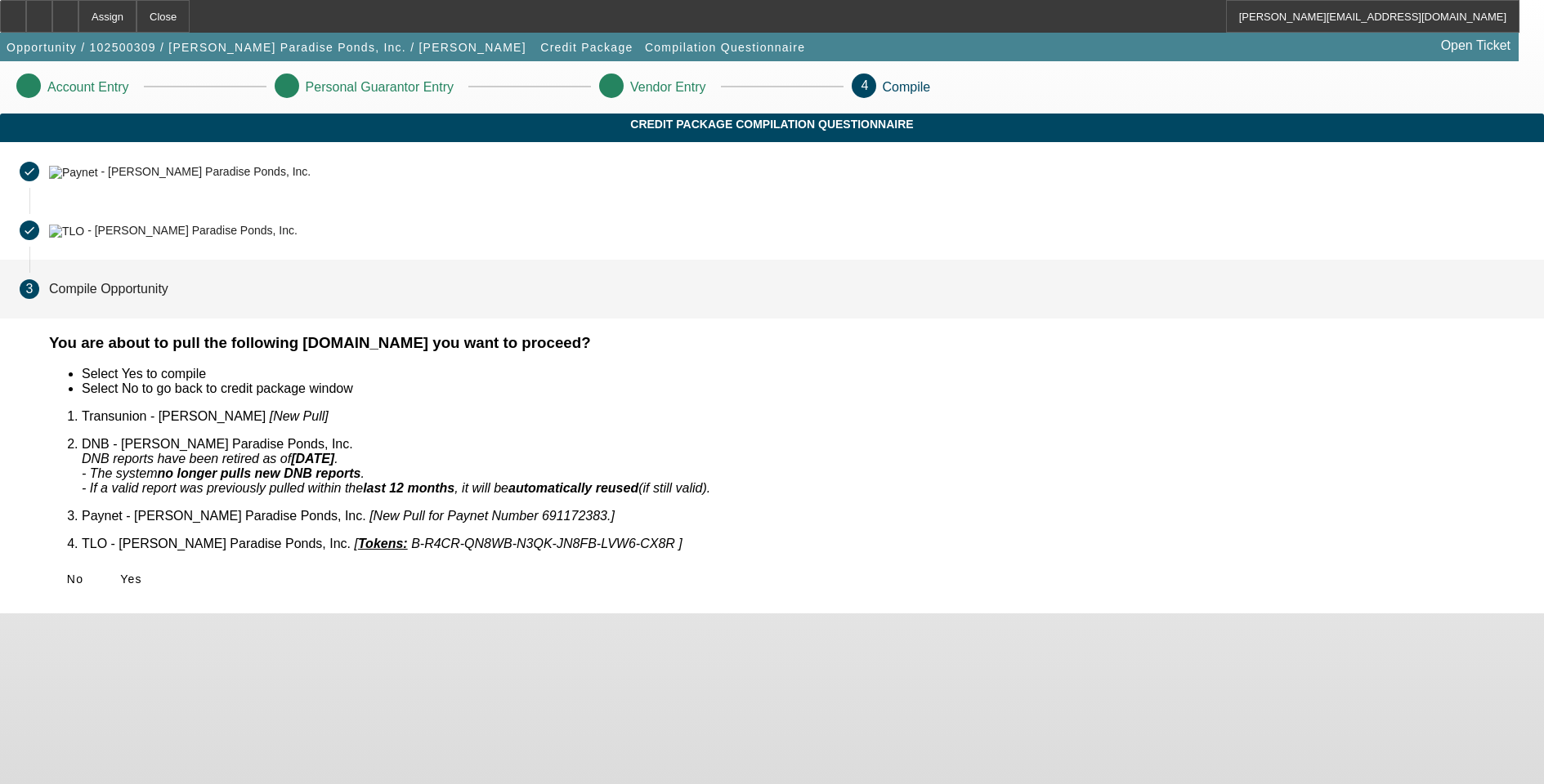
scroll to position [0, 0]
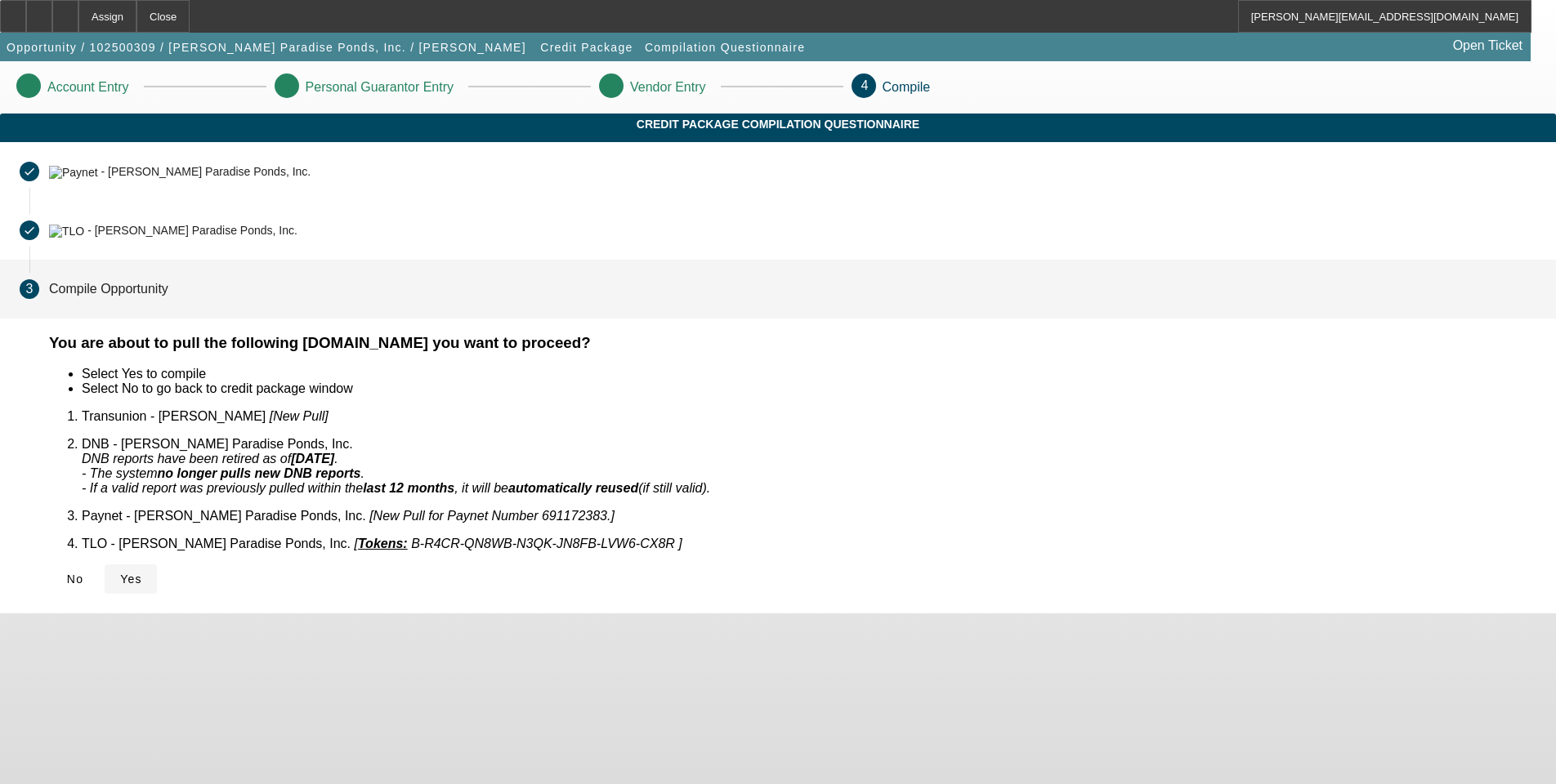
click at [120, 573] on icon at bounding box center [120, 579] width 0 height 13
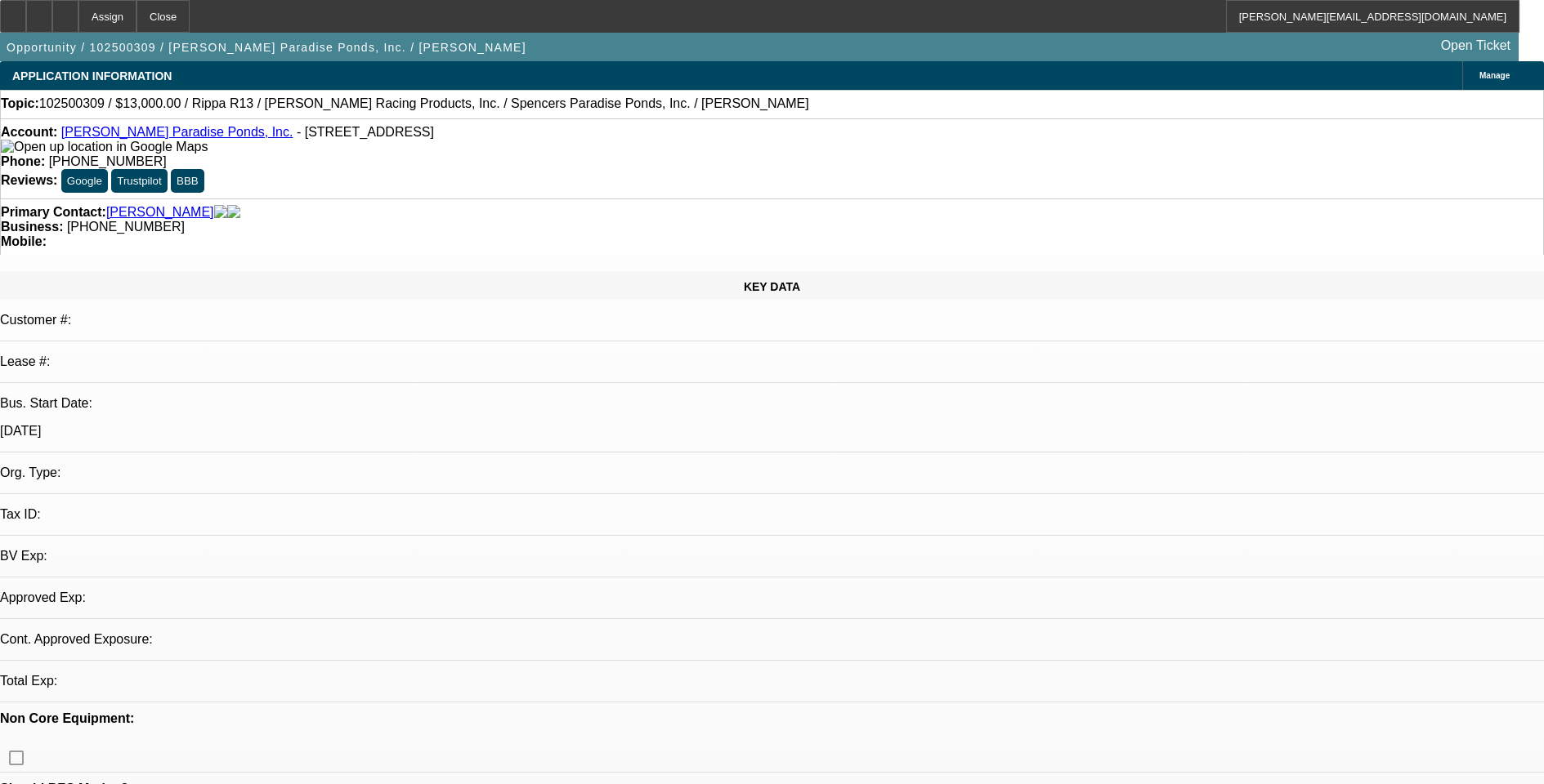
select select "0"
select select "2"
select select "0.1"
select select "4"
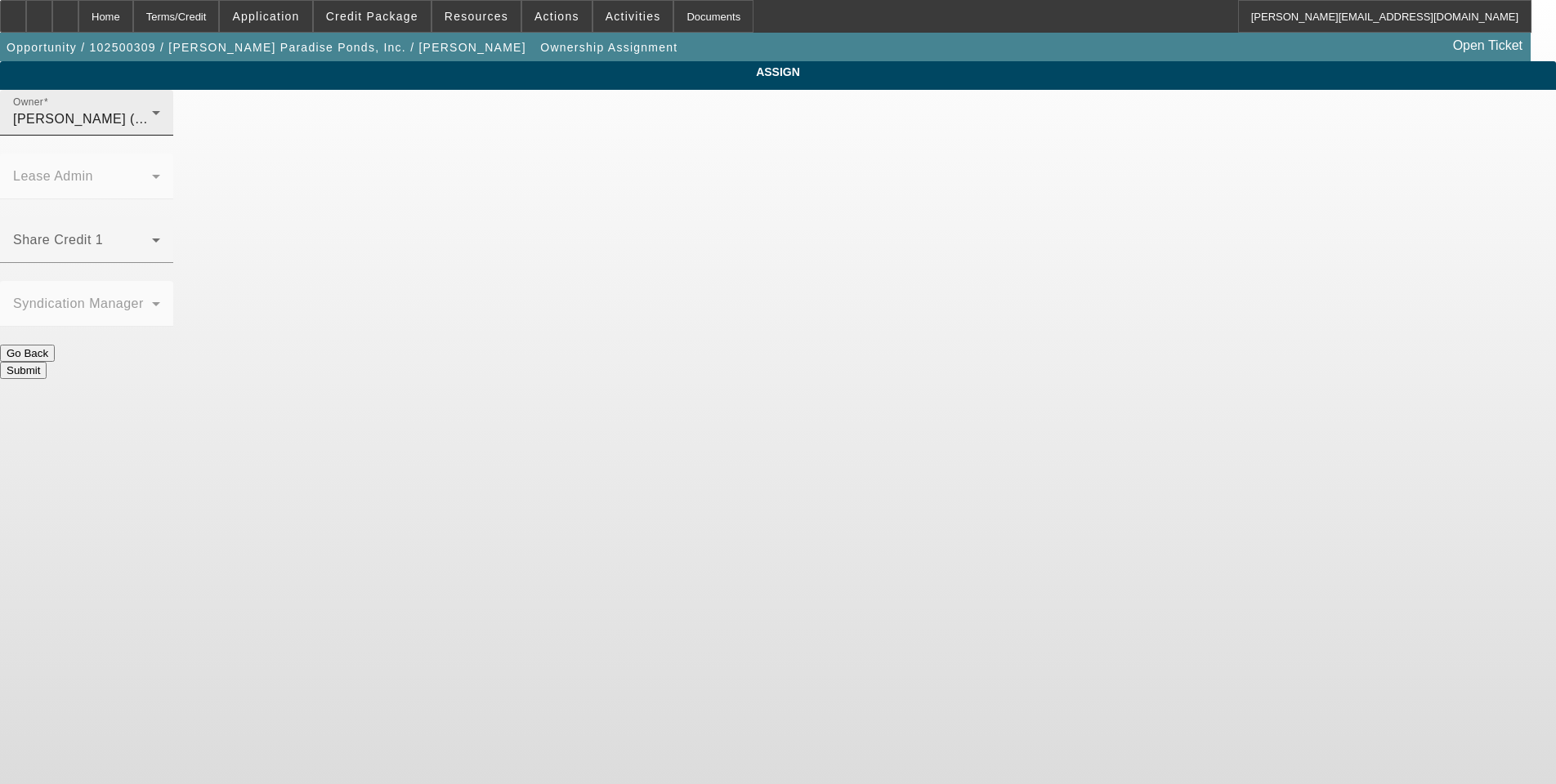
click at [166, 123] on icon at bounding box center [156, 113] width 20 height 20
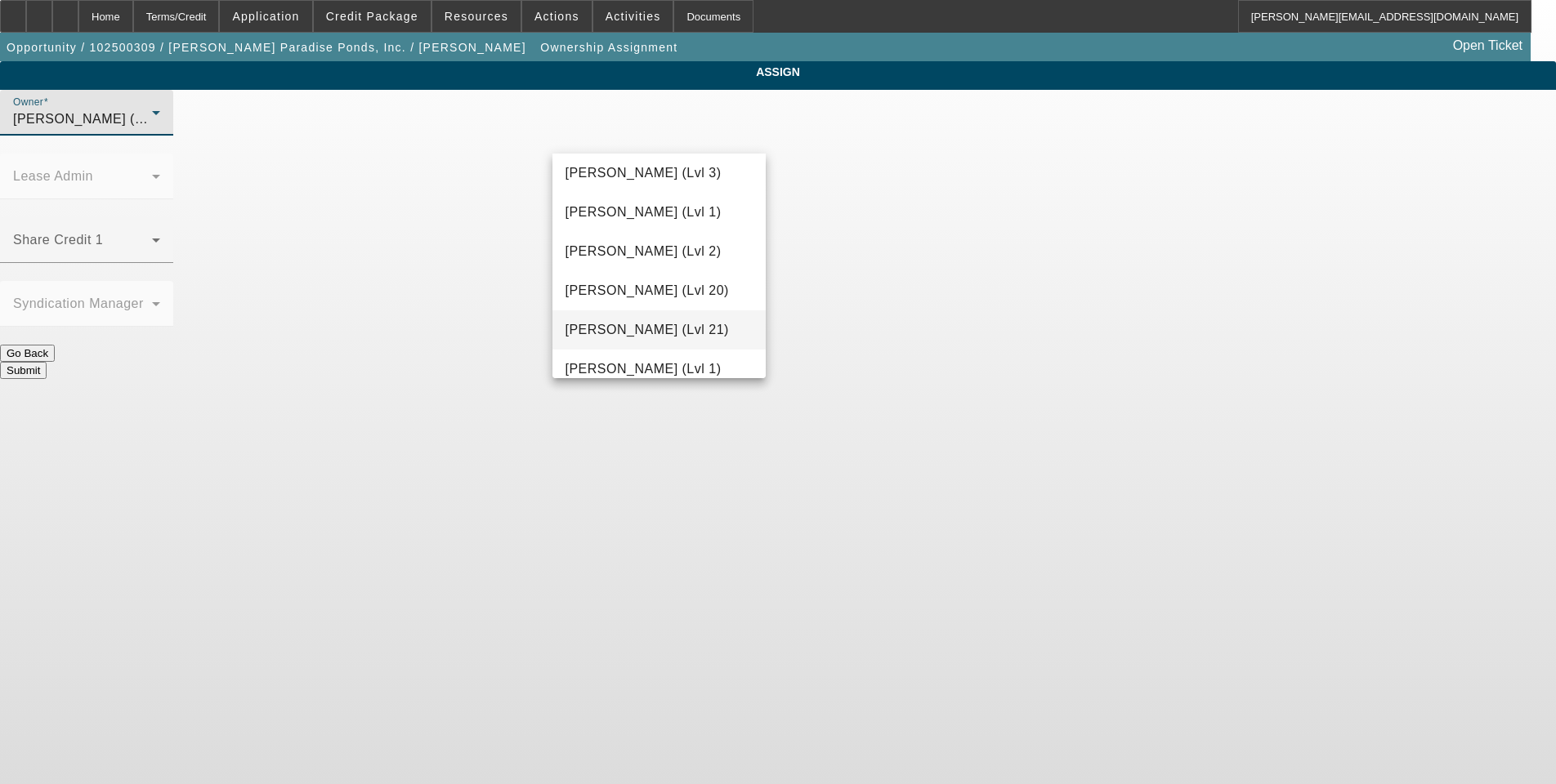
scroll to position [559, 0]
click at [600, 251] on span "Flores, Brian (Lvl 3)" at bounding box center [643, 247] width 156 height 20
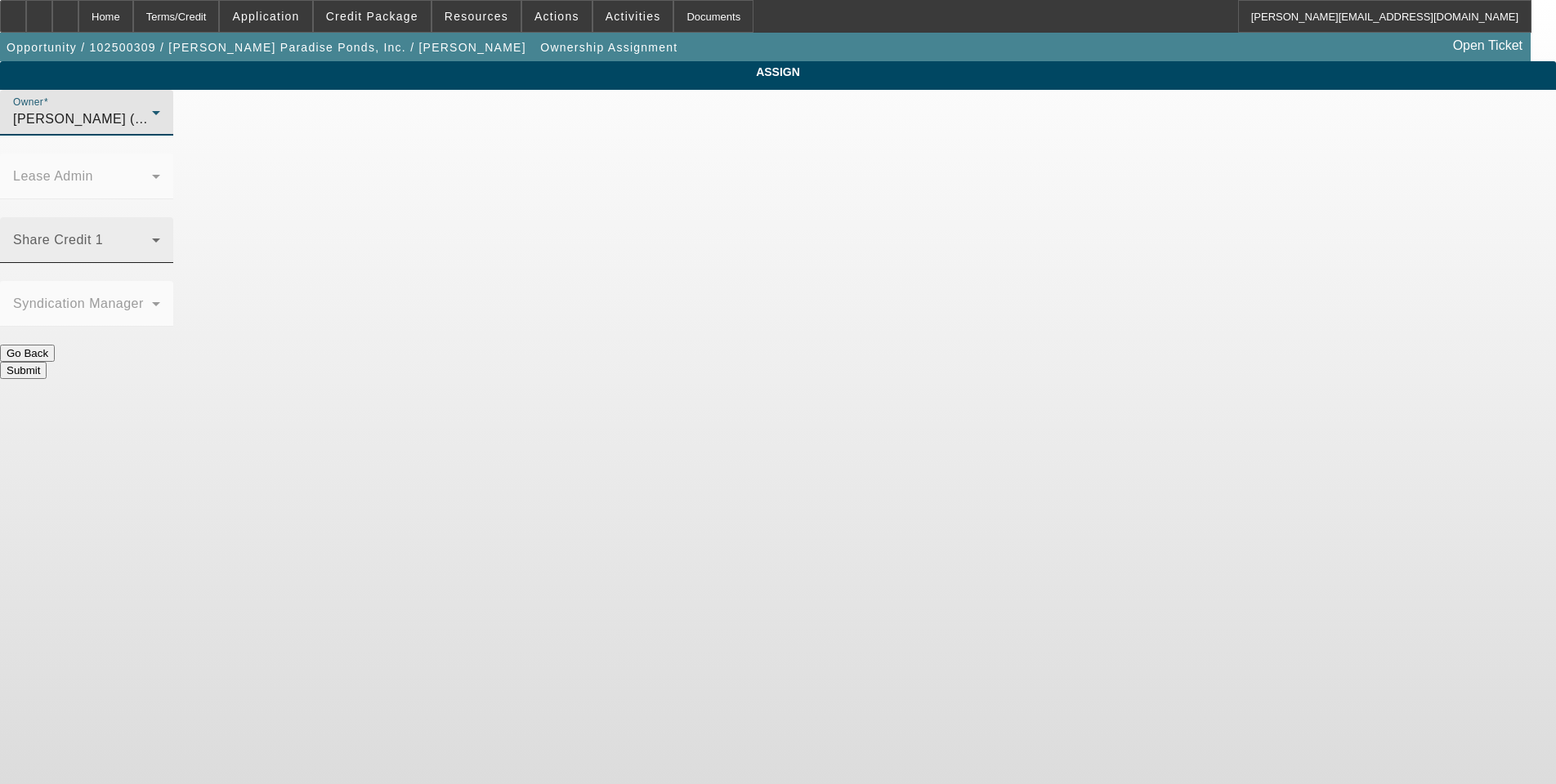
click at [152, 236] on span at bounding box center [82, 246] width 139 height 20
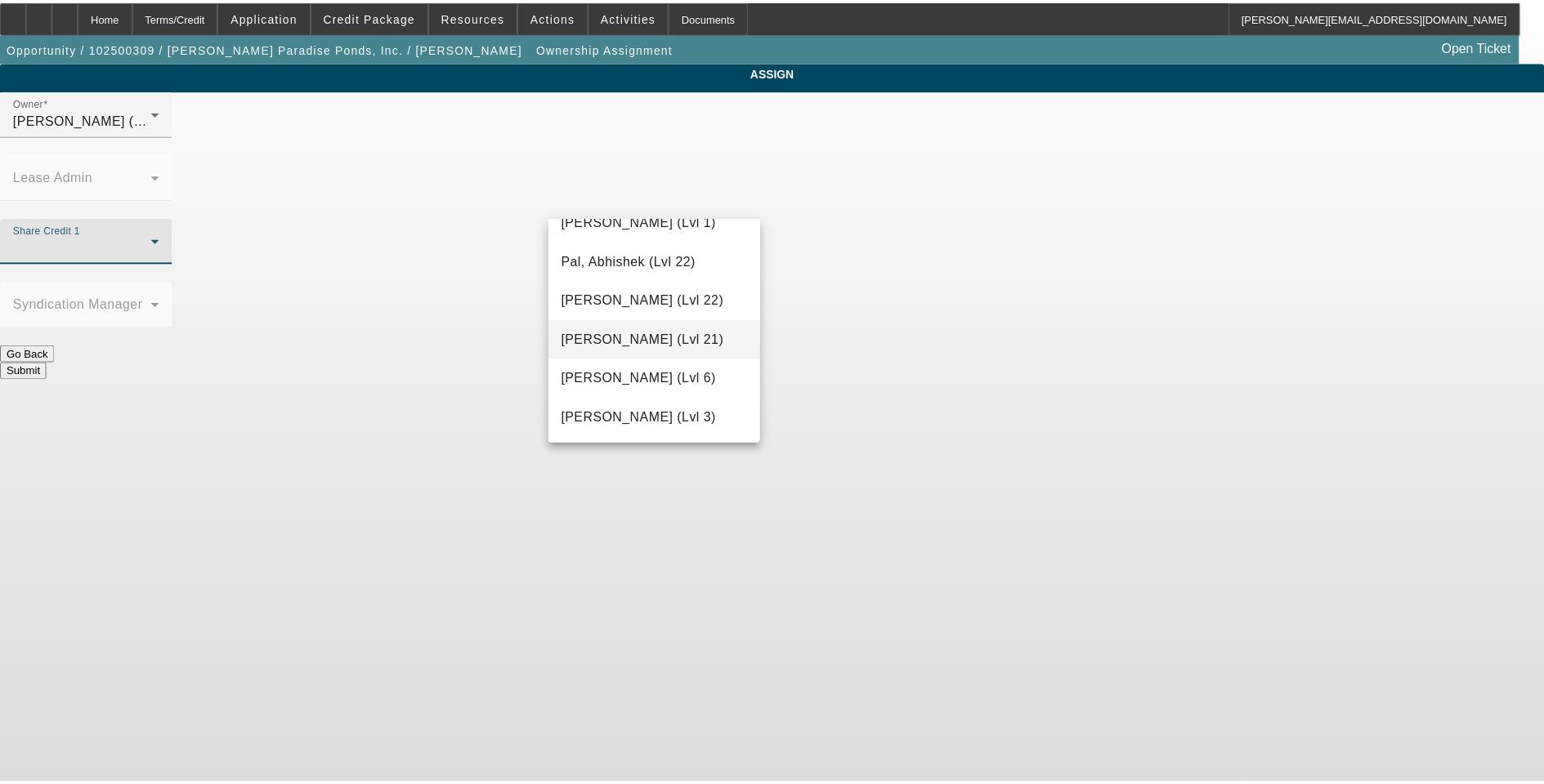
scroll to position [1634, 0]
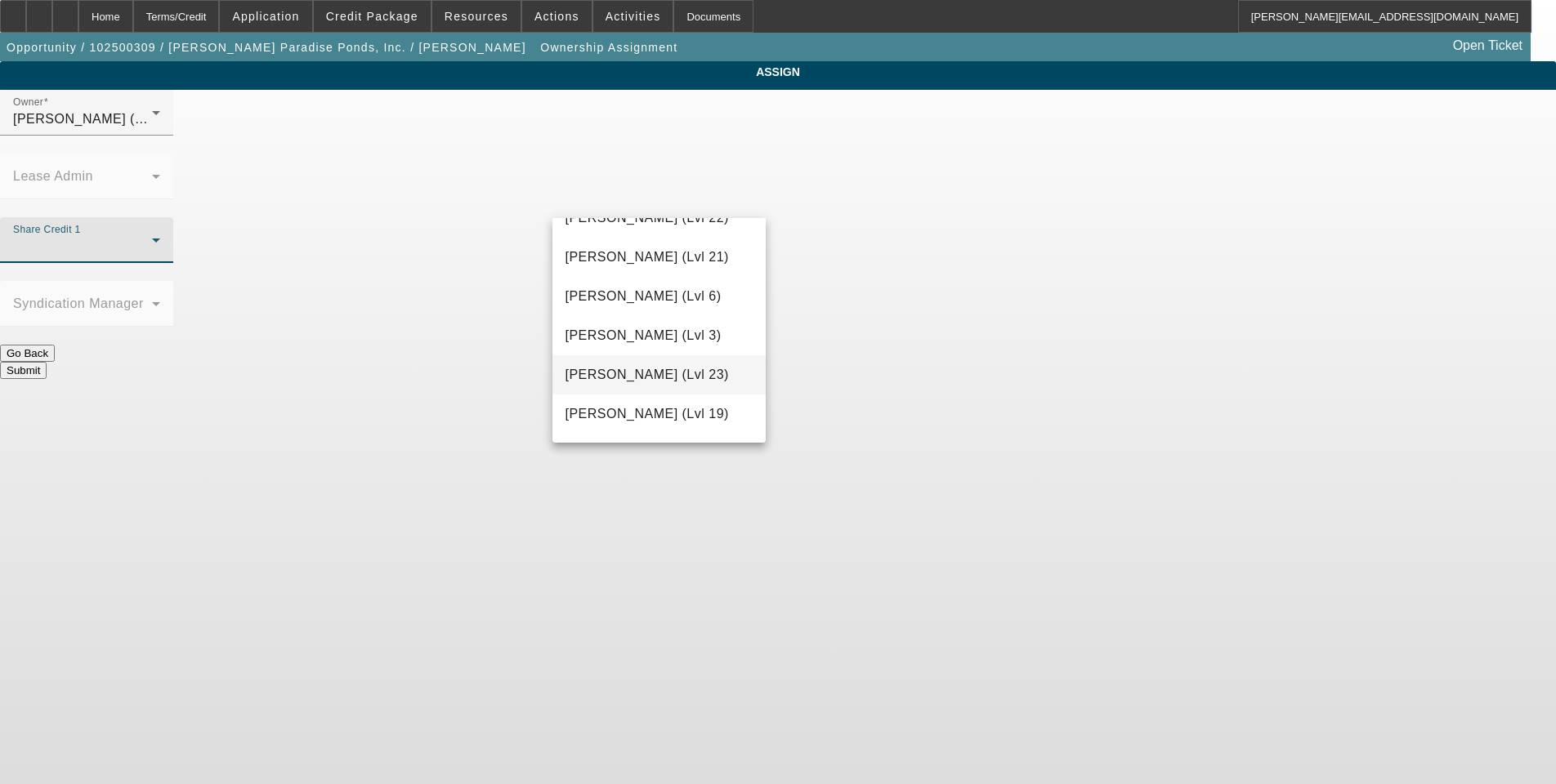
click at [614, 367] on span "Rupp, Greg (Lvl 23)" at bounding box center [647, 375] width 164 height 20
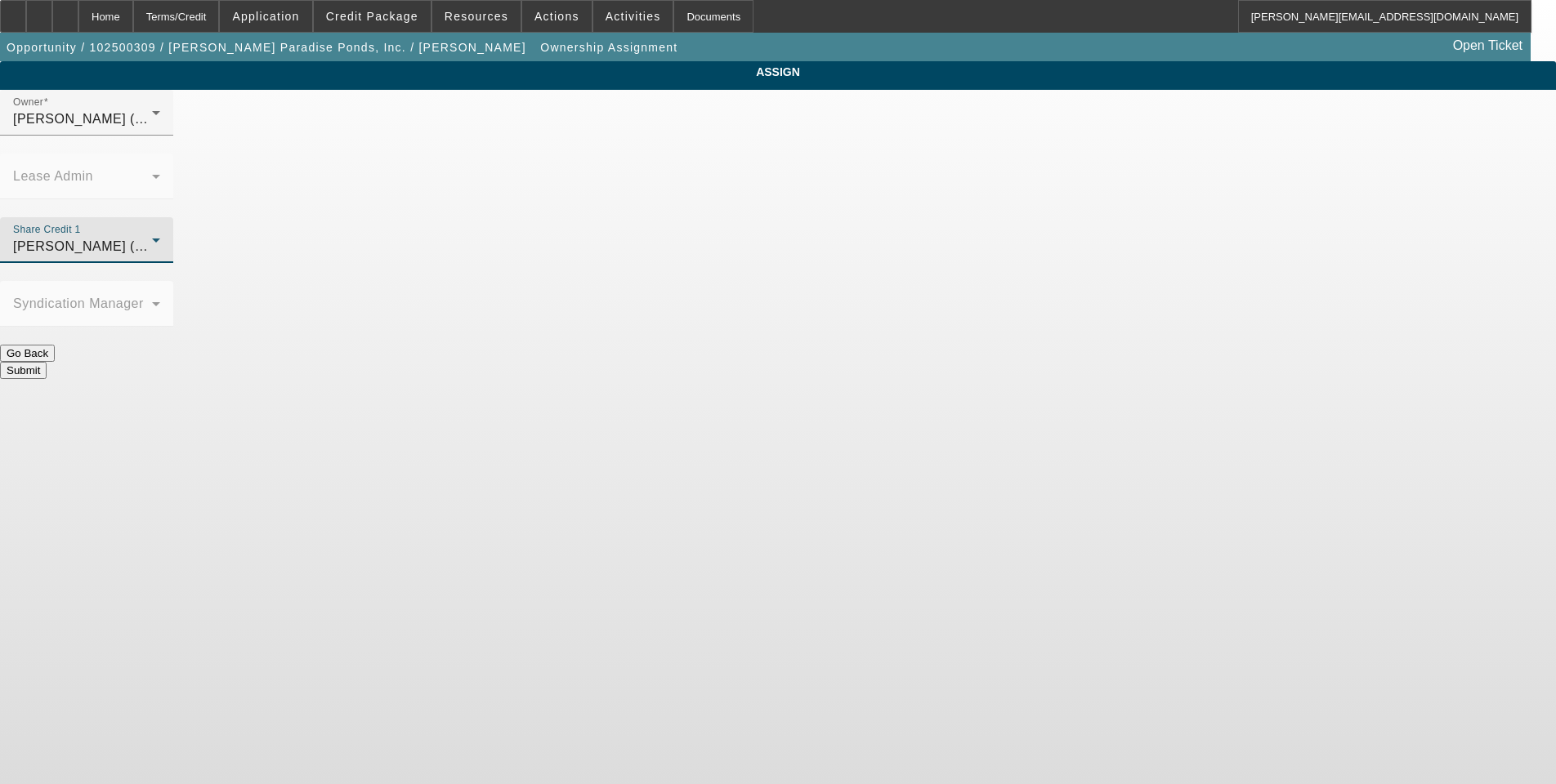
click at [46, 362] on button "Submit" at bounding box center [23, 370] width 46 height 17
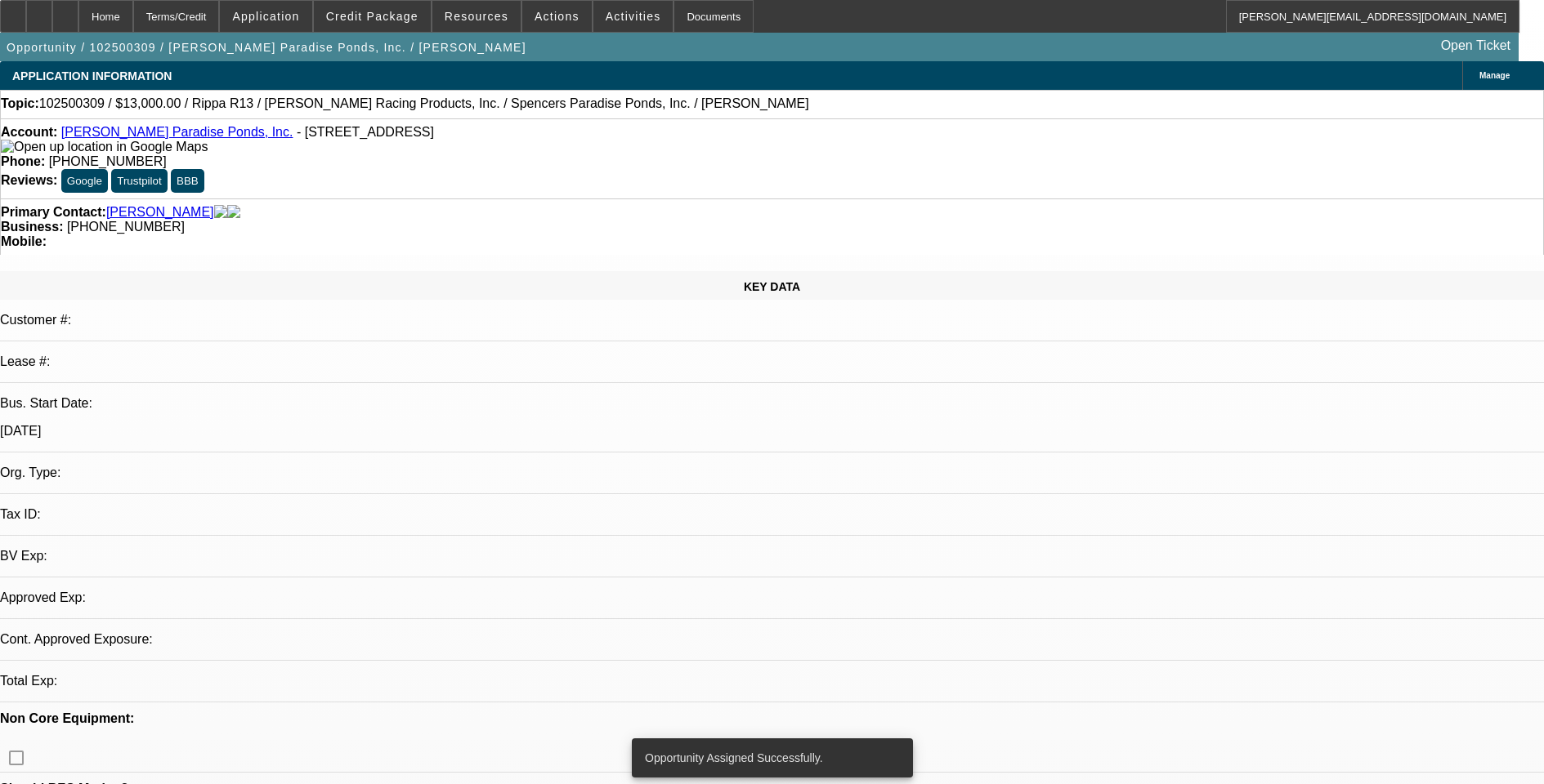
select select "0"
select select "2"
select select "0.1"
select select "4"
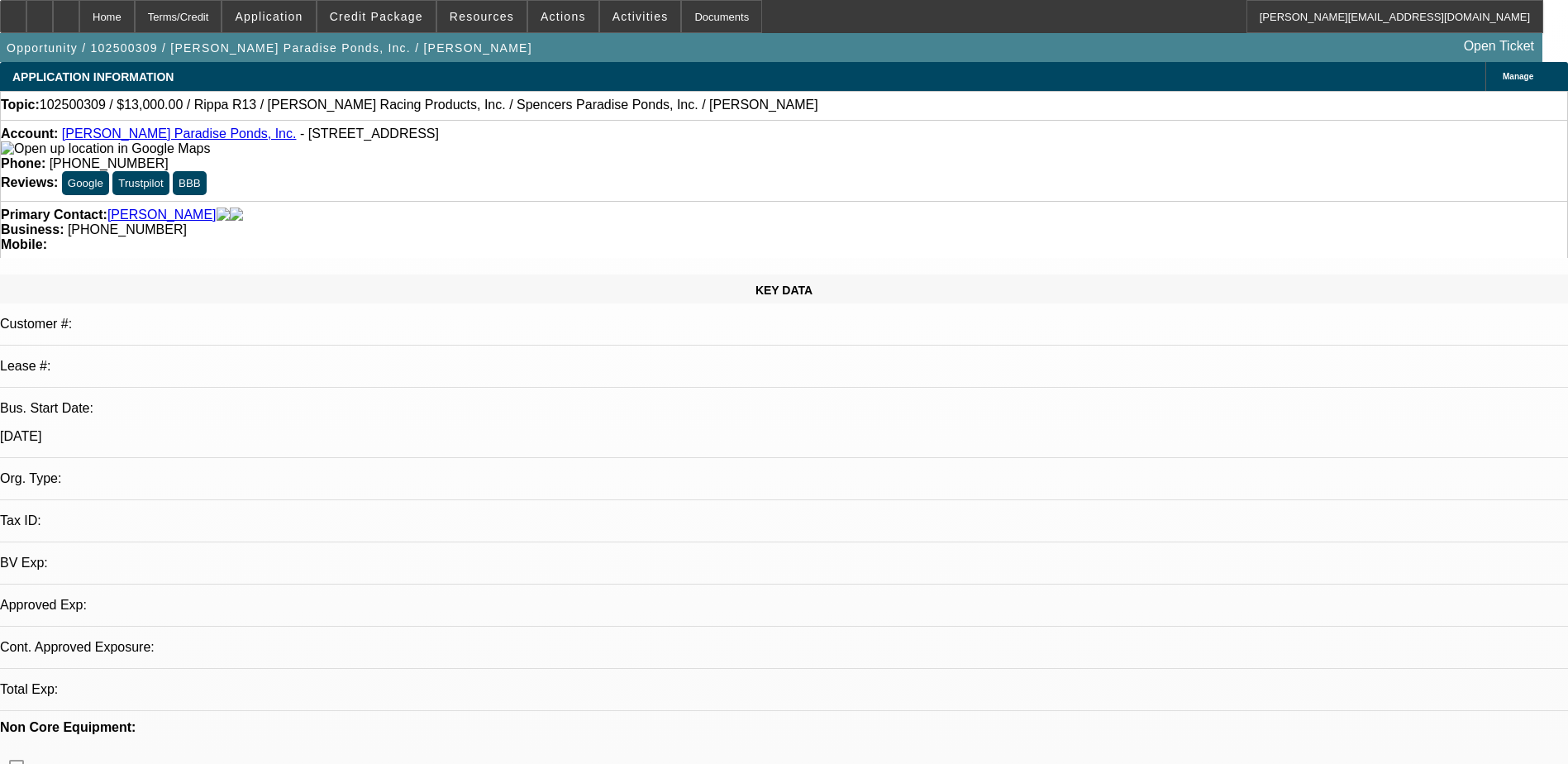
select select "0"
select select "2"
select select "0.1"
select select "1"
select select "2"
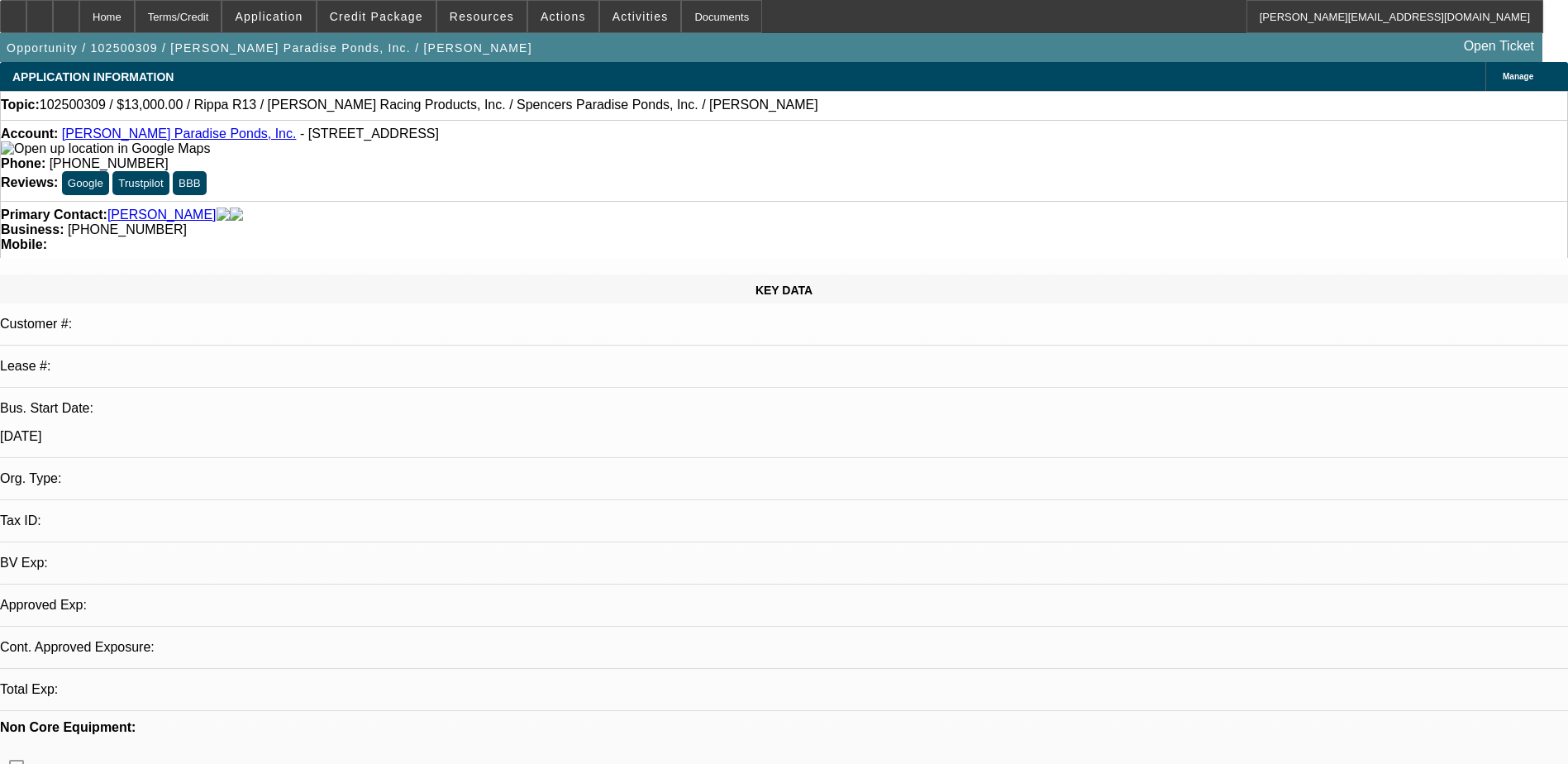
select select "4"
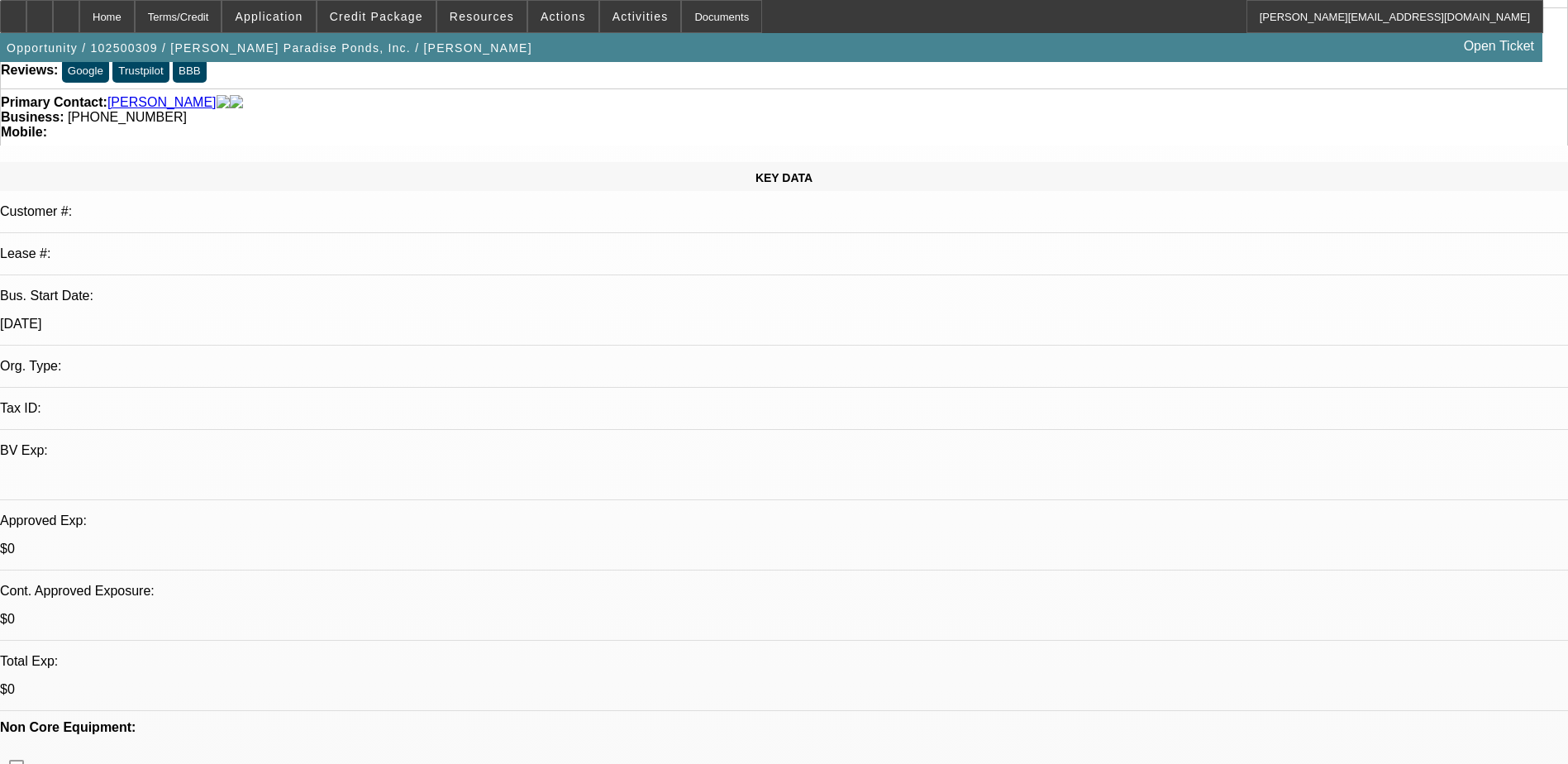
scroll to position [331, 0]
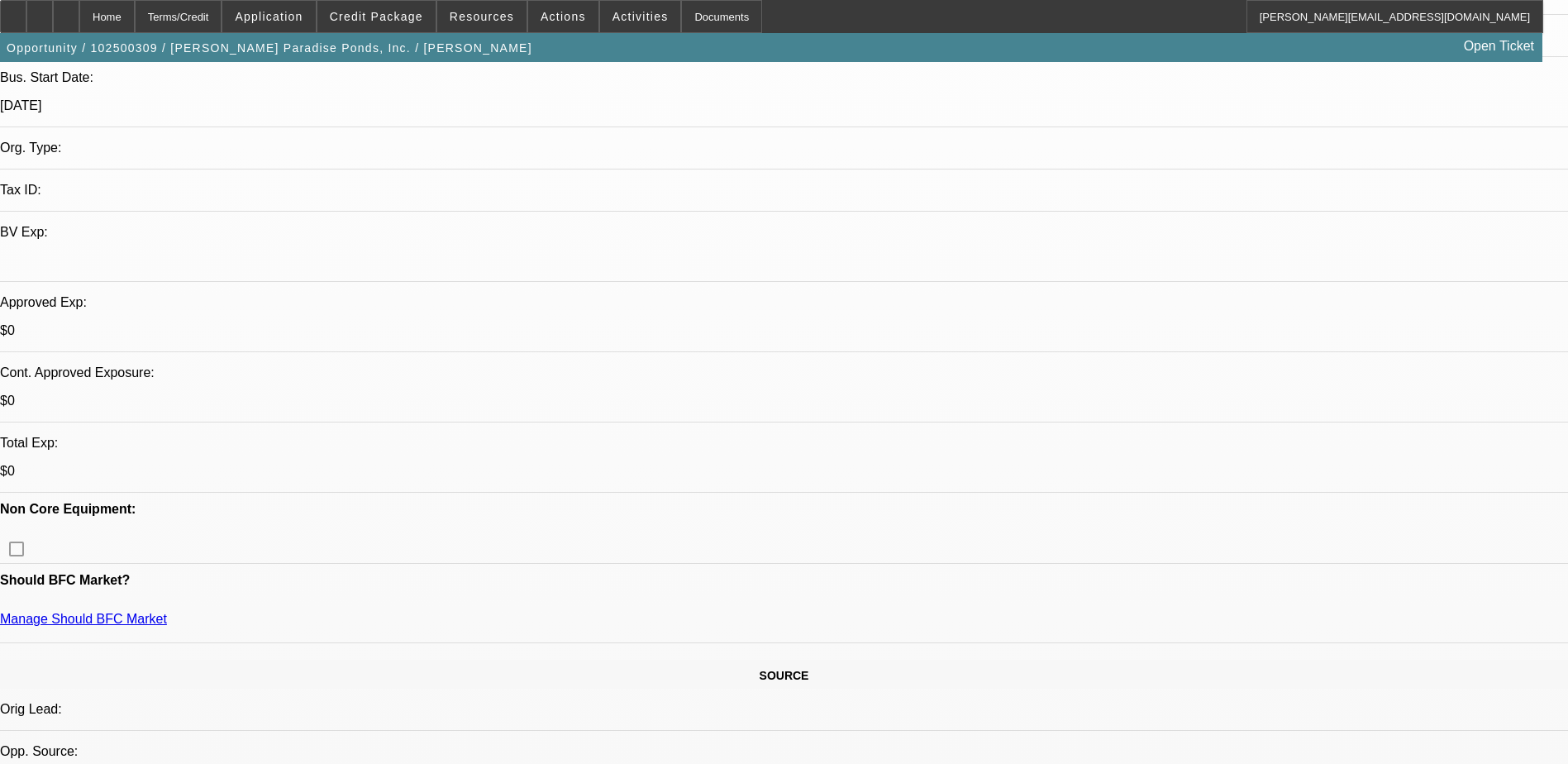
click at [67, 11] on icon at bounding box center [67, 11] width 0 height 0
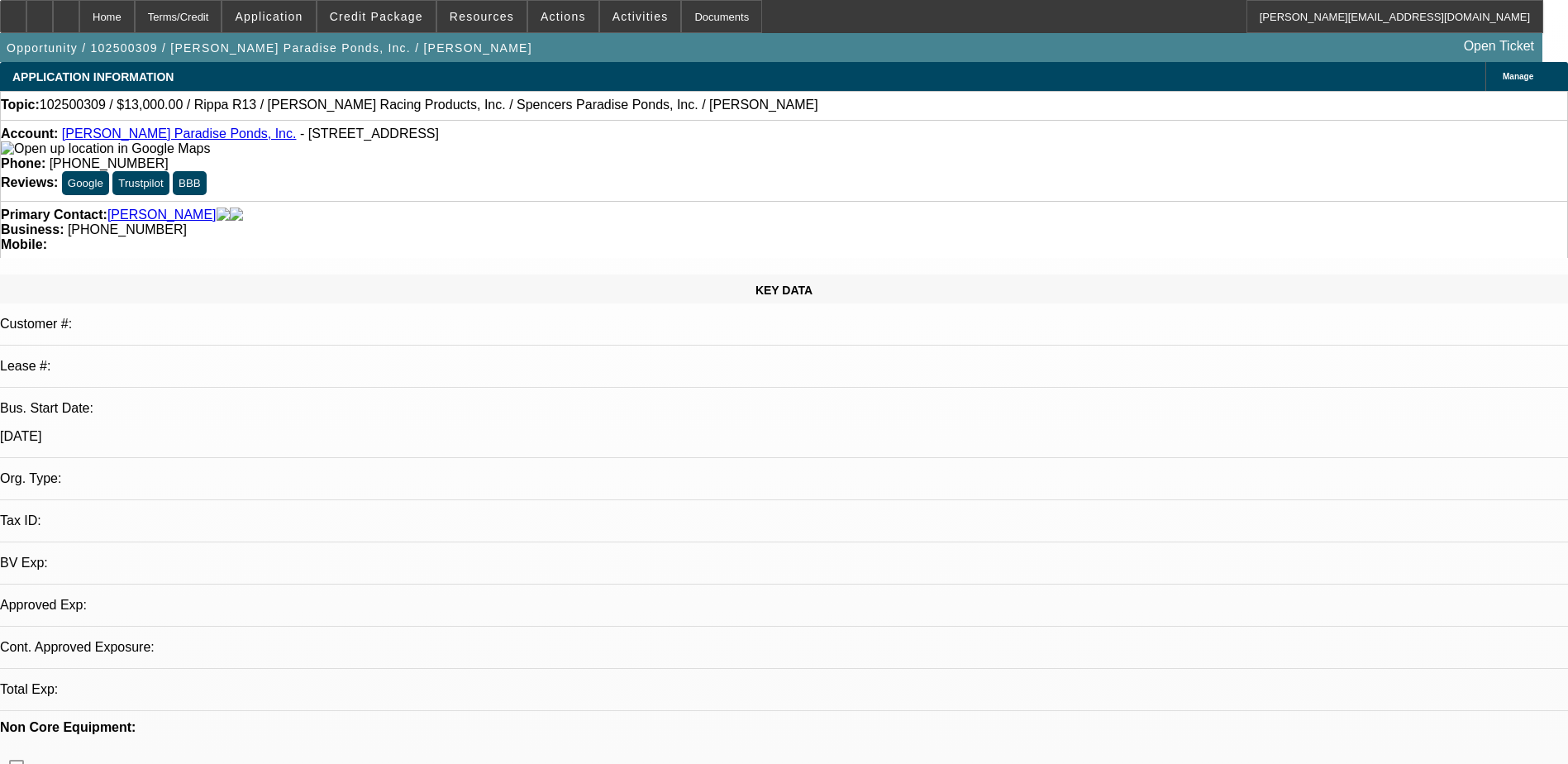
select select "0"
select select "2"
select select "0.1"
select select "4"
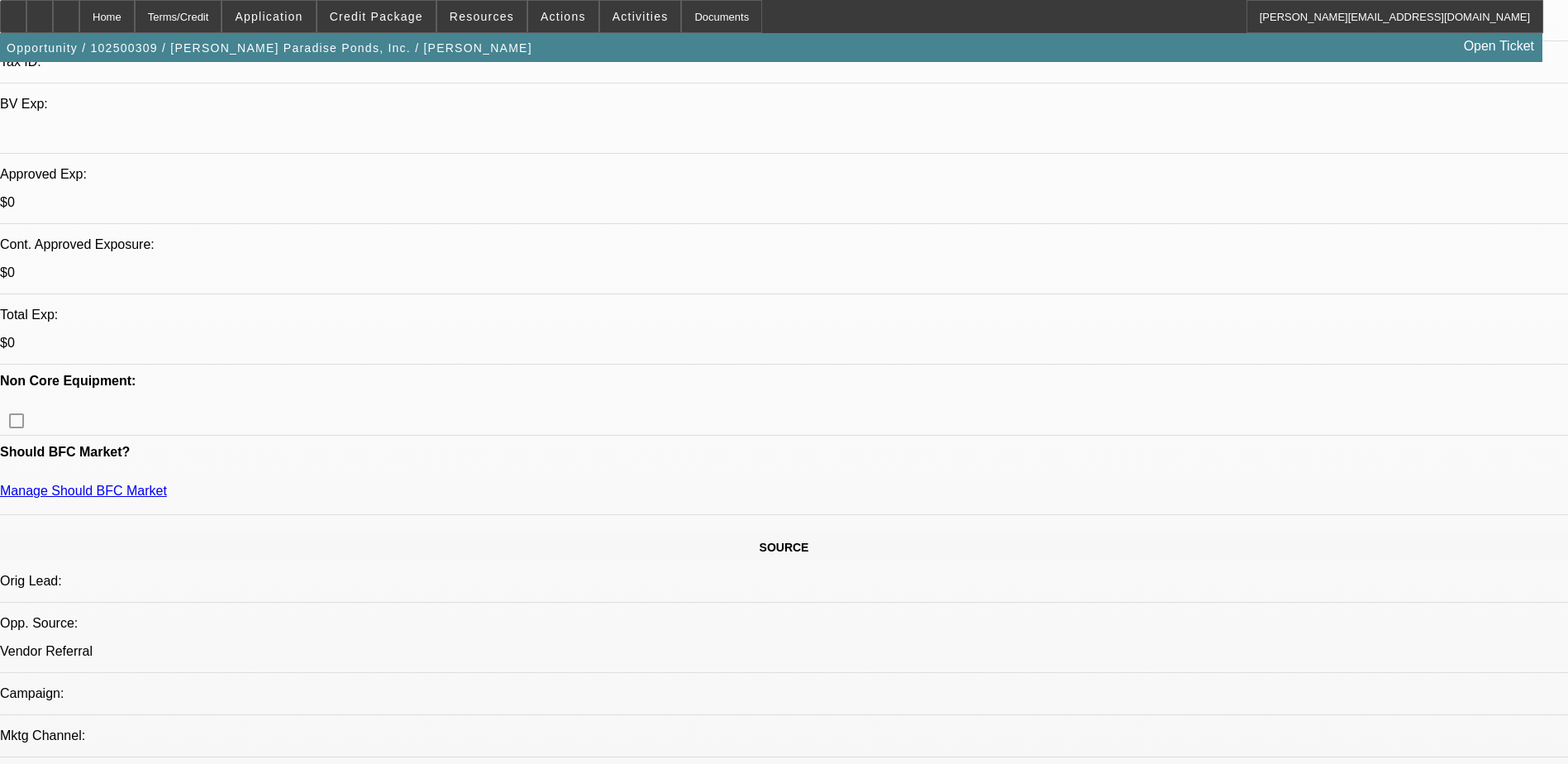
scroll to position [422, 0]
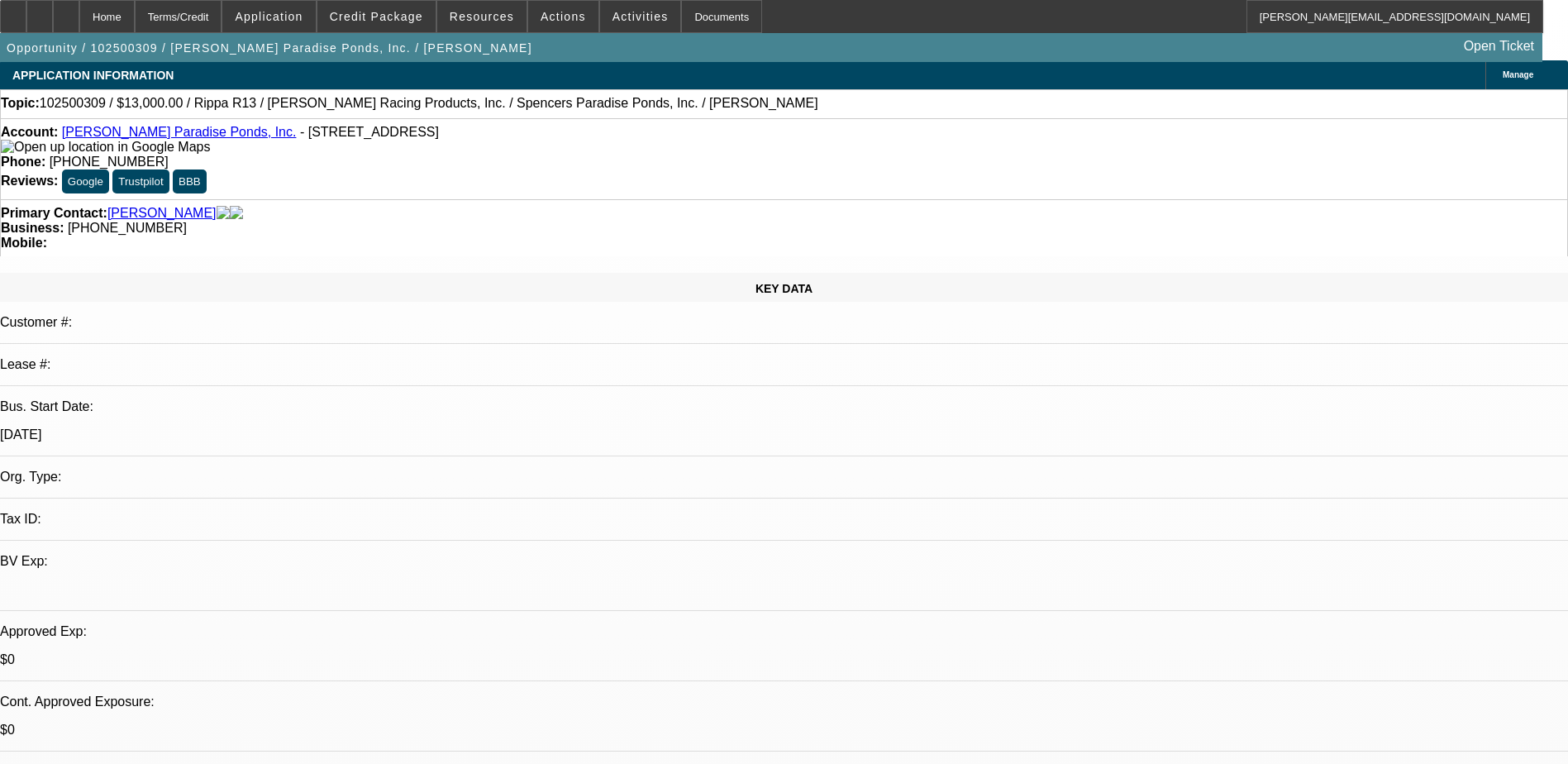
scroll to position [0, 0]
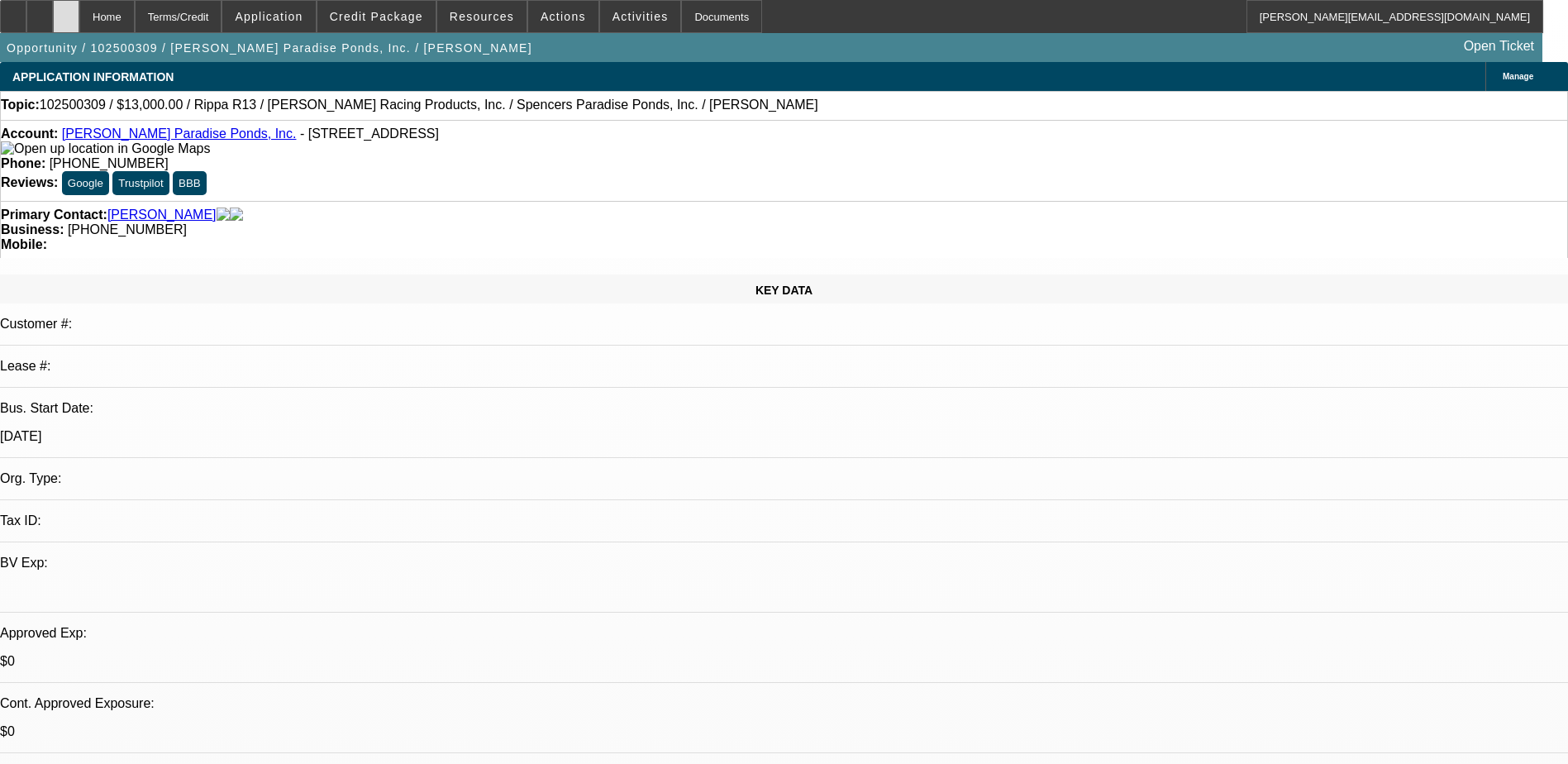
click at [67, 11] on icon at bounding box center [67, 11] width 0 height 0
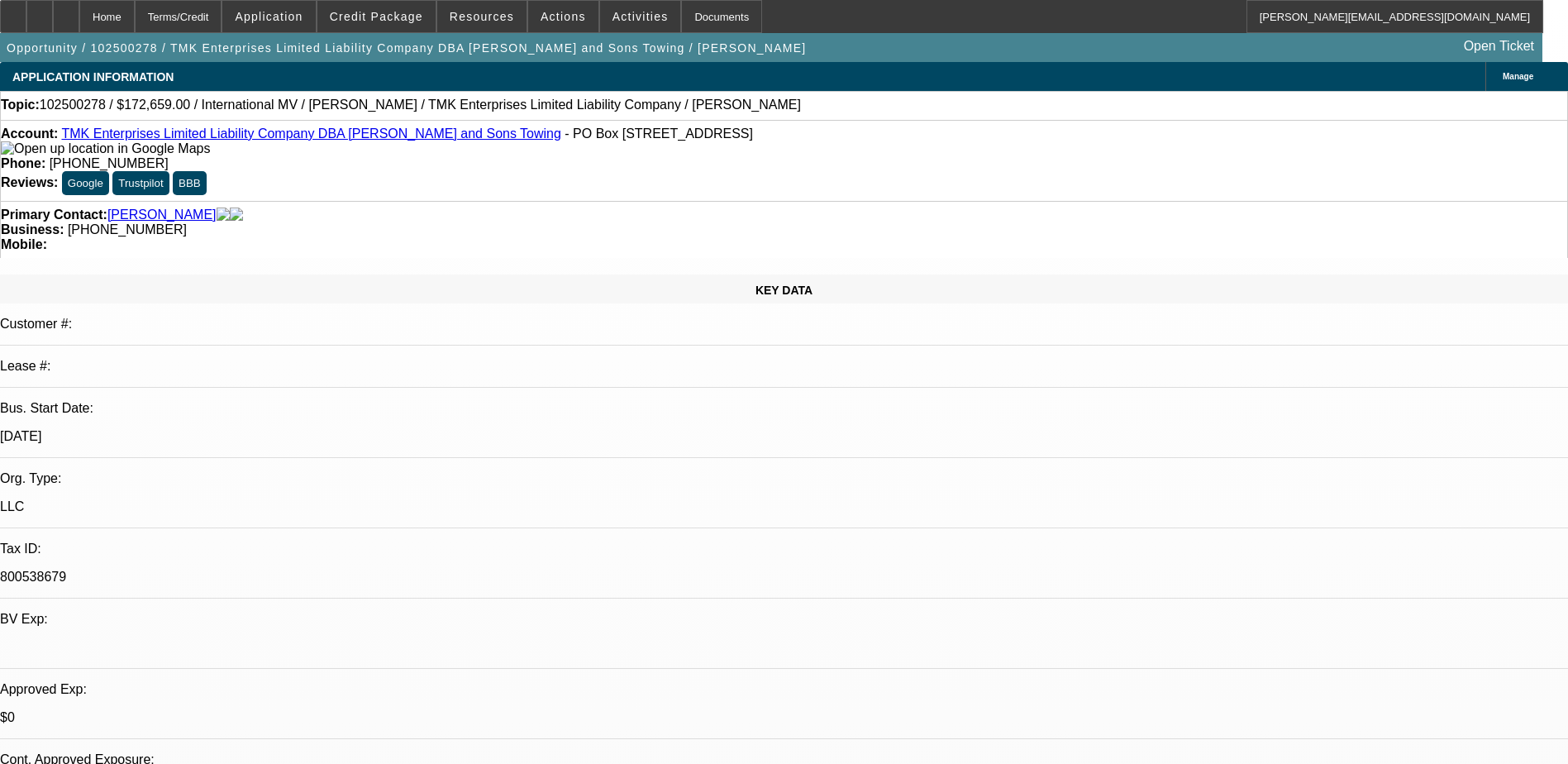
select select "0"
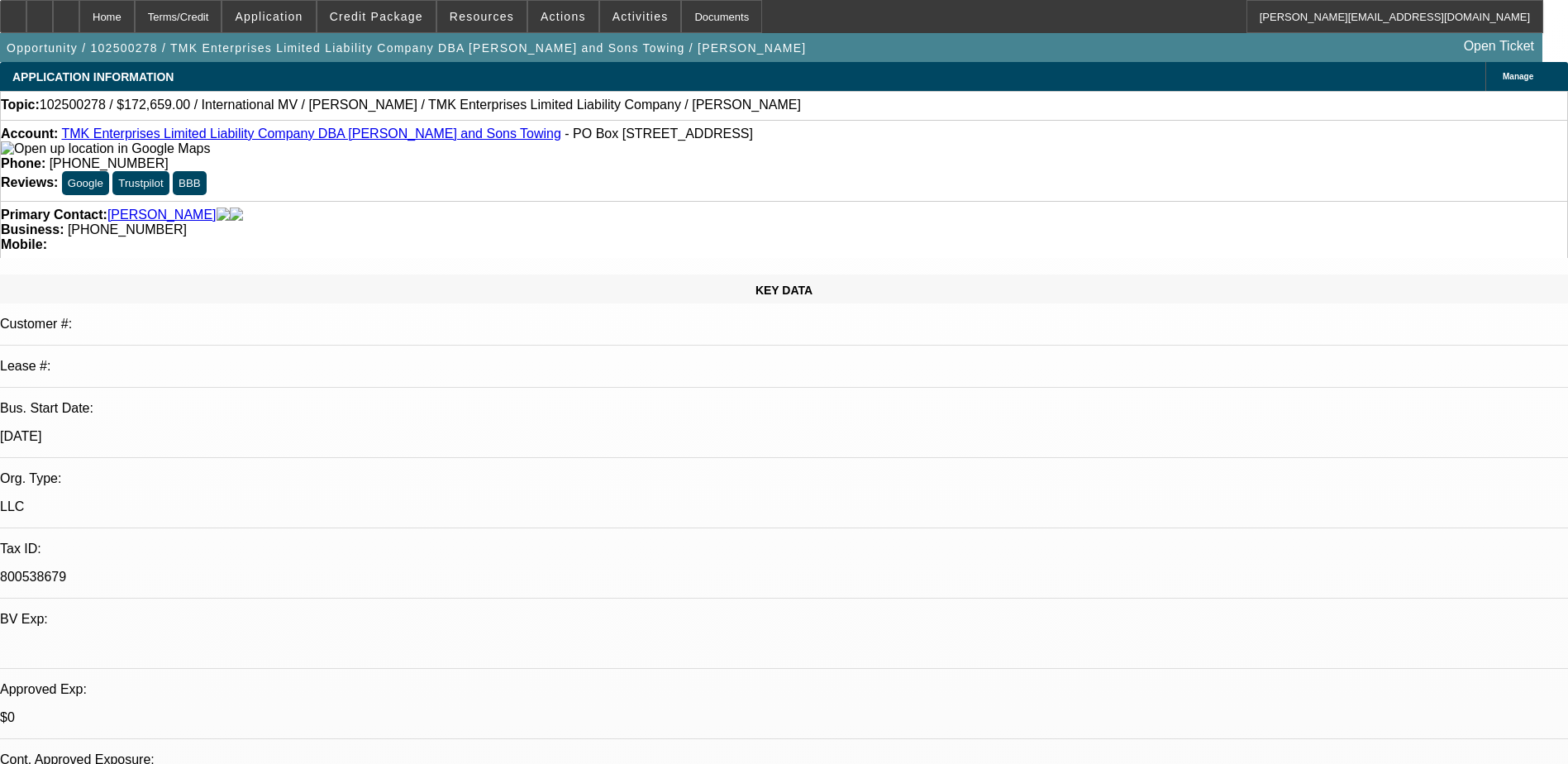
select select "0"
select select "1"
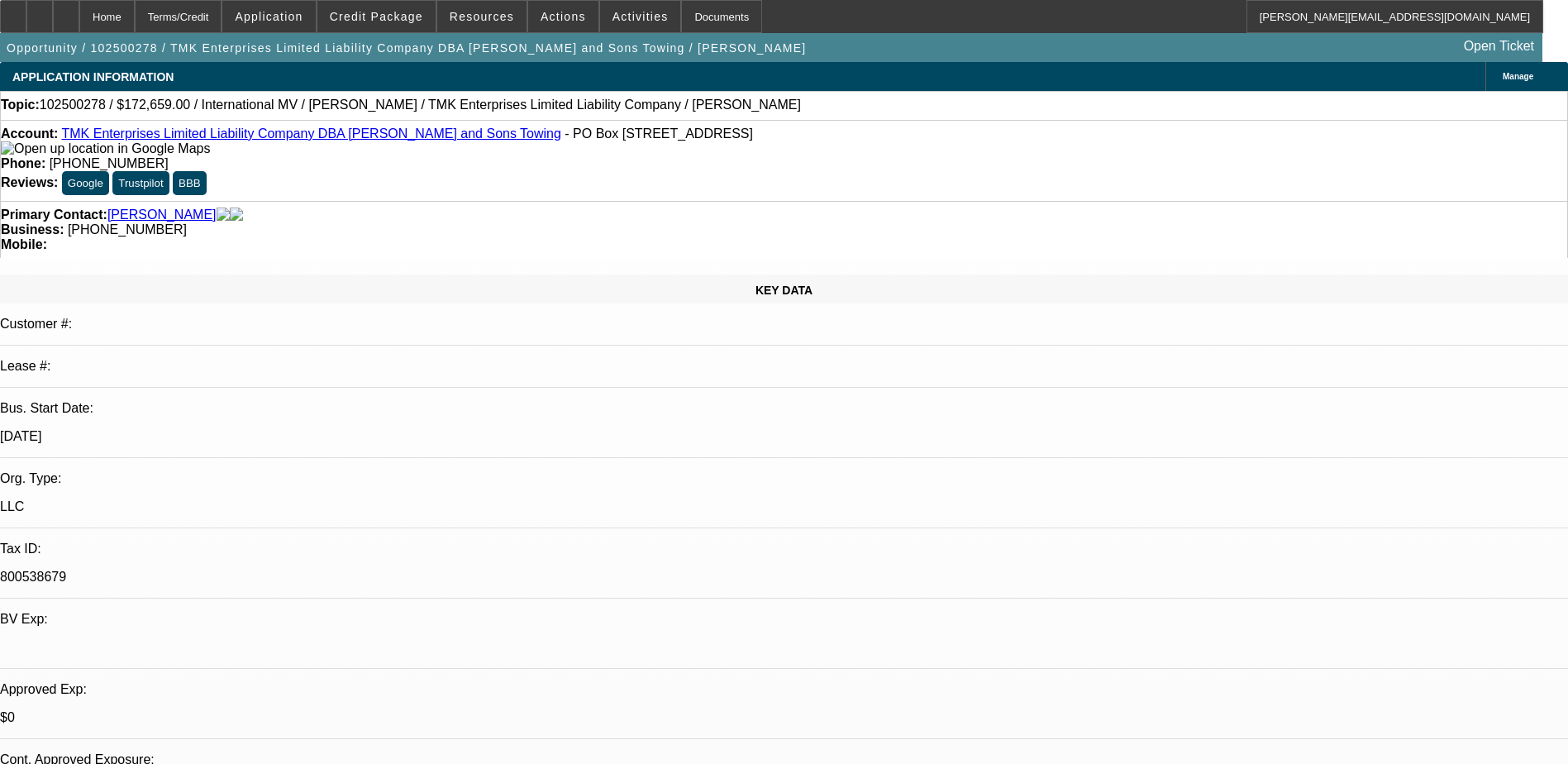
select select "1"
select select "6"
select select "1"
select select "6"
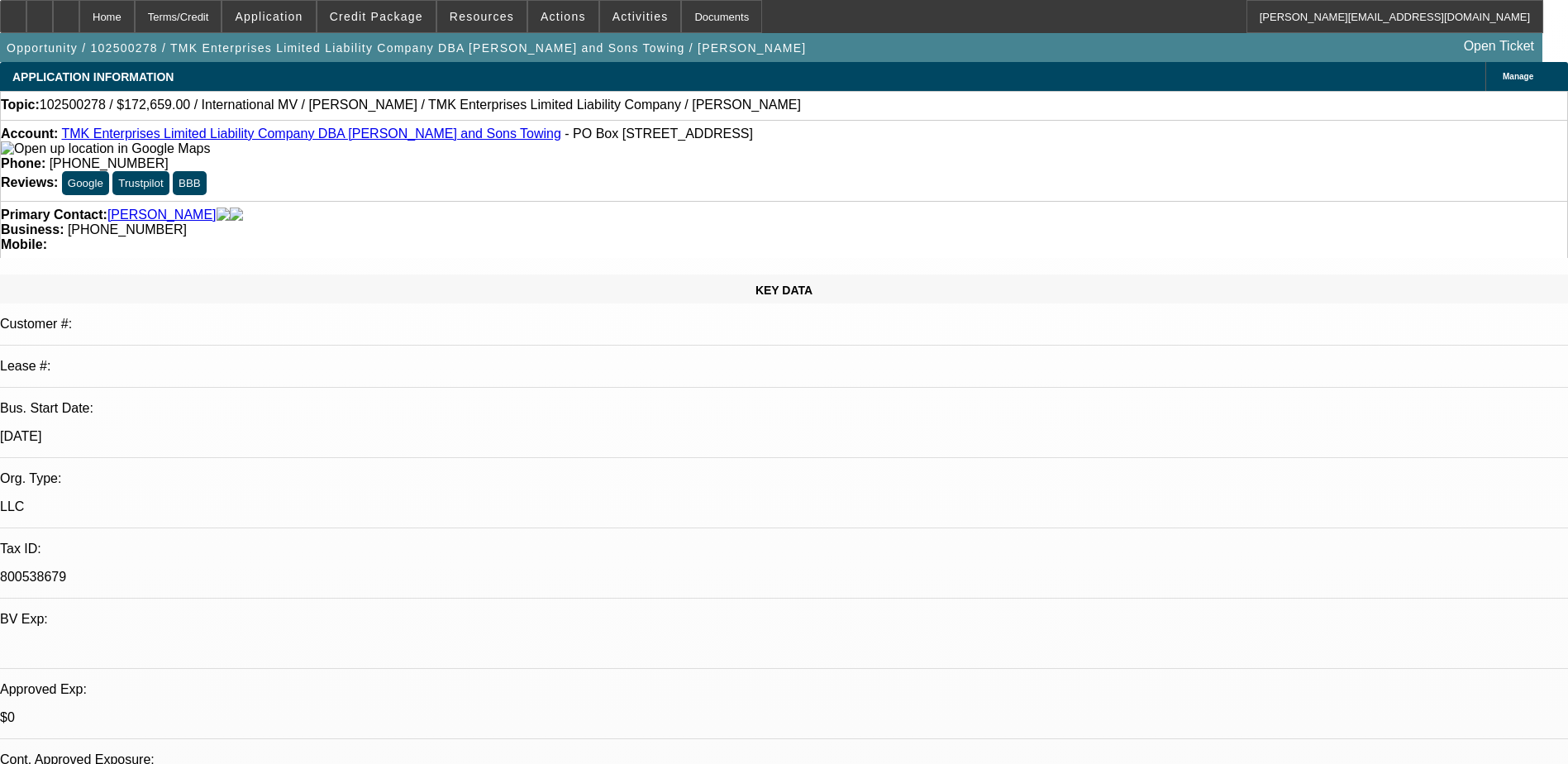
select select "1"
select select "6"
click at [67, 11] on icon at bounding box center [67, 11] width 0 height 0
select select "0"
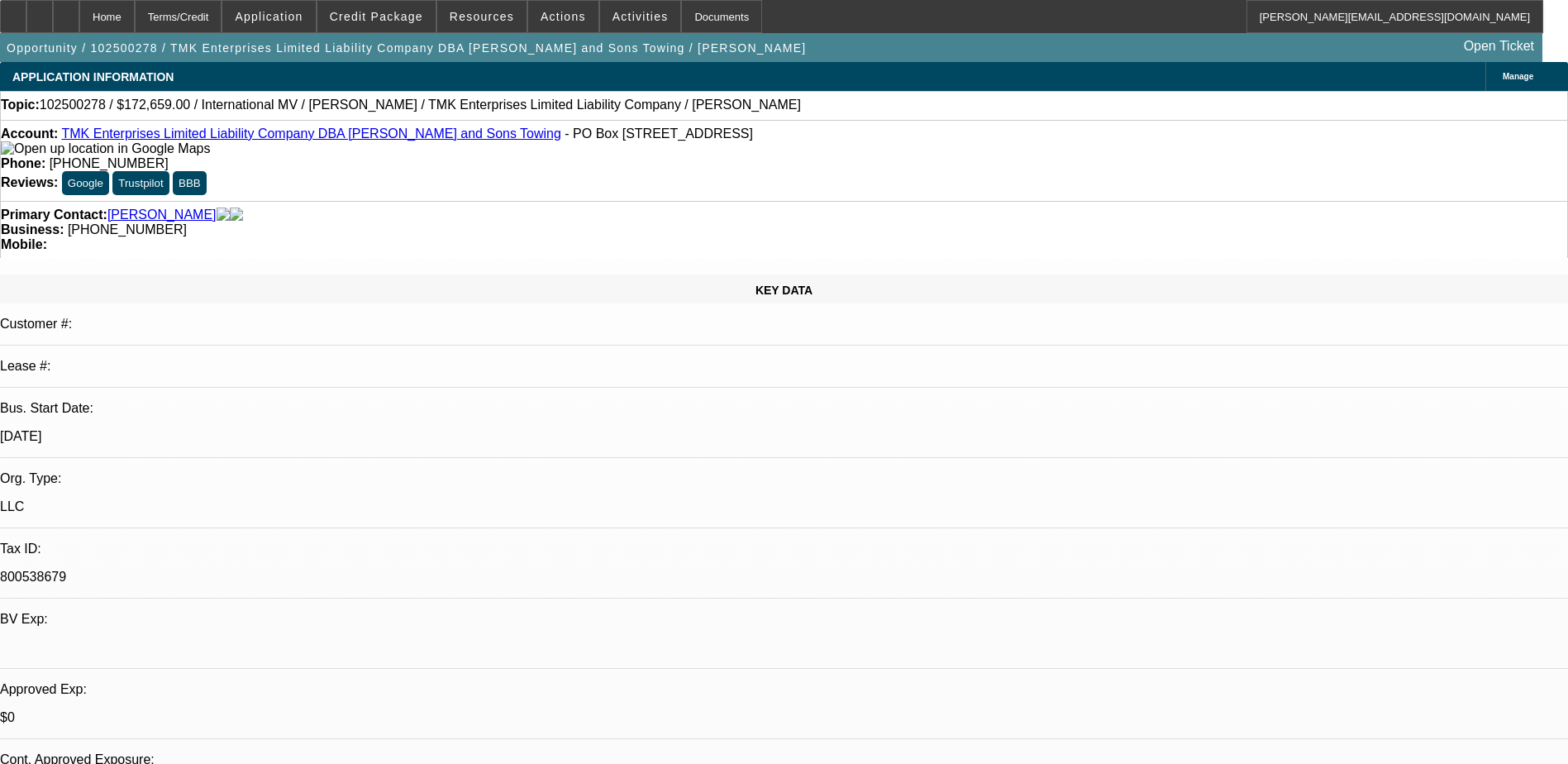
select select "0"
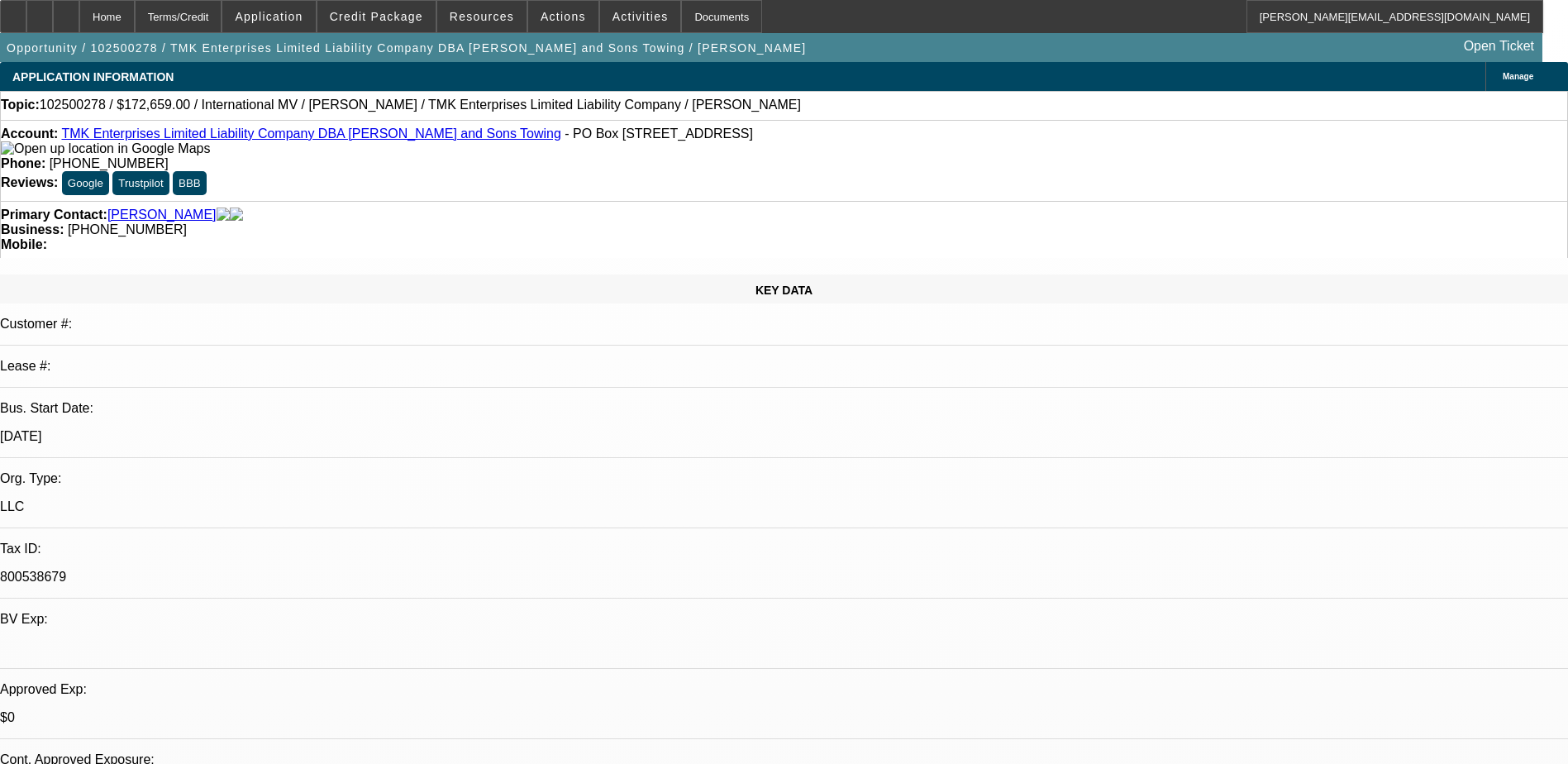
select select "0"
select select "1"
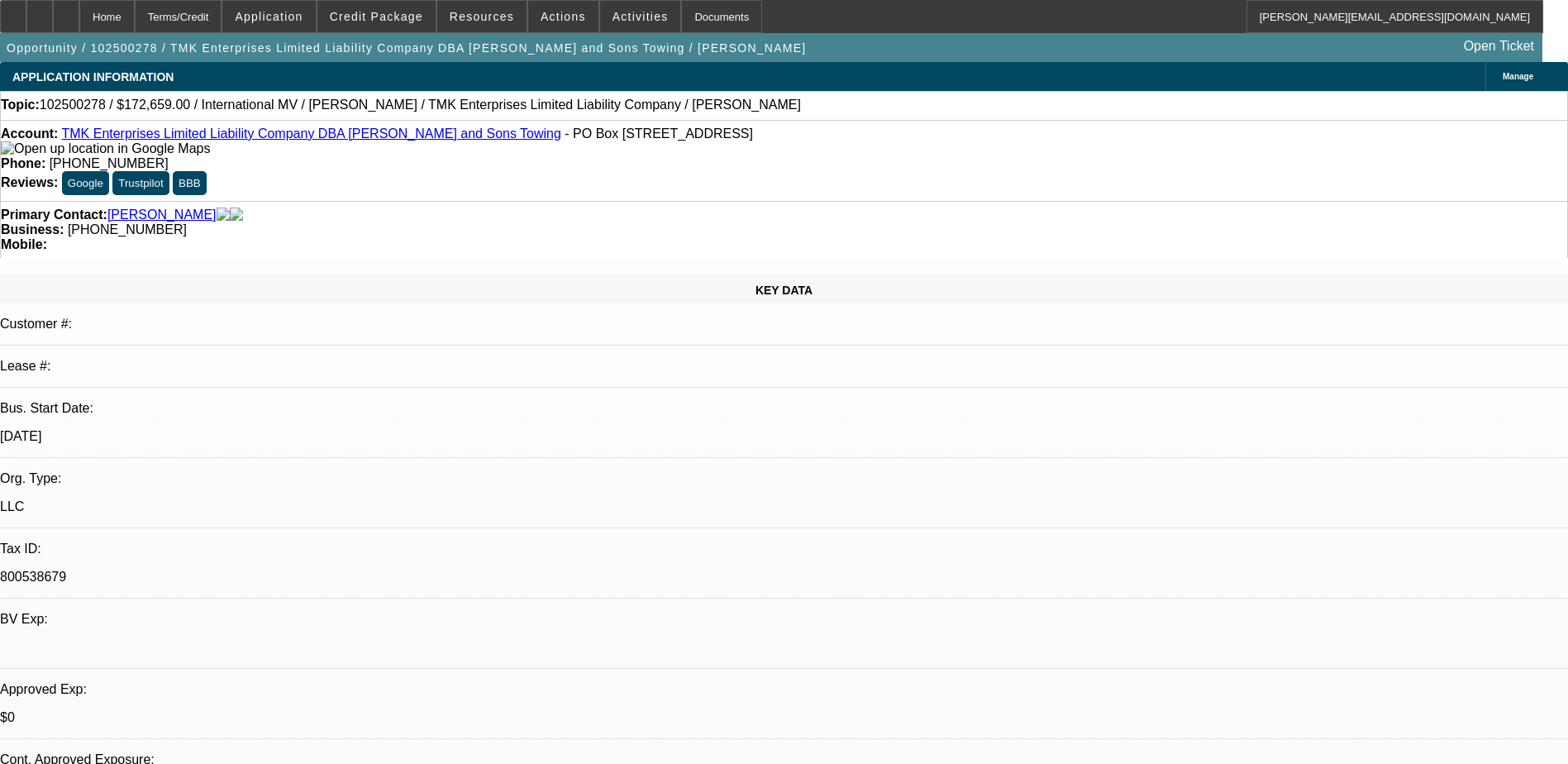
select select "6"
select select "1"
select select "6"
select select "1"
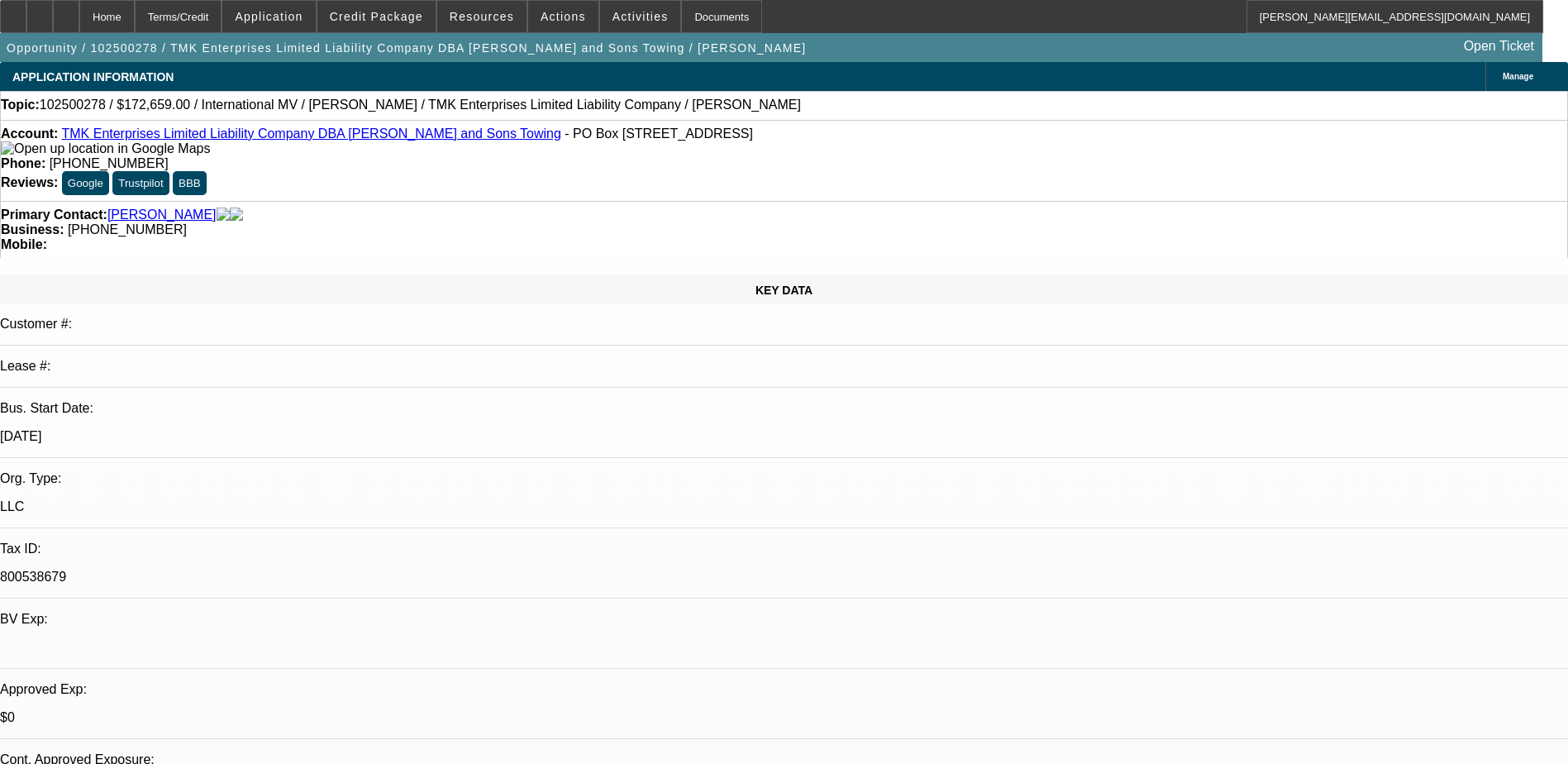
select select "1"
select select "6"
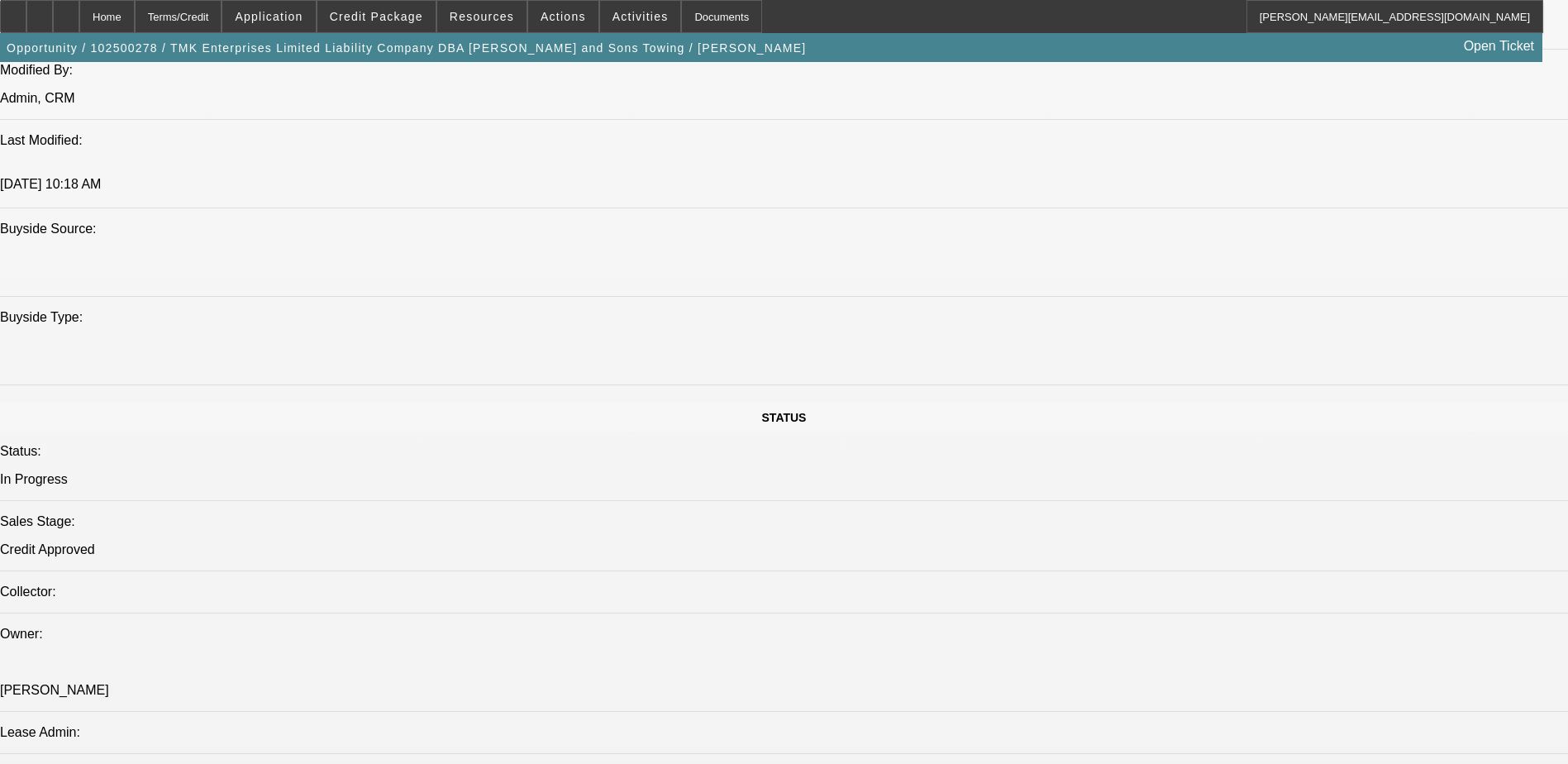
scroll to position [922, 0]
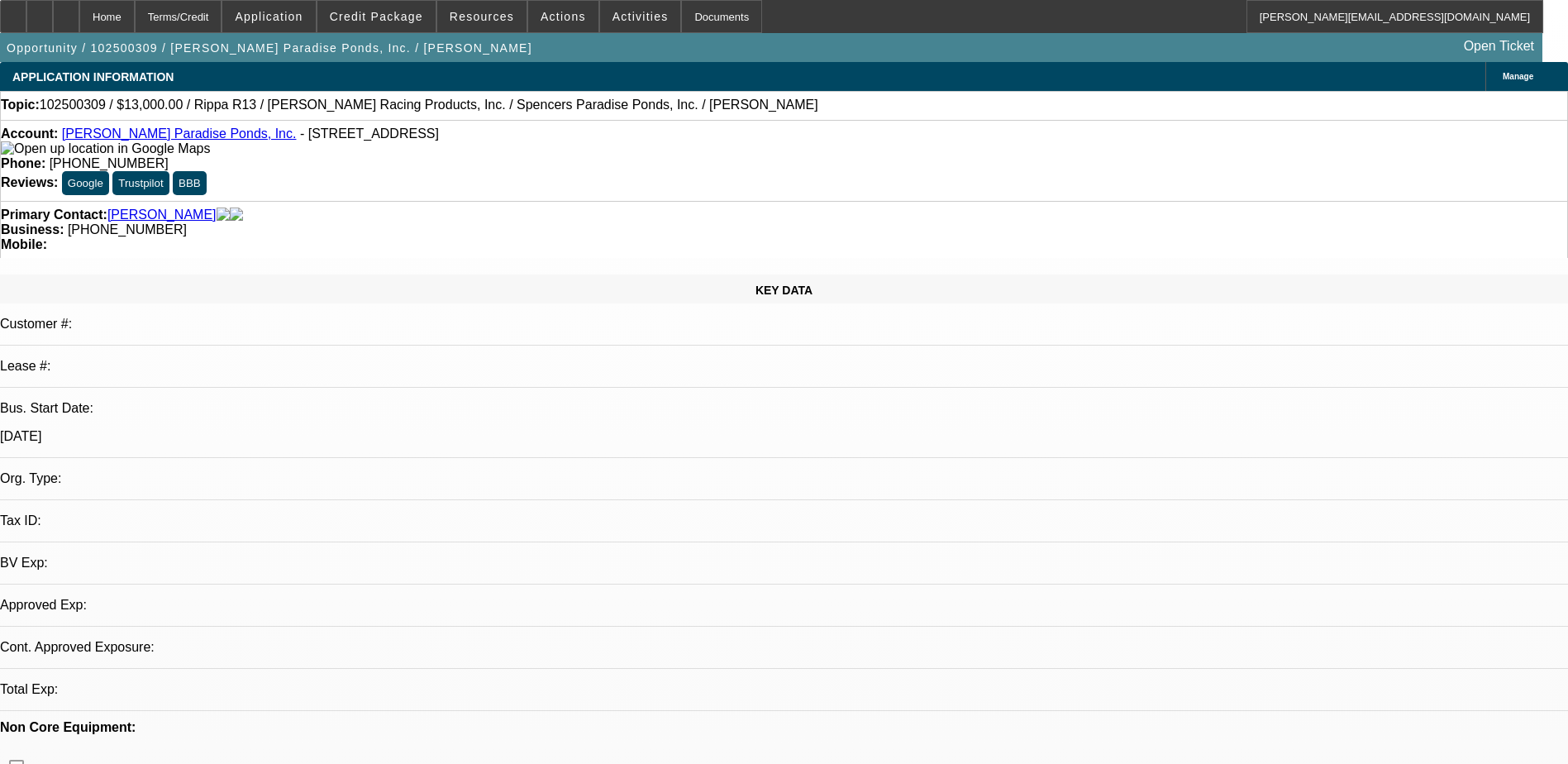
select select "0"
select select "2"
select select "0.1"
select select "4"
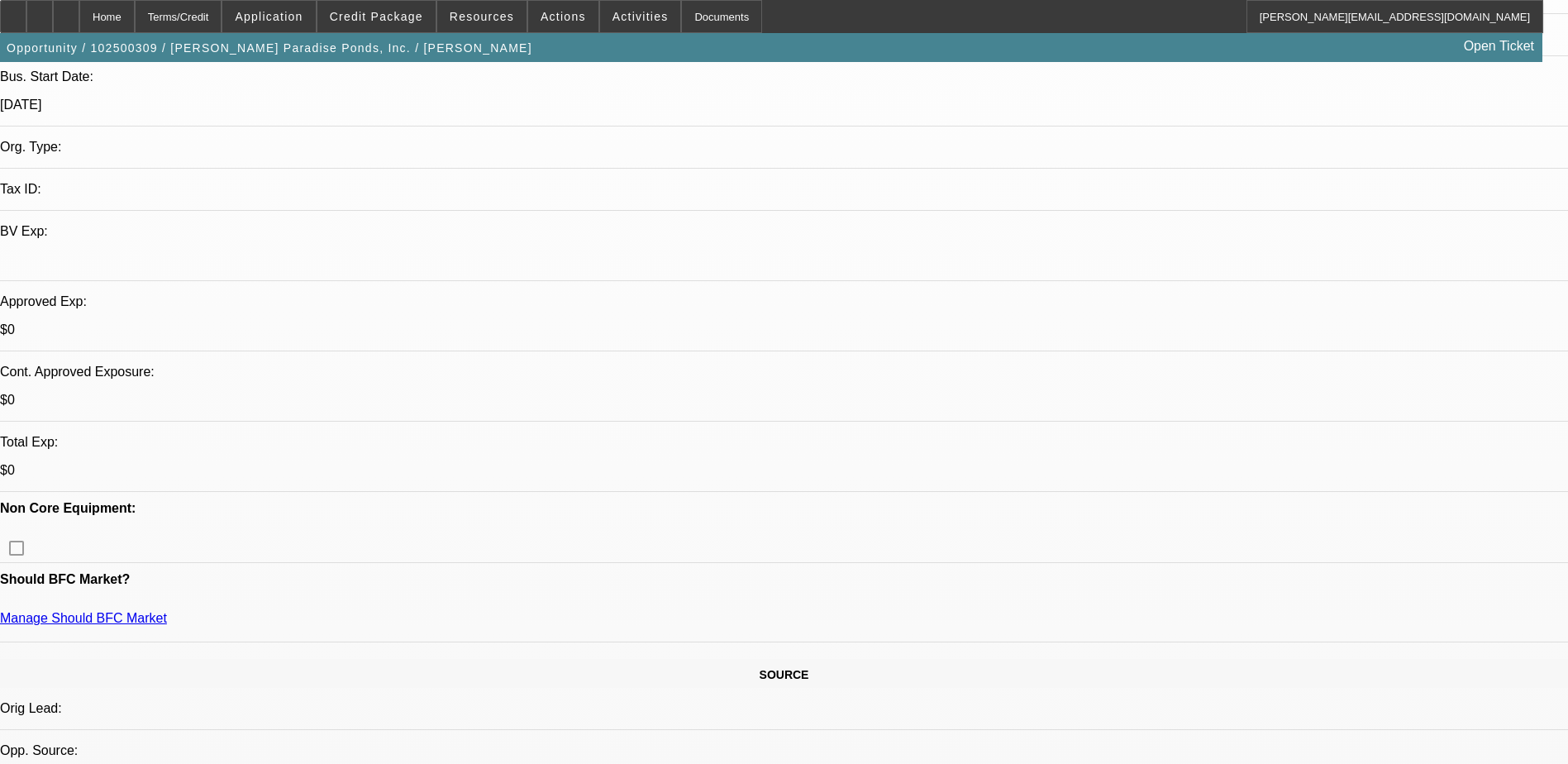
scroll to position [331, 0]
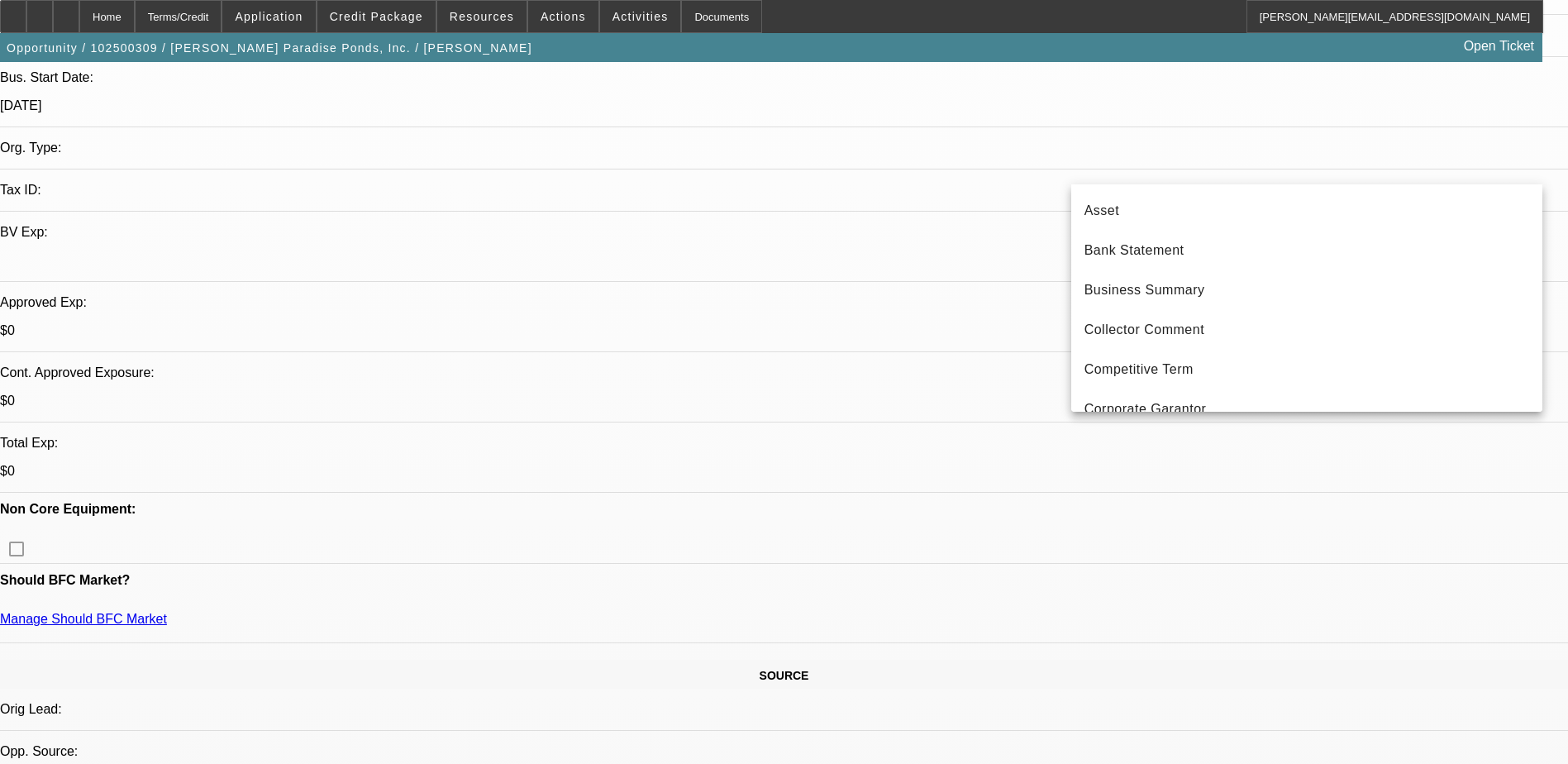
scroll to position [136, 0]
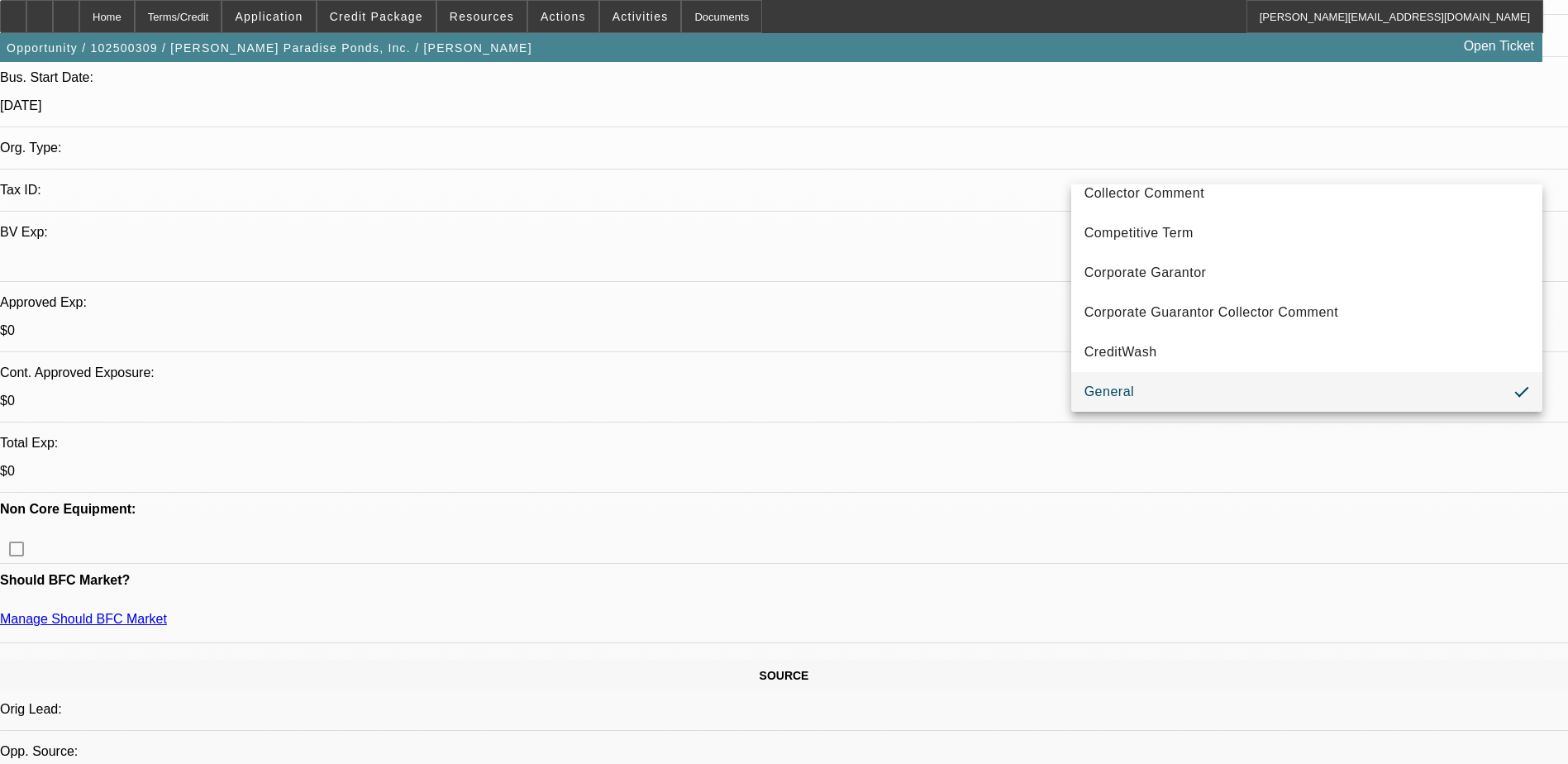
click at [1129, 171] on div at bounding box center [784, 382] width 1568 height 764
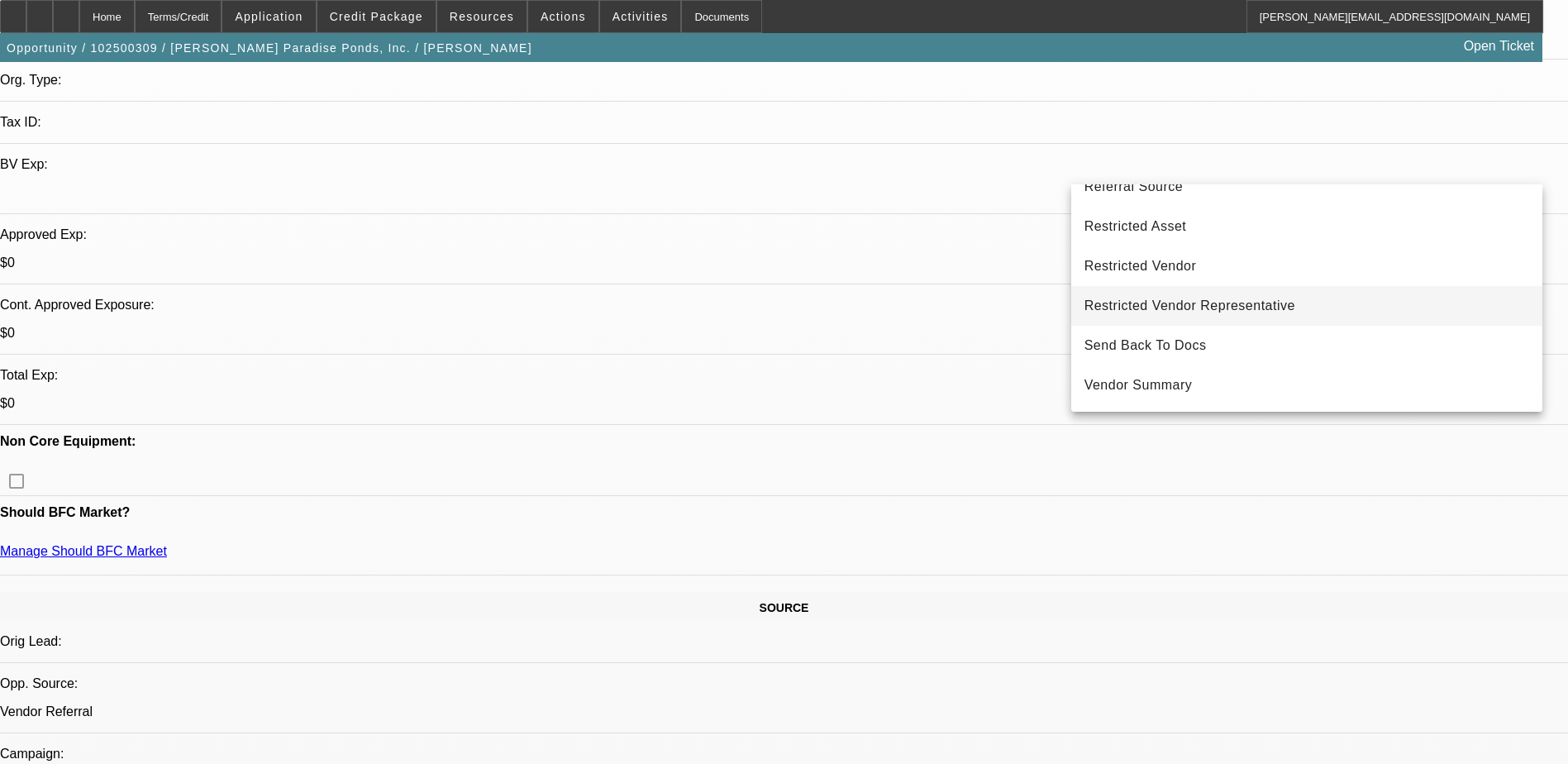
scroll to position [497, 0]
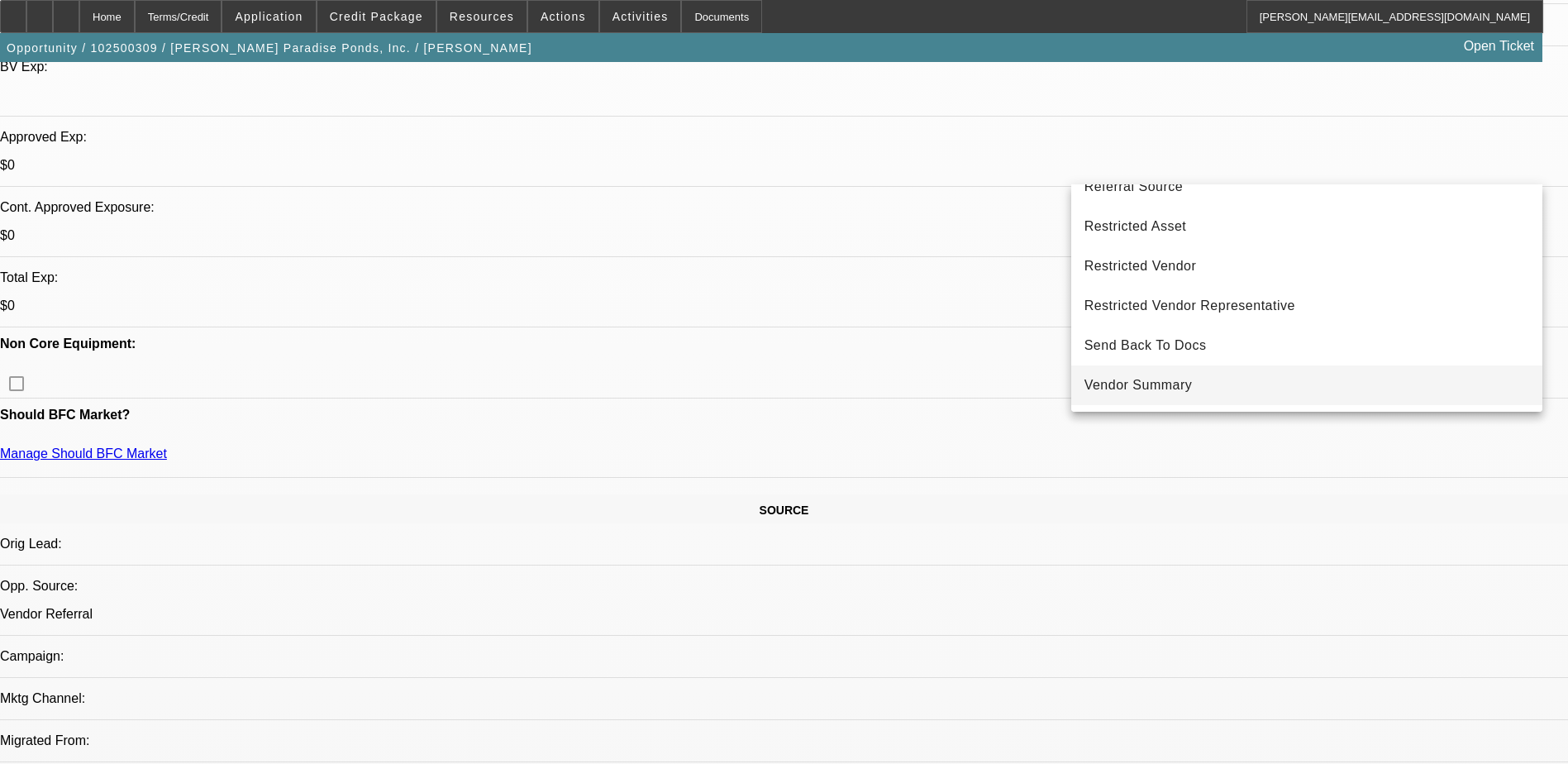
click at [1139, 390] on span "Vendor Summary" at bounding box center [1138, 385] width 108 height 20
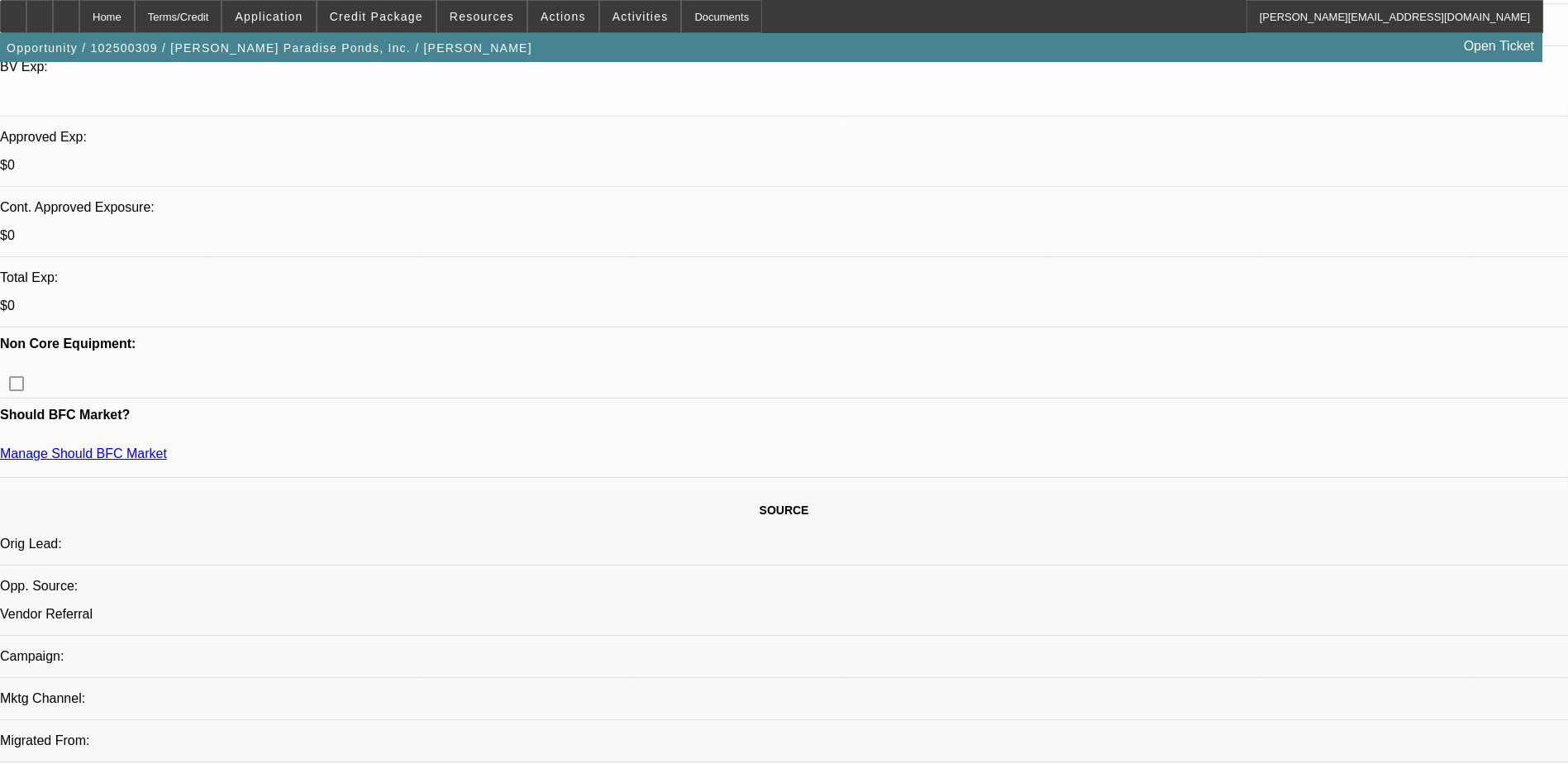
radio input "true"
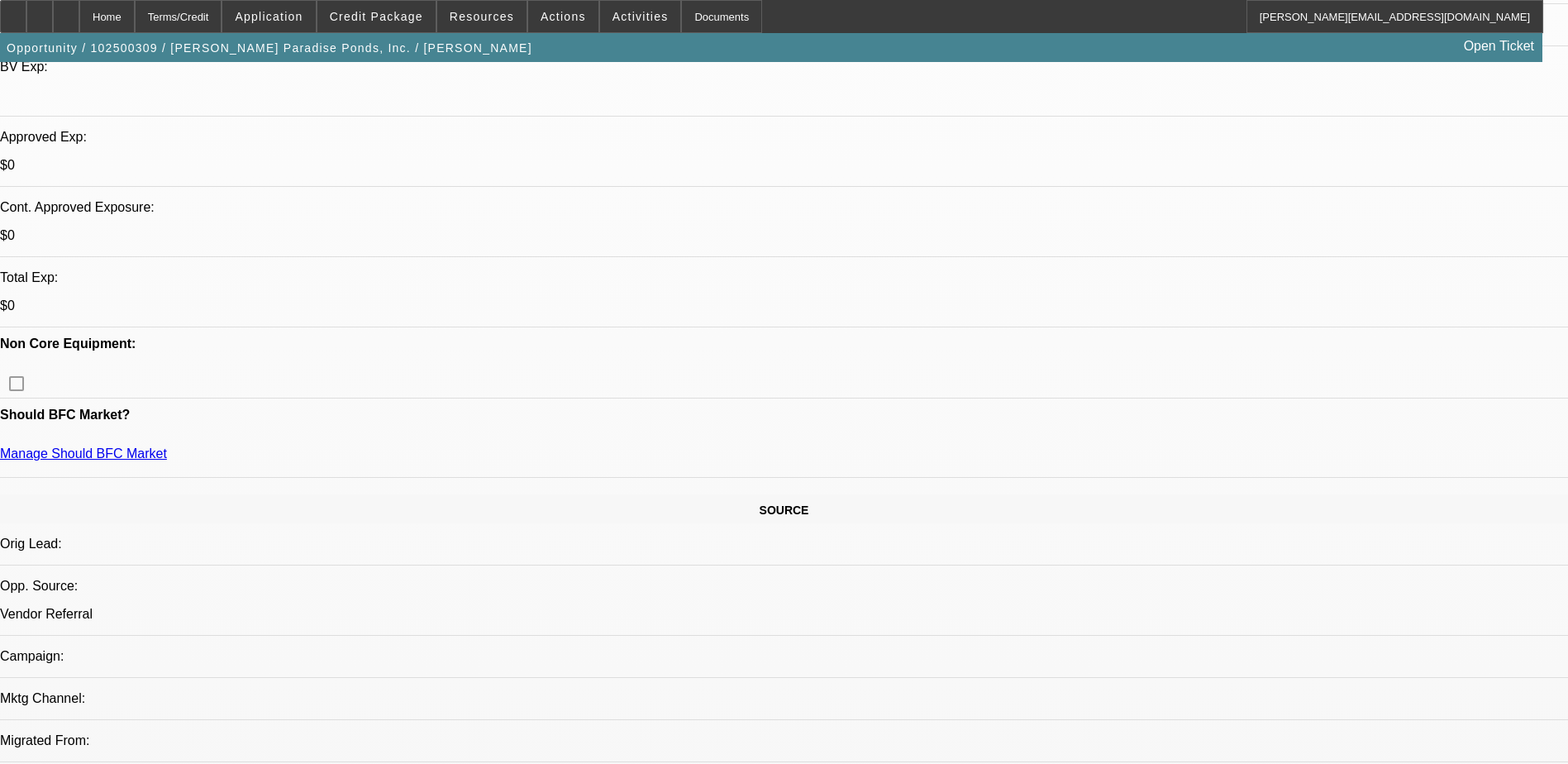
drag, startPoint x: 1115, startPoint y: 288, endPoint x: 976, endPoint y: 295, distance: 139.2
paste textarea "I talked with Randy (owner). Here is my assessment - and my recommendation we m…"
drag, startPoint x: 1360, startPoint y: 307, endPoint x: 1247, endPoint y: 309, distance: 113.0
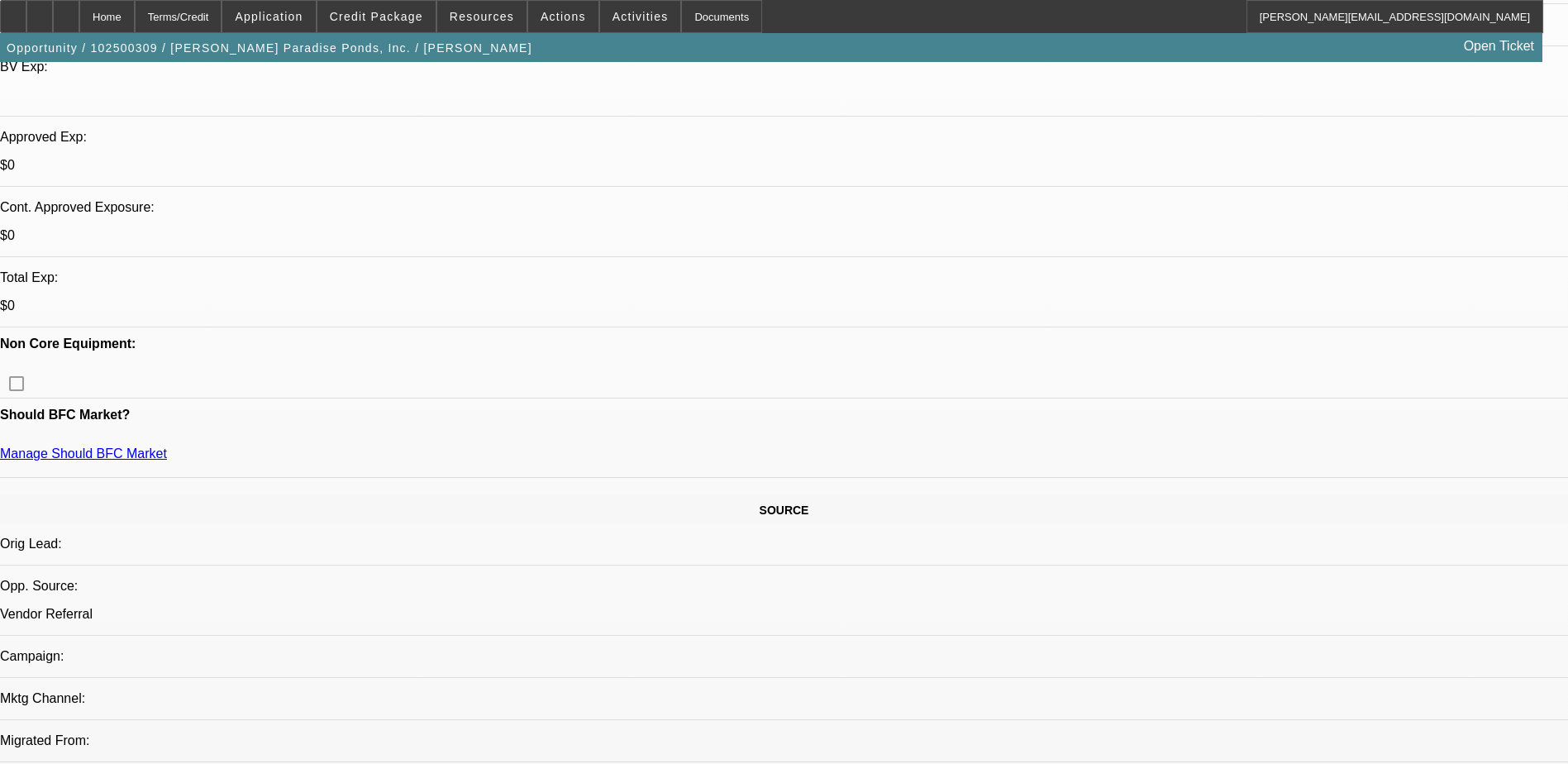
scroll to position [354, 0]
type textarea "I talked with Randy (owner). Here is my assessment - and my recommendation we m…"
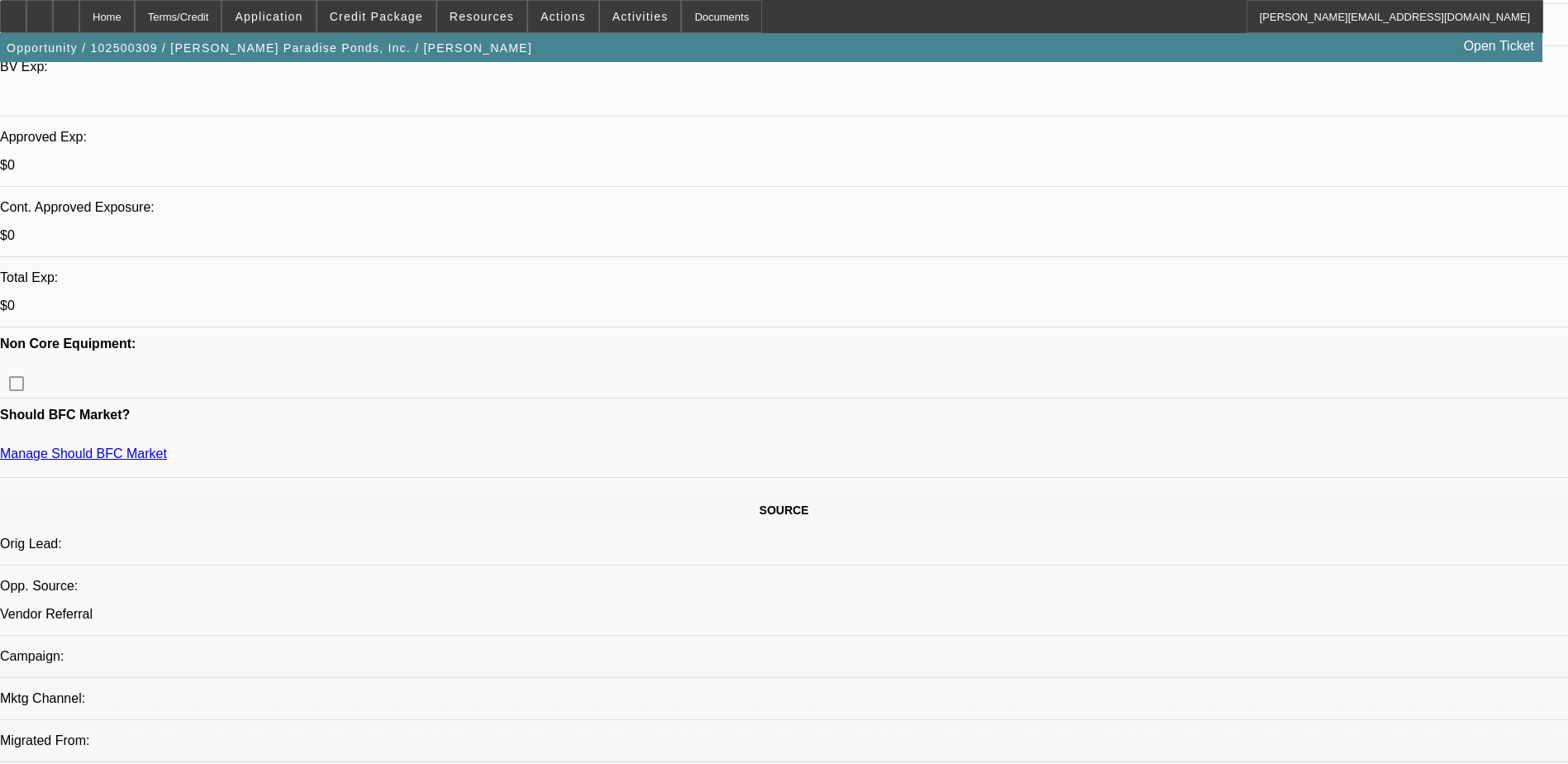
radio input "false"
radio input "true"
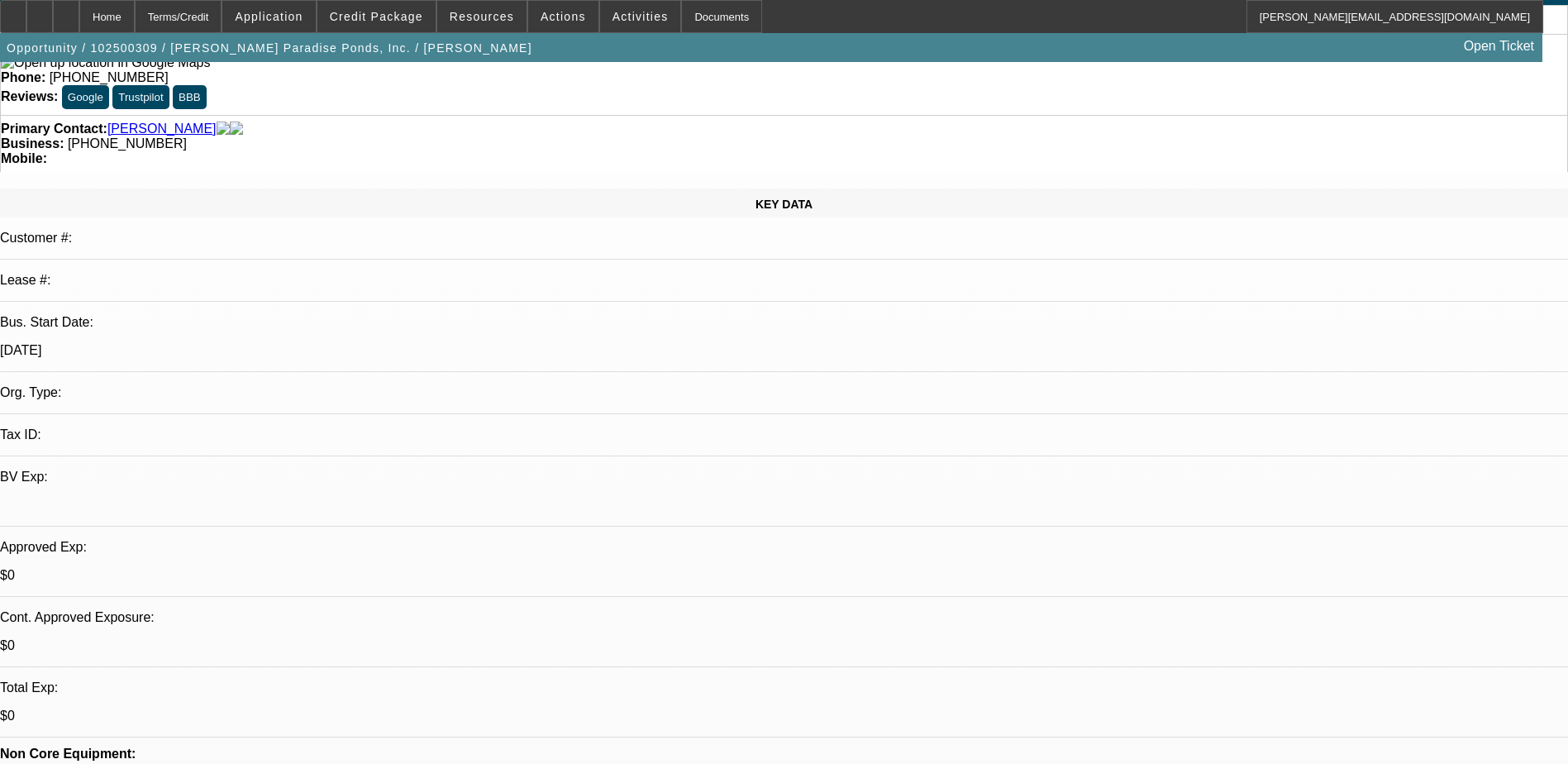
scroll to position [248, 0]
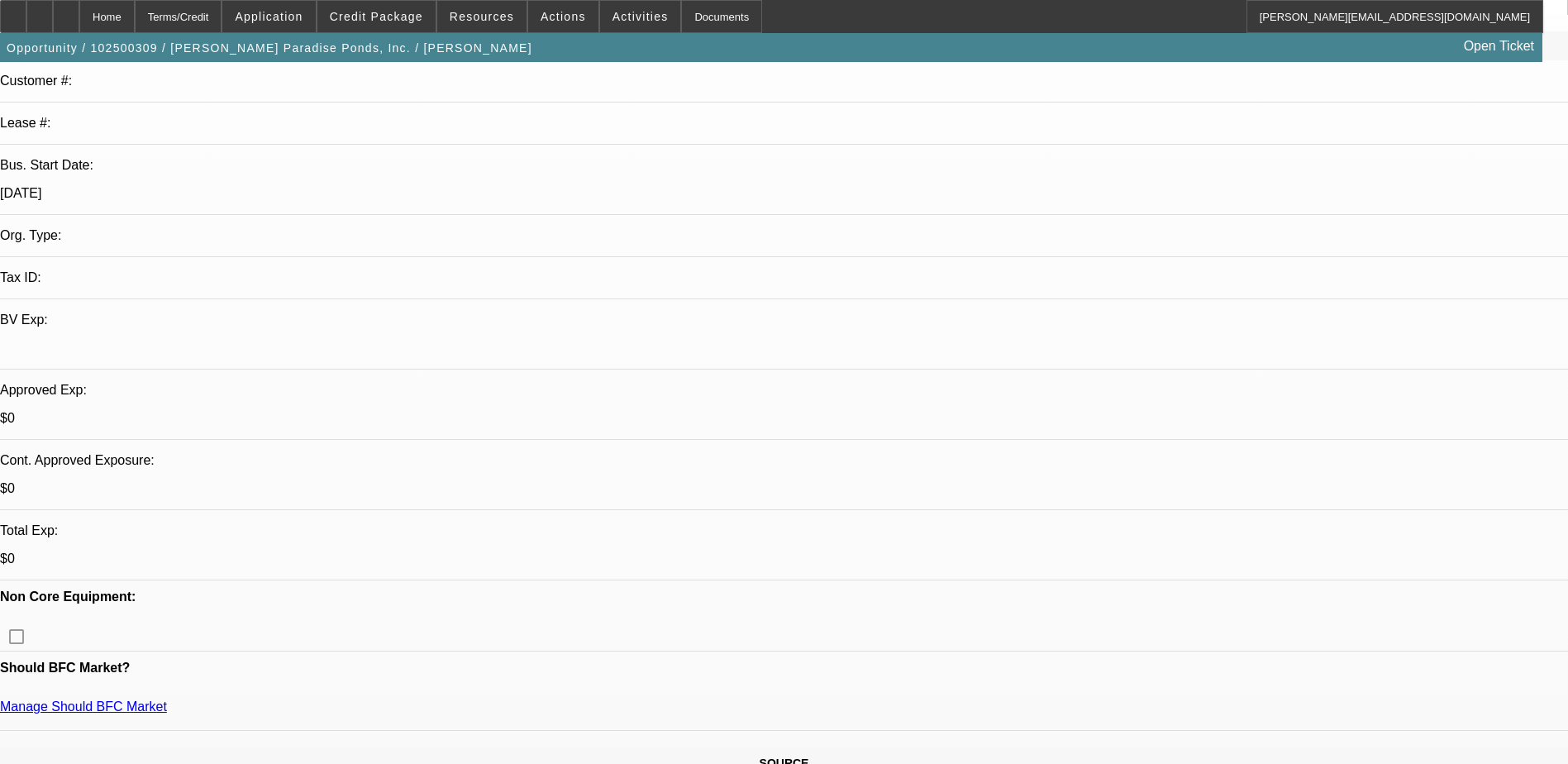
scroll to position [0, 0]
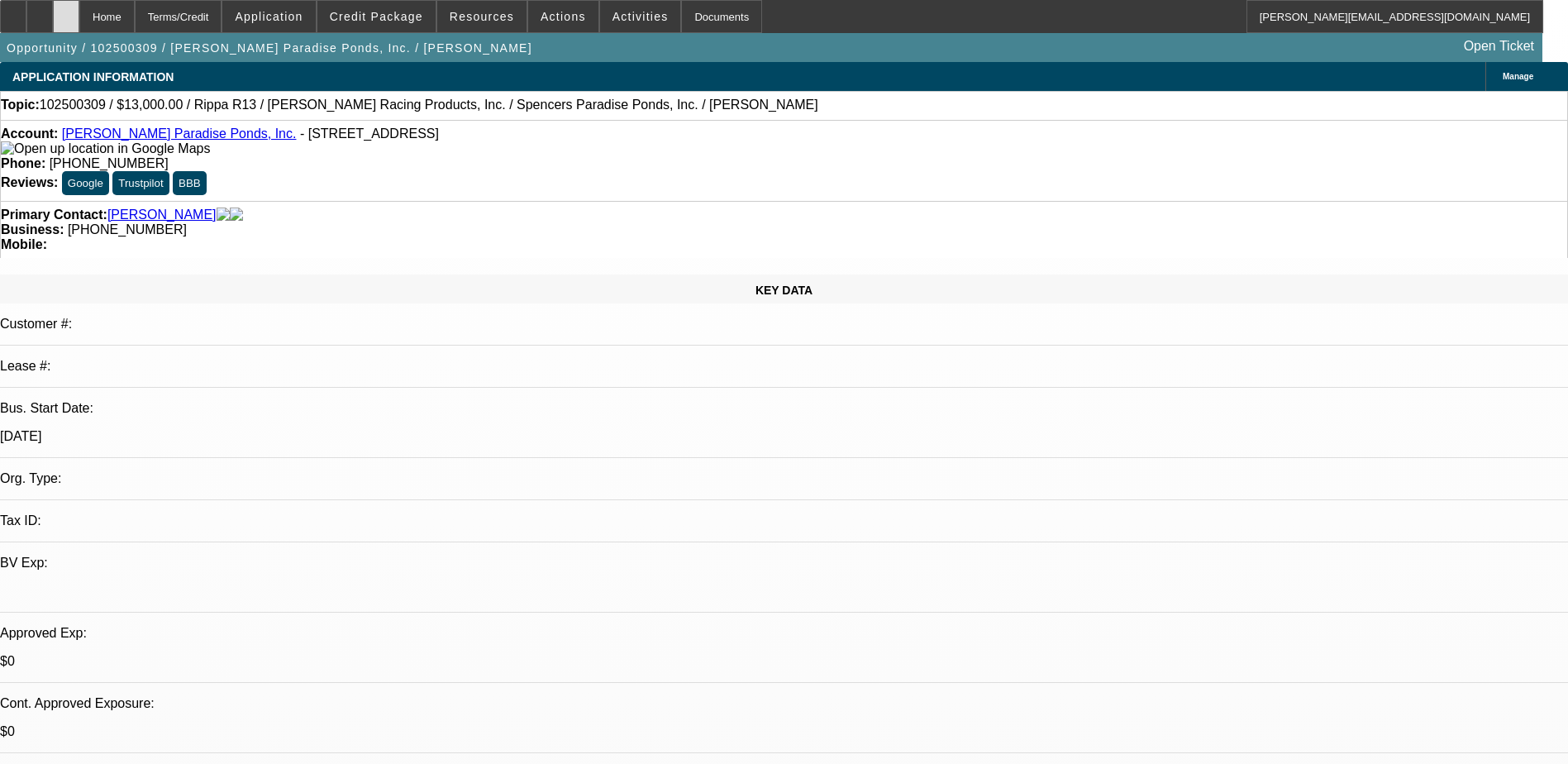
click at [79, 16] on div at bounding box center [66, 16] width 27 height 33
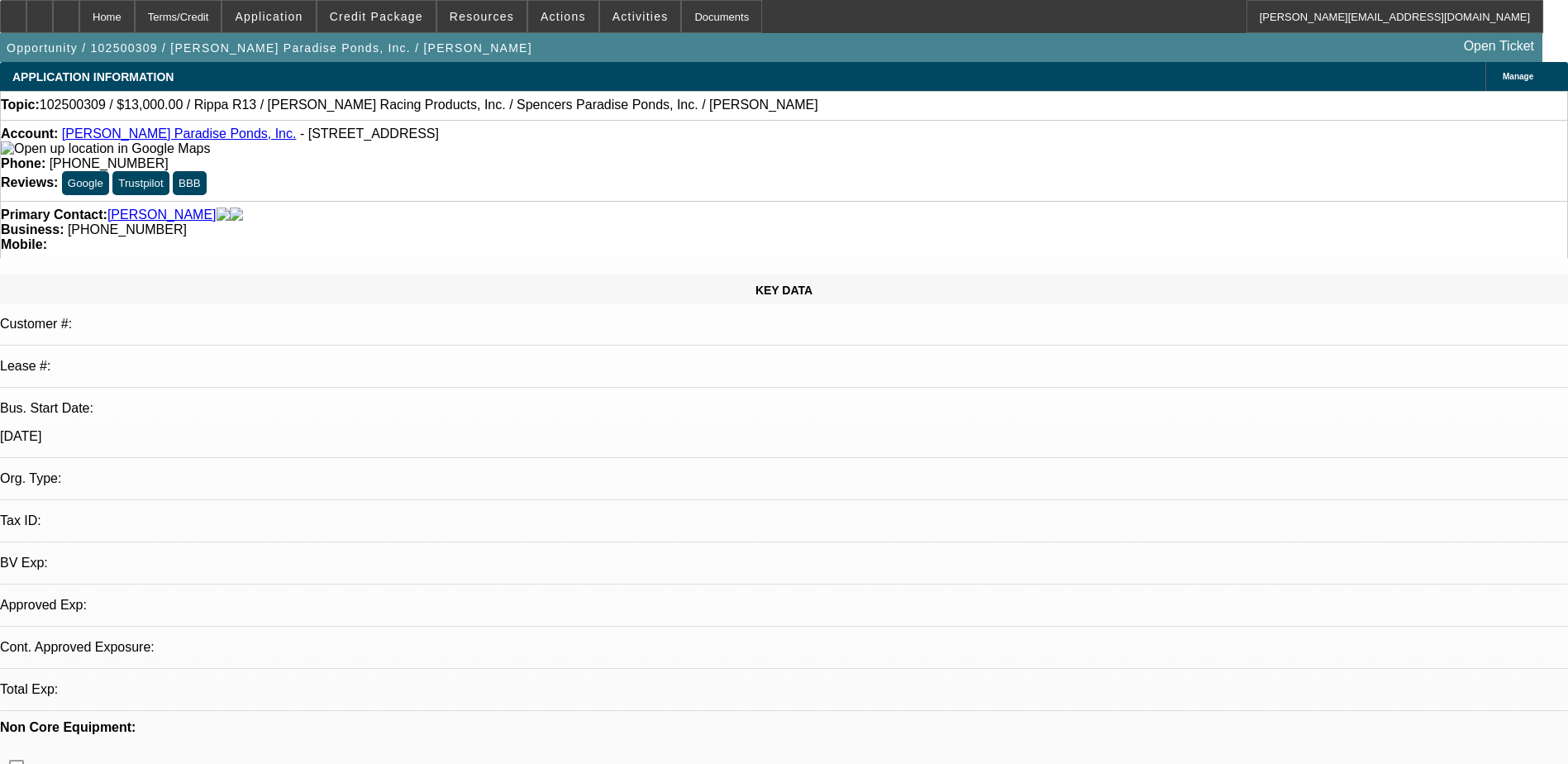
select select "0"
select select "2"
select select "0.1"
select select "1"
select select "2"
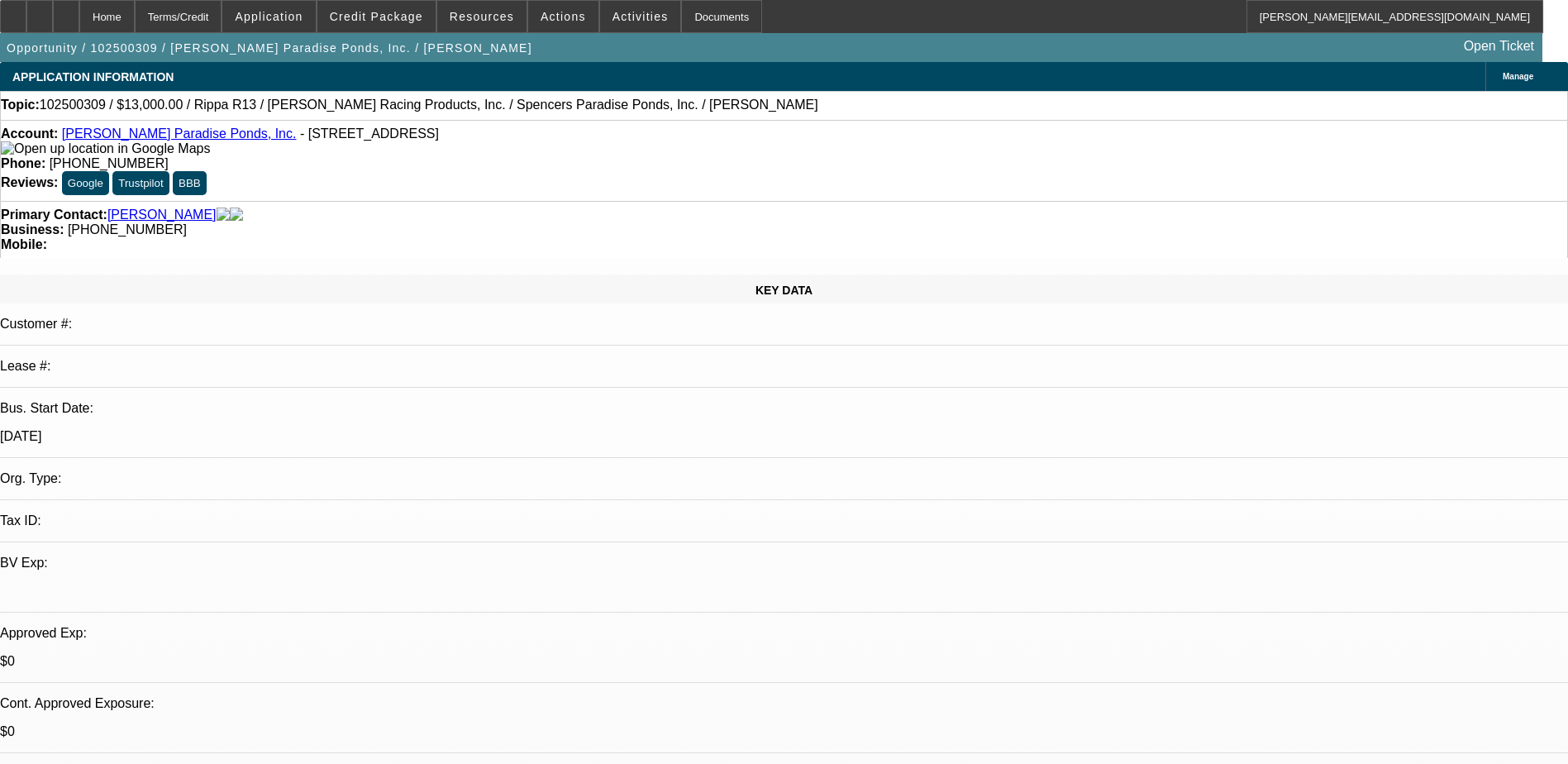
select select "4"
click at [358, 17] on span "Credit Package" at bounding box center [376, 16] width 93 height 13
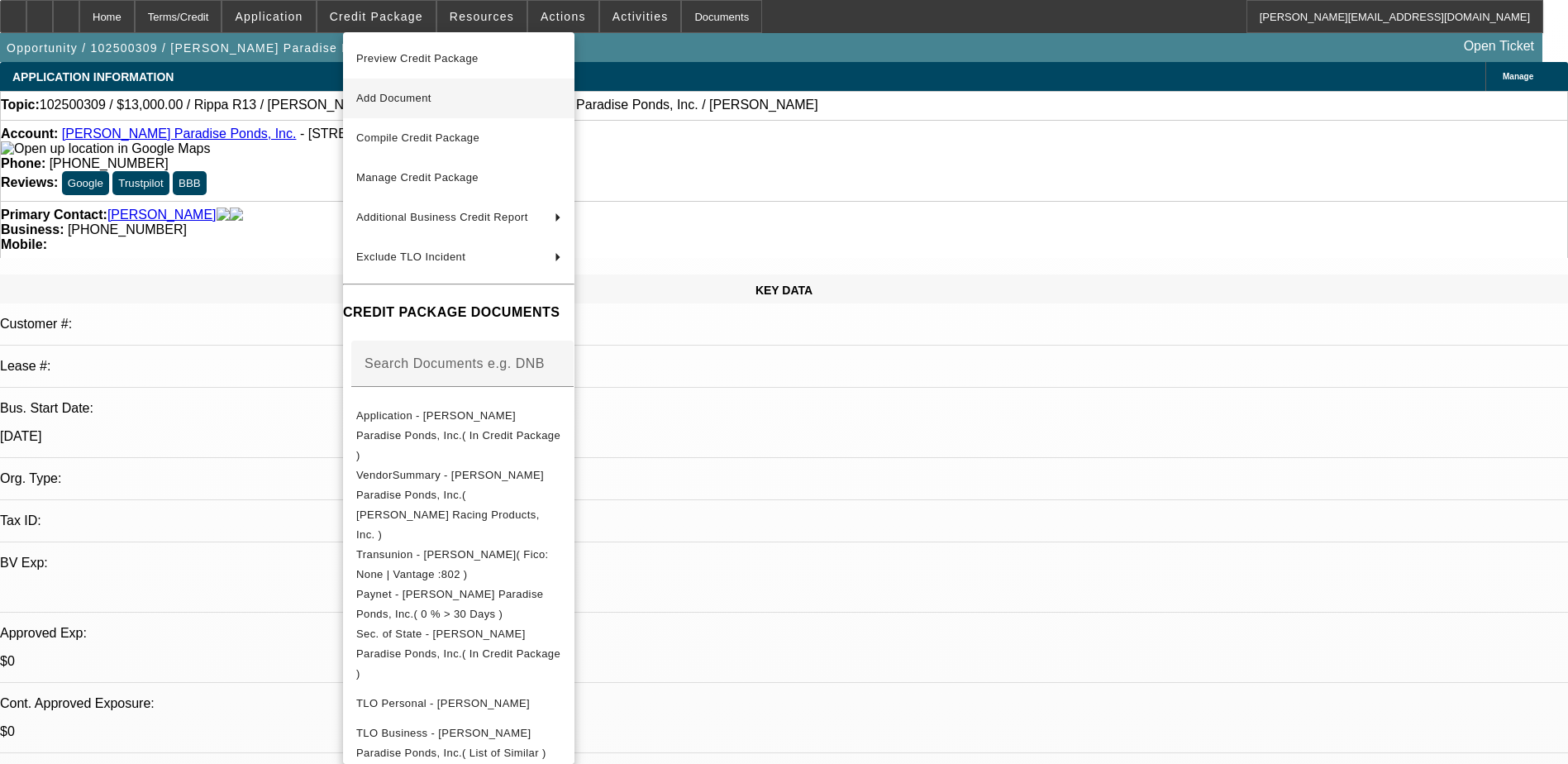
click at [412, 93] on span "Add Document" at bounding box center [394, 97] width 75 height 12
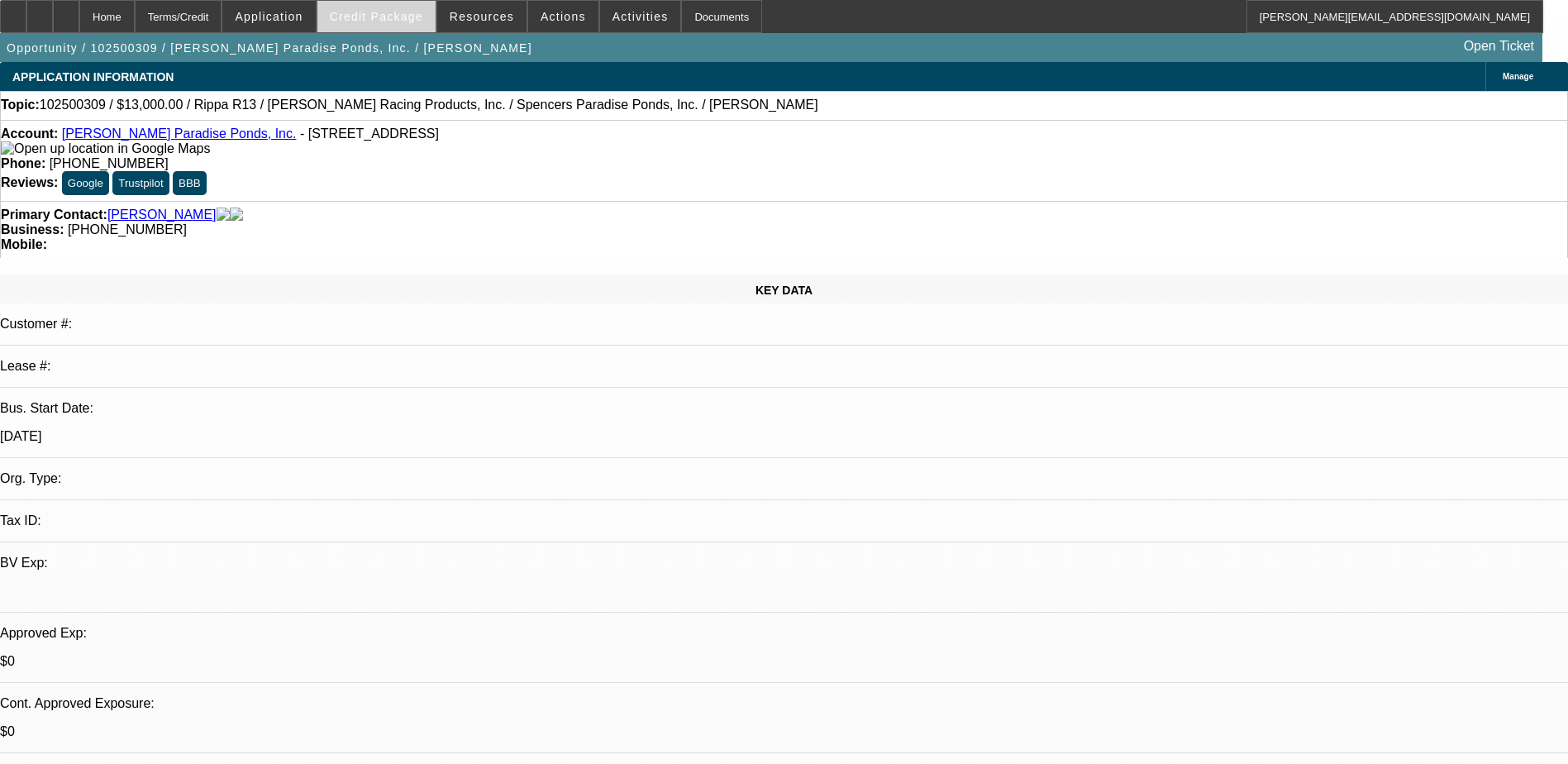
click at [380, 12] on span "Credit Package" at bounding box center [376, 16] width 93 height 13
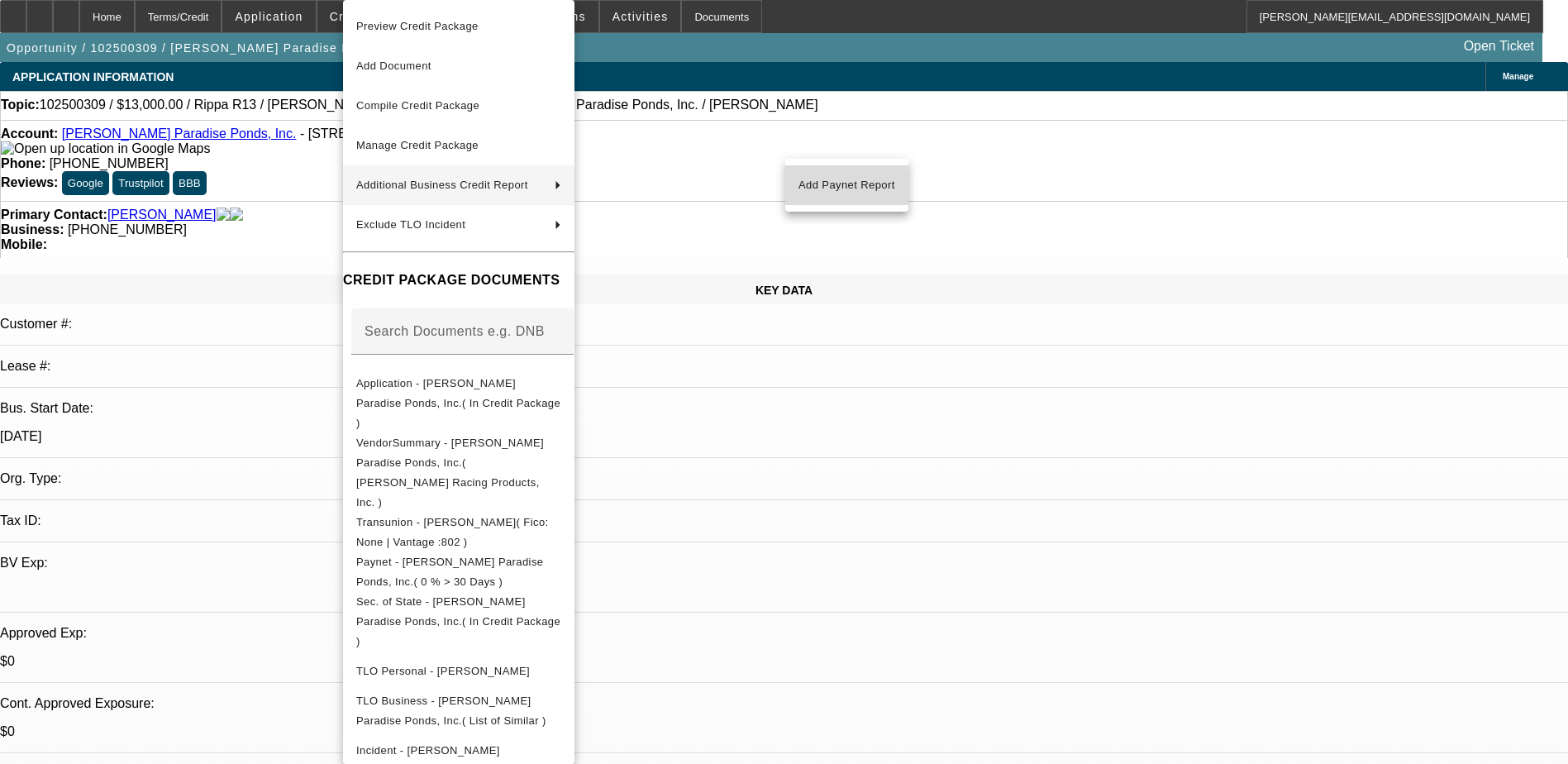
click at [862, 186] on span "Add Paynet Report" at bounding box center [846, 186] width 96 height 20
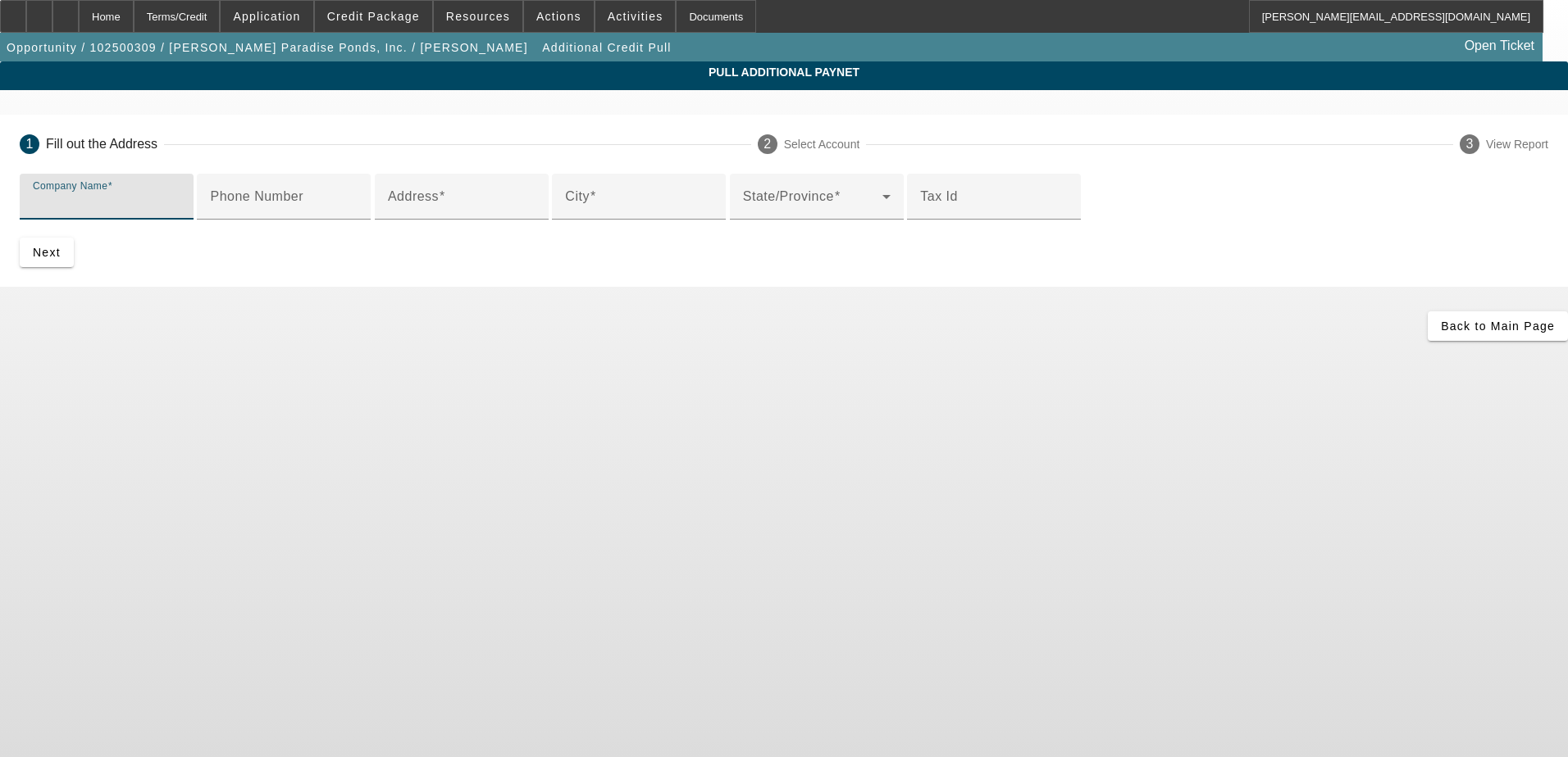
click at [180, 212] on input "Company Name" at bounding box center [106, 203] width 148 height 20
click at [180, 200] on input "larsen racing" at bounding box center [106, 203] width 148 height 20
type input "larsen racing products, Inc."
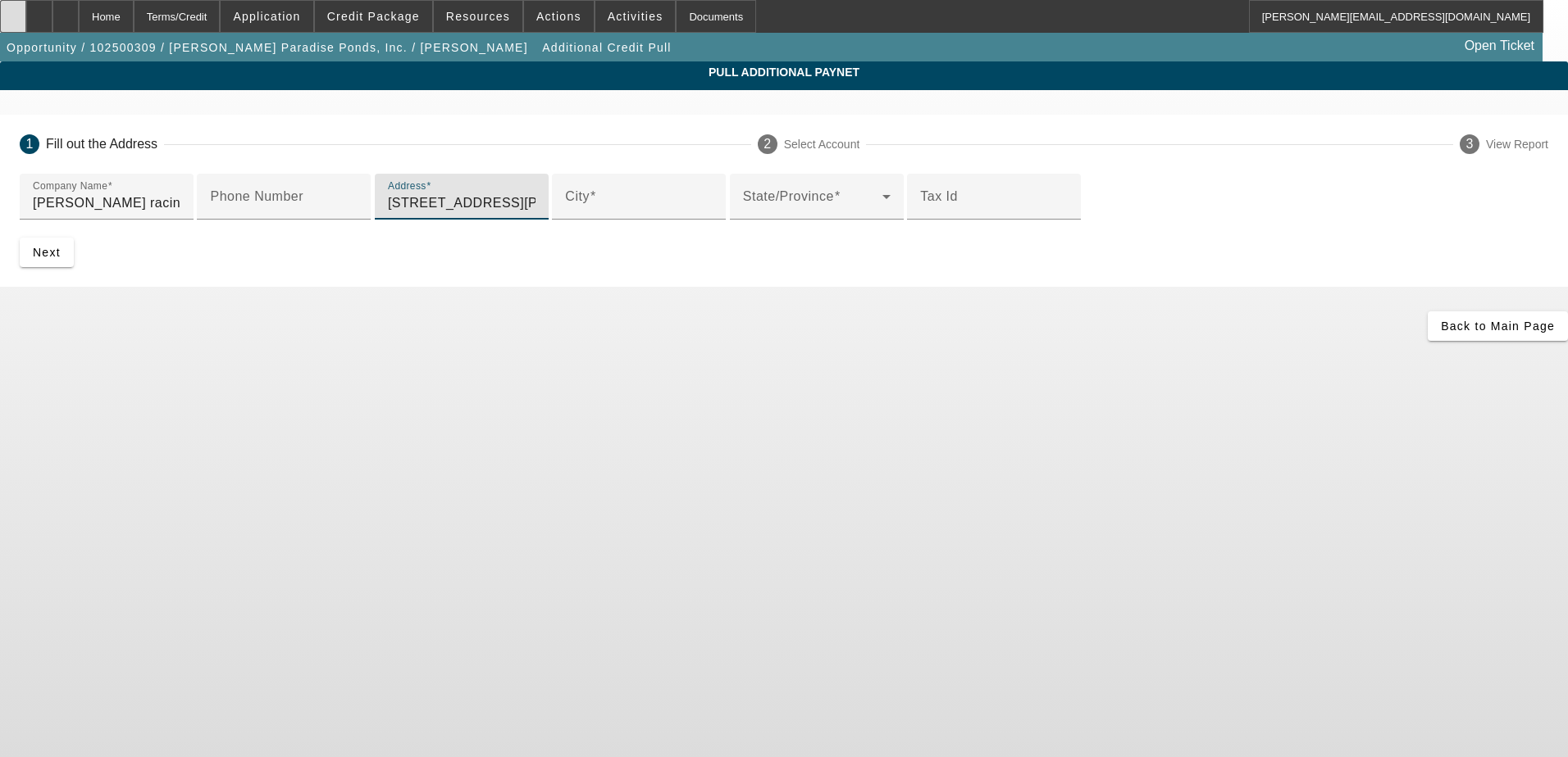
type input "445 sprauer road"
click at [565, 213] on input "City" at bounding box center [639, 203] width 148 height 20
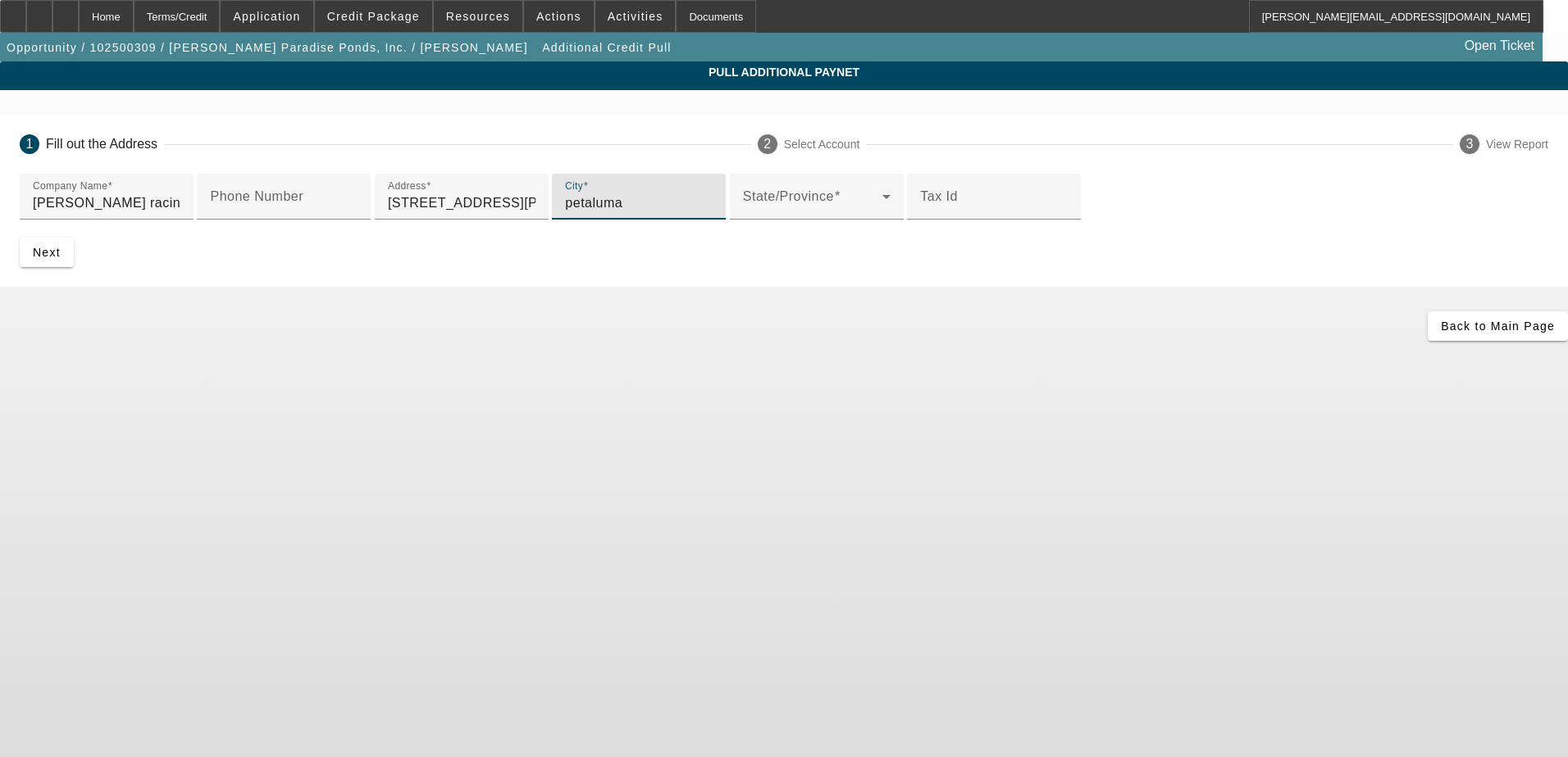
type input "petaluma"
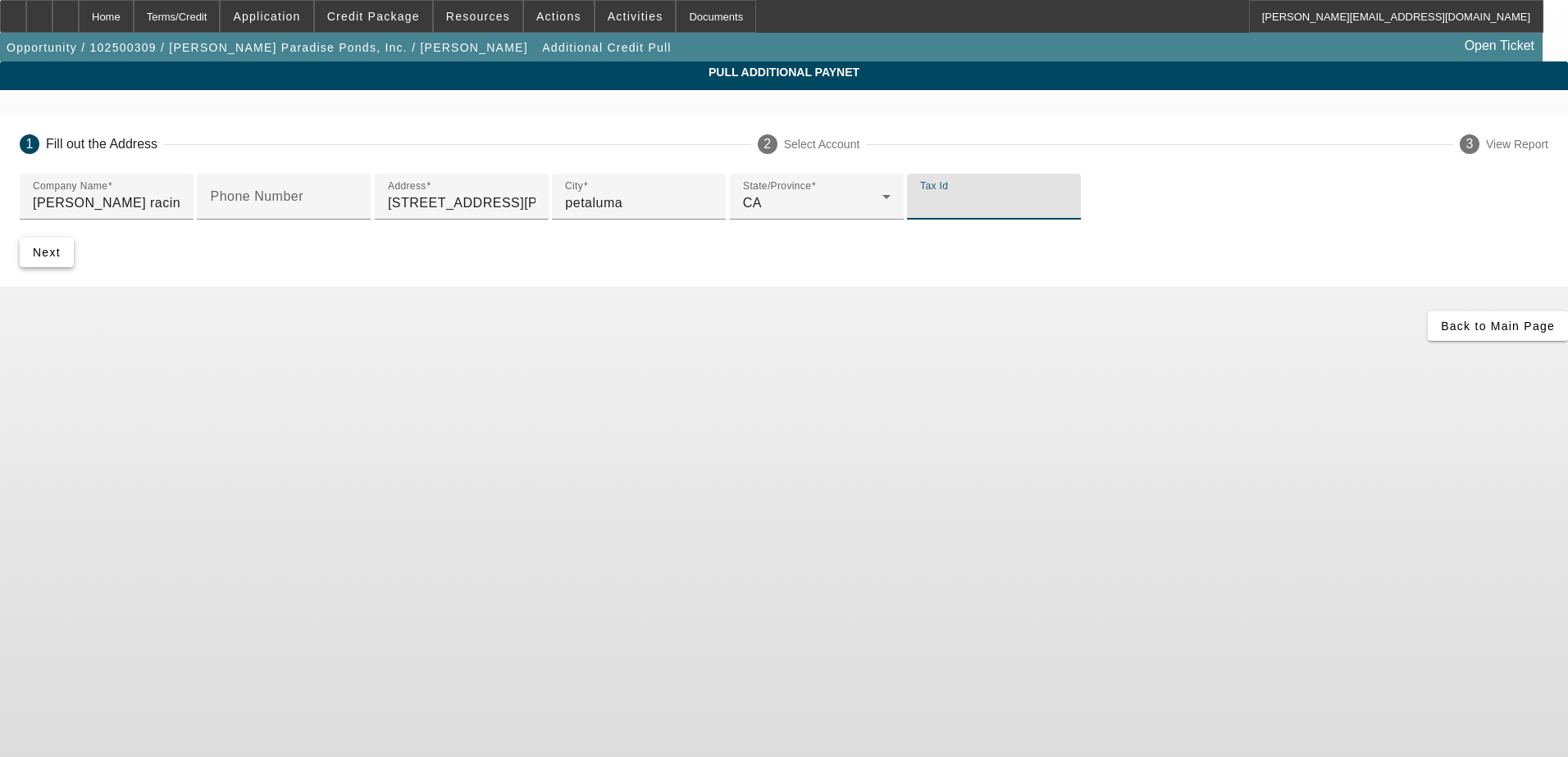
click at [61, 259] on span "Next" at bounding box center [46, 252] width 28 height 13
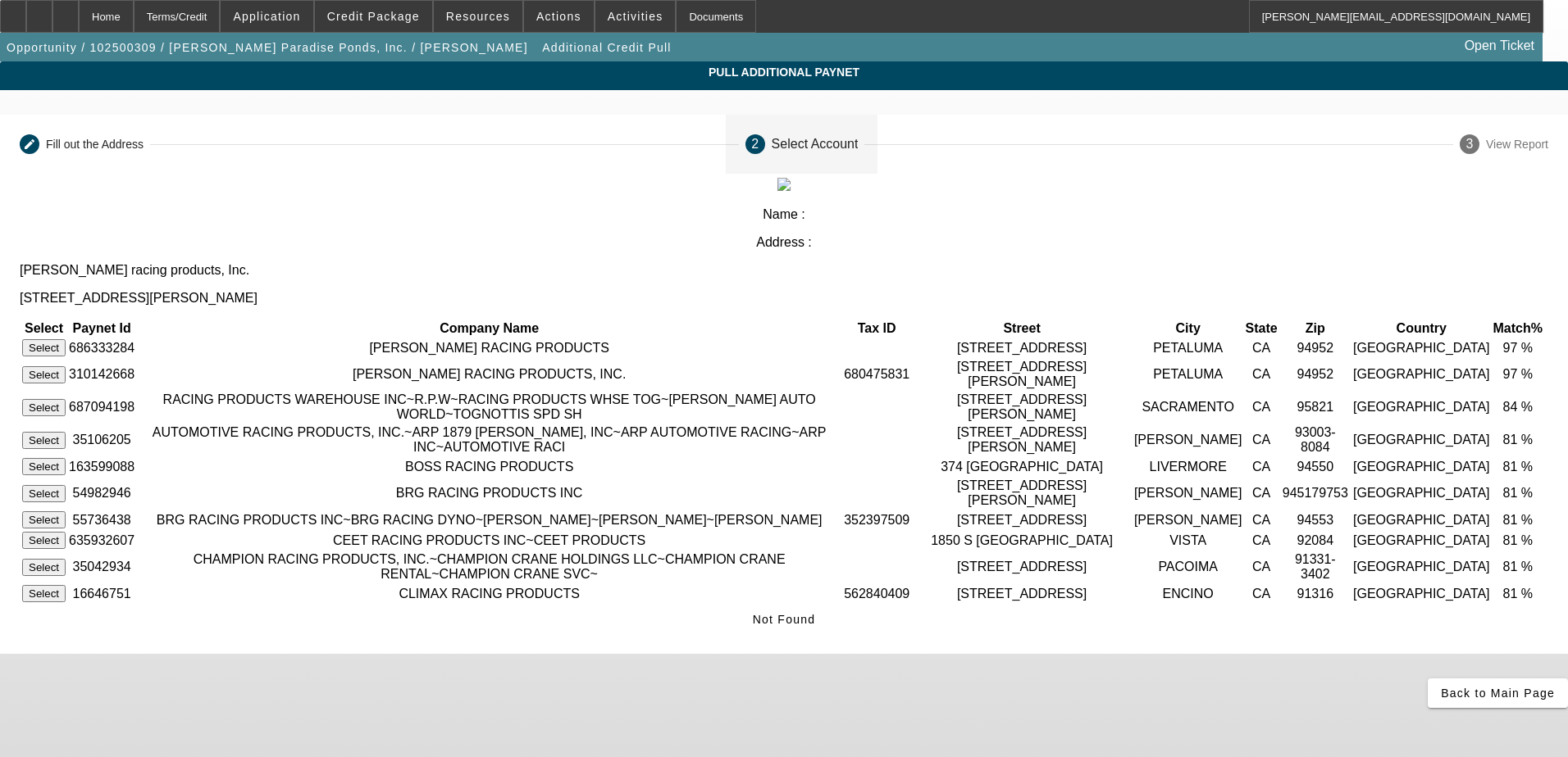
click at [66, 366] on button "Select" at bounding box center [43, 374] width 43 height 17
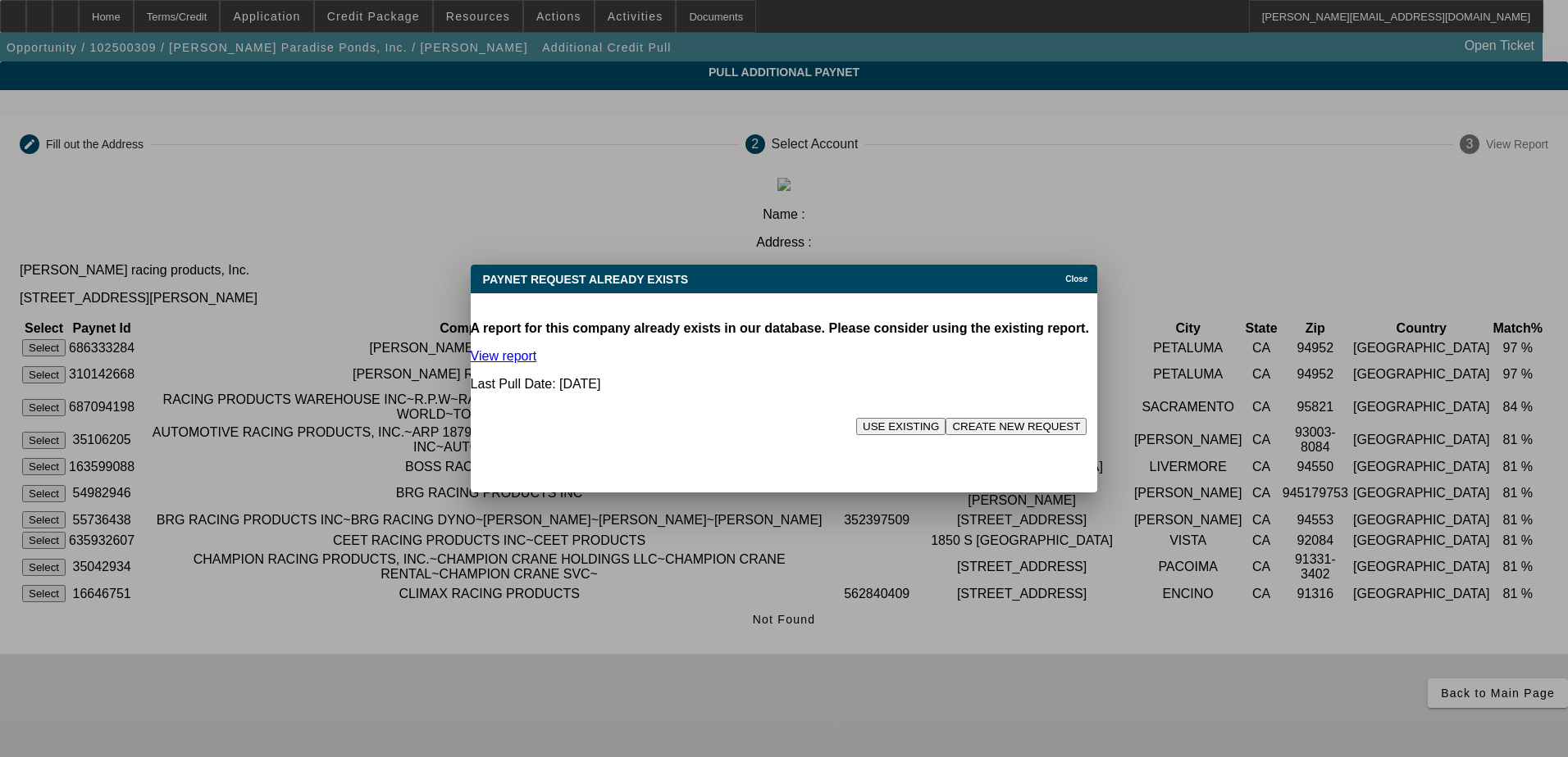
click at [506, 349] on link "View report" at bounding box center [503, 356] width 66 height 14
click at [856, 418] on button "USE EXISTING" at bounding box center [900, 426] width 90 height 17
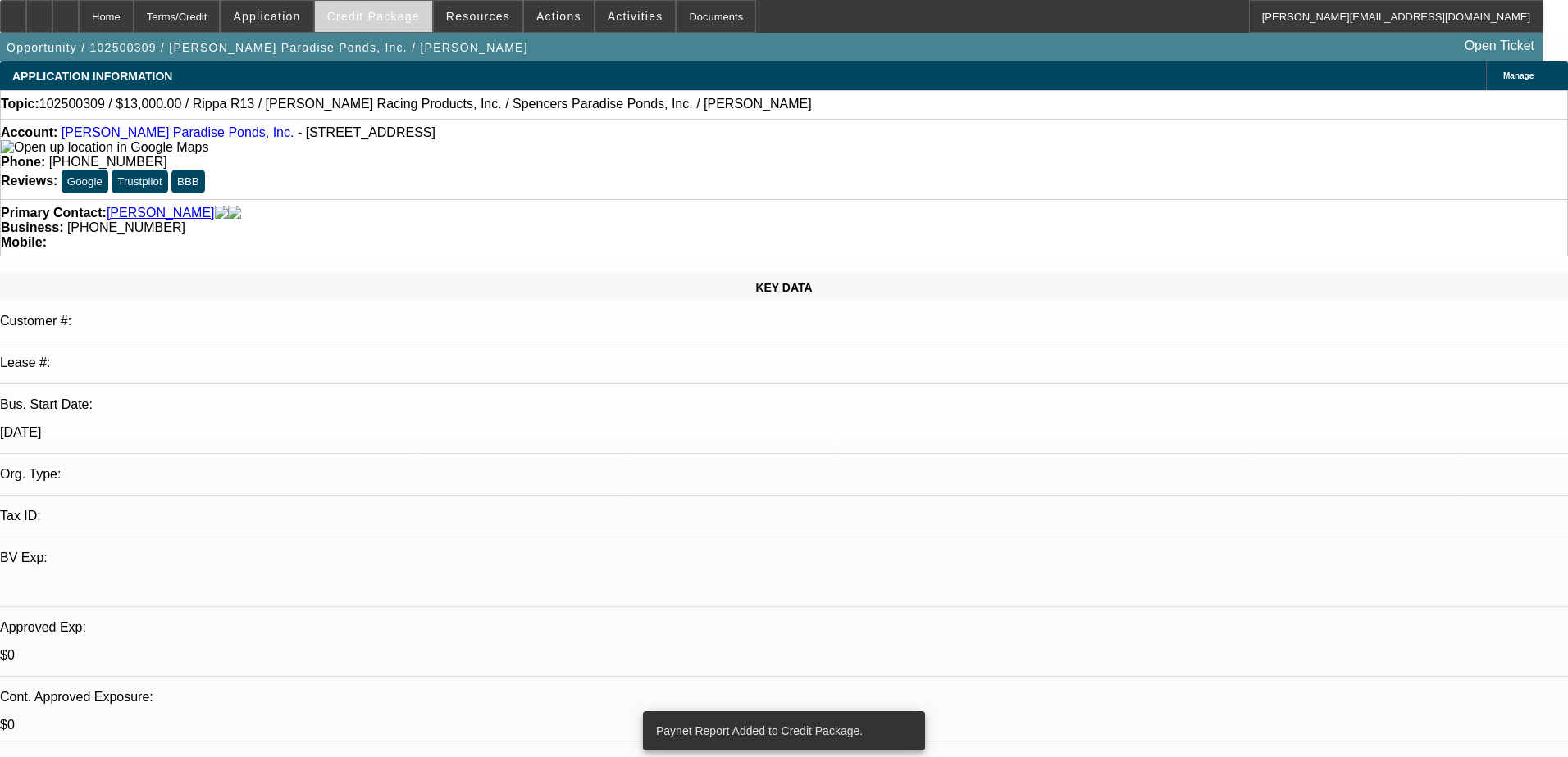
select select "0"
select select "2"
select select "0.1"
select select "4"
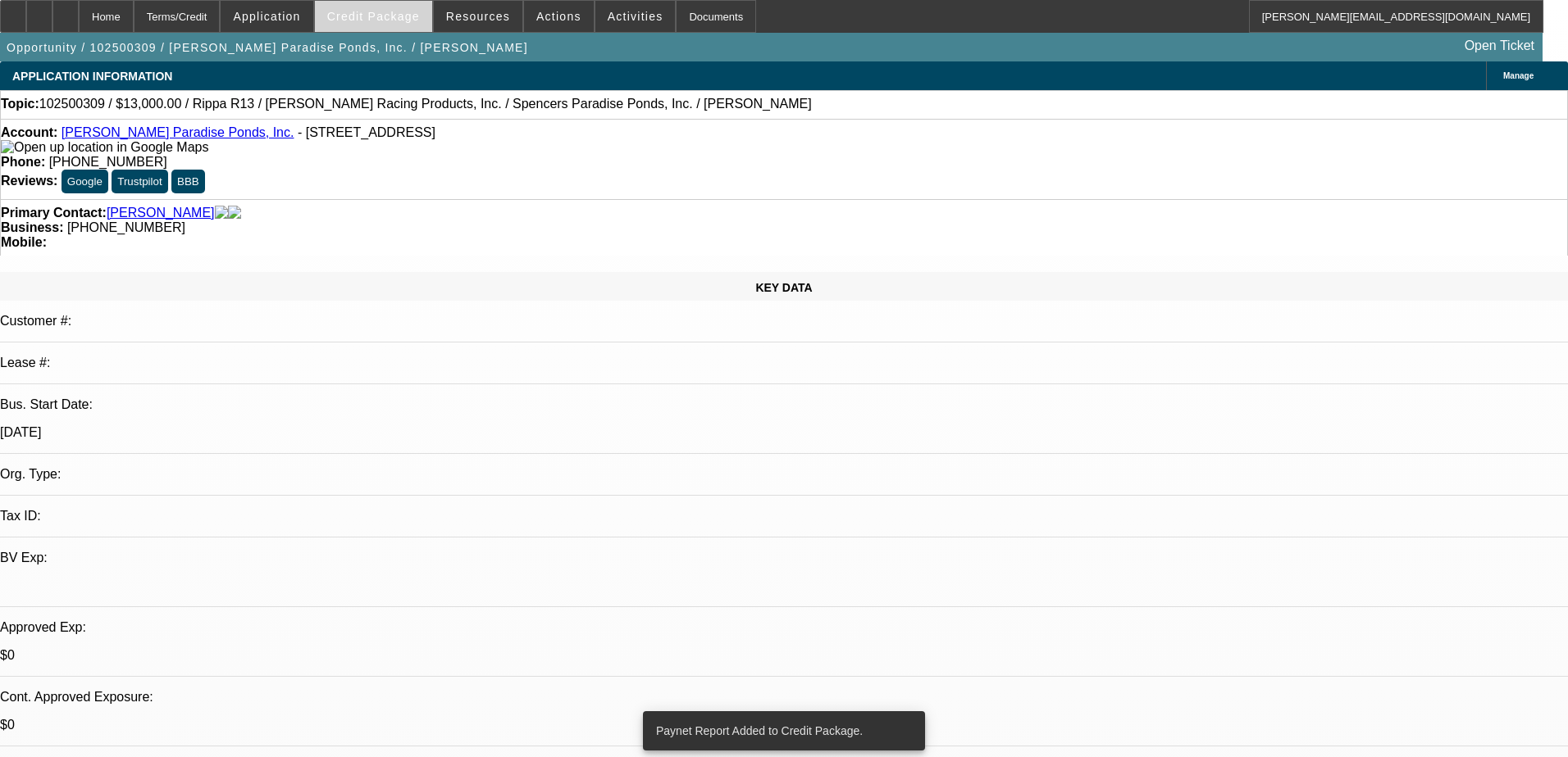
select select "0"
select select "2"
select select "0.1"
select select "4"
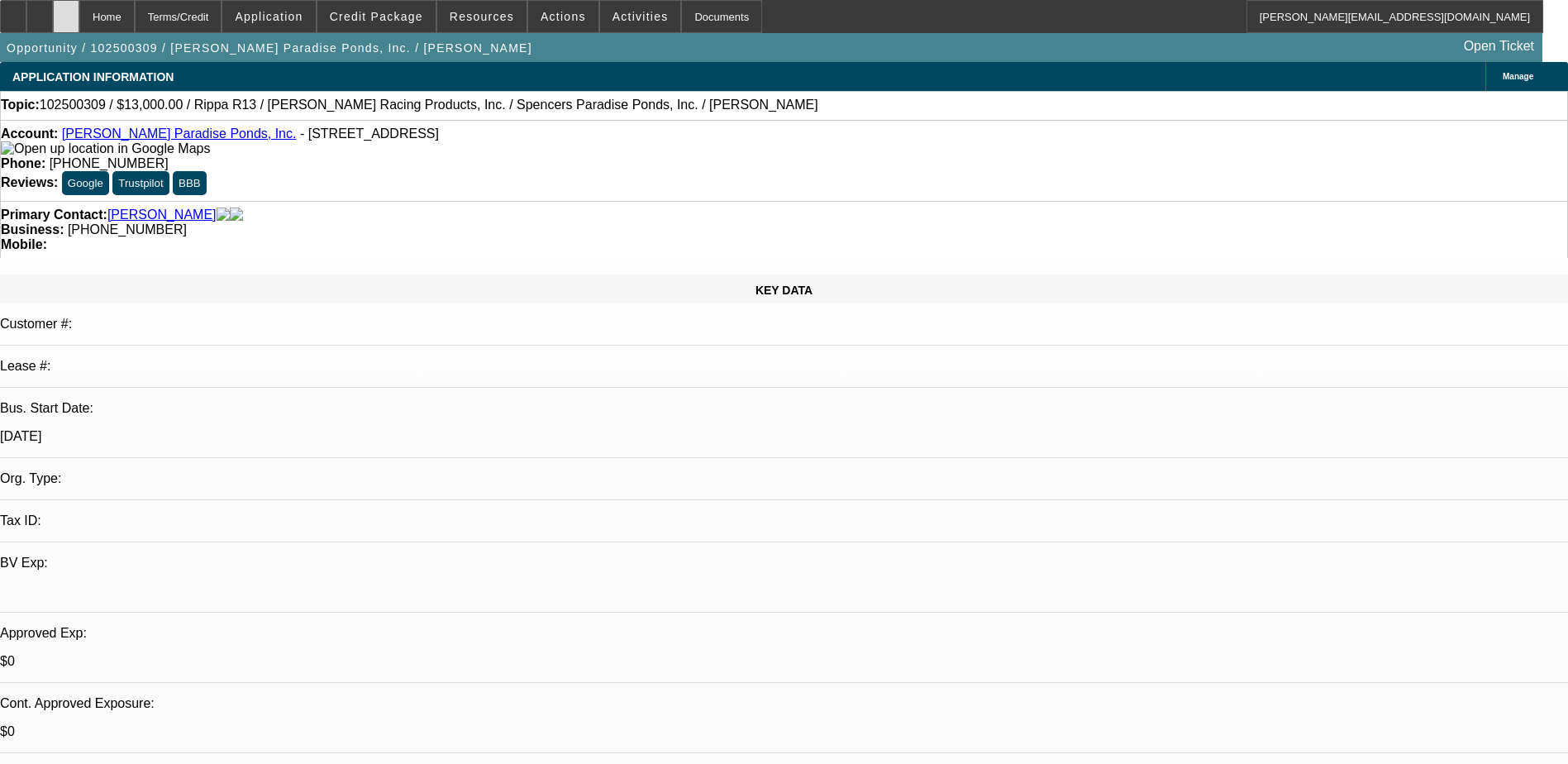
click at [67, 11] on icon at bounding box center [67, 11] width 0 height 0
select select "0"
select select "2"
select select "0.1"
select select "0"
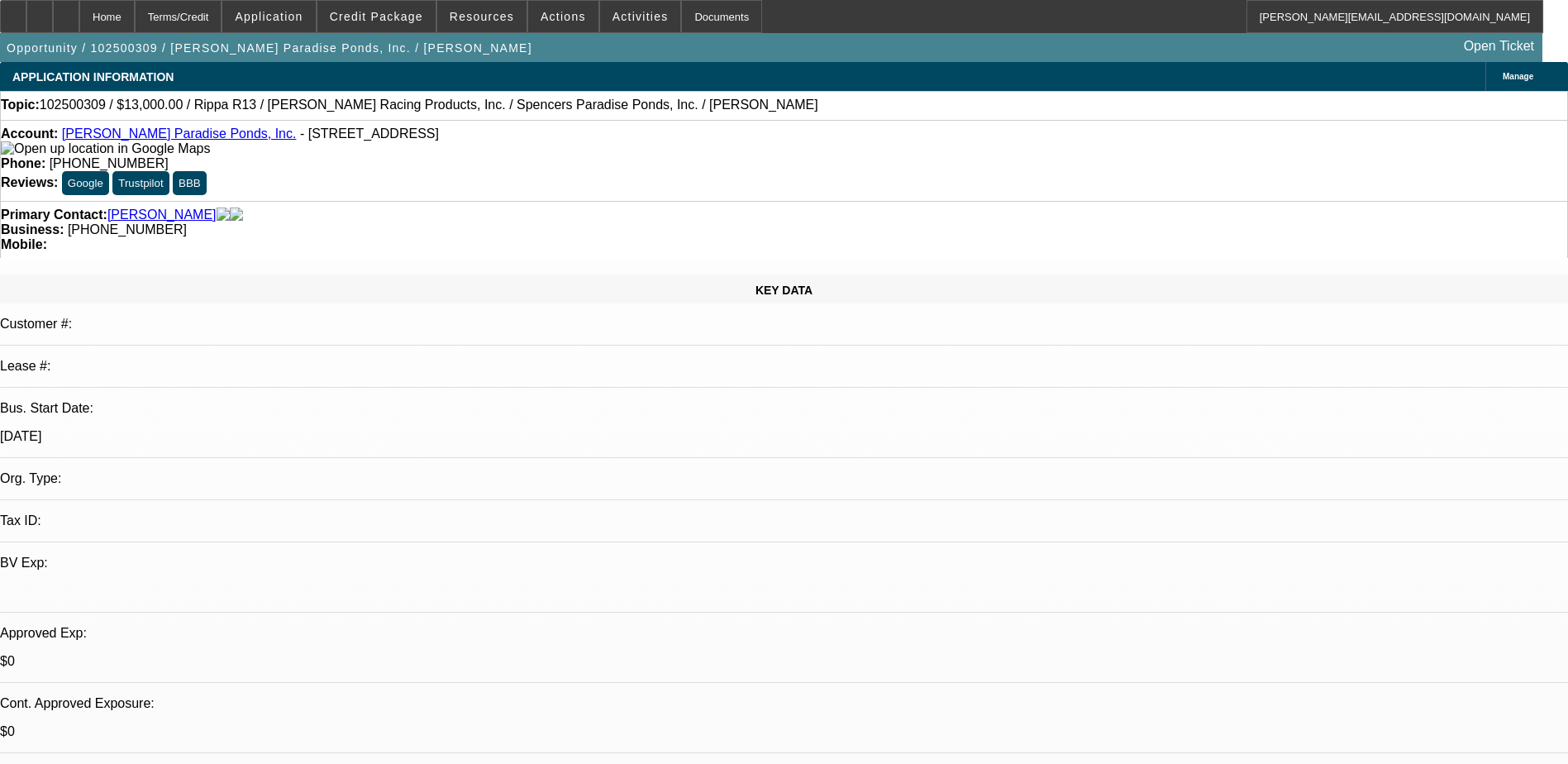
select select "2"
select select "0.1"
select select "1"
select select "2"
select select "4"
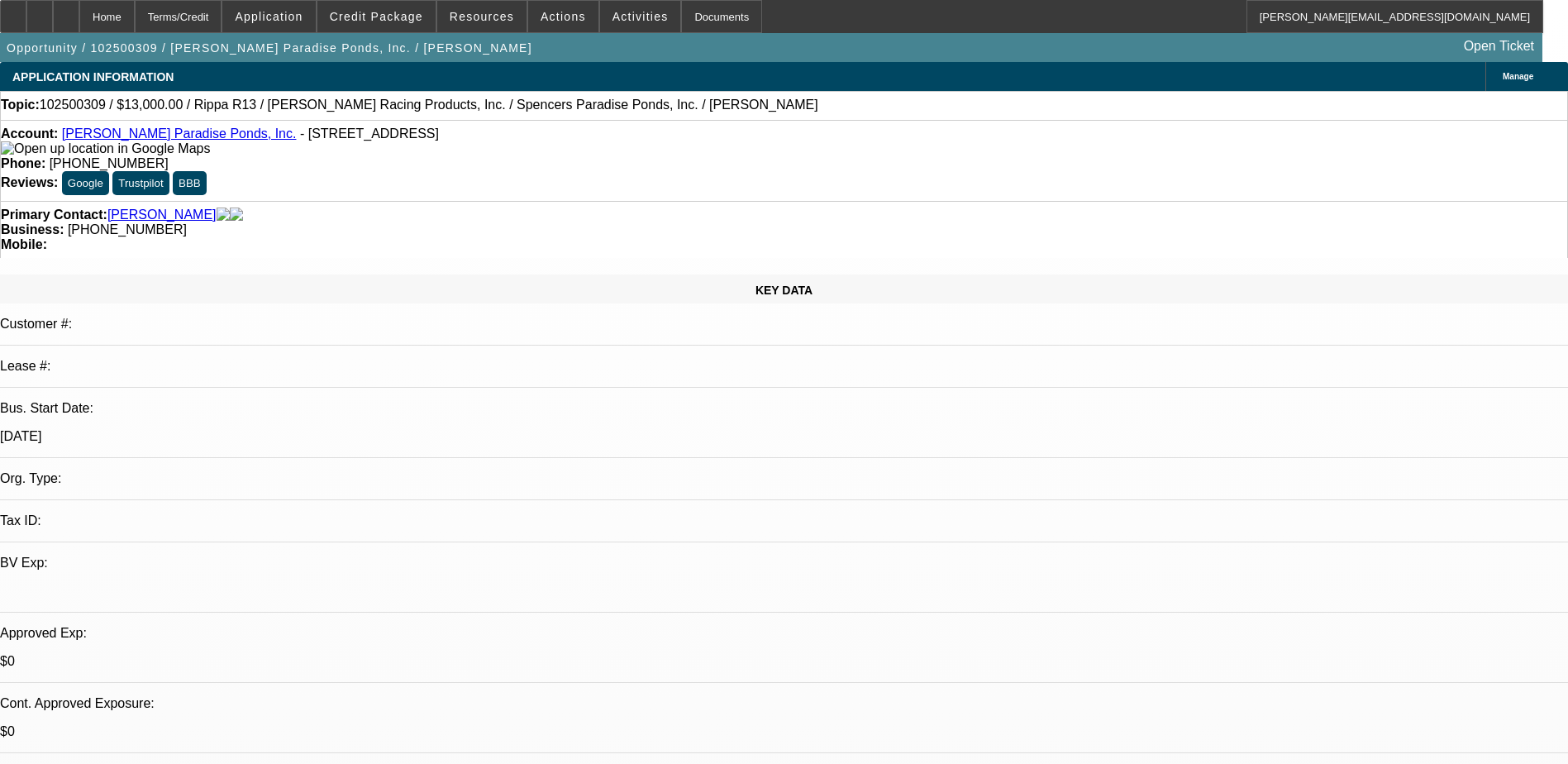
select select "1"
select select "2"
select select "4"
click at [67, 11] on icon at bounding box center [67, 11] width 0 height 0
select select "0"
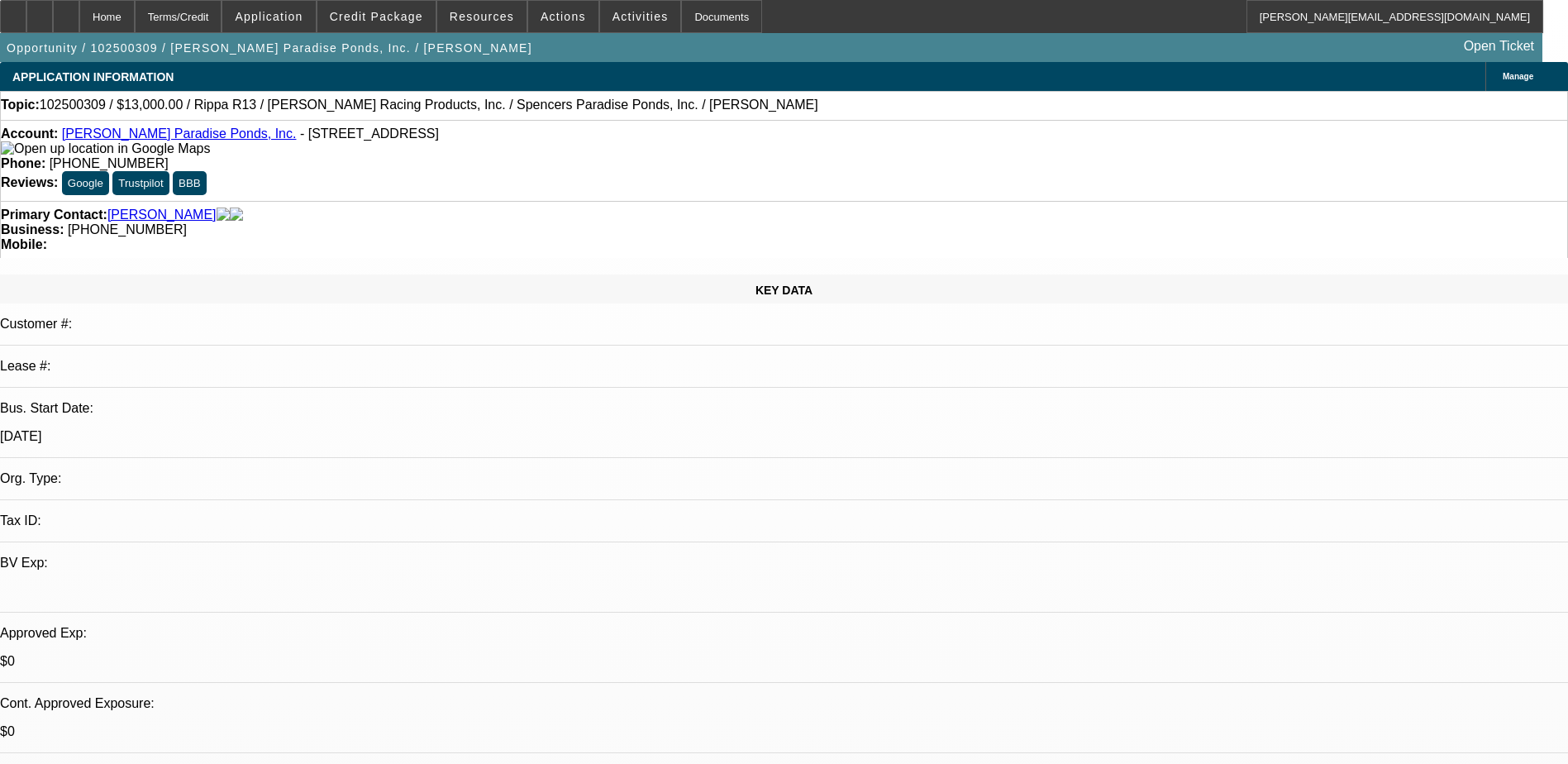
select select "2"
select select "0.1"
select select "0"
select select "2"
select select "0.1"
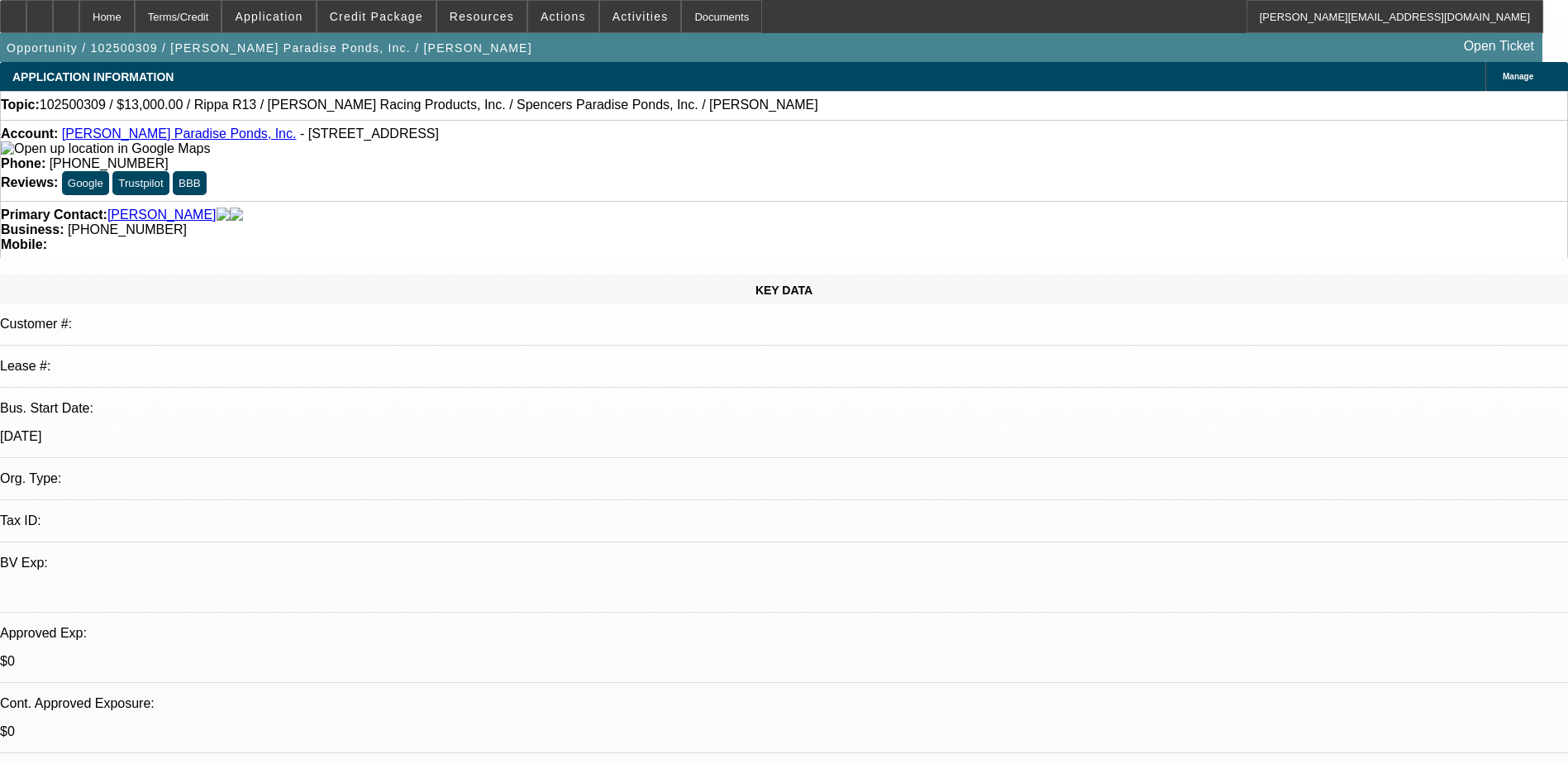
select select "1"
select select "2"
select select "4"
select select "1"
select select "2"
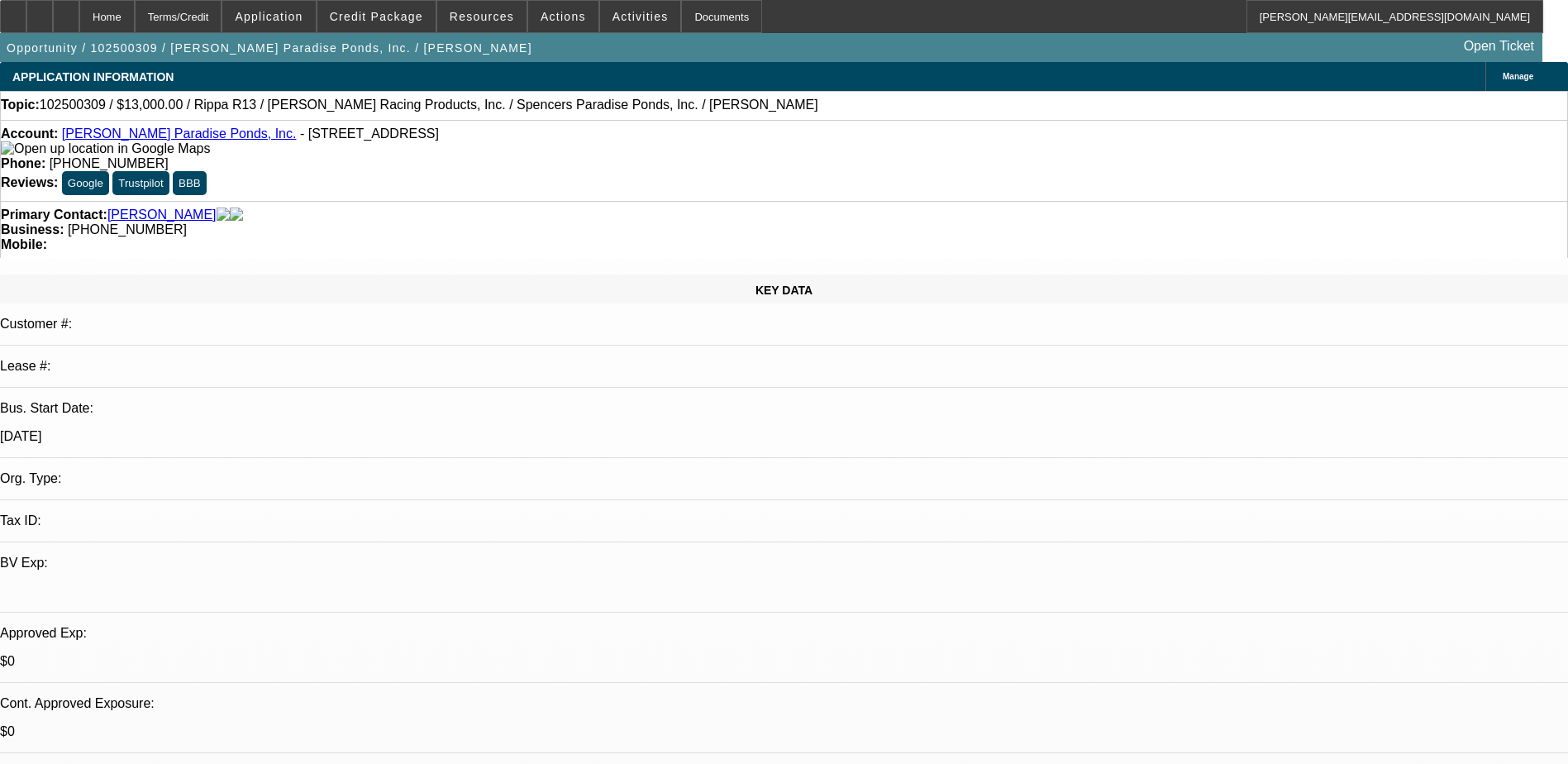
select select "4"
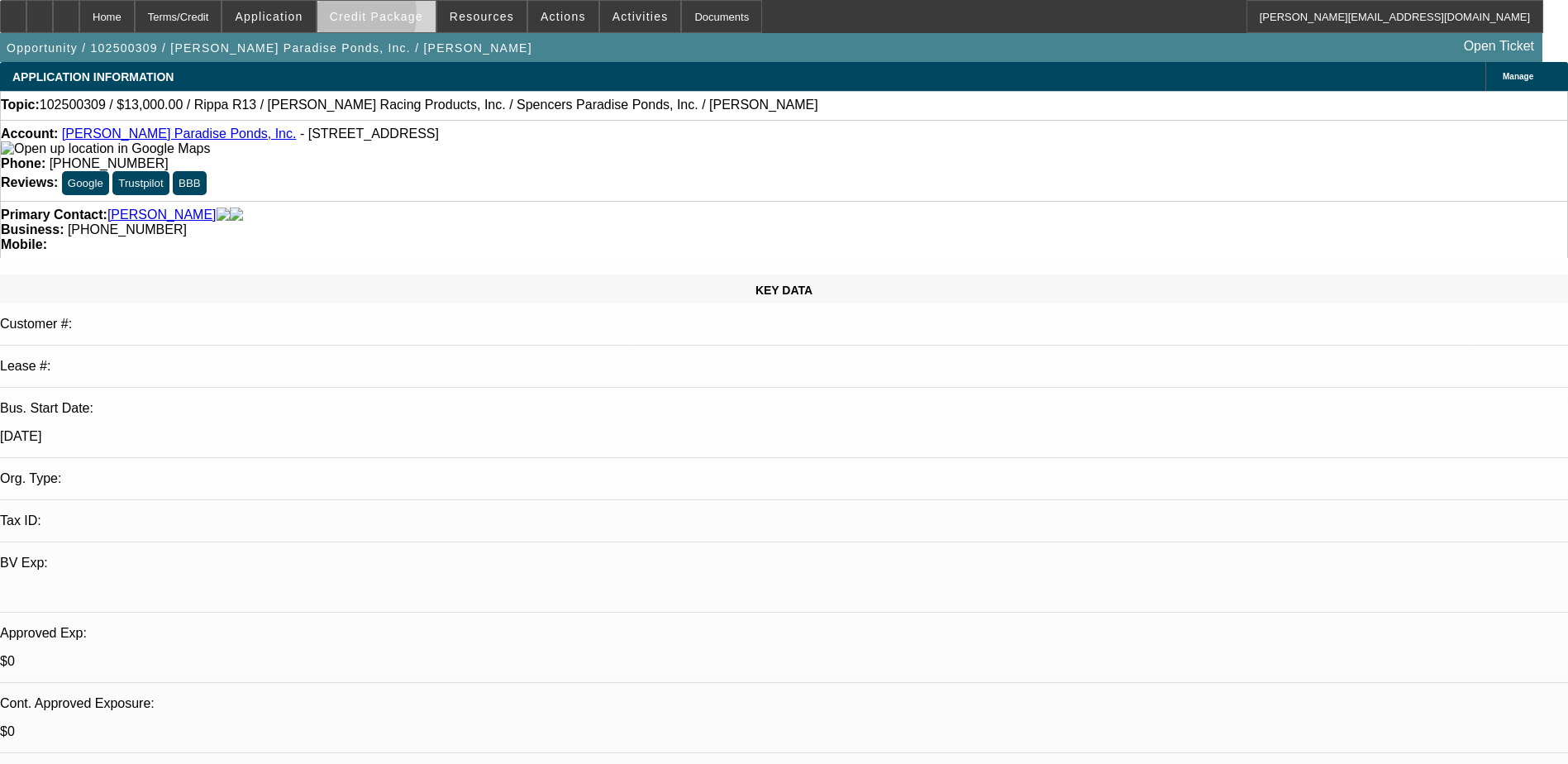
click at [365, 18] on span "Credit Package" at bounding box center [376, 16] width 93 height 13
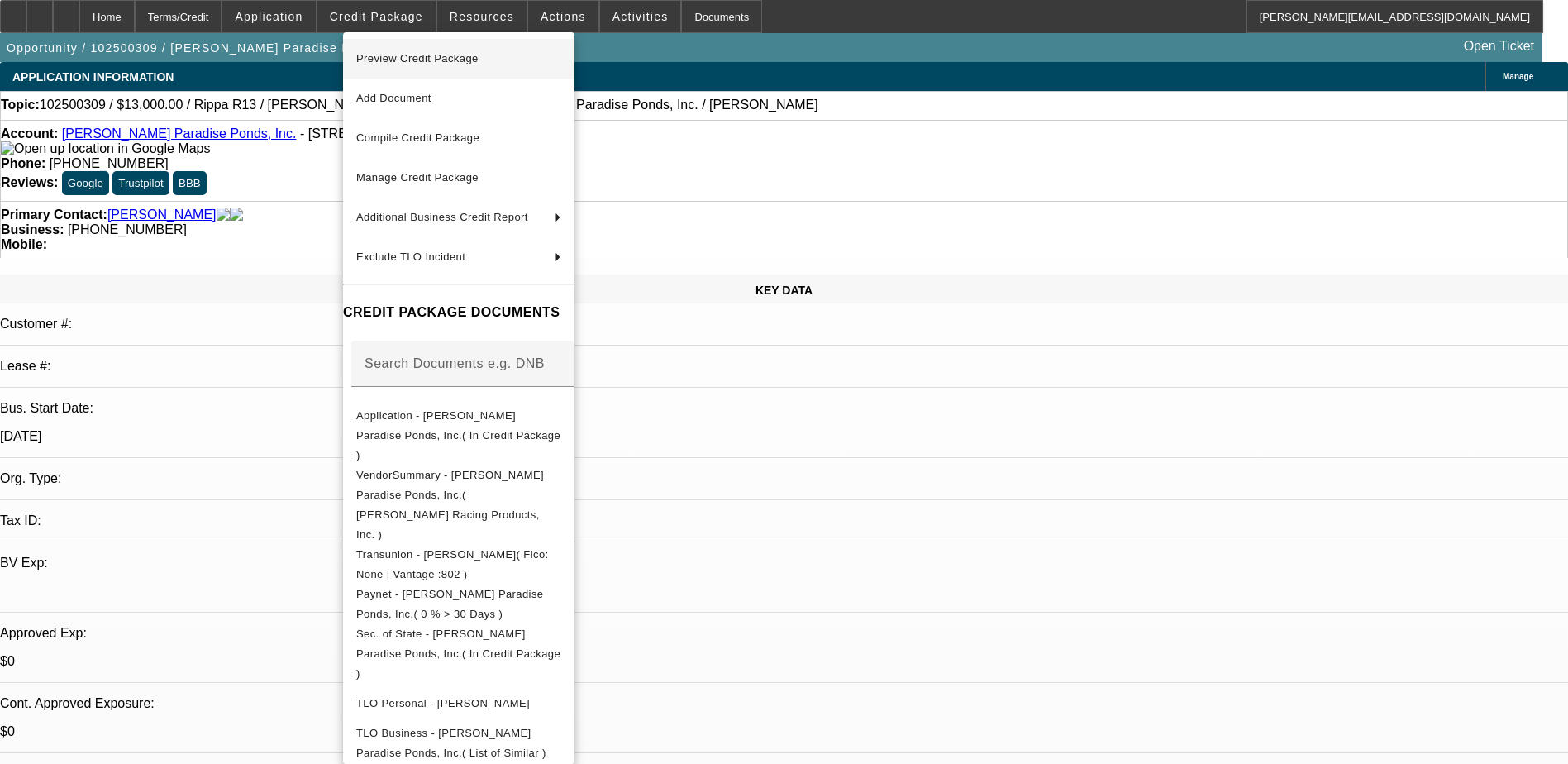
click at [411, 55] on span "Preview Credit Package" at bounding box center [417, 58] width 122 height 12
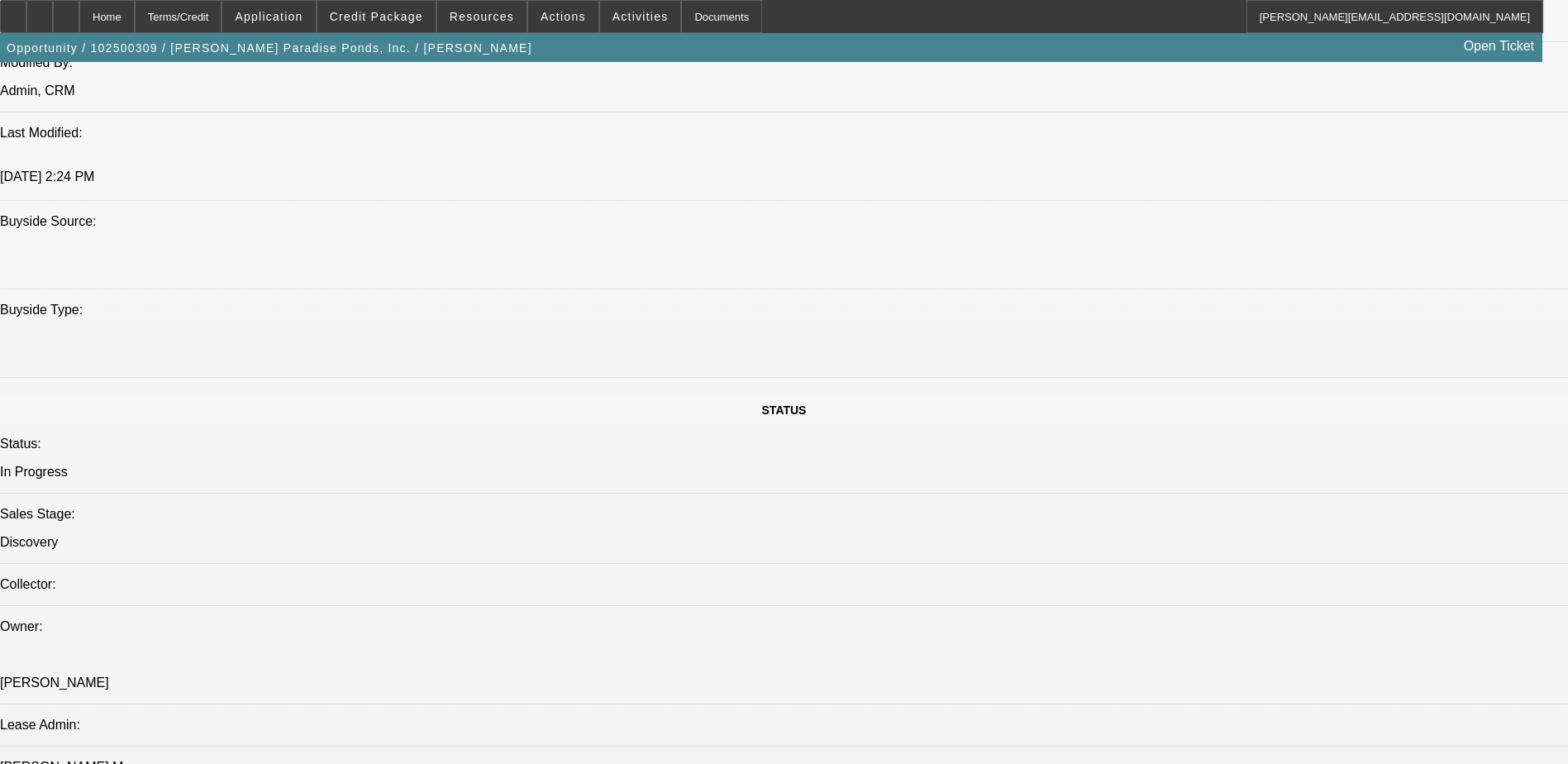
scroll to position [1198, 0]
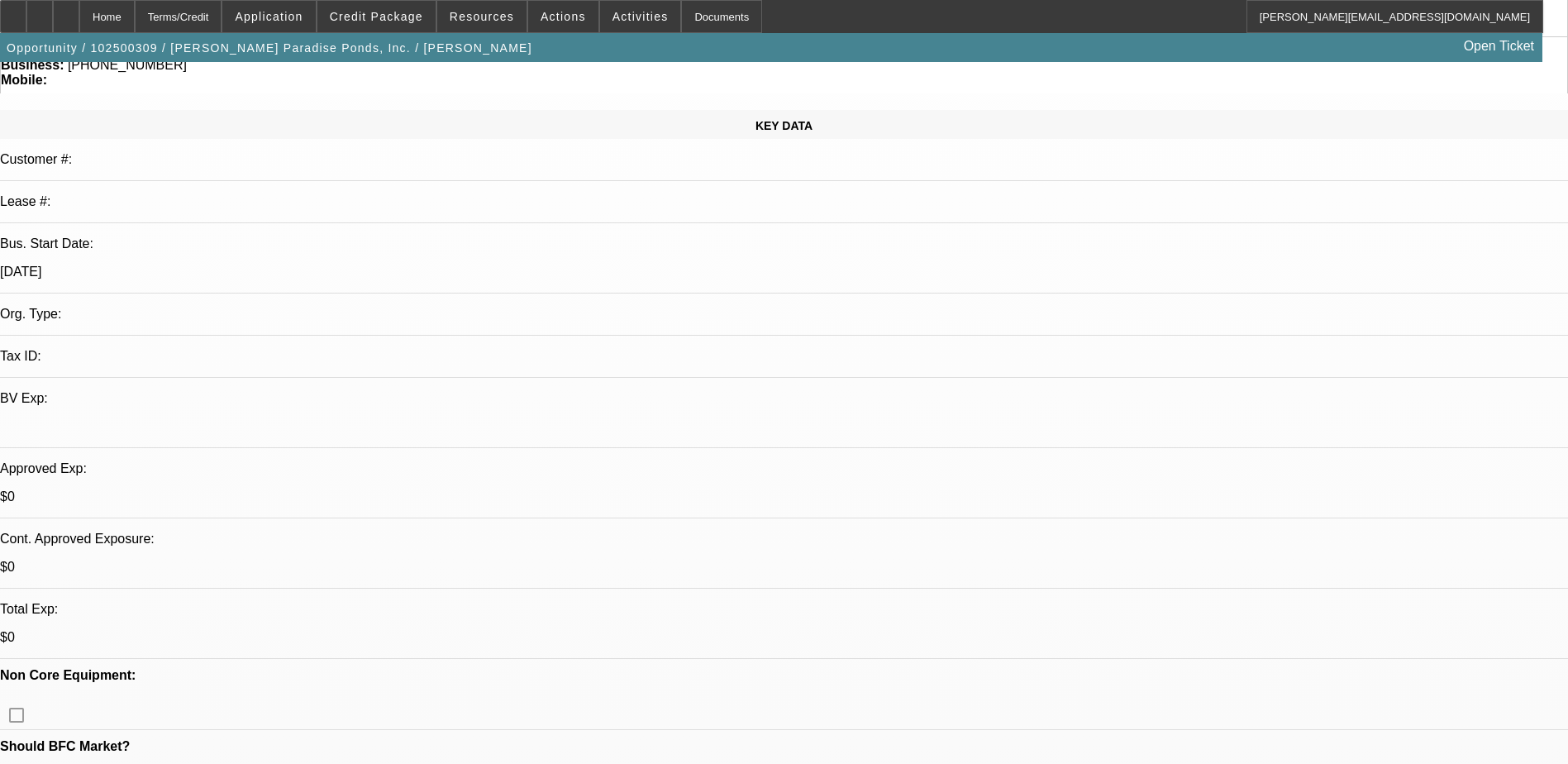
scroll to position [0, 0]
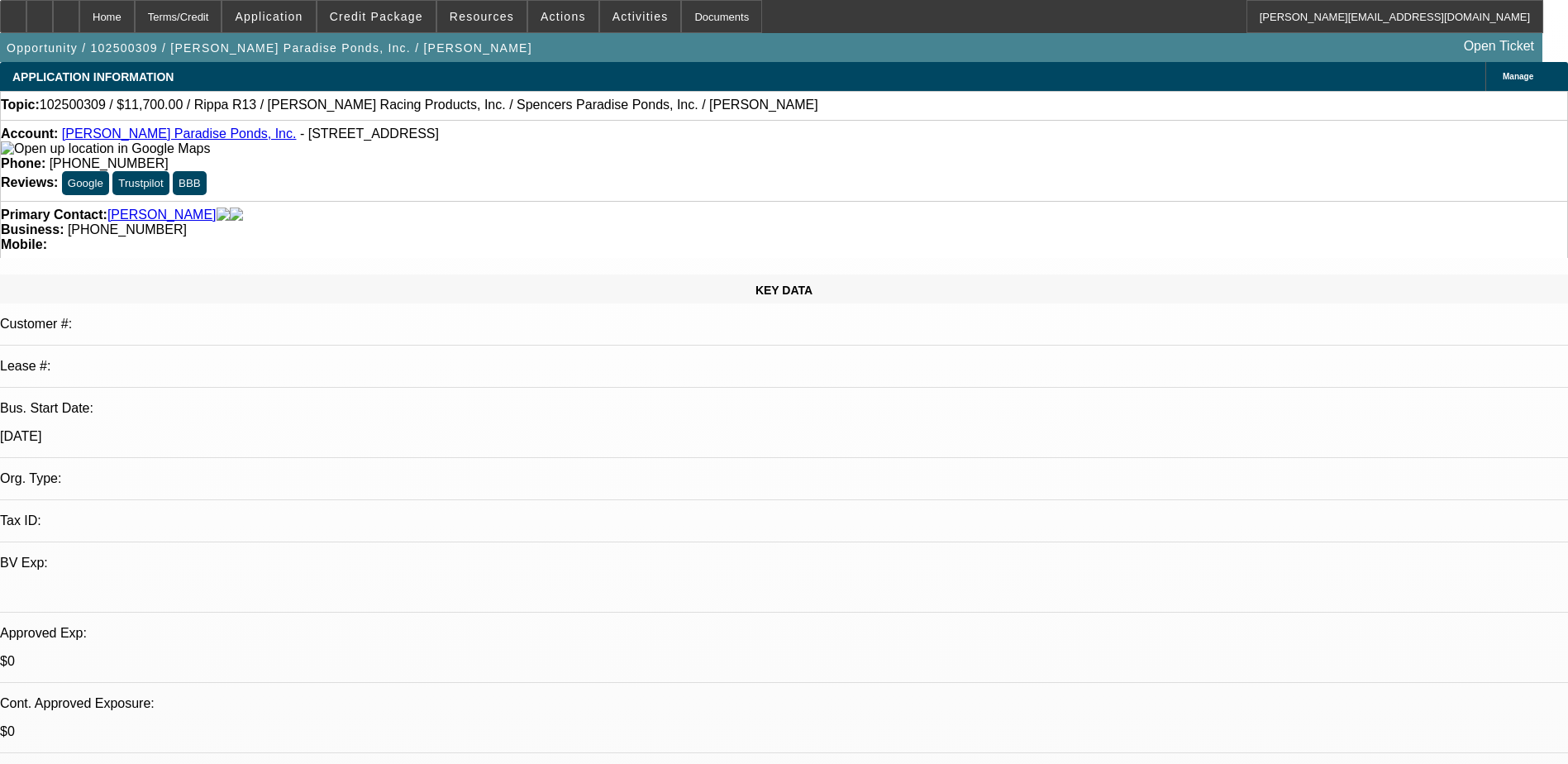
select select "0"
select select "0.1"
select select "2"
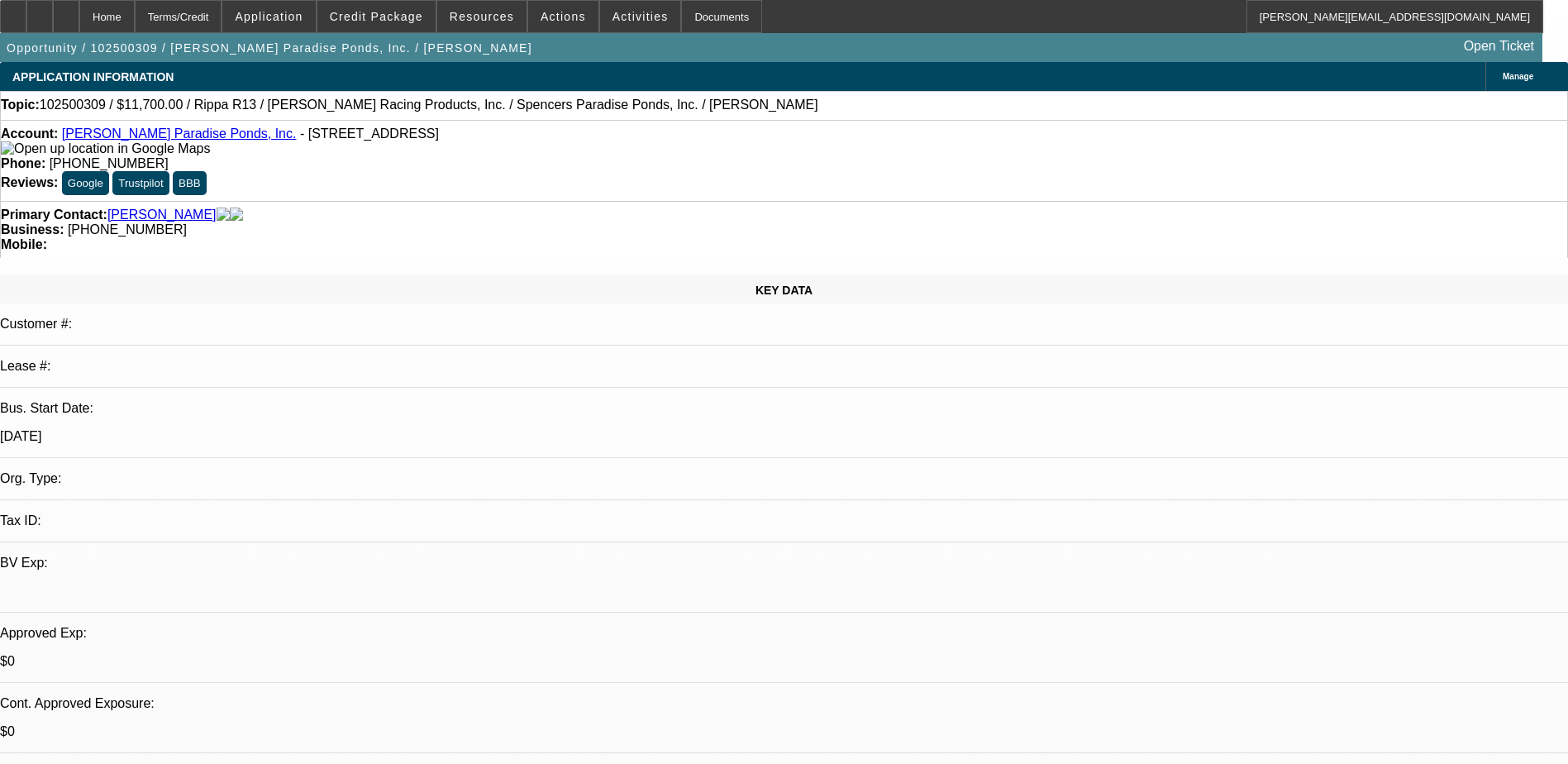
select select "0.1"
select select "1"
select select "4"
select select "1"
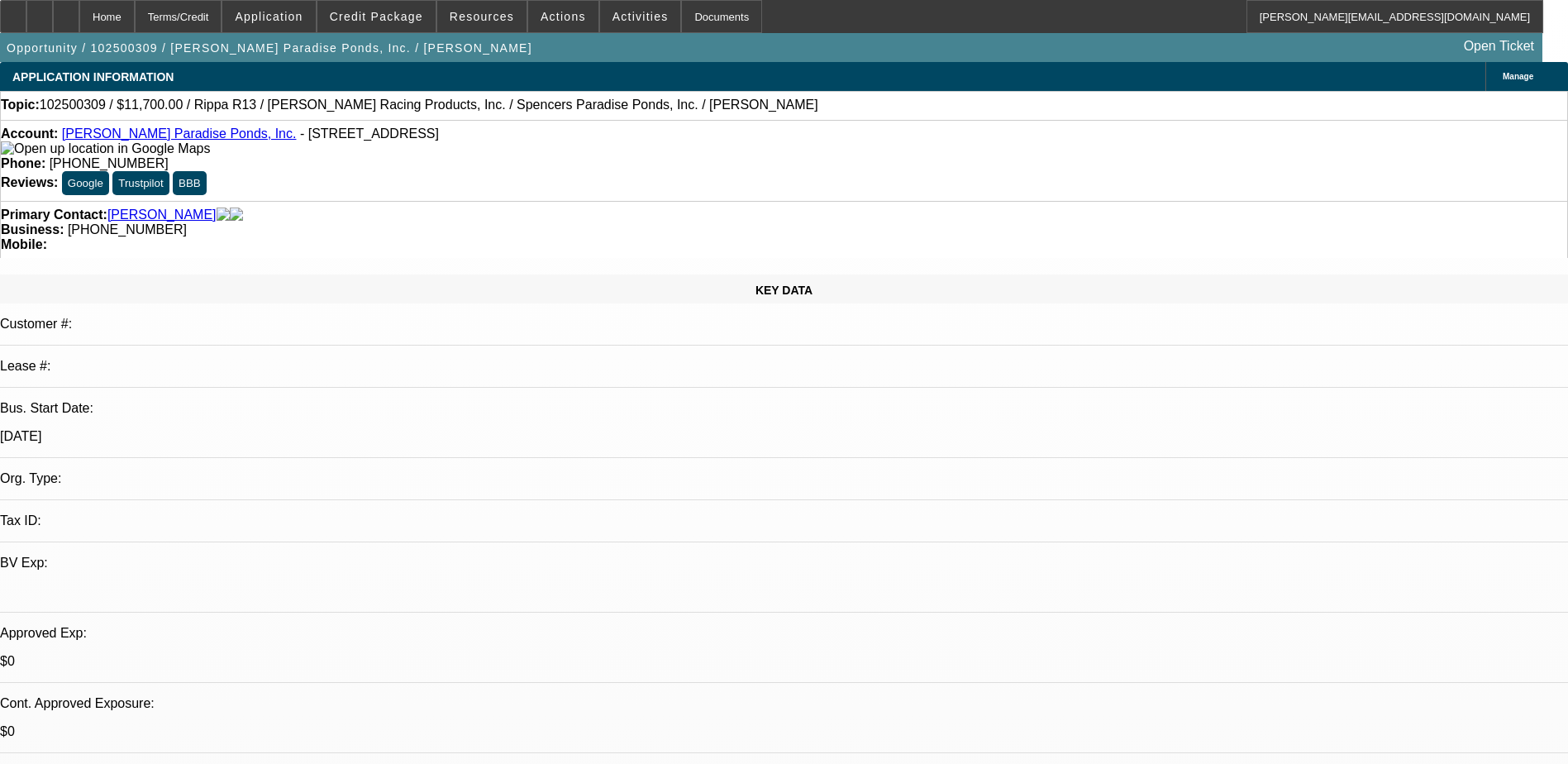
select select "2"
select select "4"
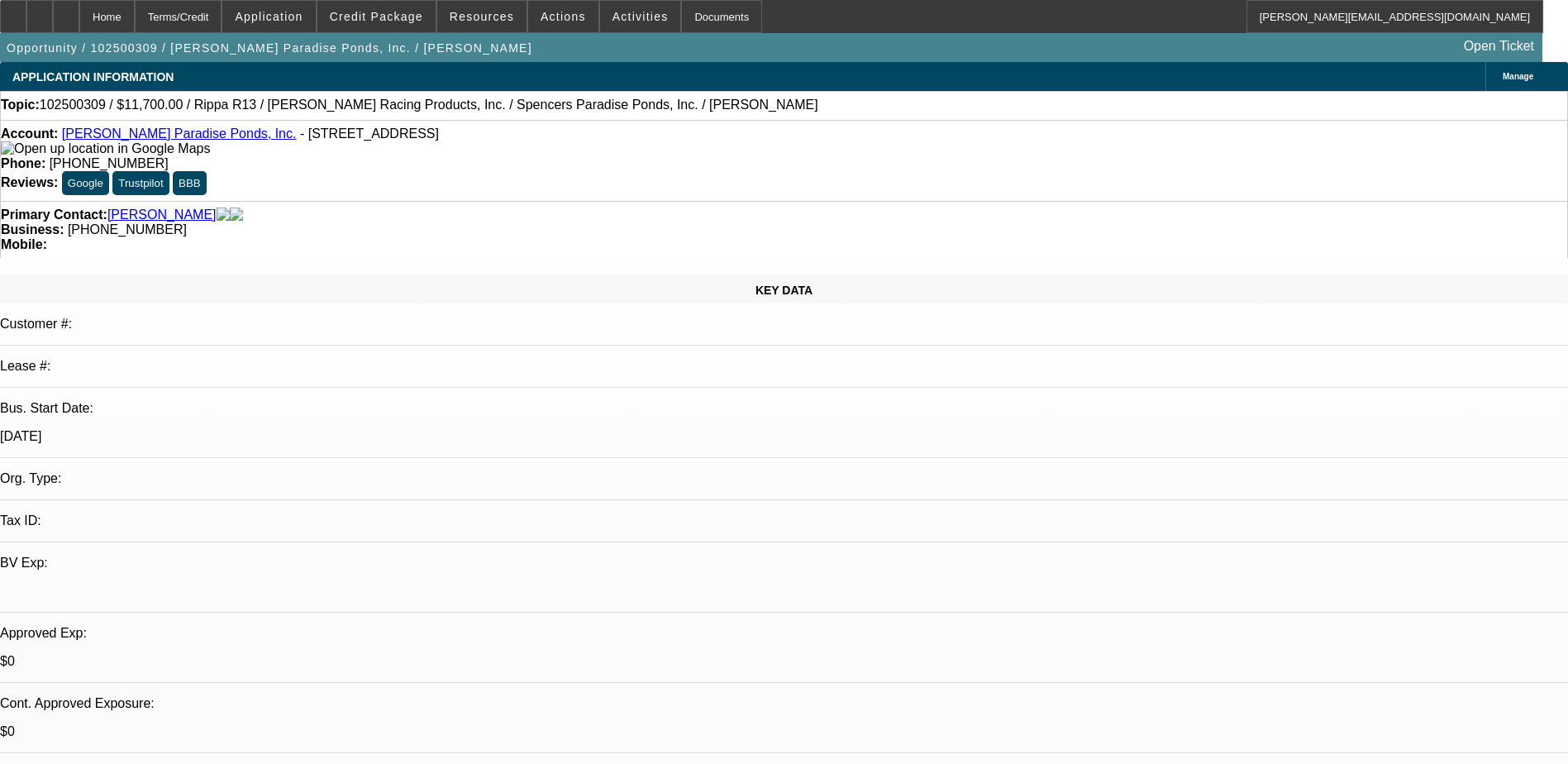
drag, startPoint x: 1156, startPoint y: 259, endPoint x: 1149, endPoint y: 309, distance: 50.5
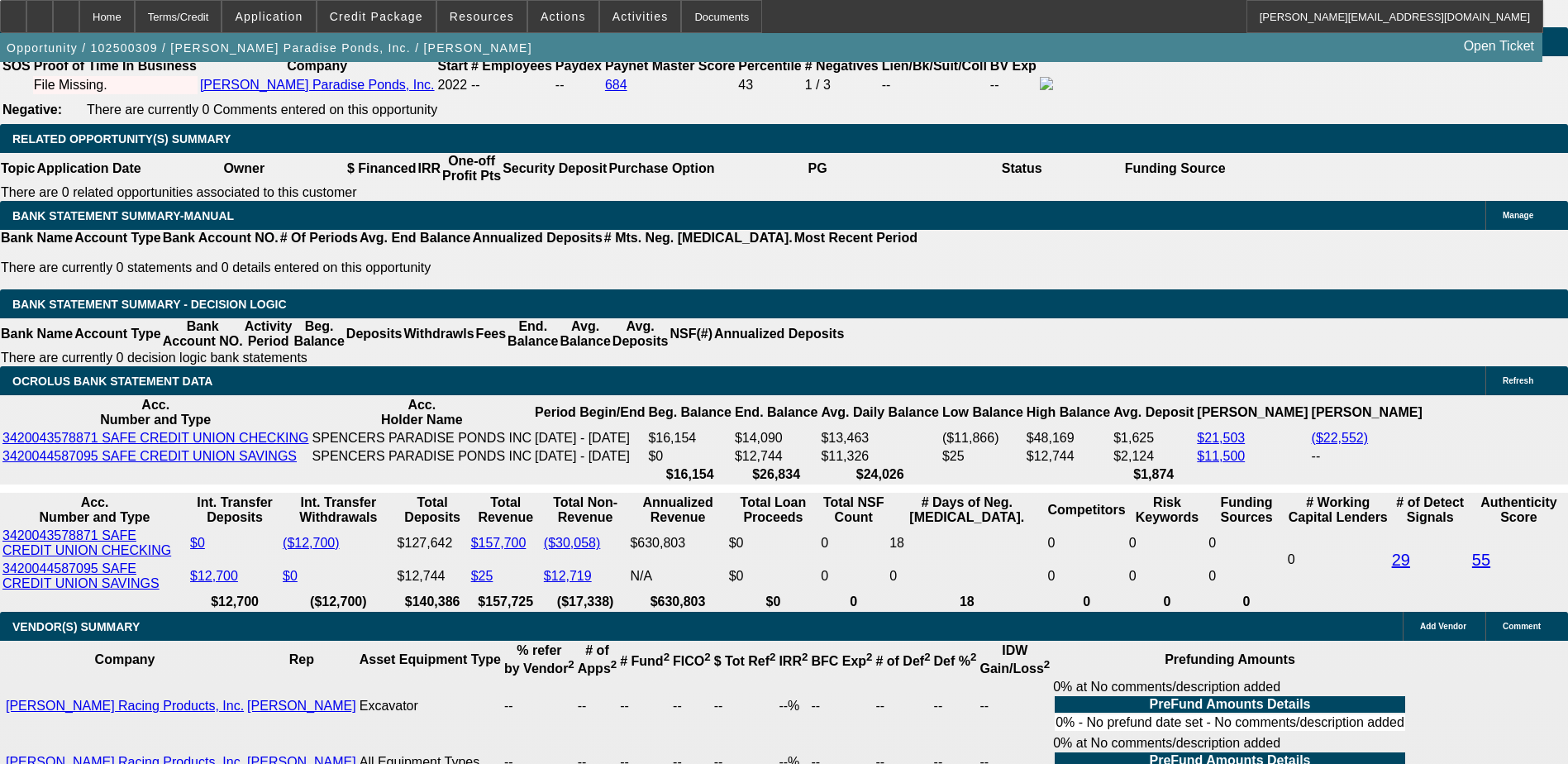
scroll to position [2151, 0]
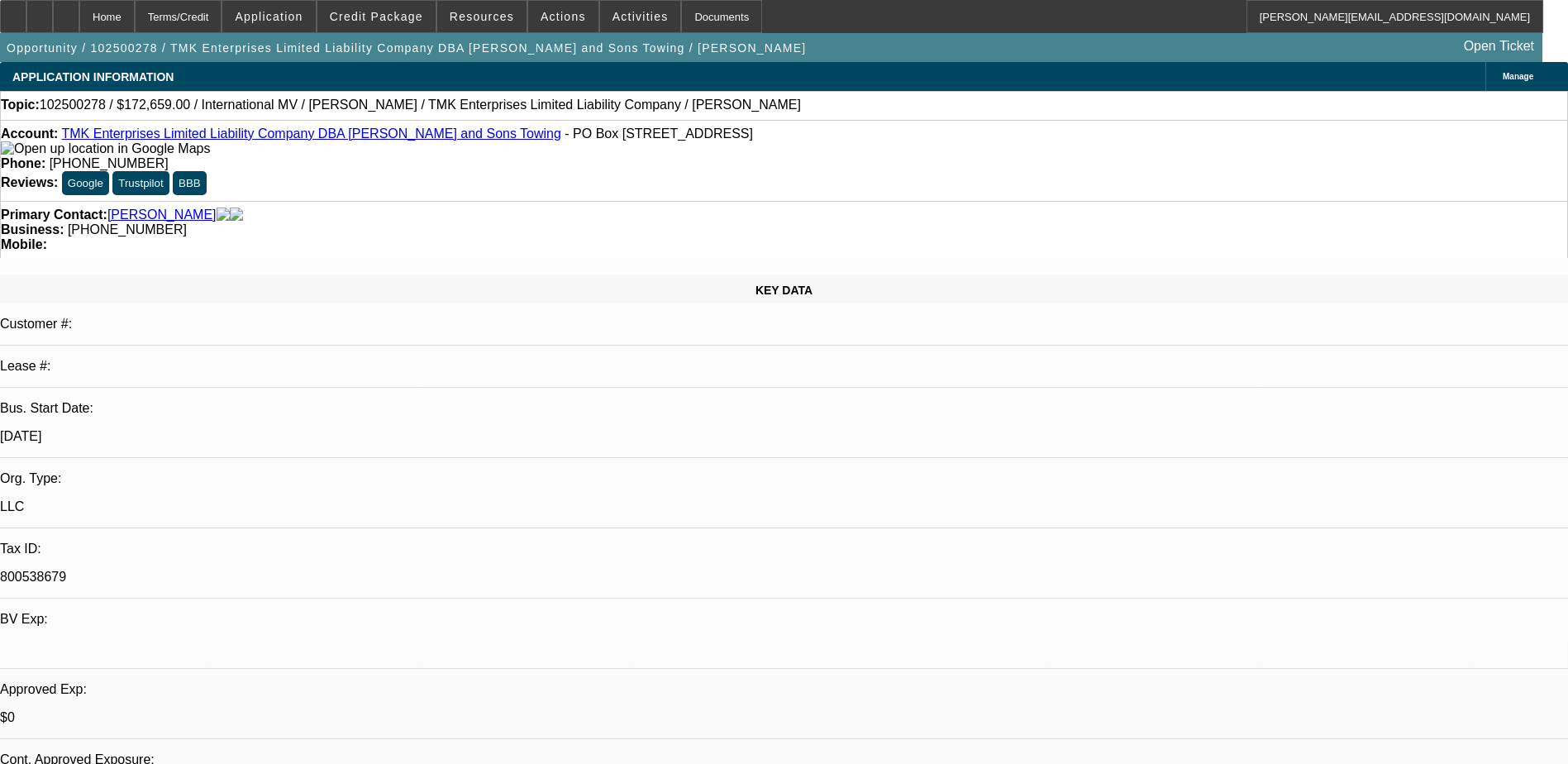
select select "0"
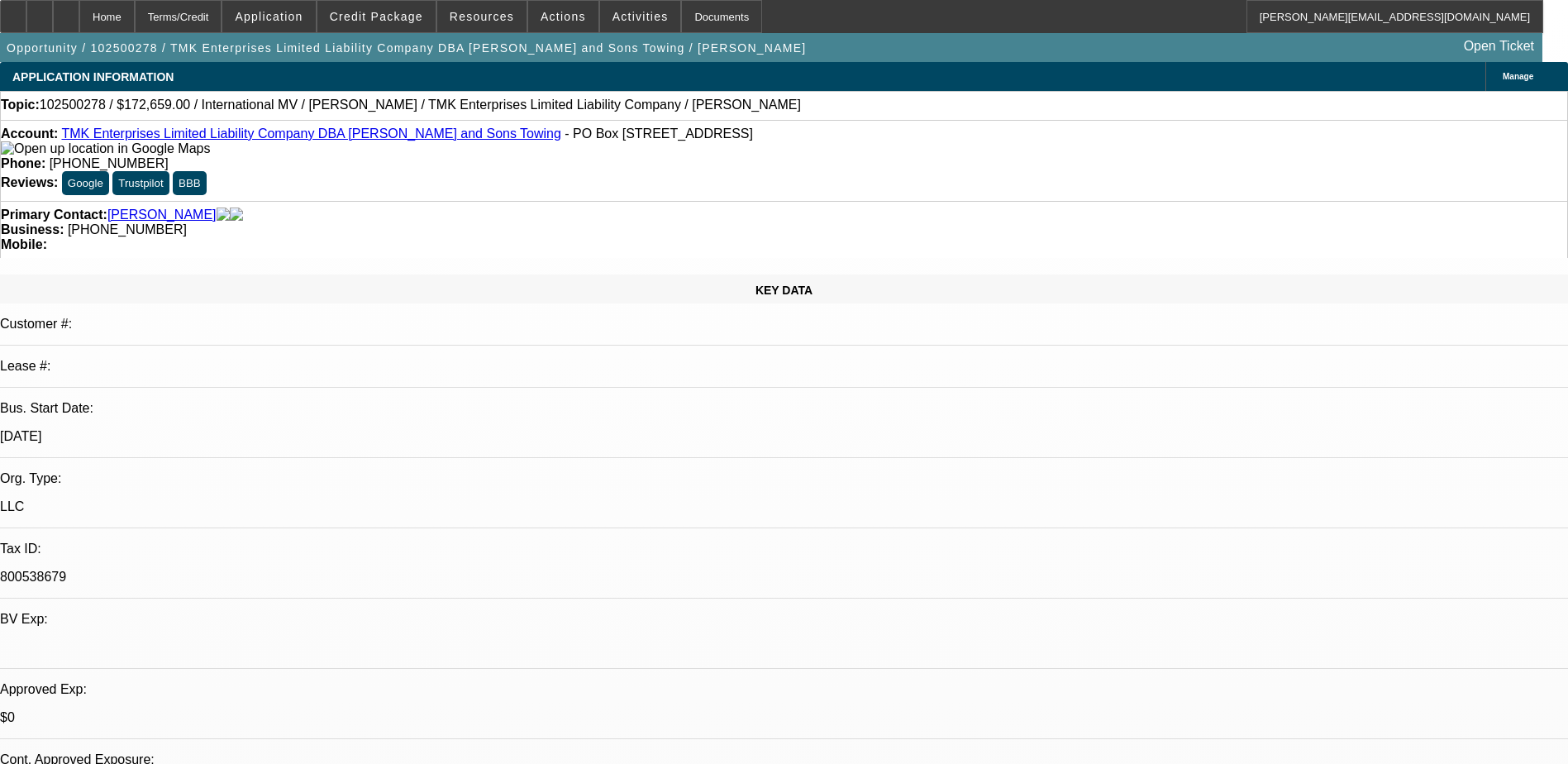
select select "0"
select select "1"
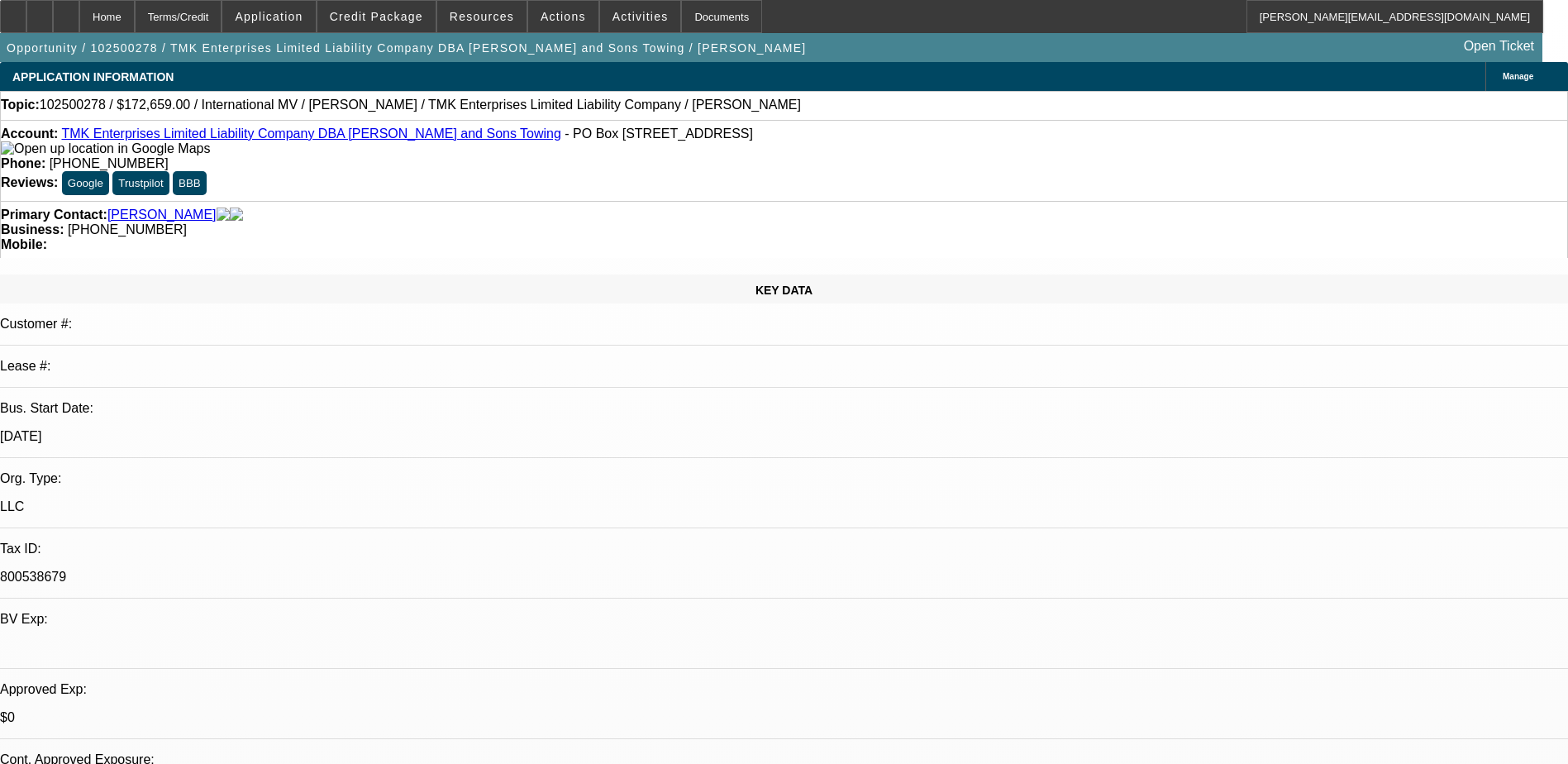
select select "3"
select select "6"
select select "1"
select select "6"
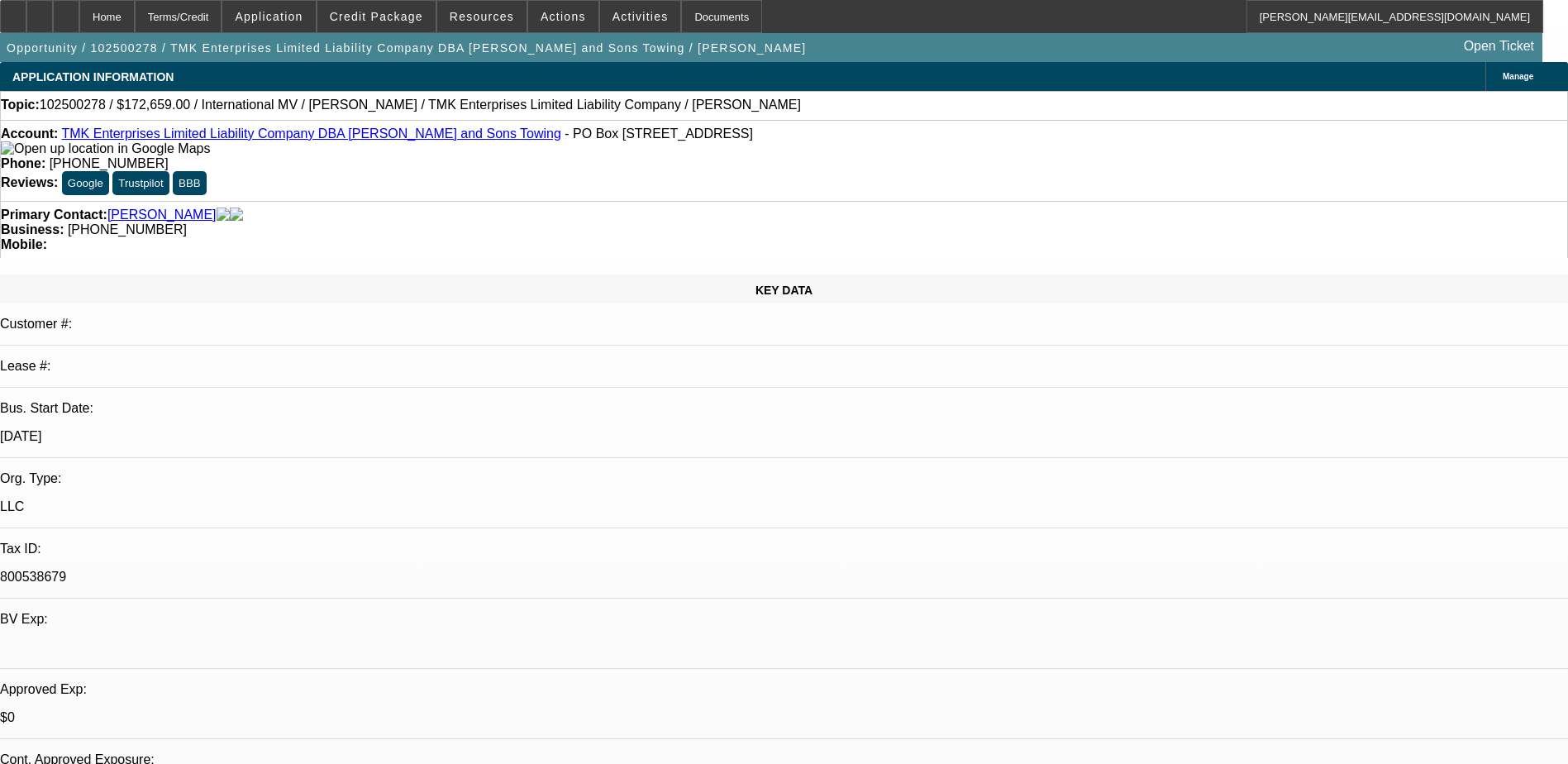
select select "1"
select select "6"
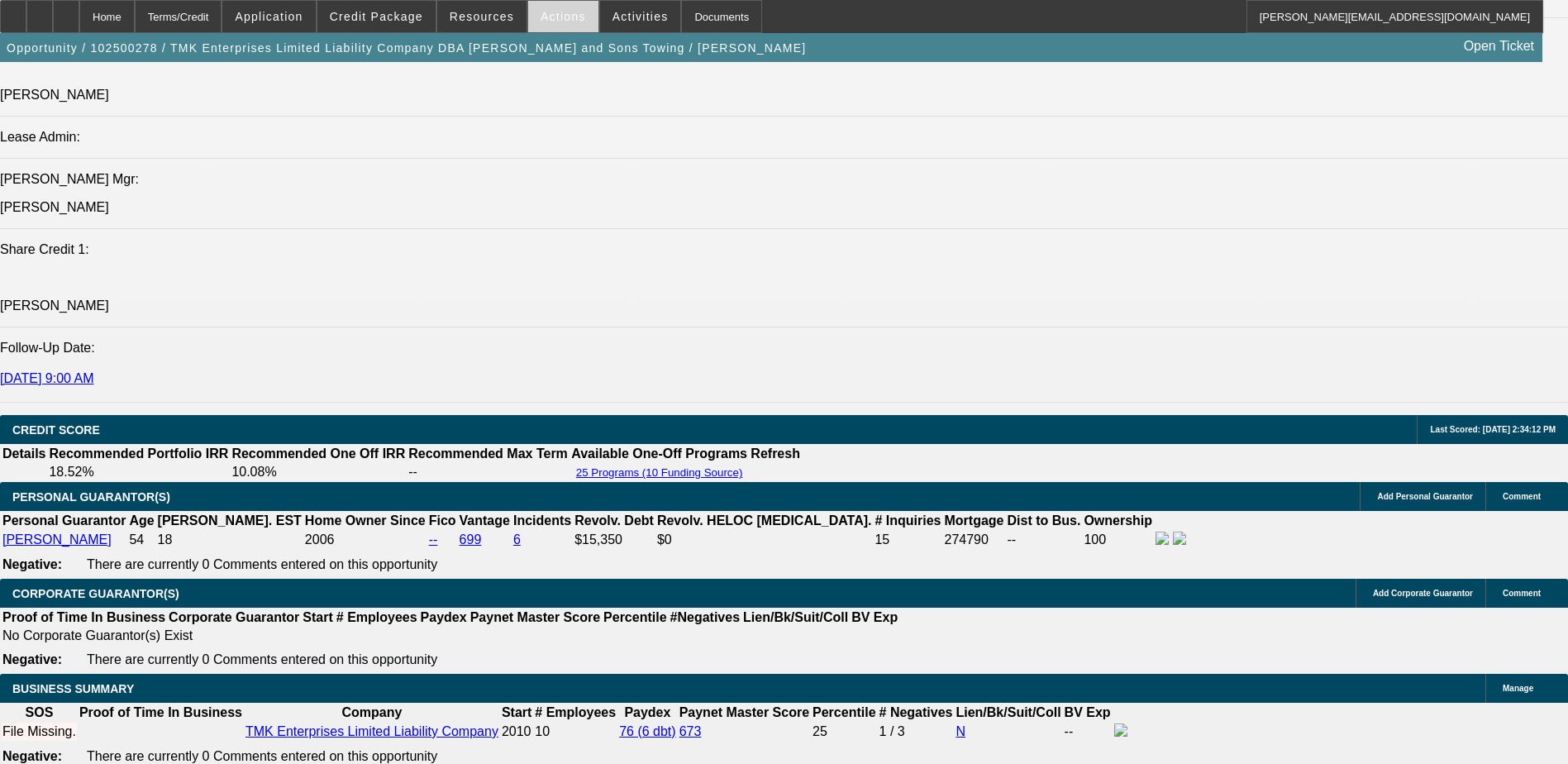
scroll to position [1870, 0]
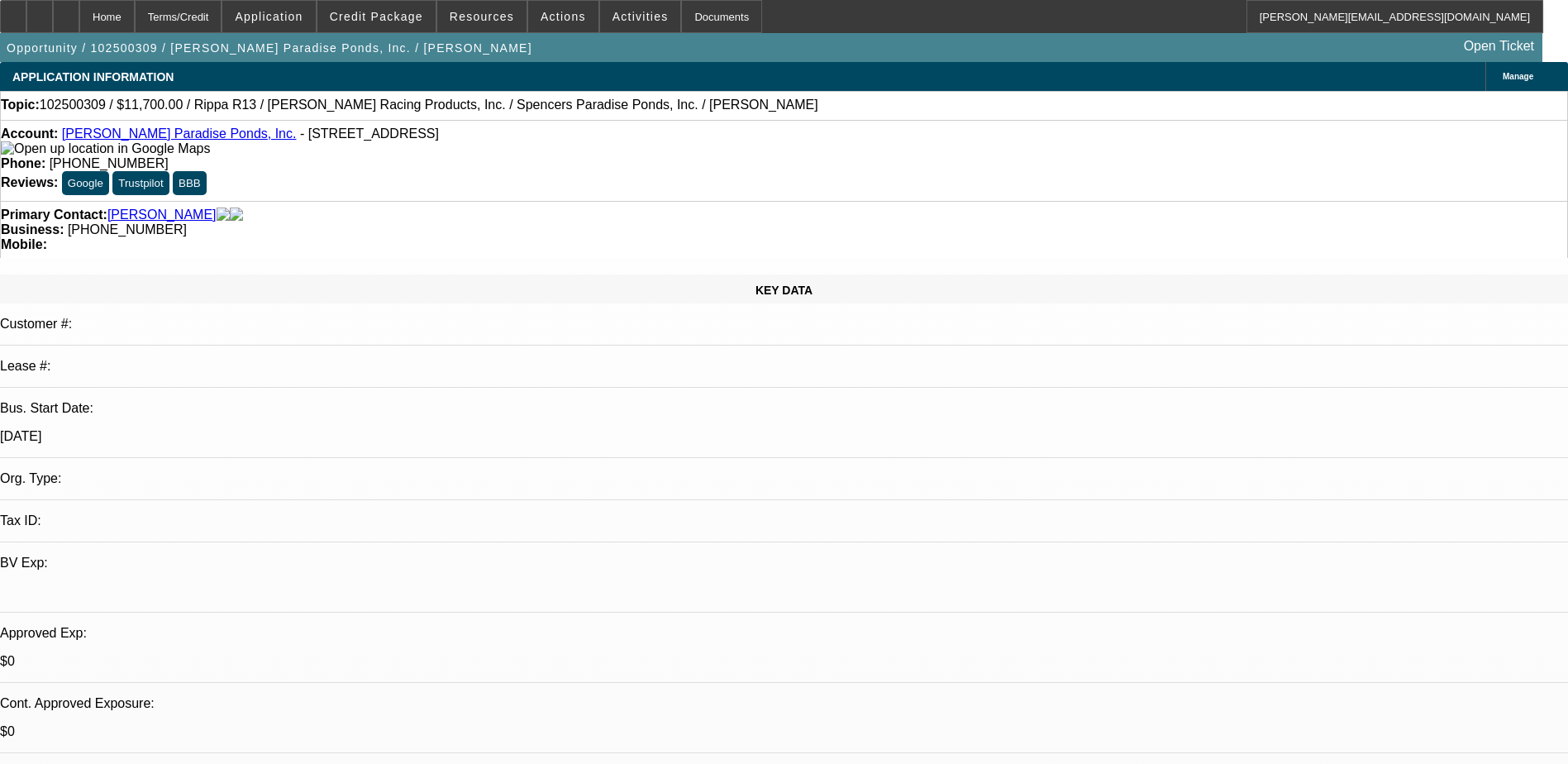
select select "0"
select select "0.1"
select select "2"
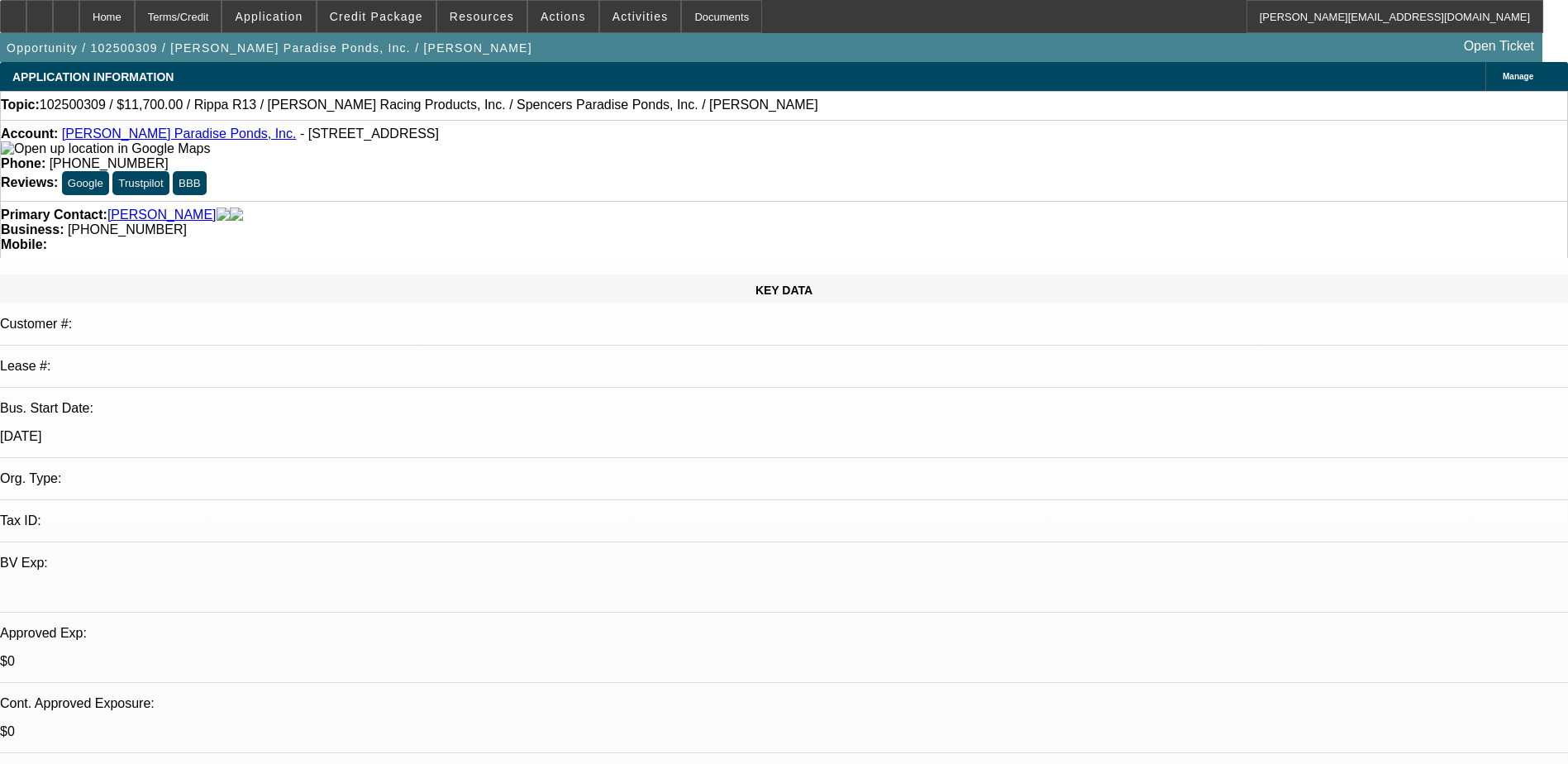
select select "0.1"
select select "1"
select select "4"
select select "1"
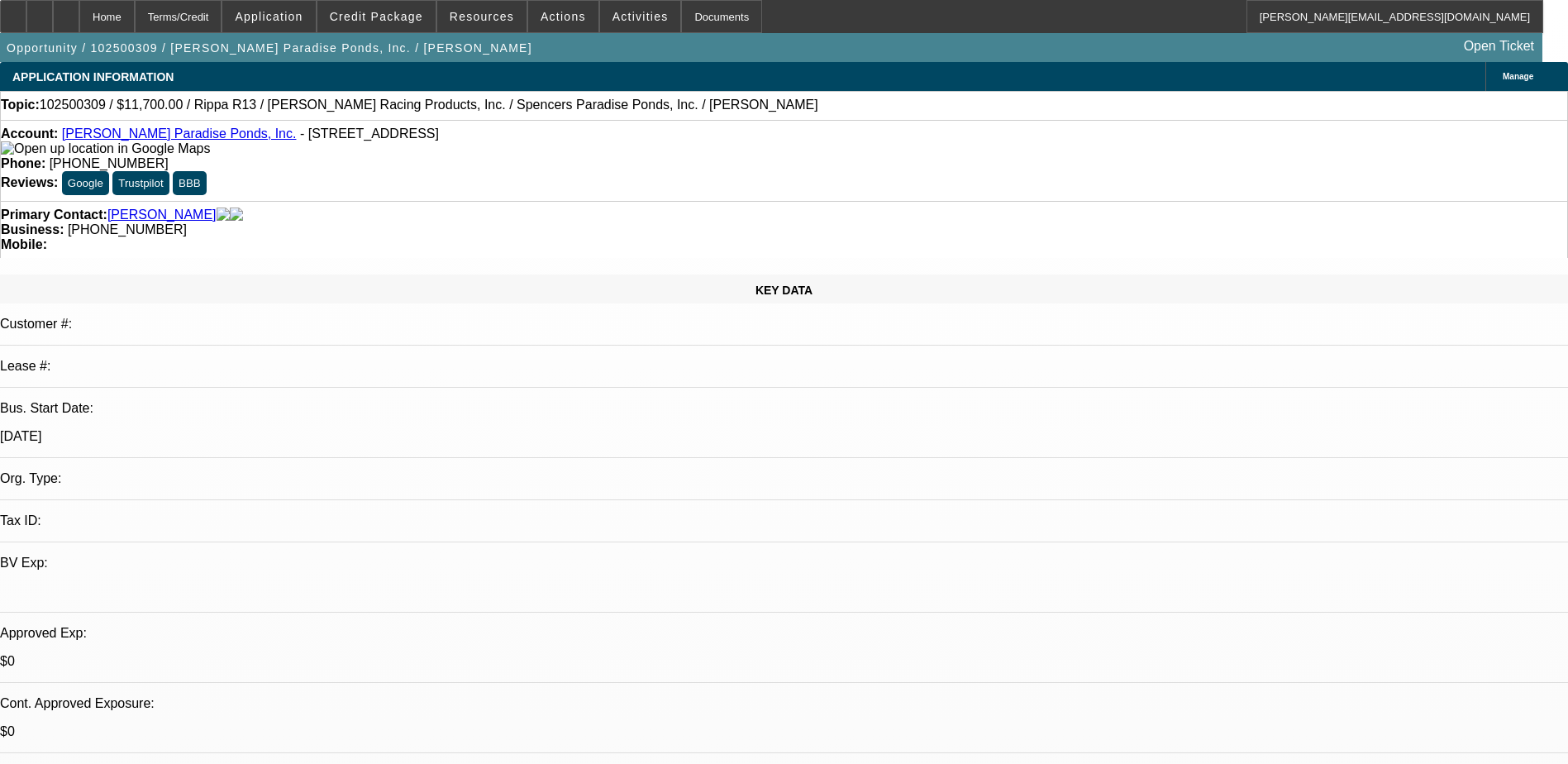
select select "2"
select select "4"
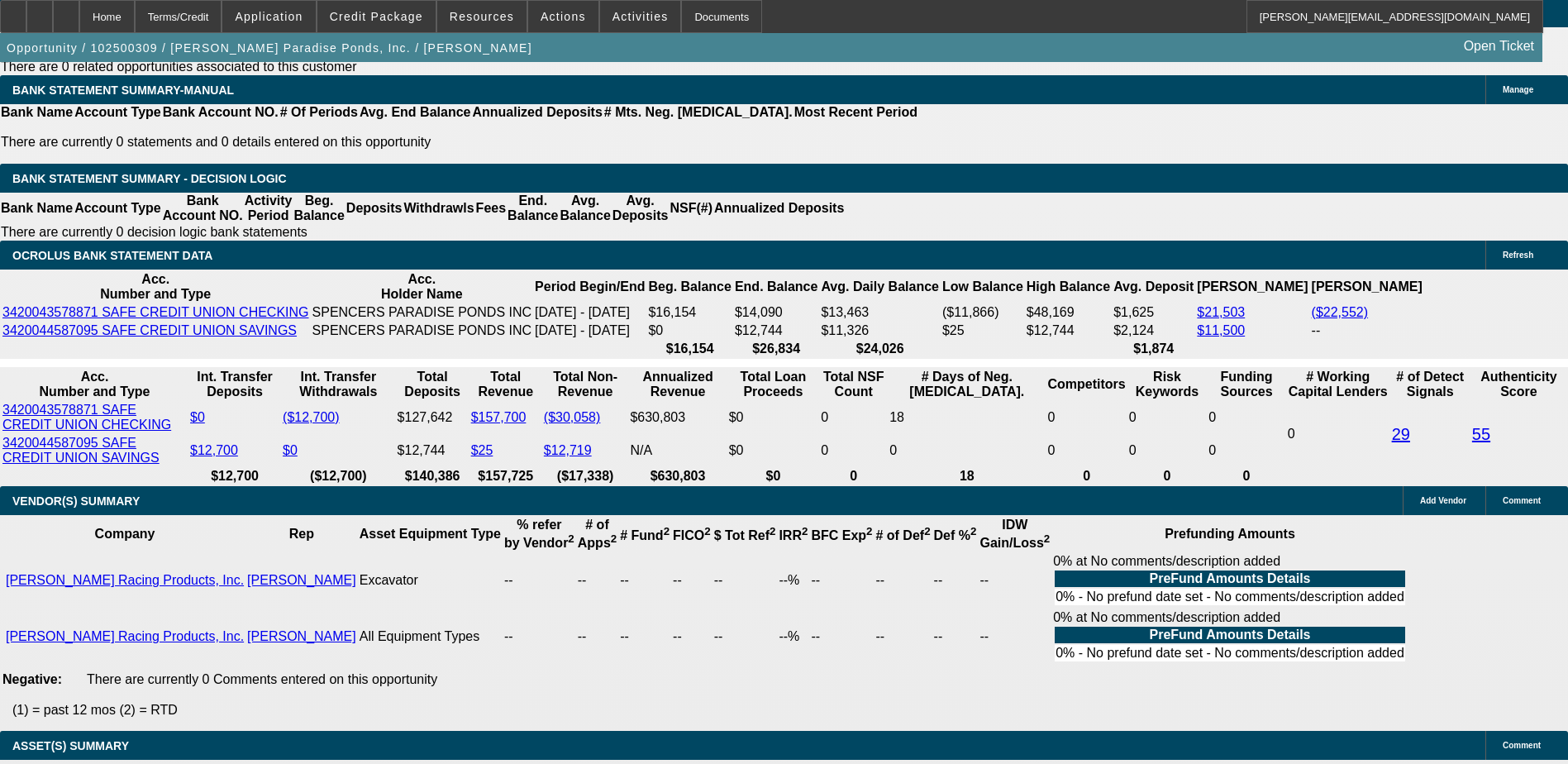
scroll to position [2689, 0]
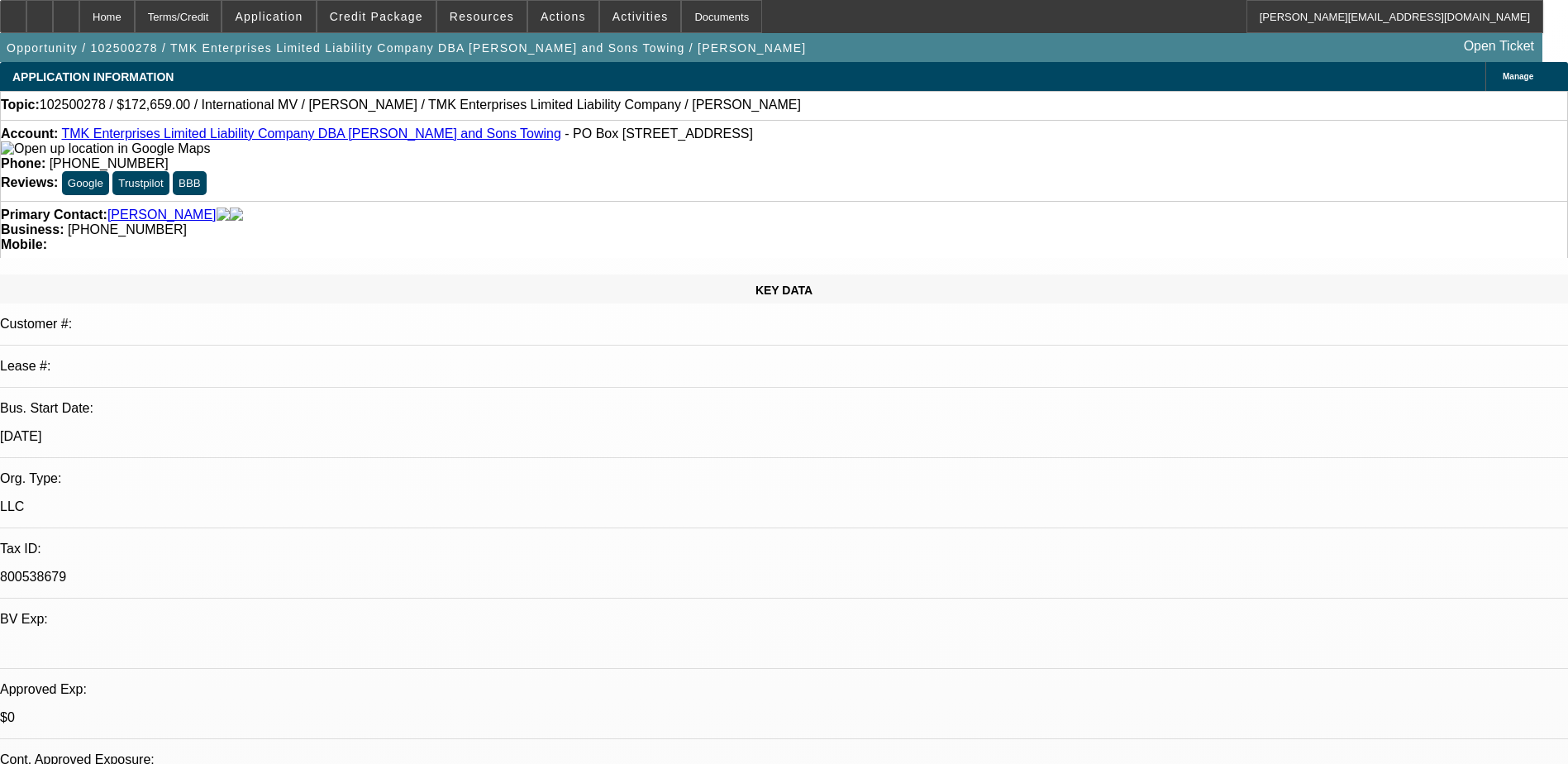
select select "0"
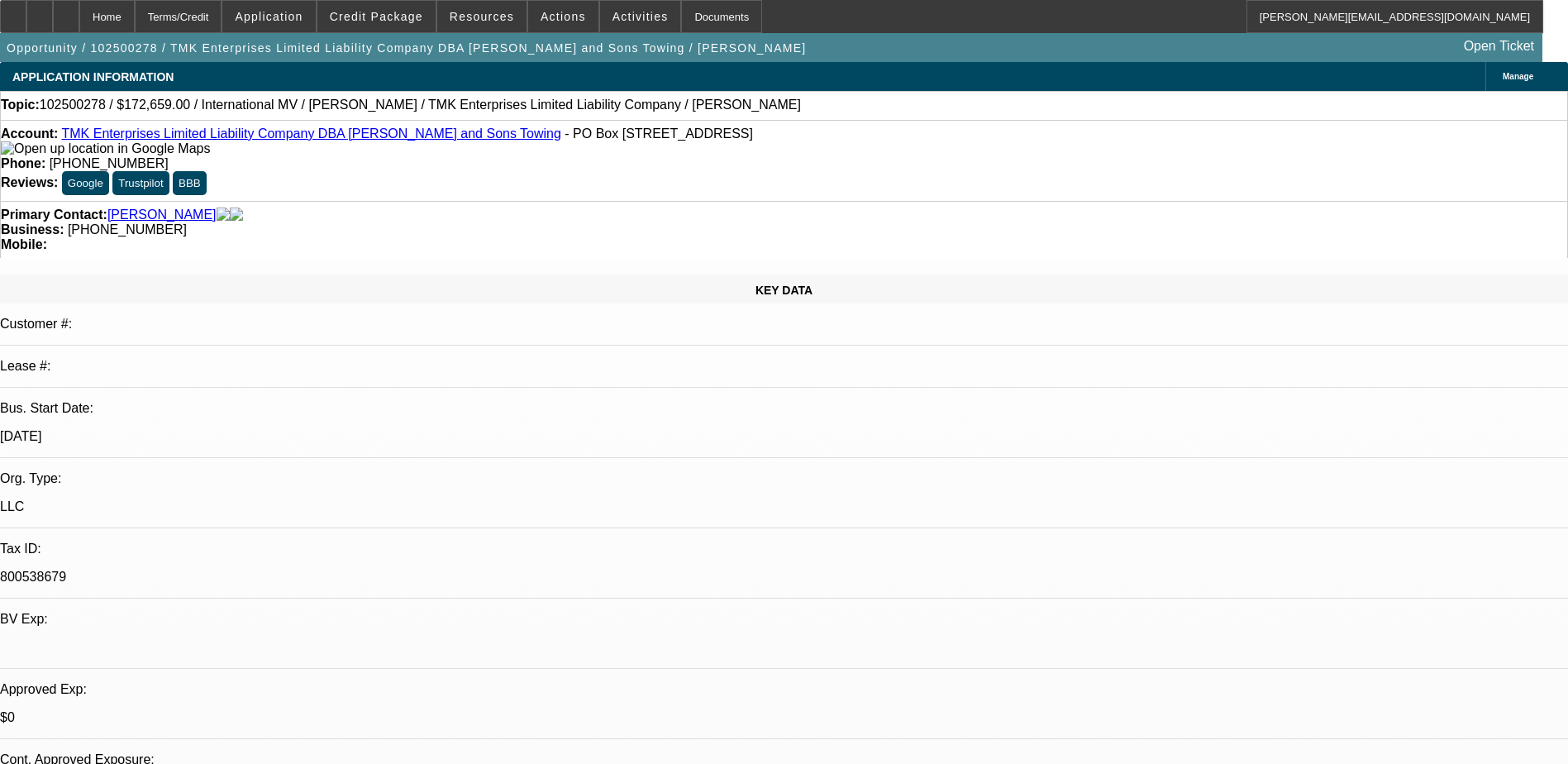
select select "0"
select select "1"
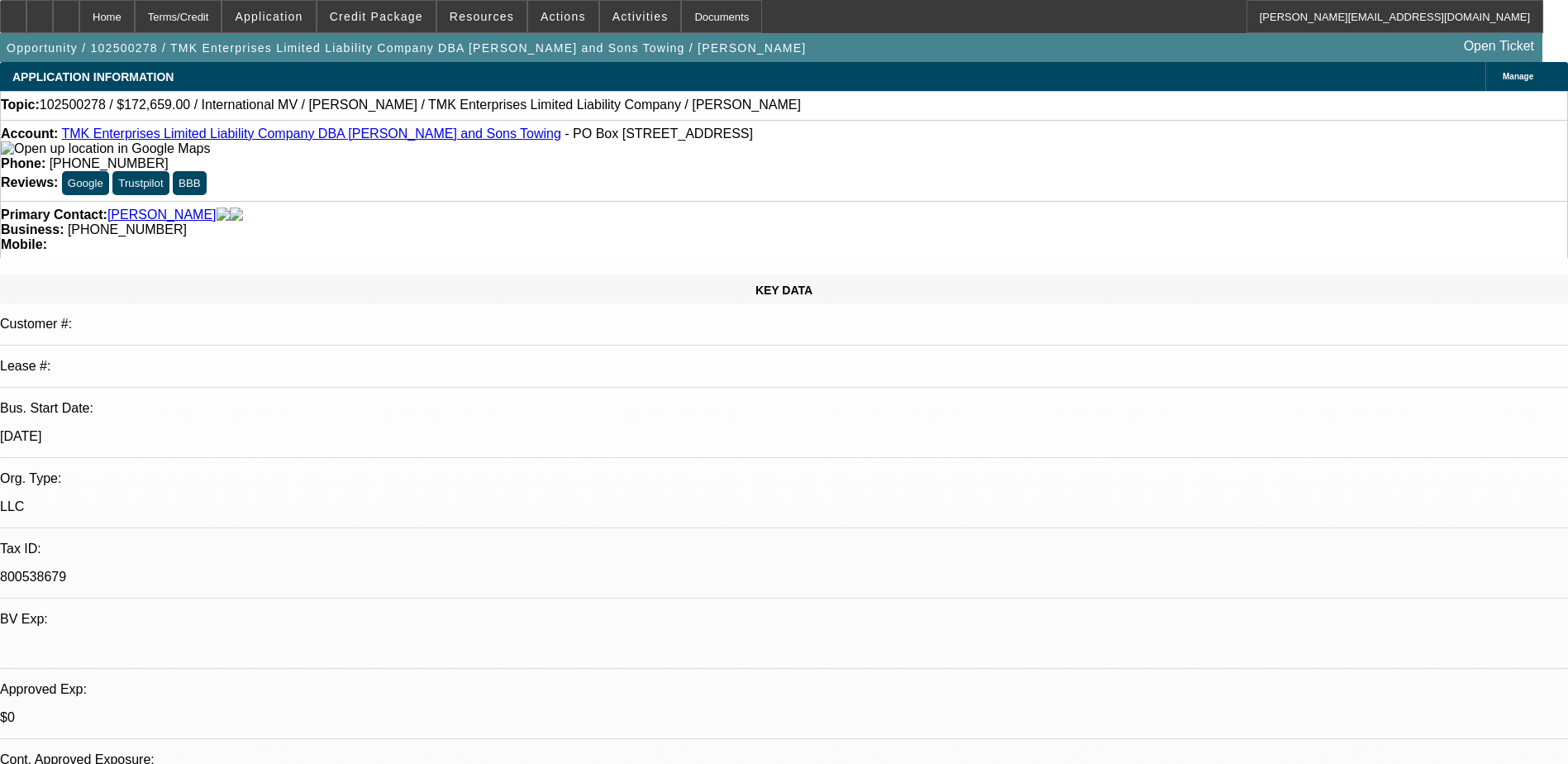
select select "1"
select select "6"
select select "1"
select select "6"
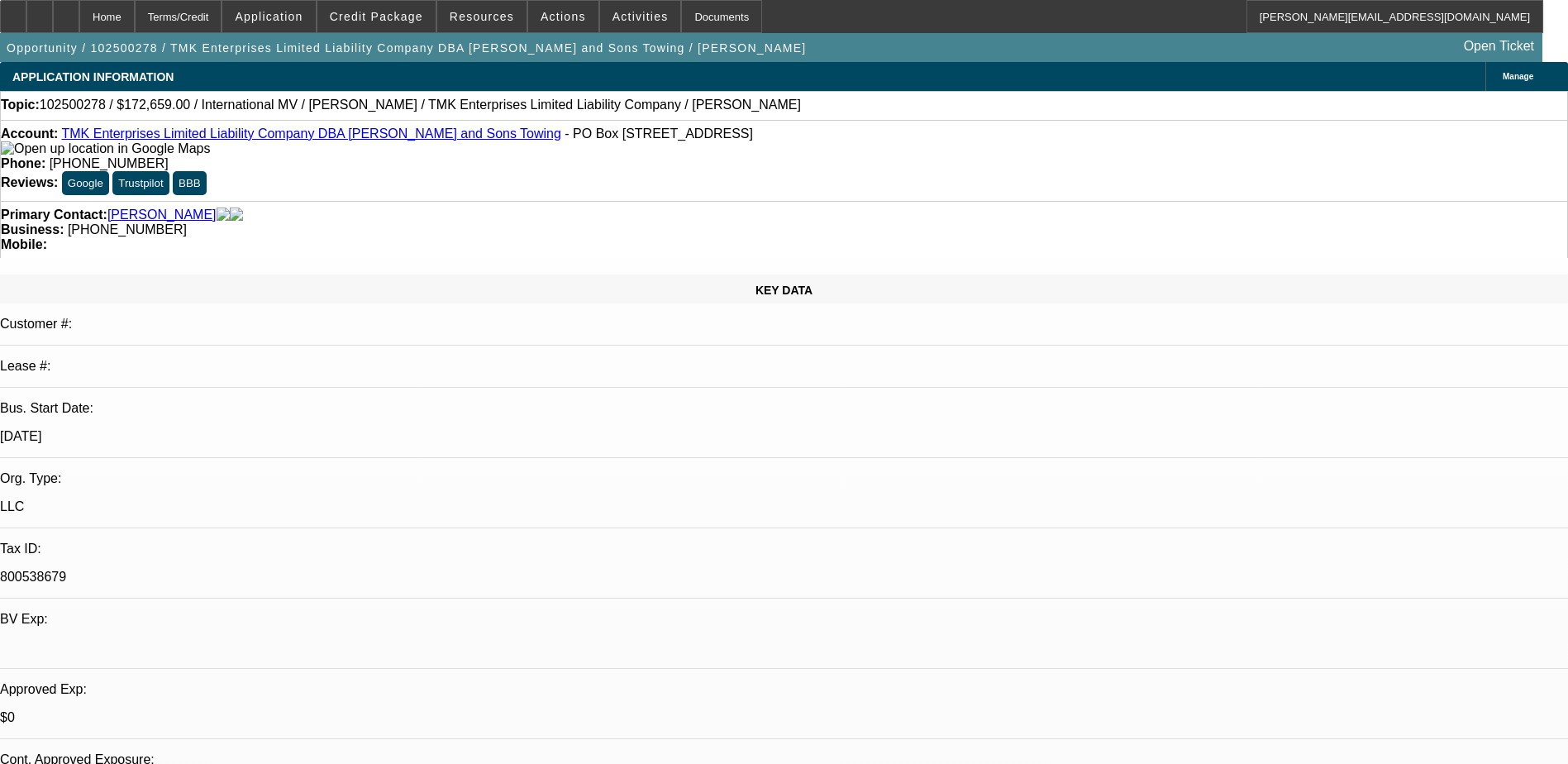
select select "1"
select select "6"
click at [67, 11] on icon at bounding box center [67, 11] width 0 height 0
select select "0"
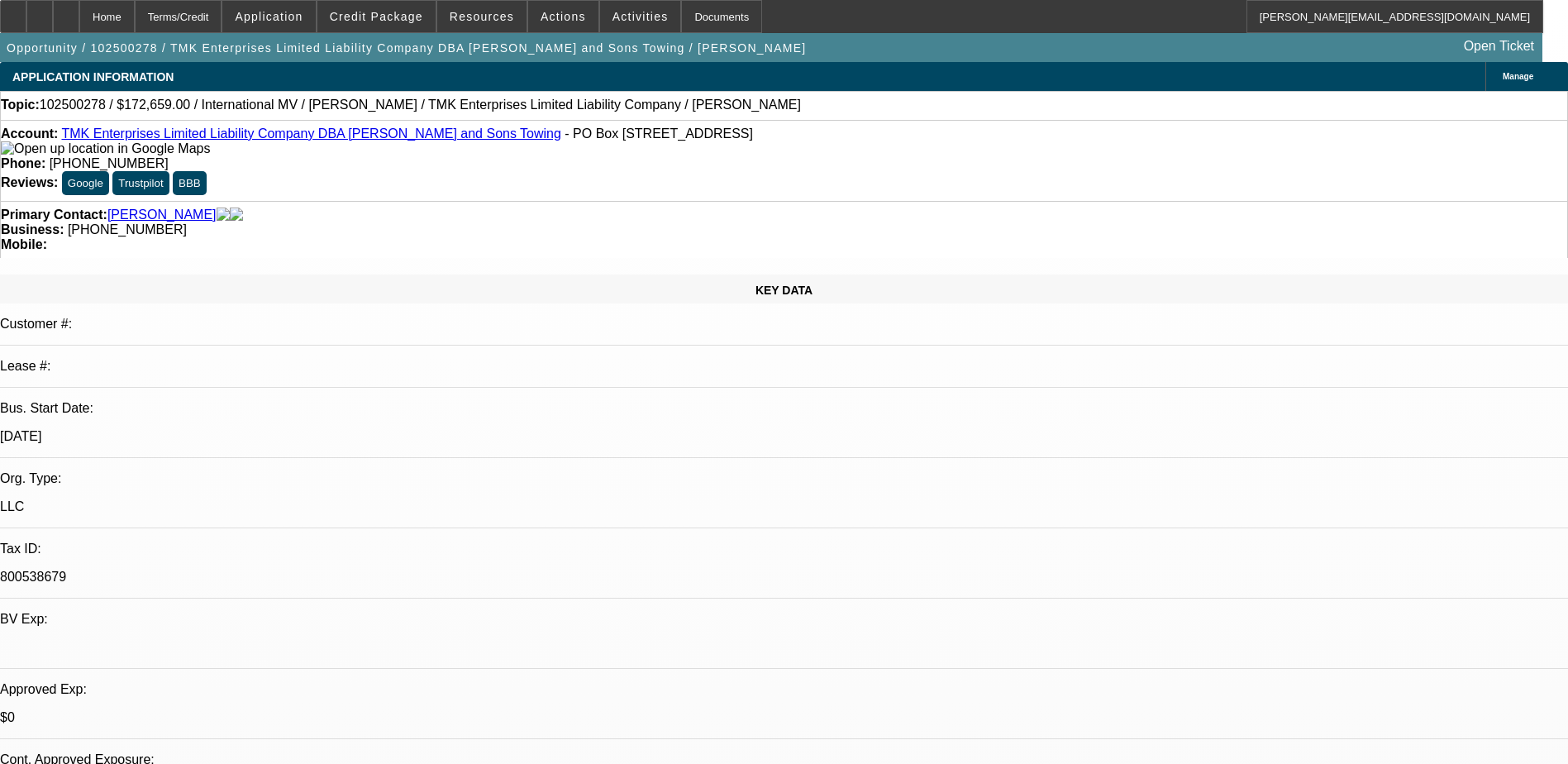
select select "0"
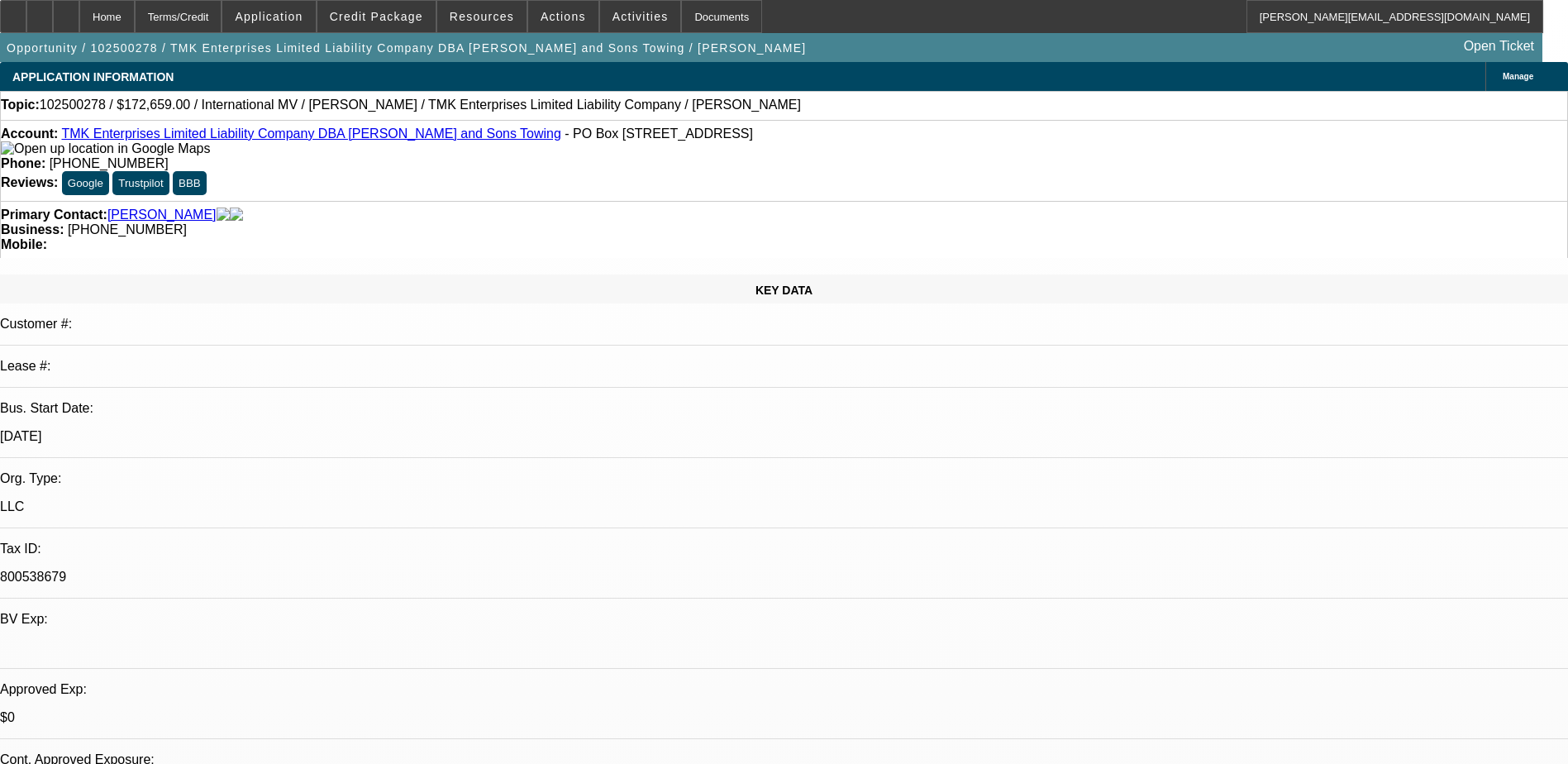
select select "0"
select select "1"
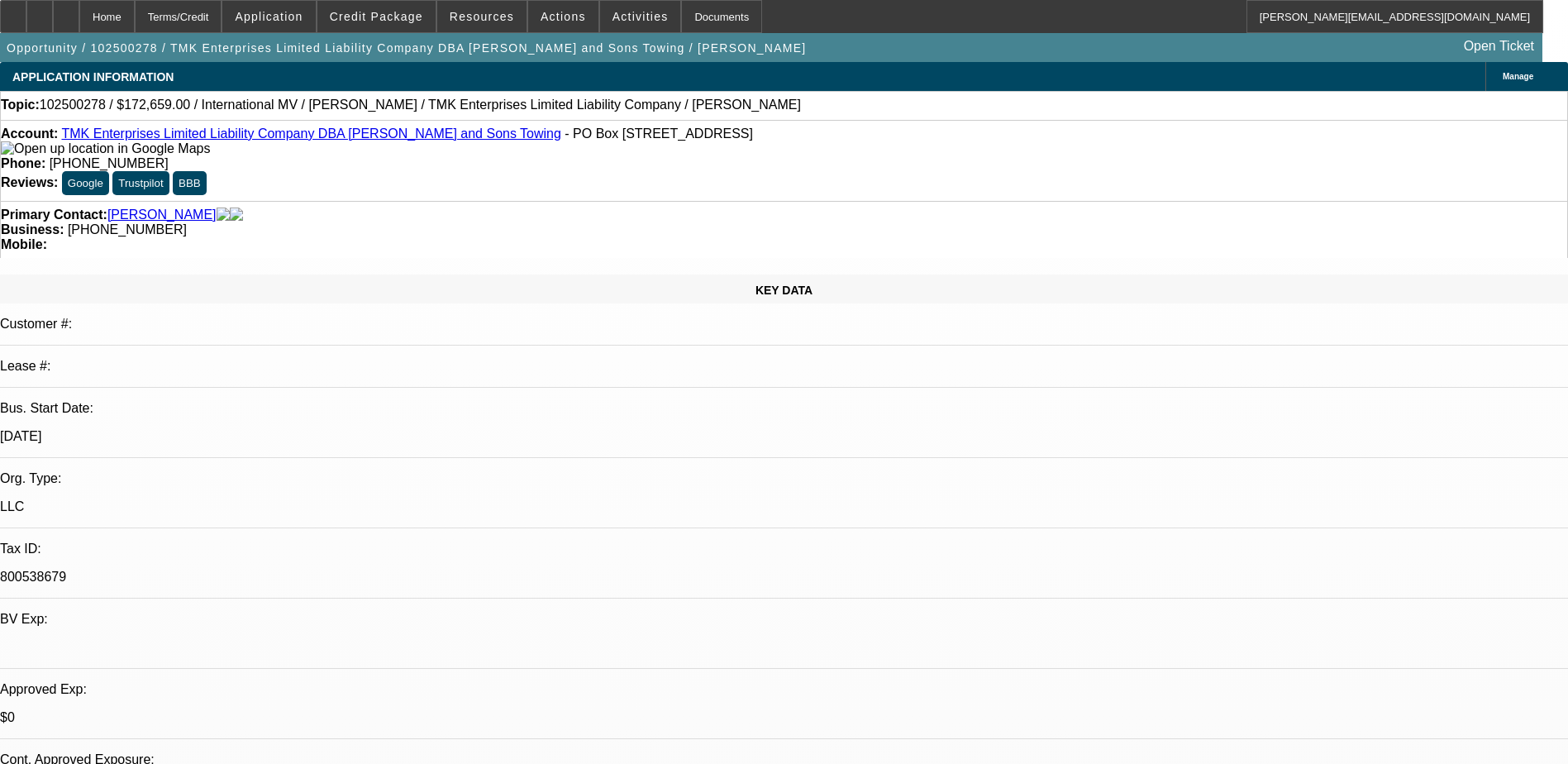
select select "6"
select select "1"
select select "6"
select select "1"
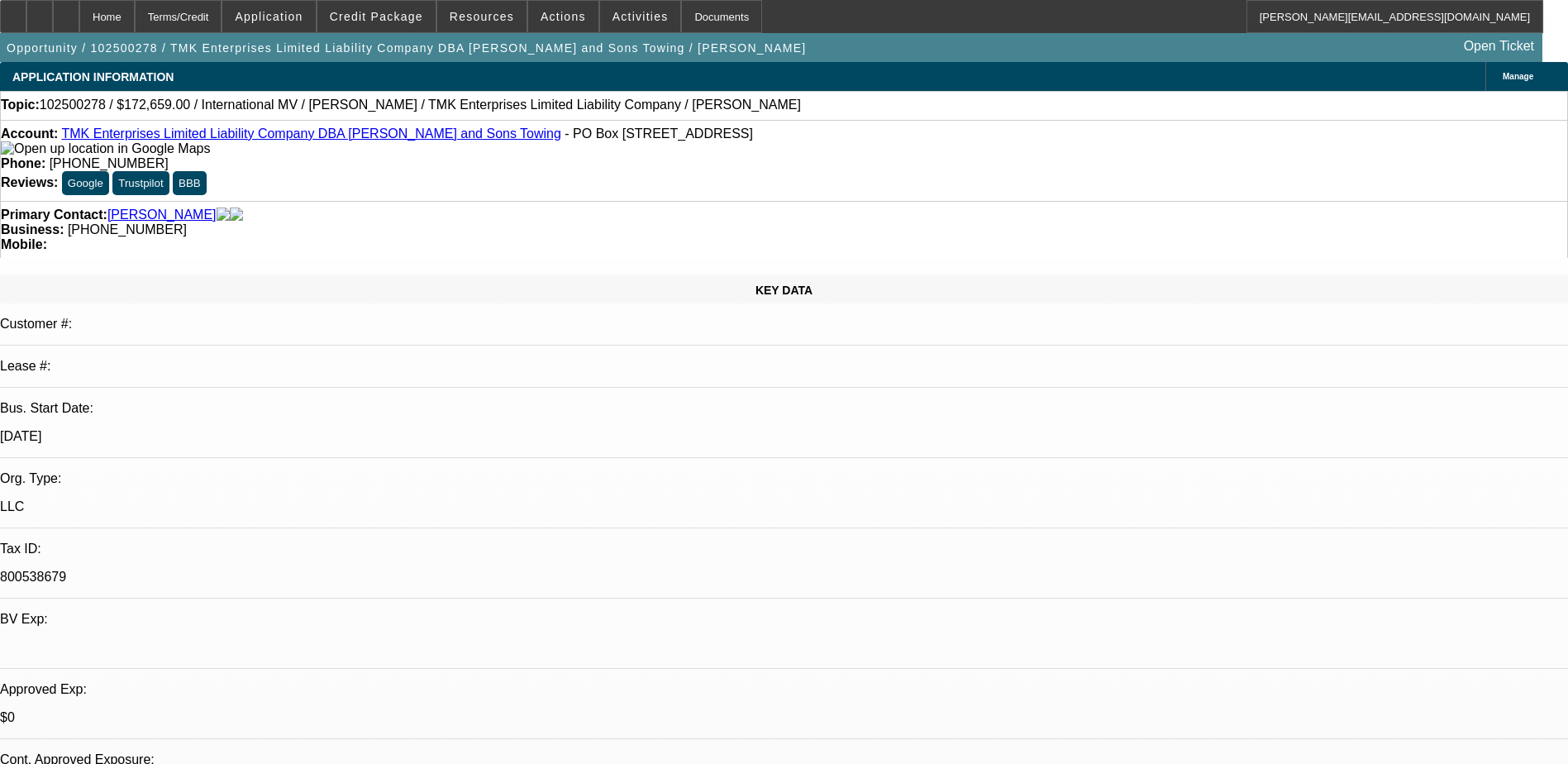
select select "1"
select select "6"
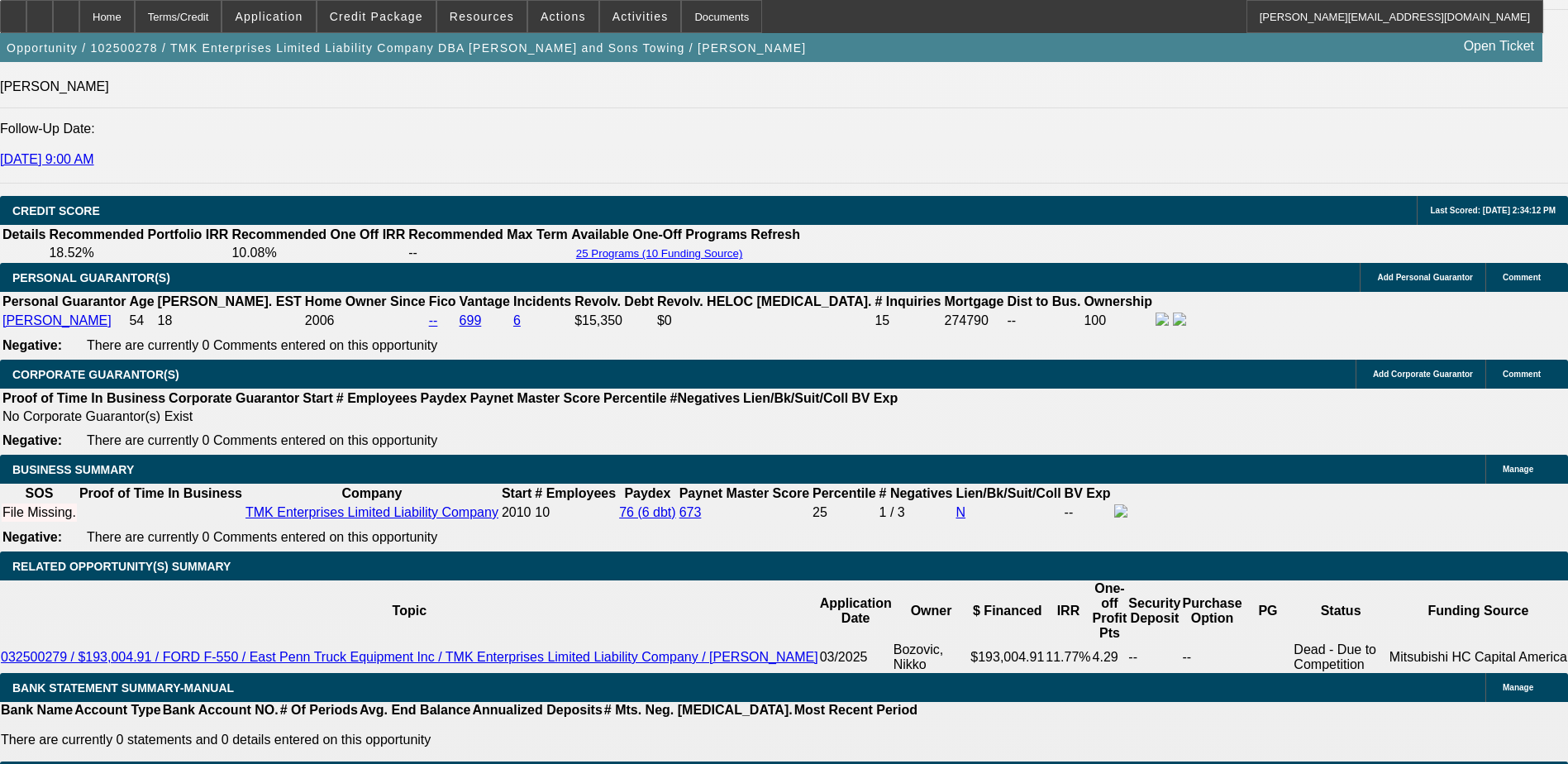
scroll to position [2328, 0]
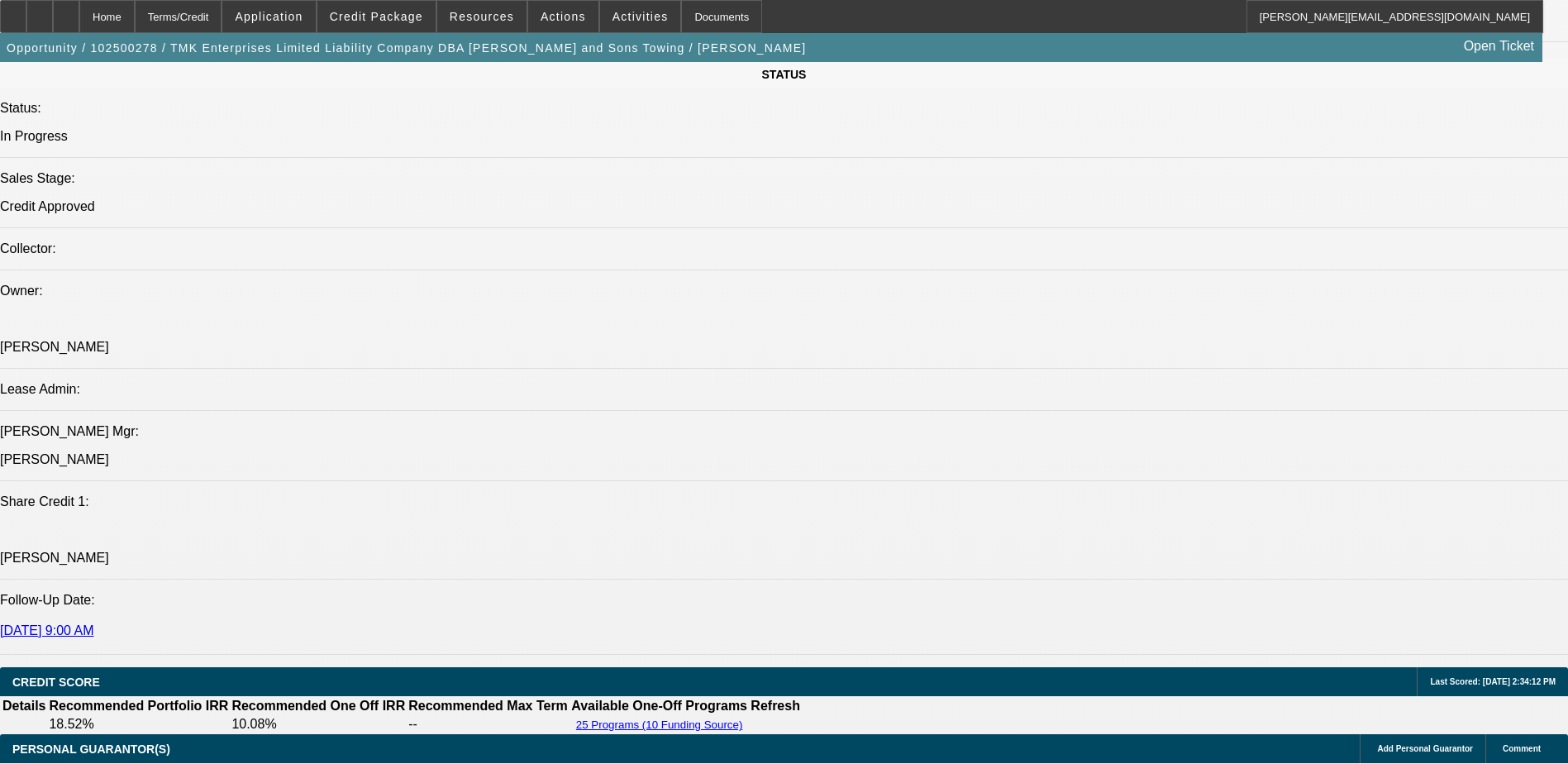
scroll to position [1985, 0]
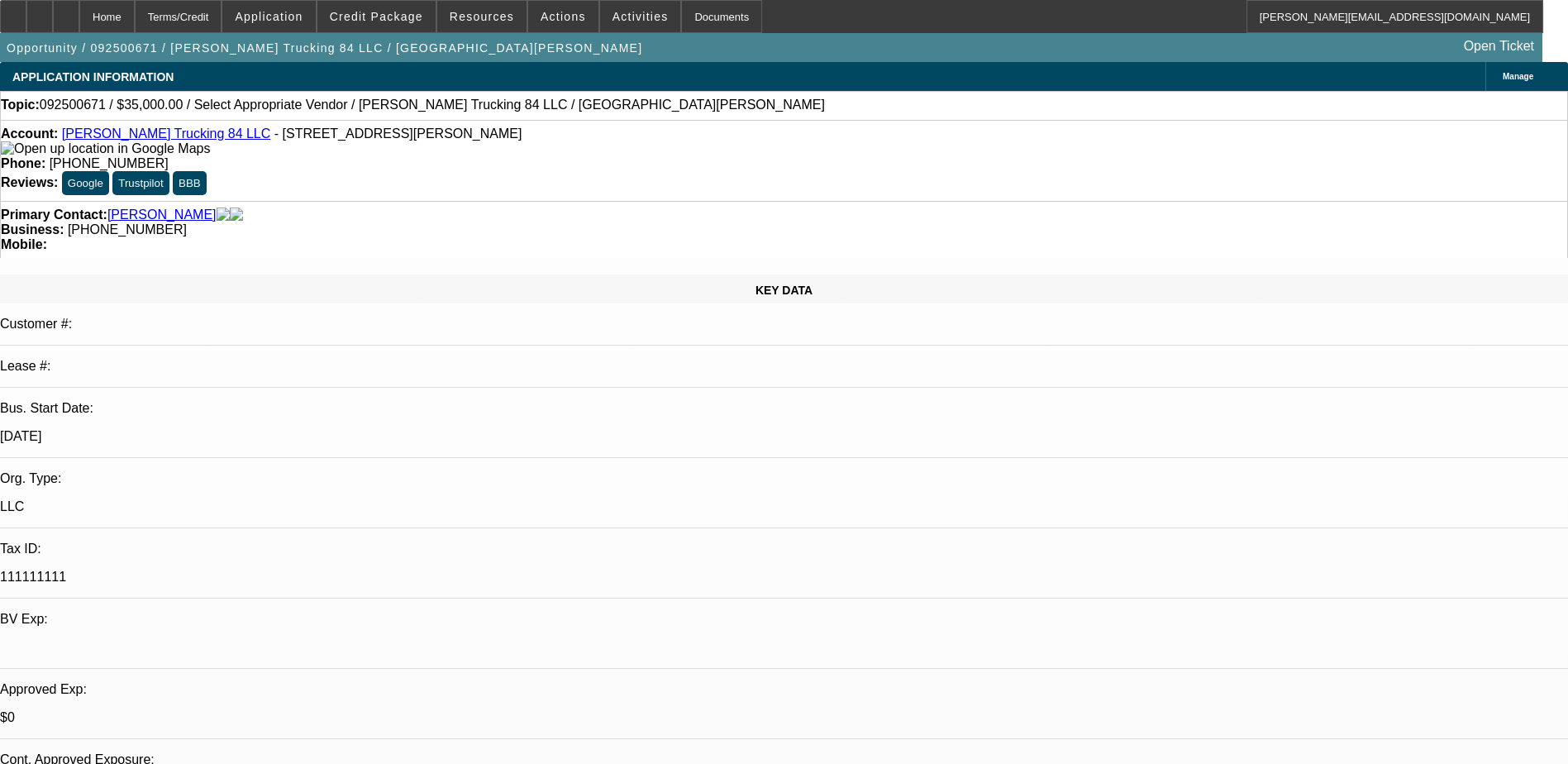
select select "0"
select select "2"
select select "0.1"
select select "0"
select select "2"
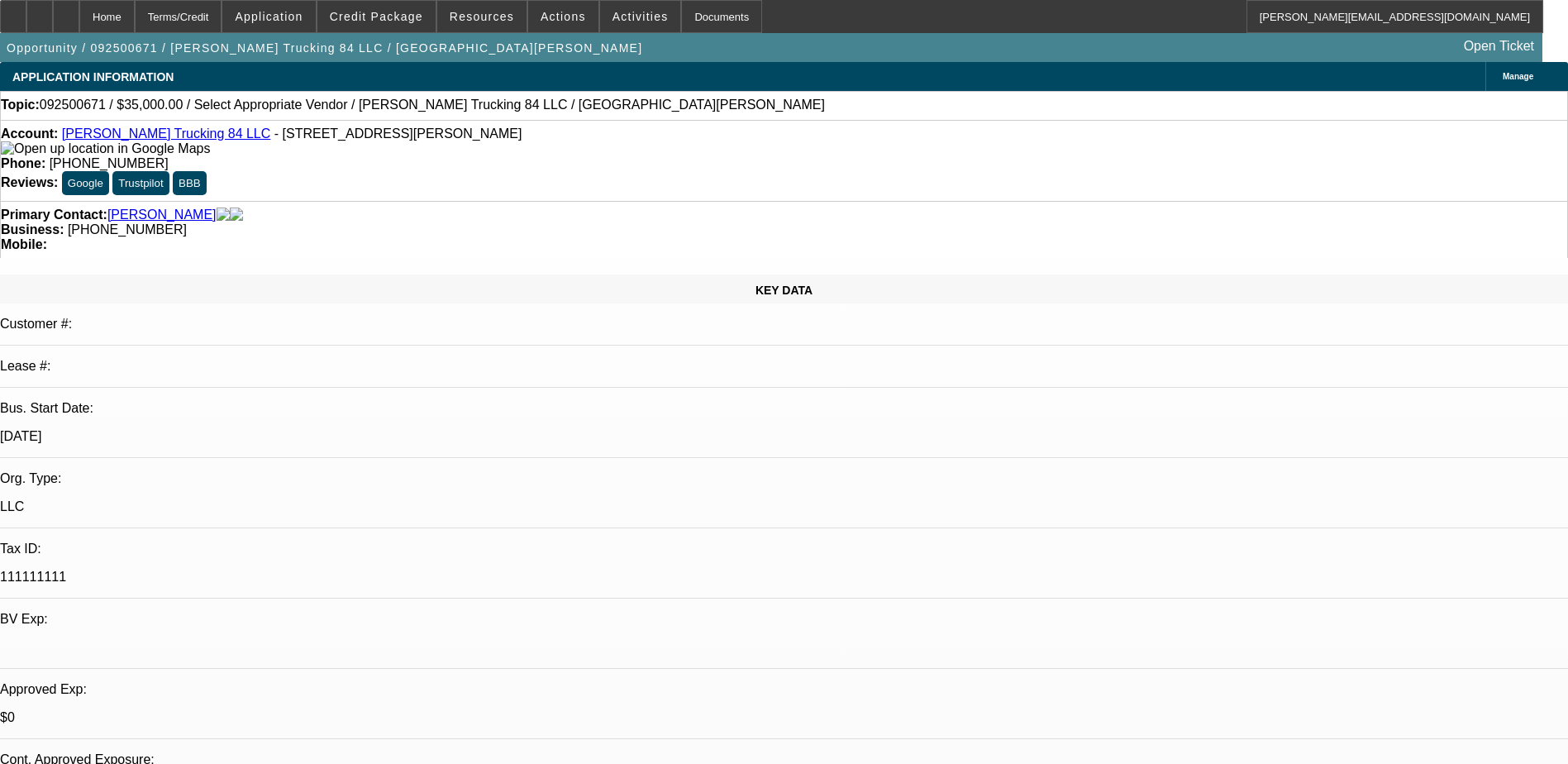
select select "0.1"
select select "0"
select select "2"
select select "0.1"
select select "1"
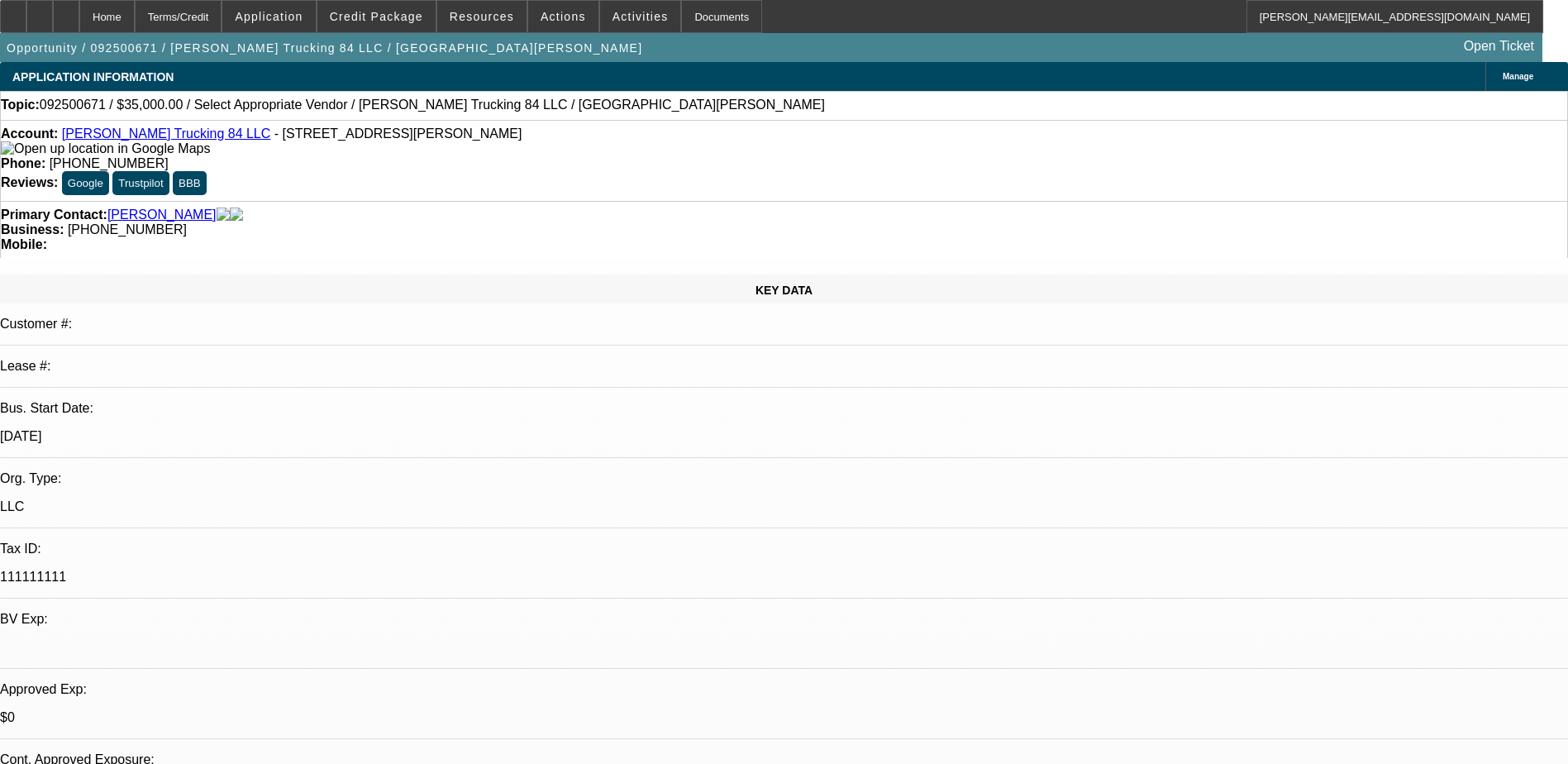
select select "2"
select select "4"
select select "1"
select select "2"
select select "4"
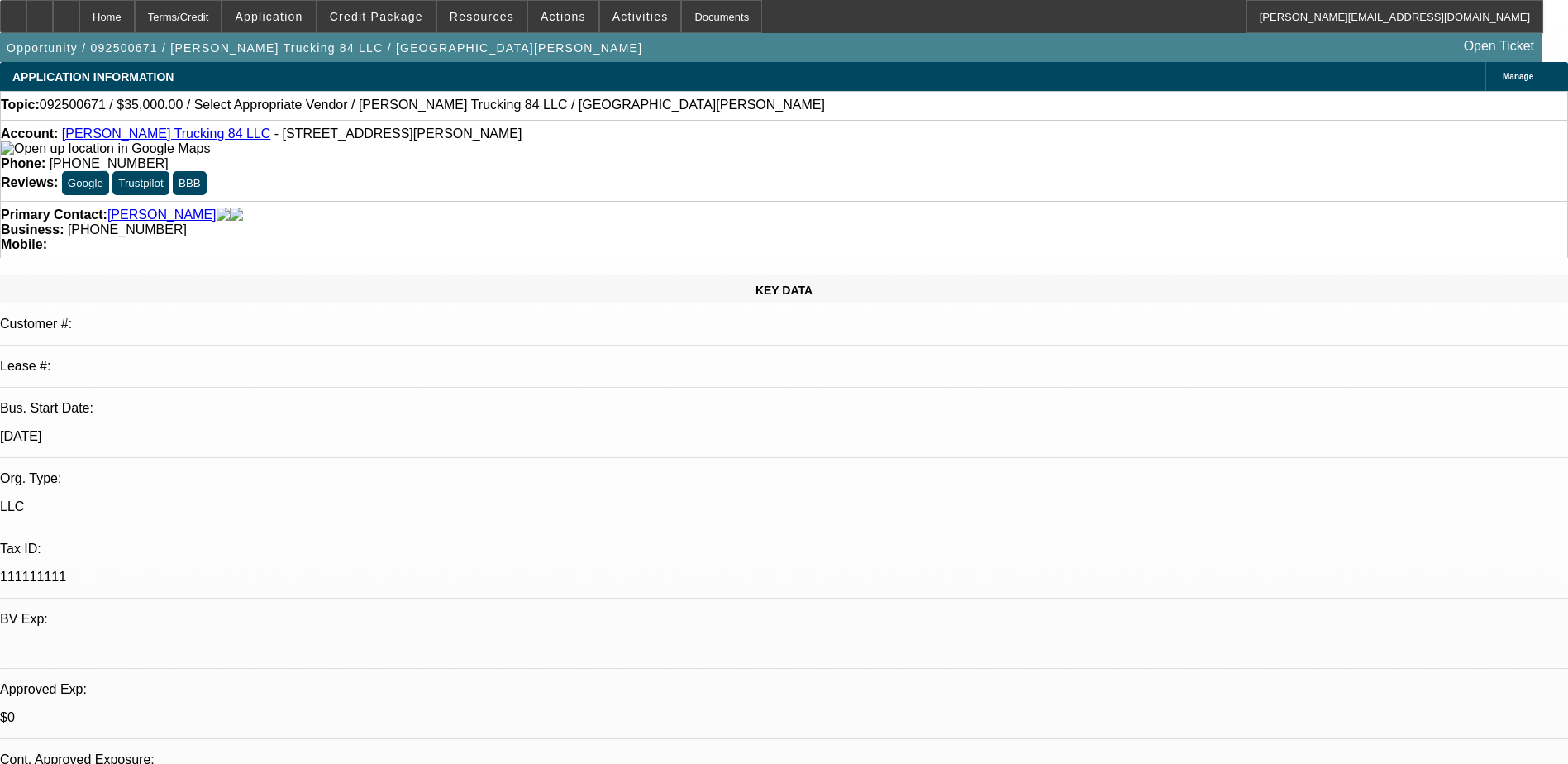
select select "1"
select select "2"
select select "4"
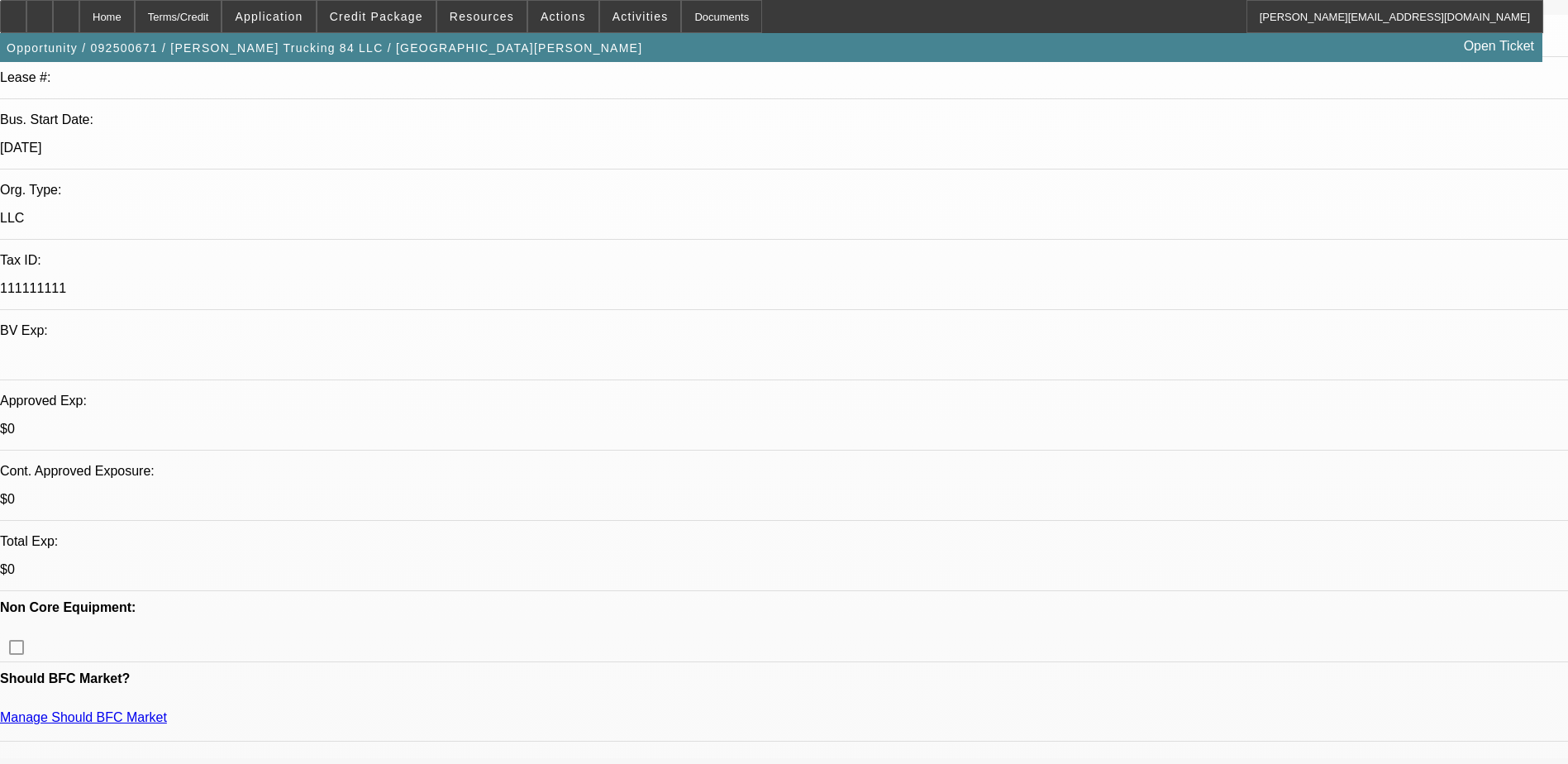
scroll to position [331, 0]
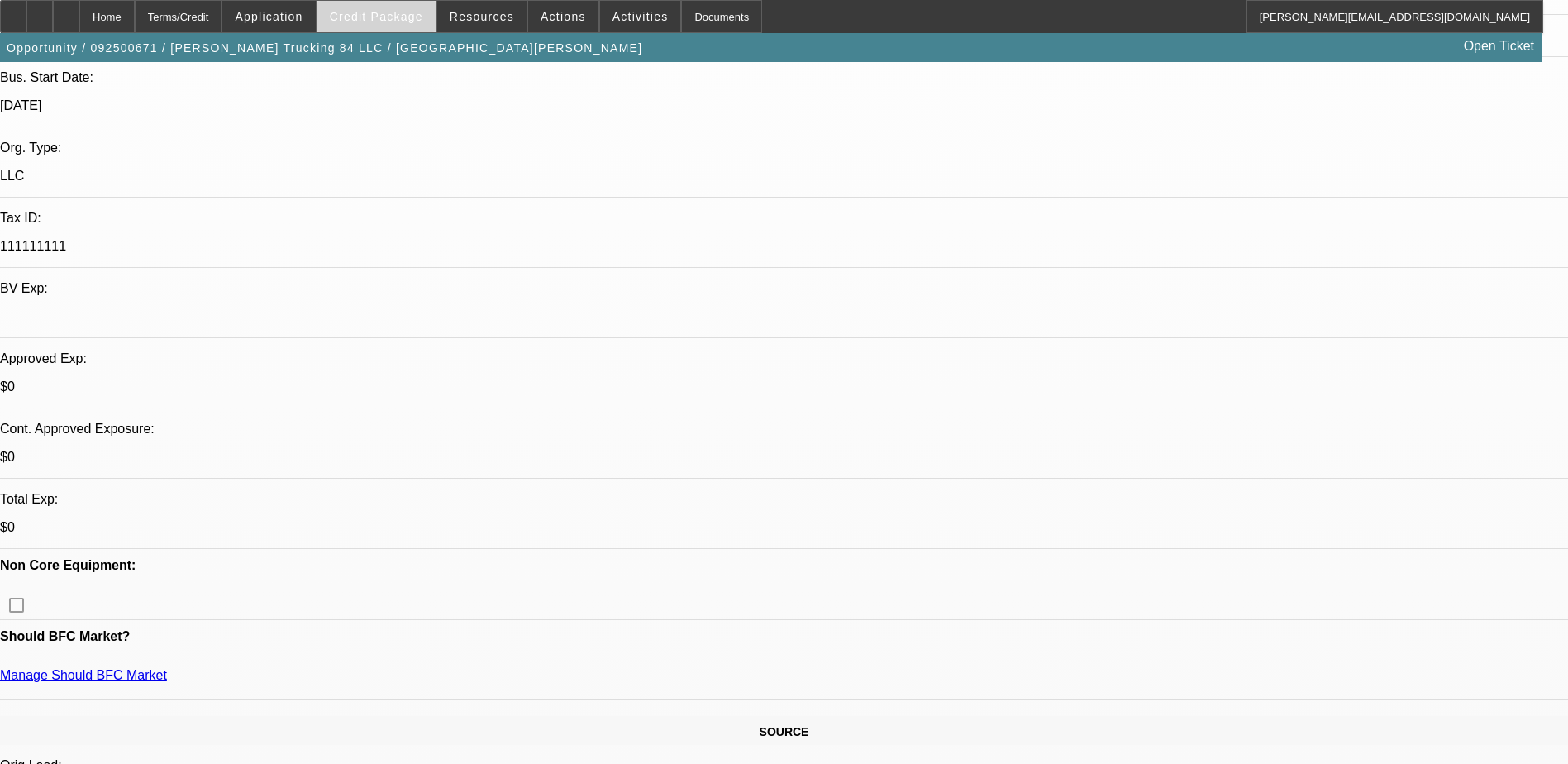
click at [379, 11] on span "Credit Package" at bounding box center [376, 16] width 93 height 13
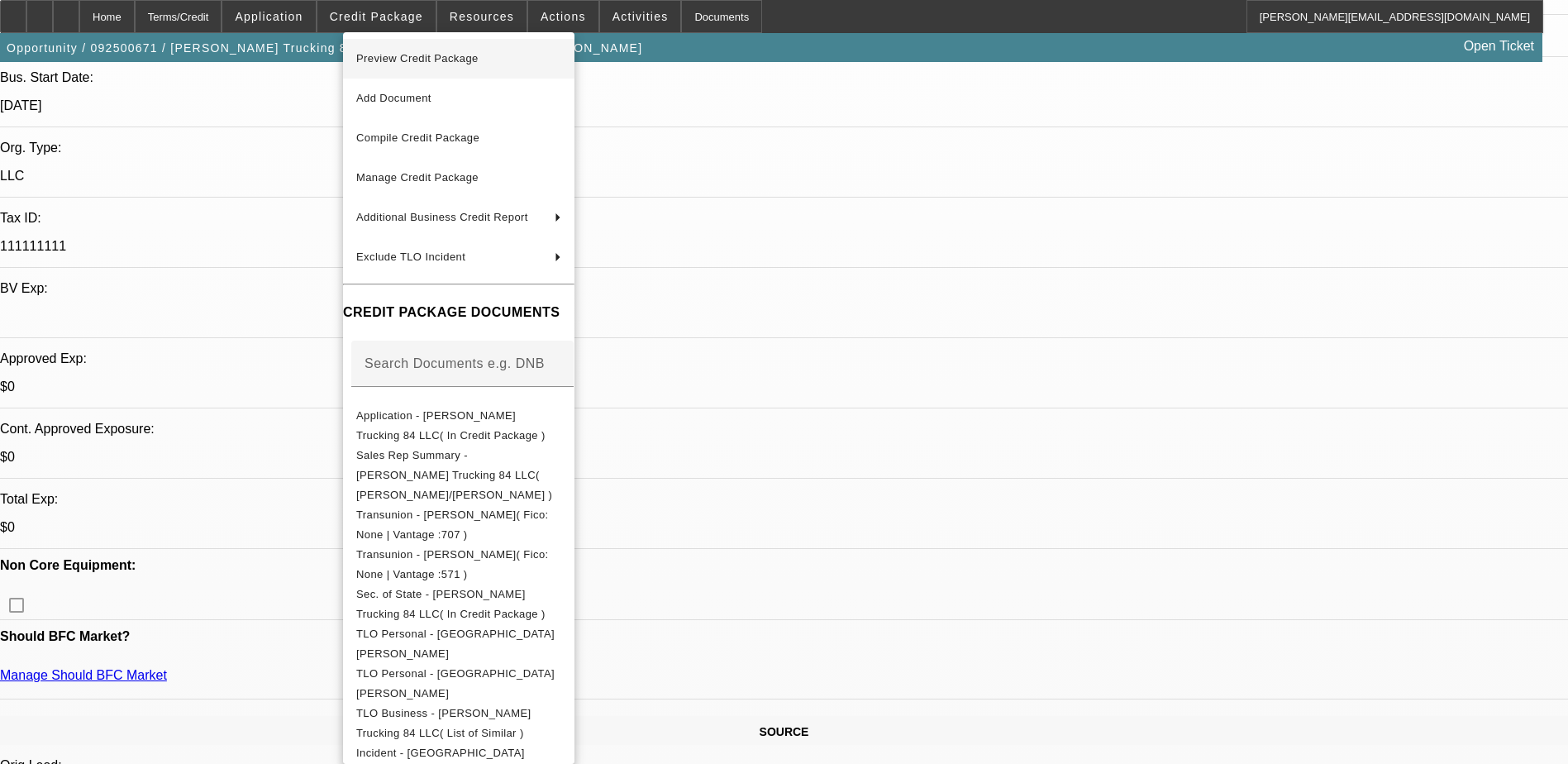
click at [395, 54] on span "Preview Credit Package" at bounding box center [417, 58] width 122 height 12
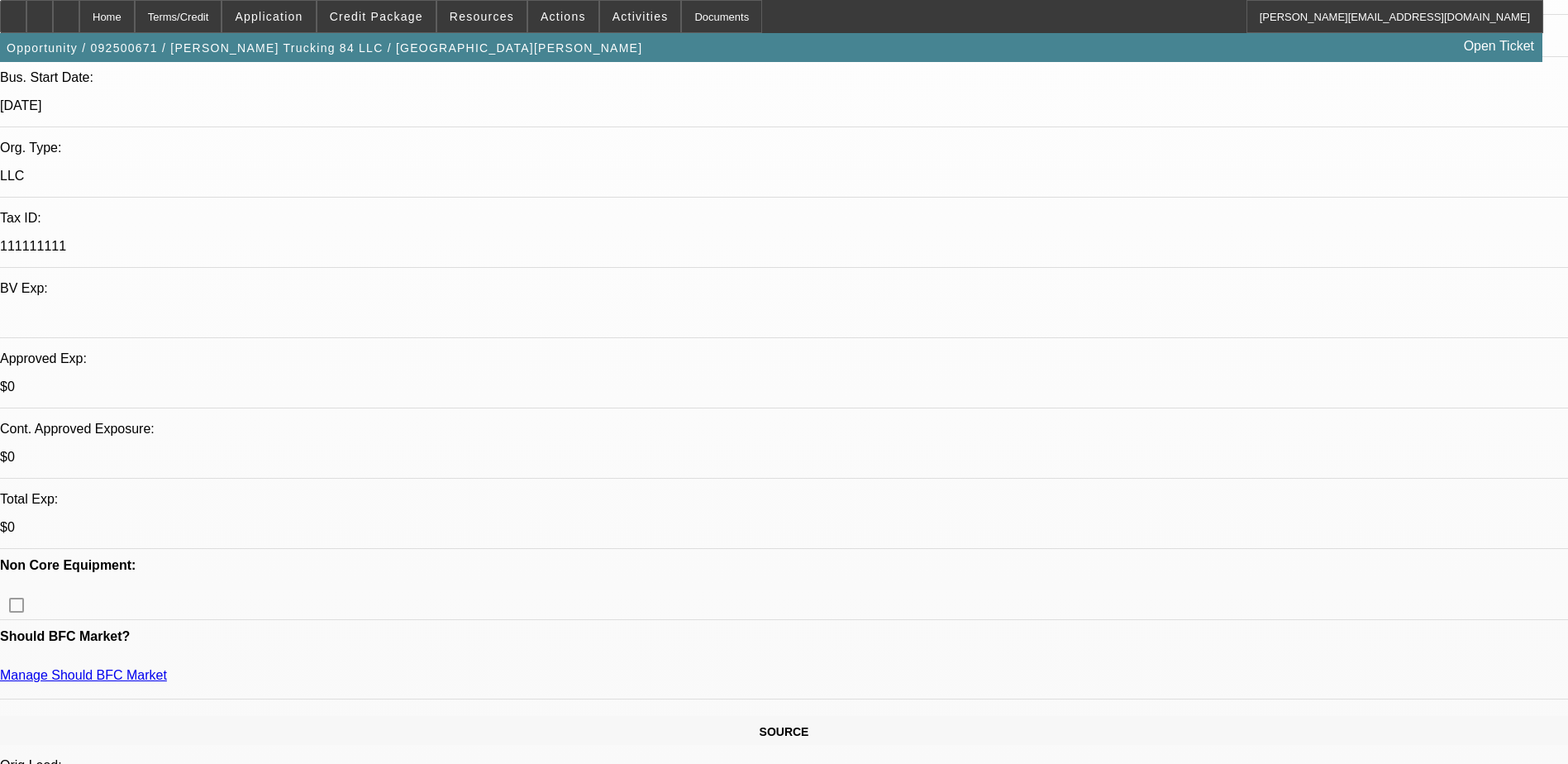
scroll to position [0, 0]
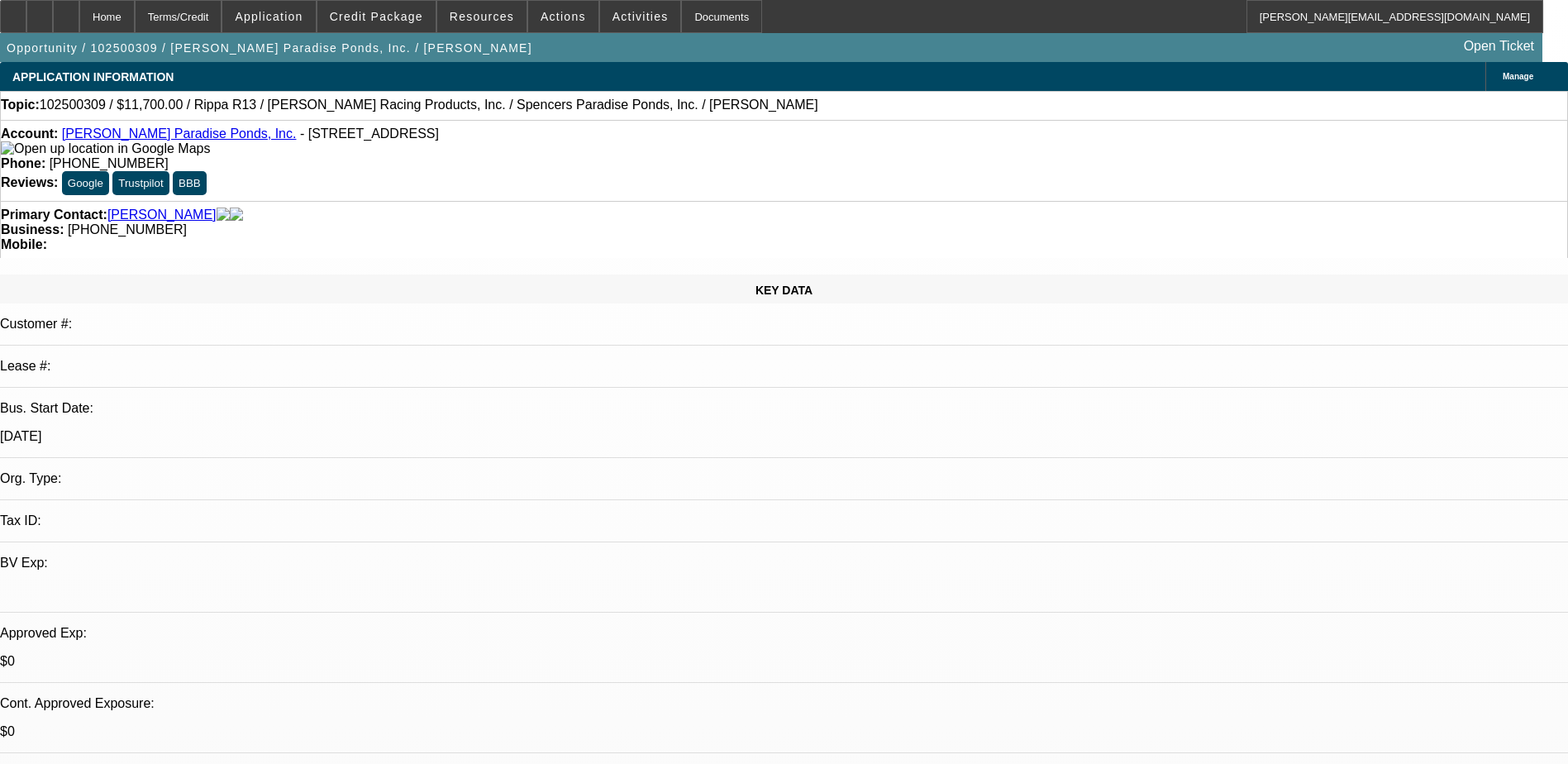
select select "0"
select select "0.1"
select select "4"
select select "0.1"
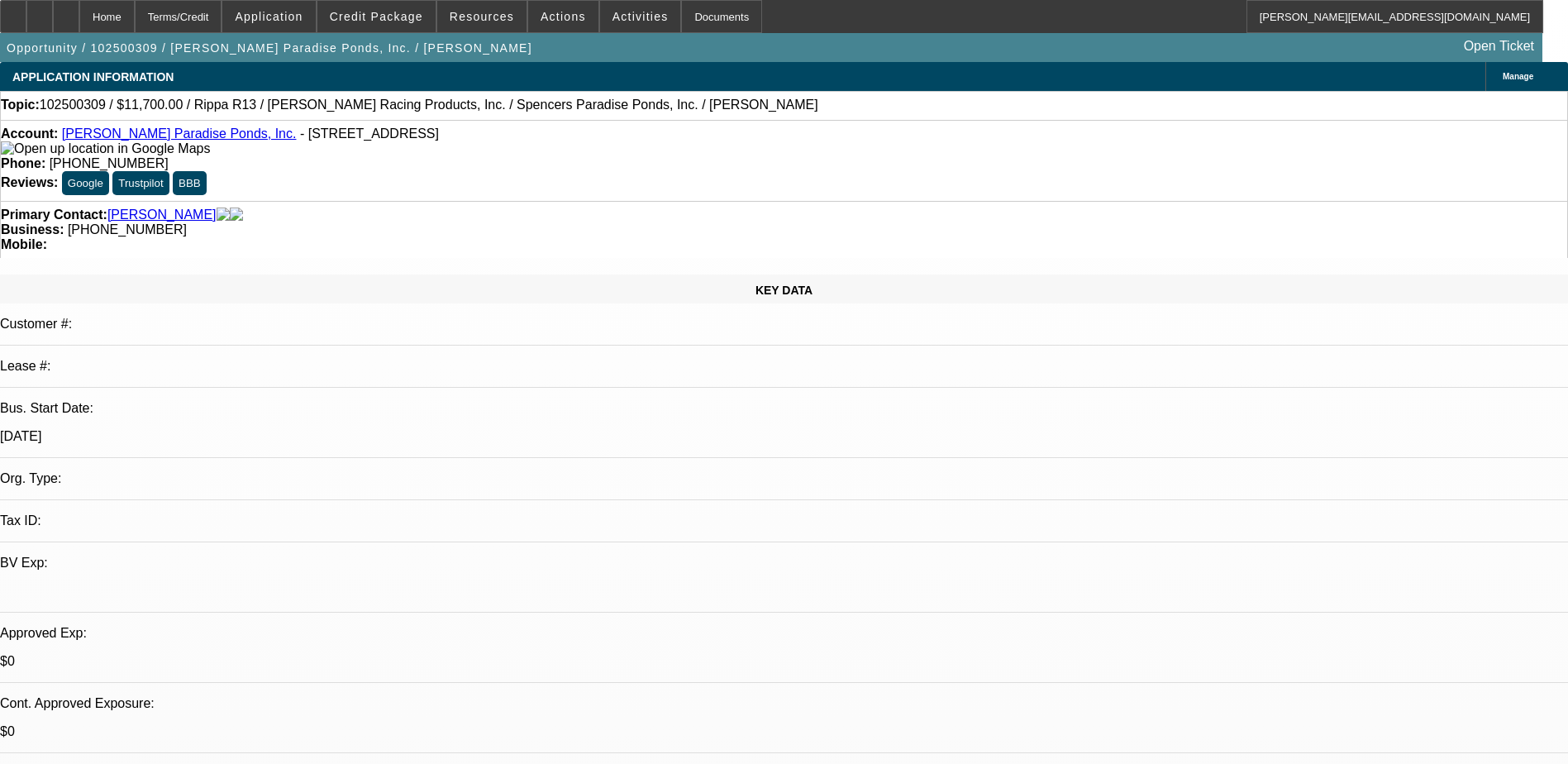
select select "2"
select select "0.1"
select select "4"
click at [79, 9] on div at bounding box center [66, 16] width 27 height 33
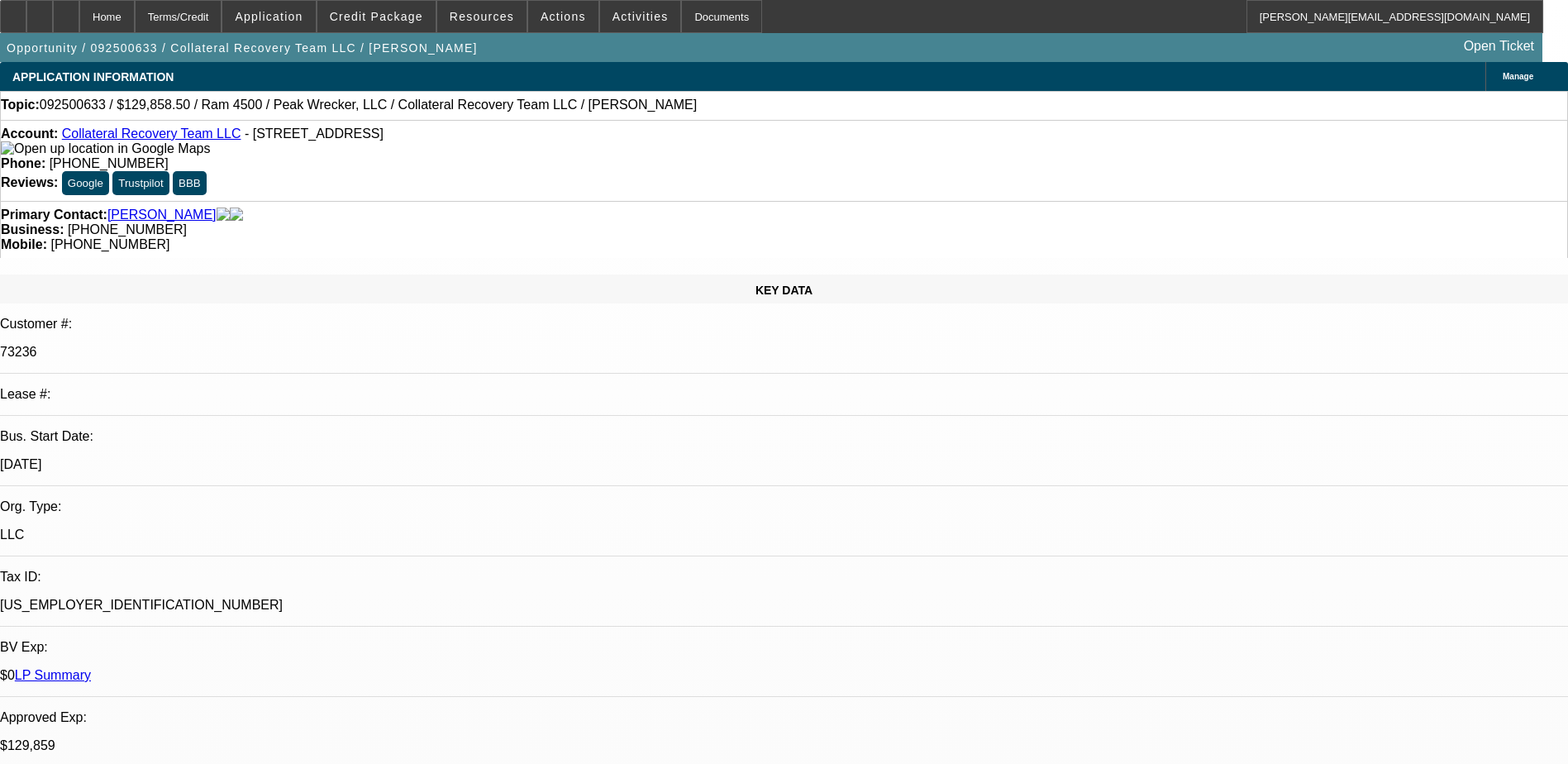
select select "0"
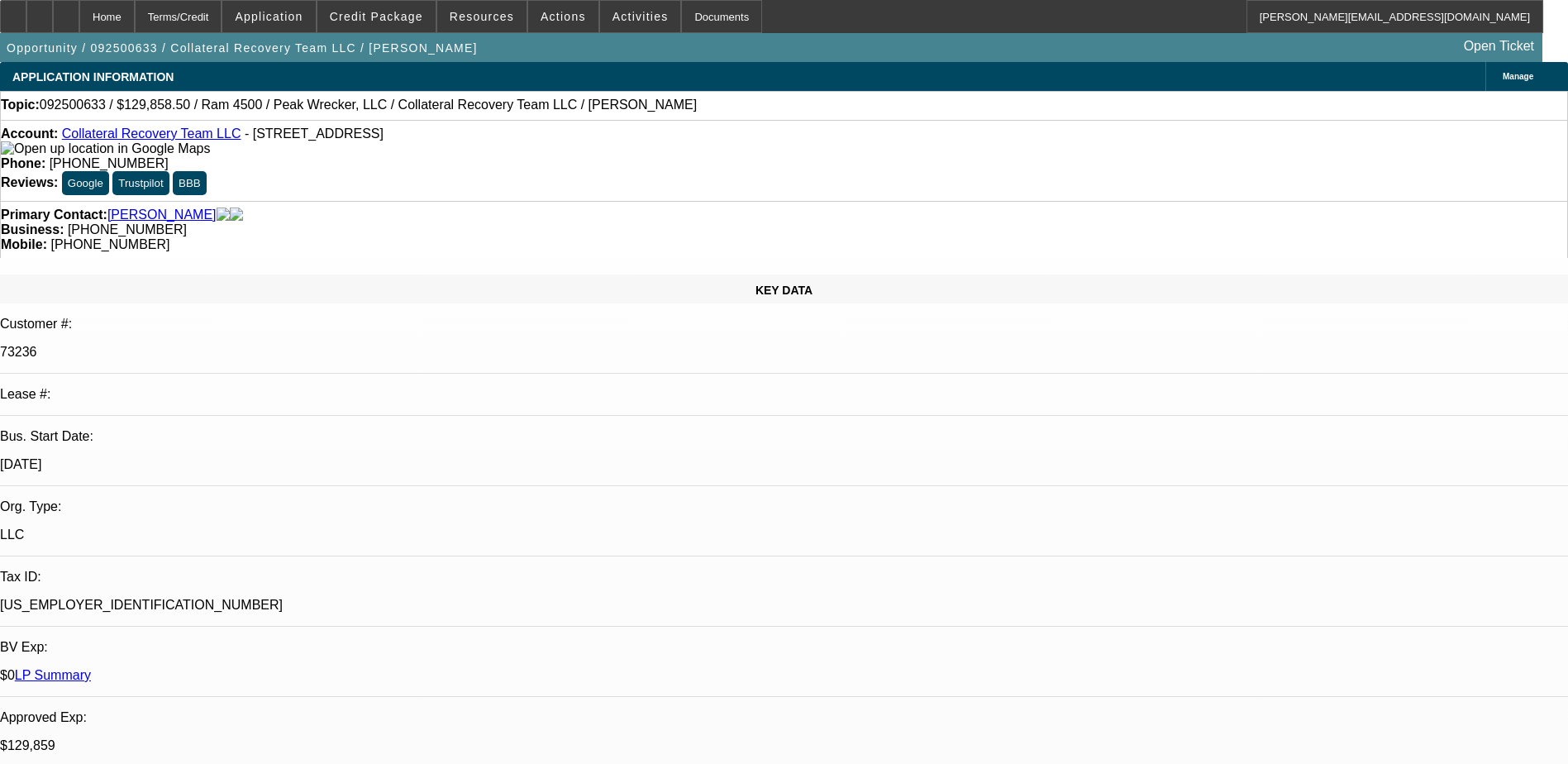
select select "0"
select select "0.15"
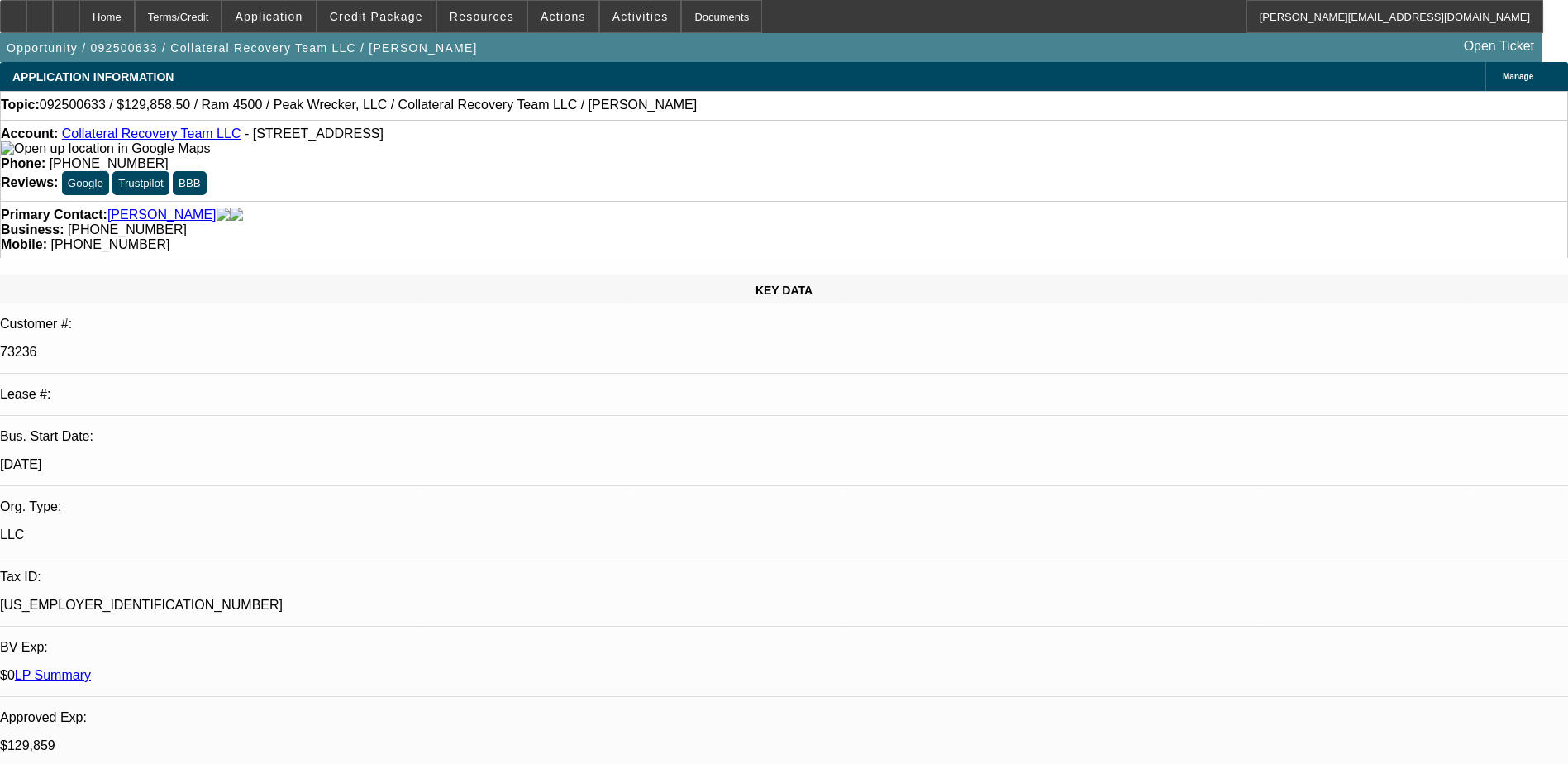
select select "0"
select select "1"
select select "3"
select select "6"
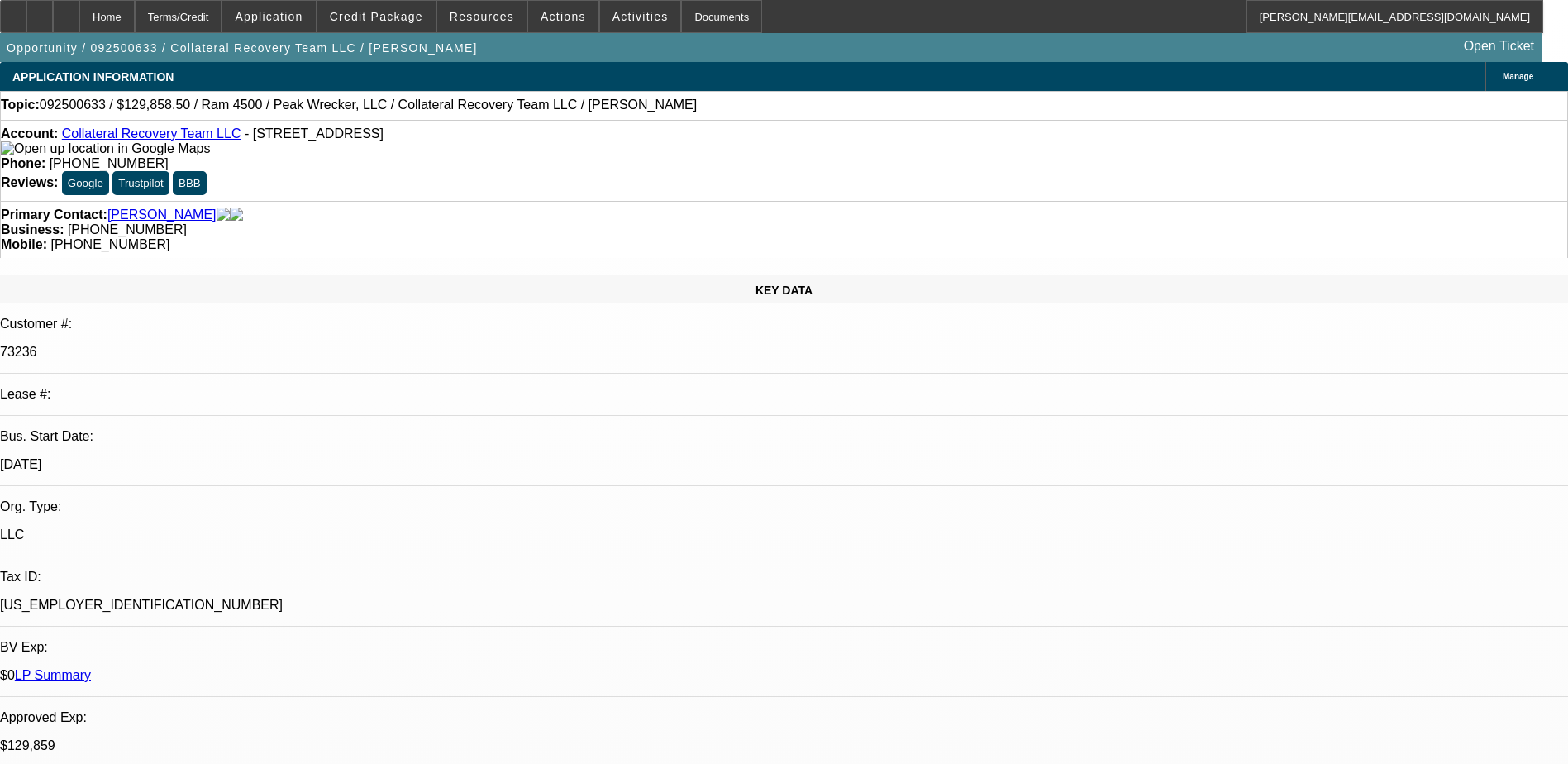
select select "1"
select select "3"
select select "6"
select select "1"
select select "3"
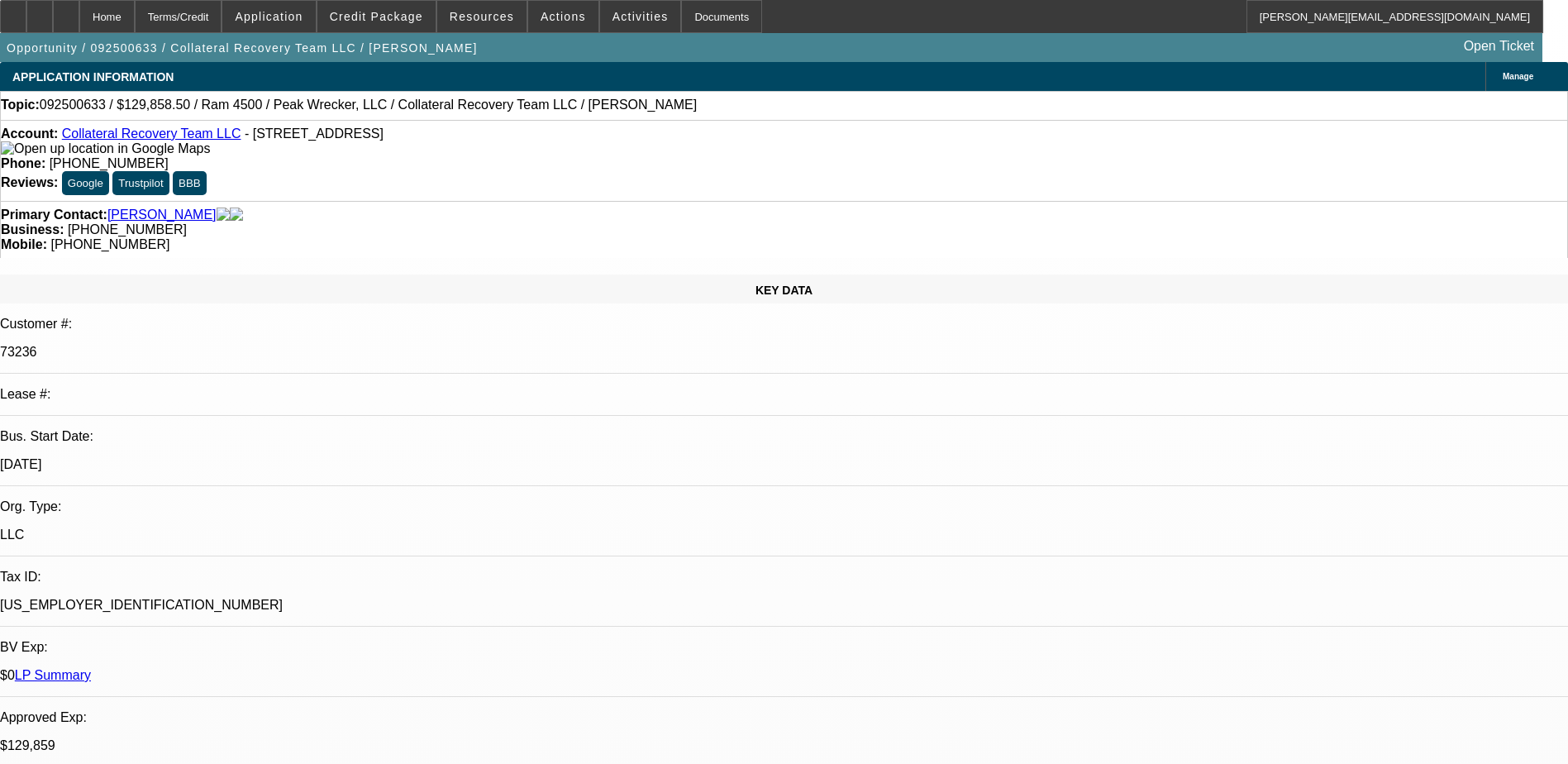
select select "6"
select select "1"
select select "3"
select select "6"
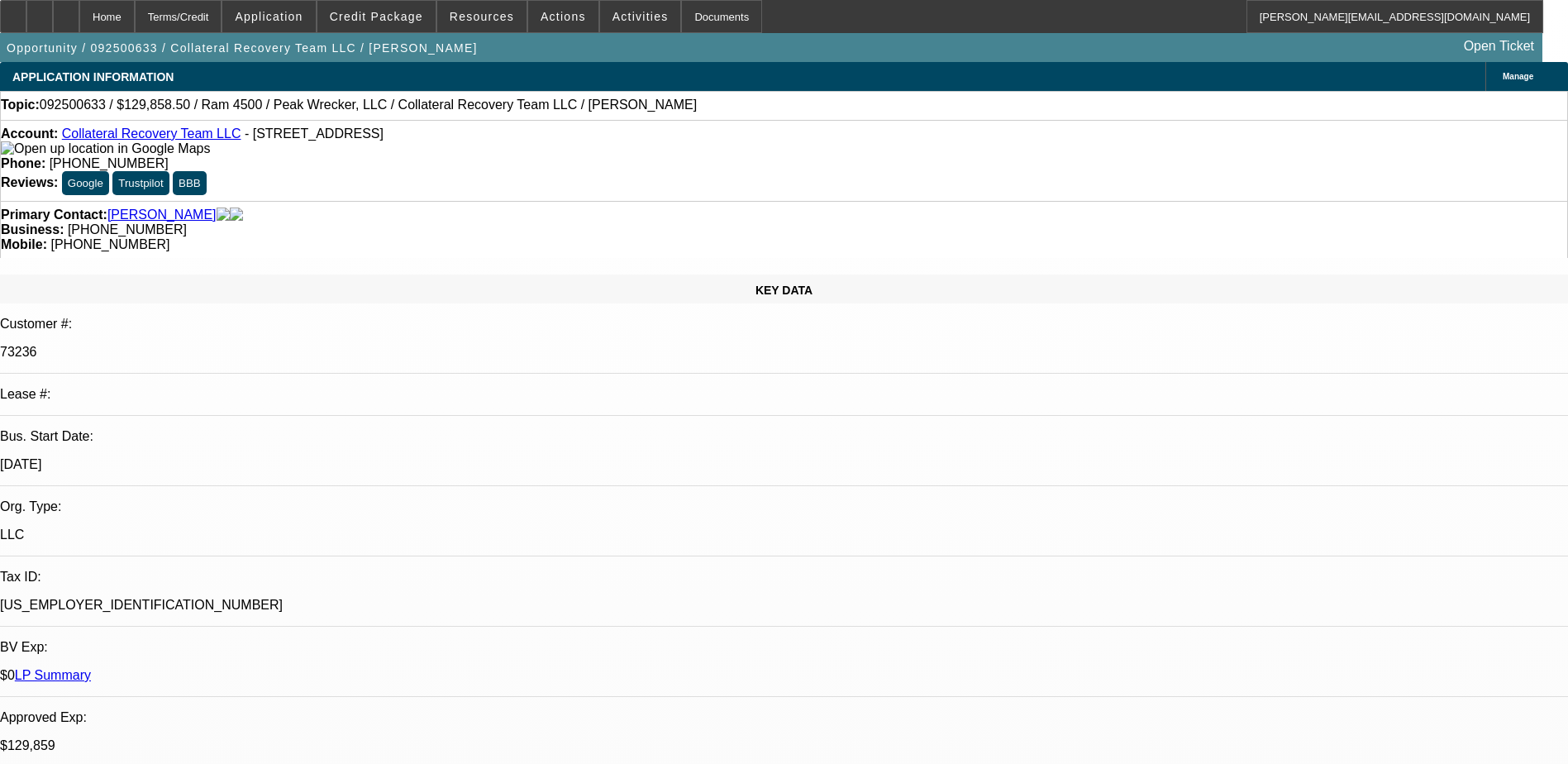
scroll to position [1181, 0]
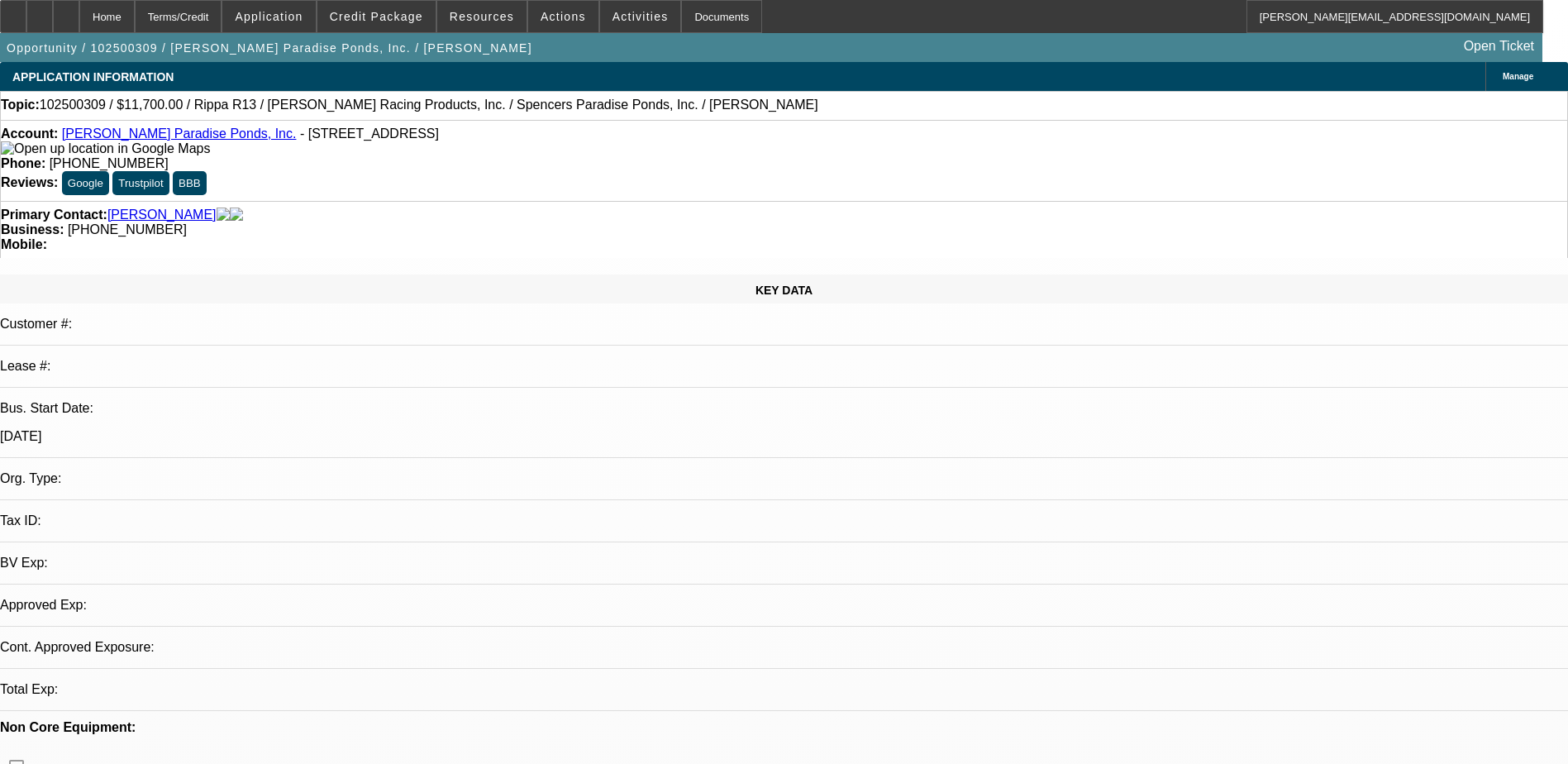
select select "0.1"
select select "2"
select select "0.1"
select select "4"
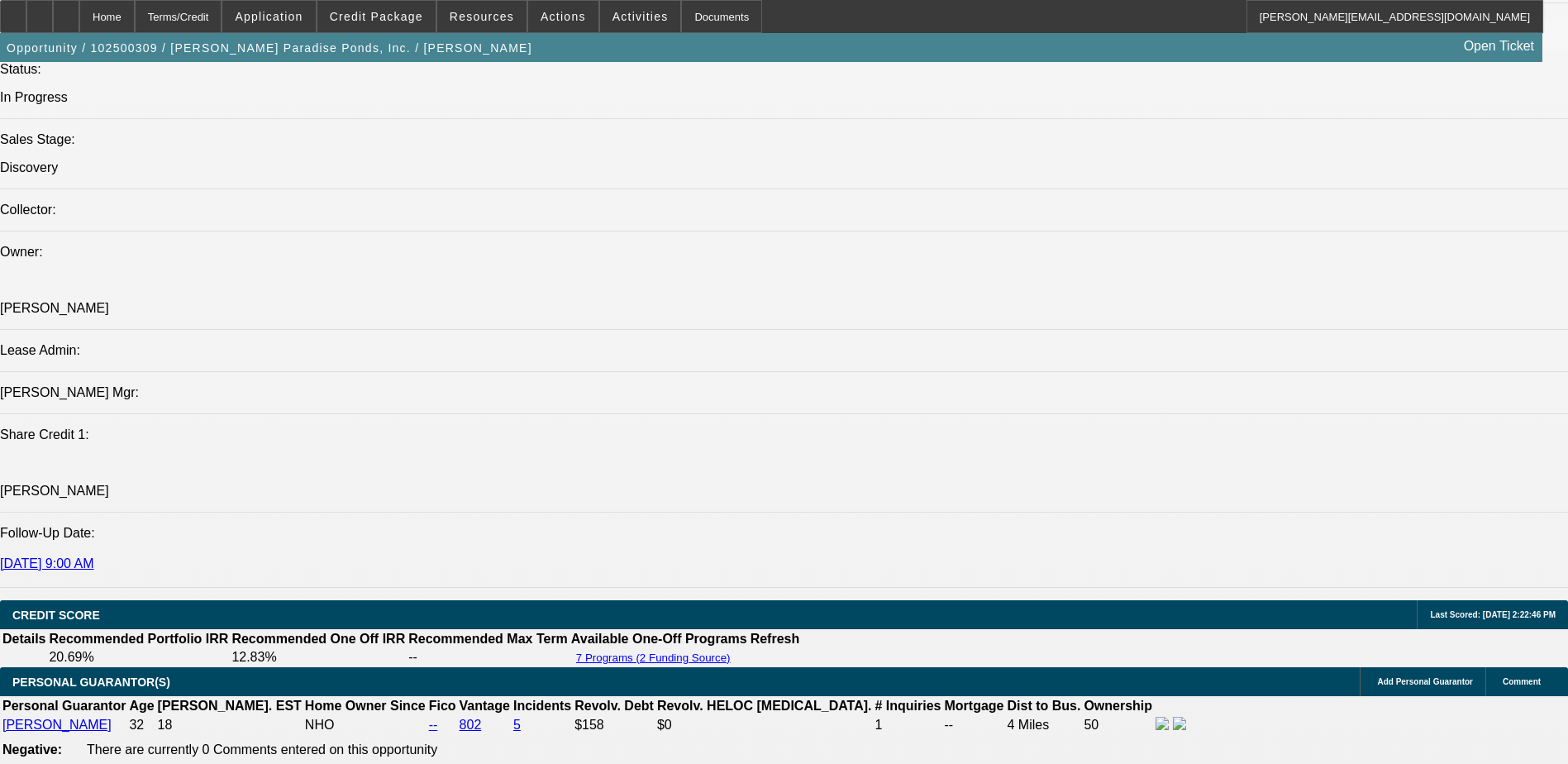
scroll to position [1903, 0]
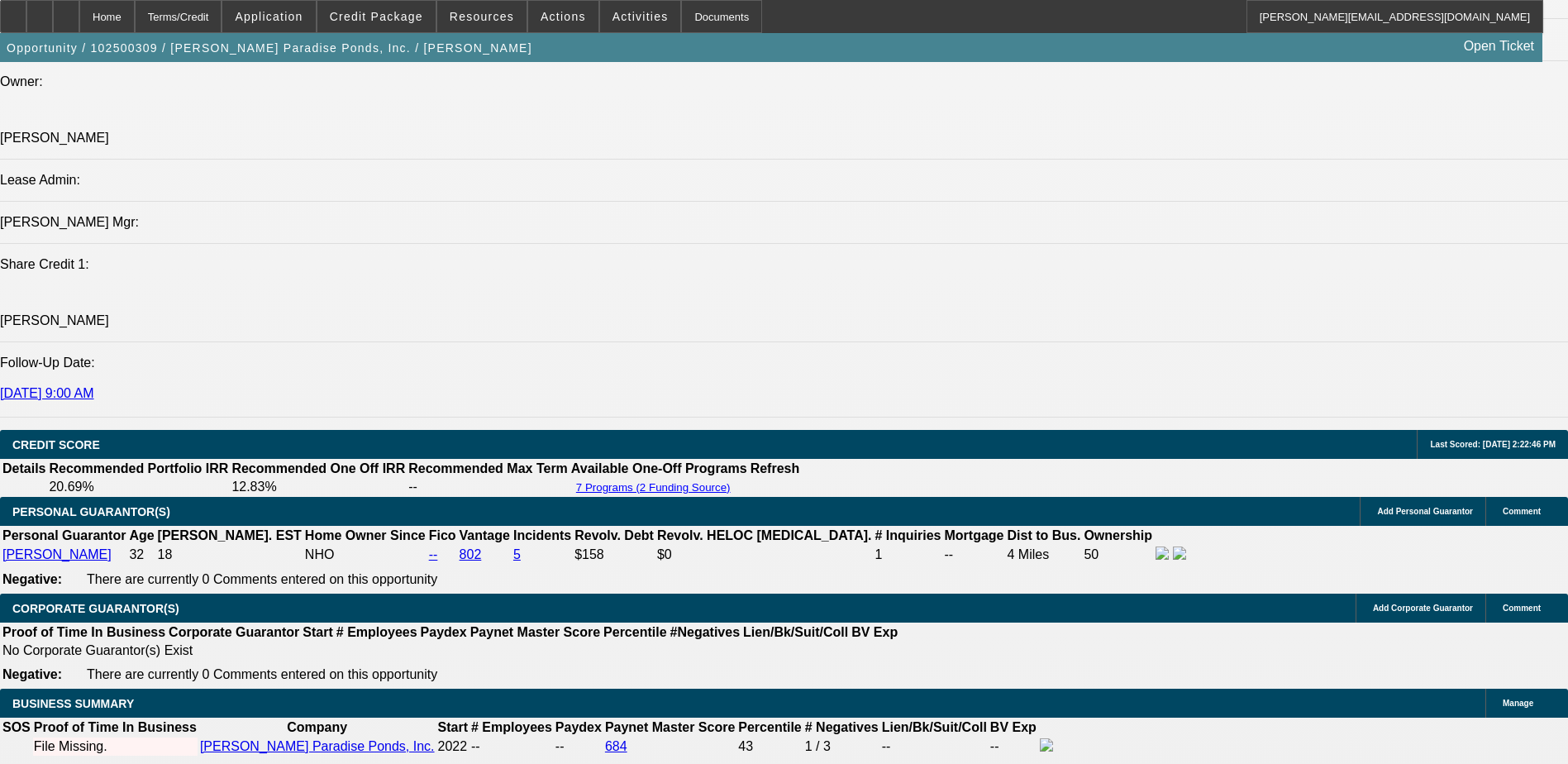
radio input "true"
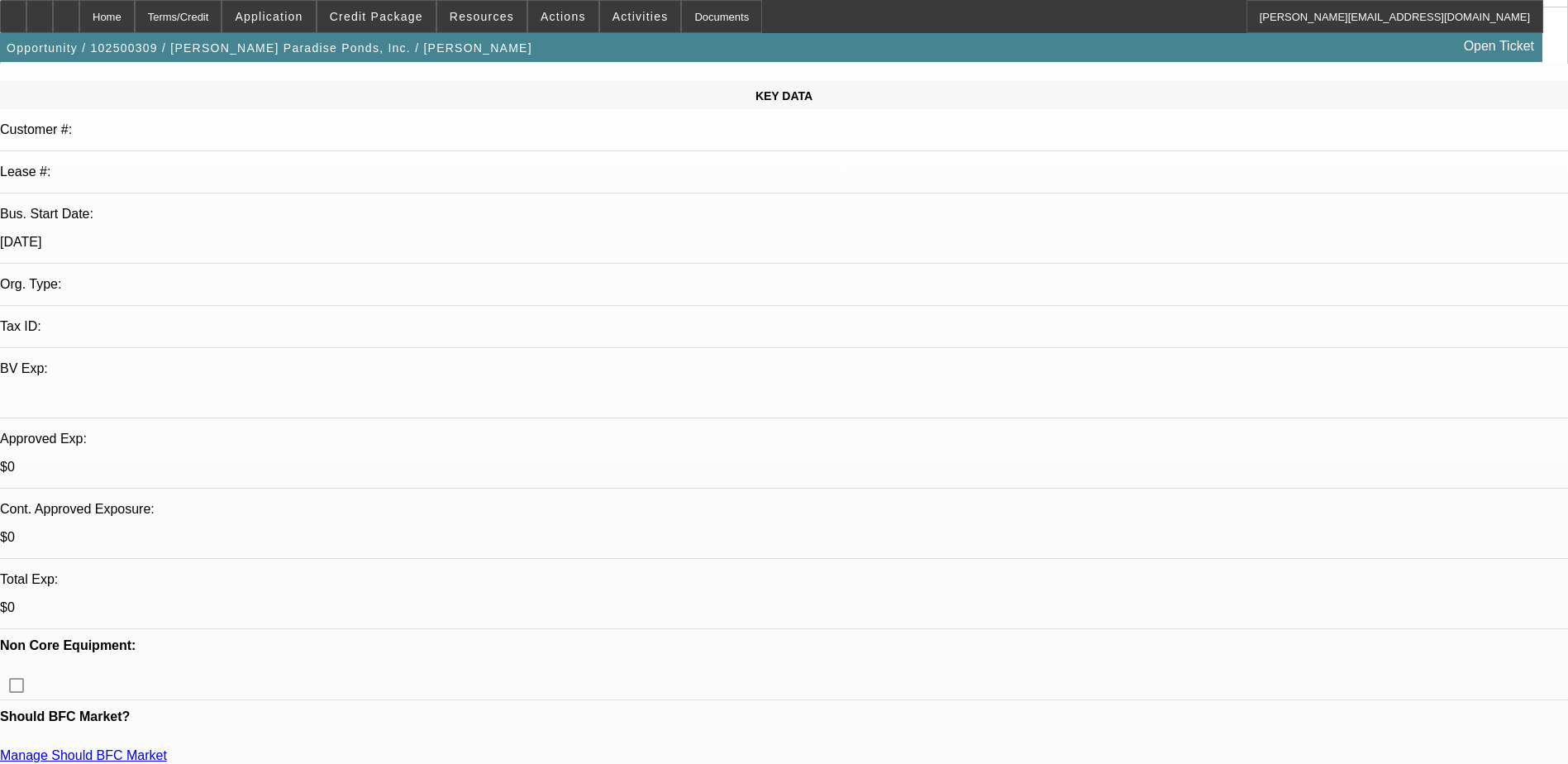
scroll to position [0, 0]
